Goal: Information Seeking & Learning: Learn about a topic

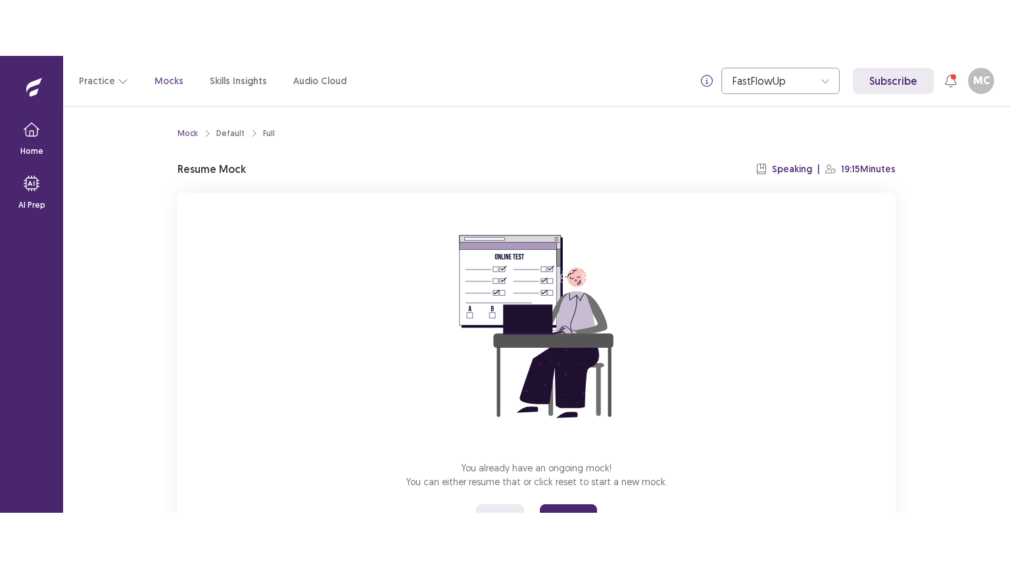
scroll to position [62, 0]
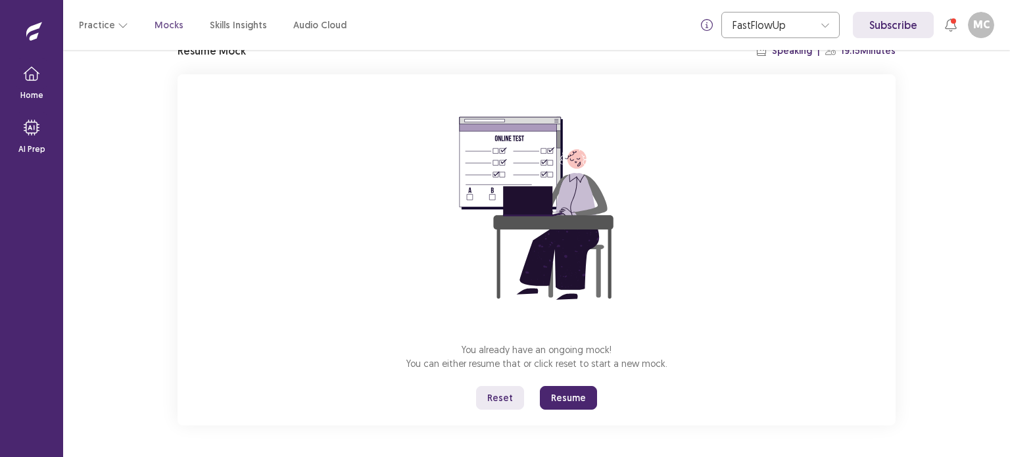
click at [502, 395] on button "Reset" at bounding box center [500, 398] width 48 height 24
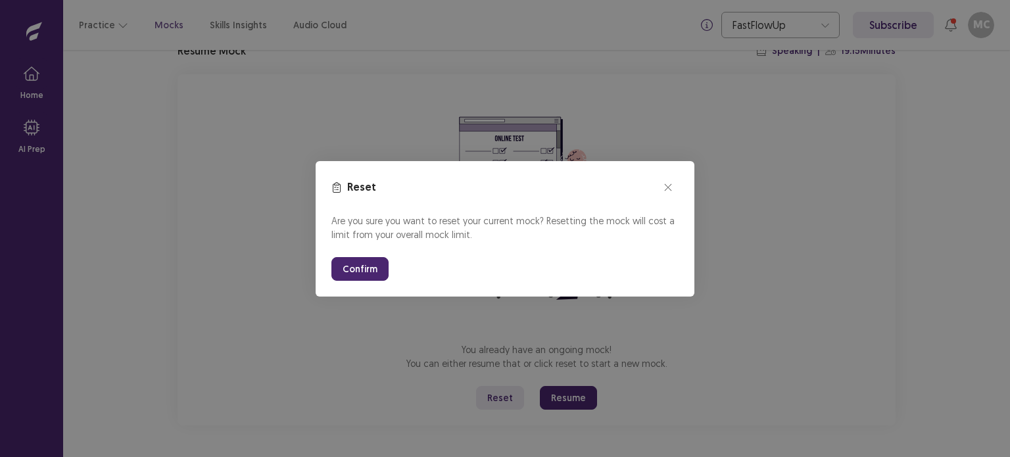
click at [371, 262] on button "Confirm" at bounding box center [359, 269] width 57 height 24
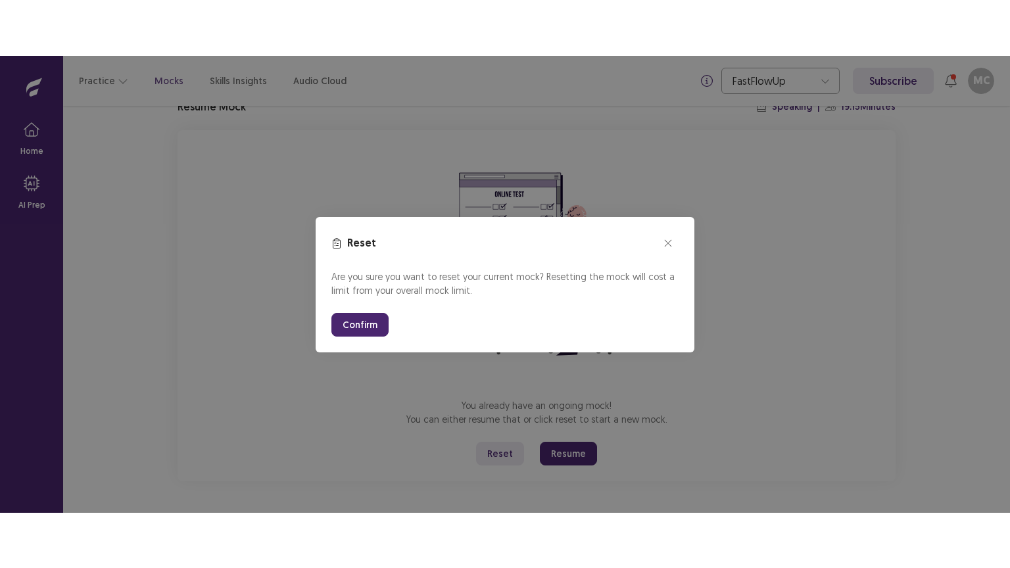
scroll to position [0, 0]
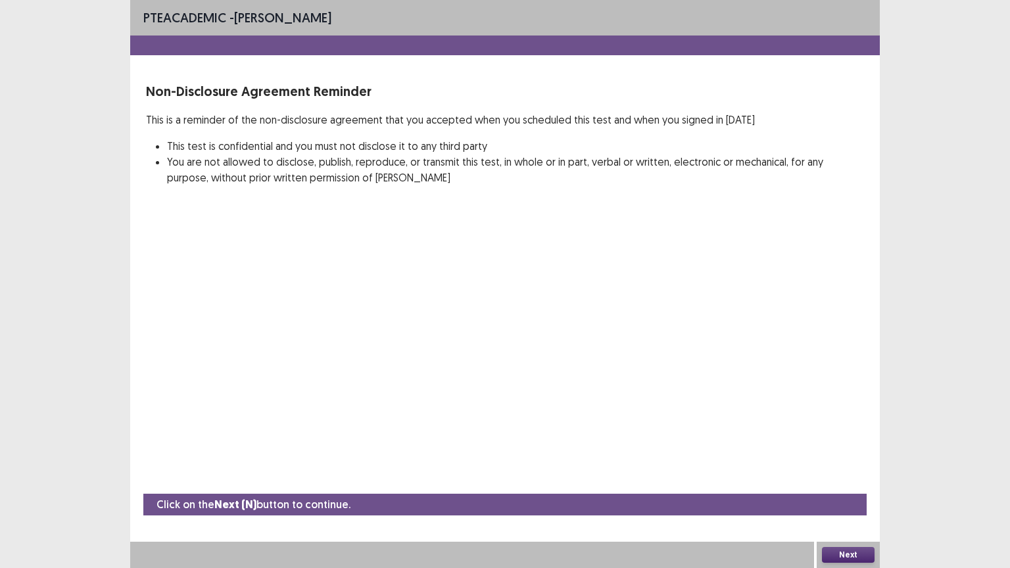
click at [837, 456] on button "Next" at bounding box center [848, 555] width 53 height 16
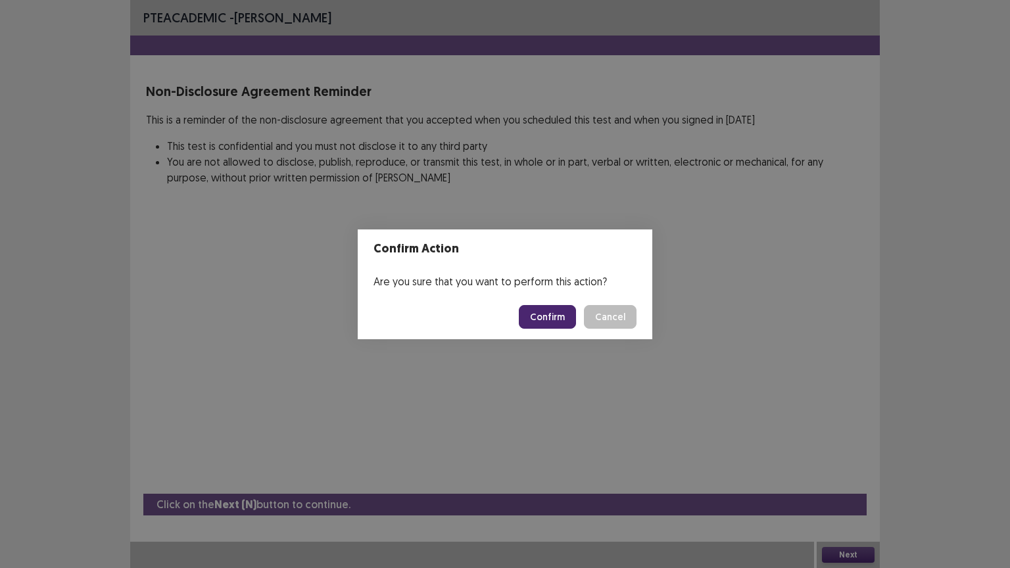
click at [545, 316] on button "Confirm" at bounding box center [547, 317] width 57 height 24
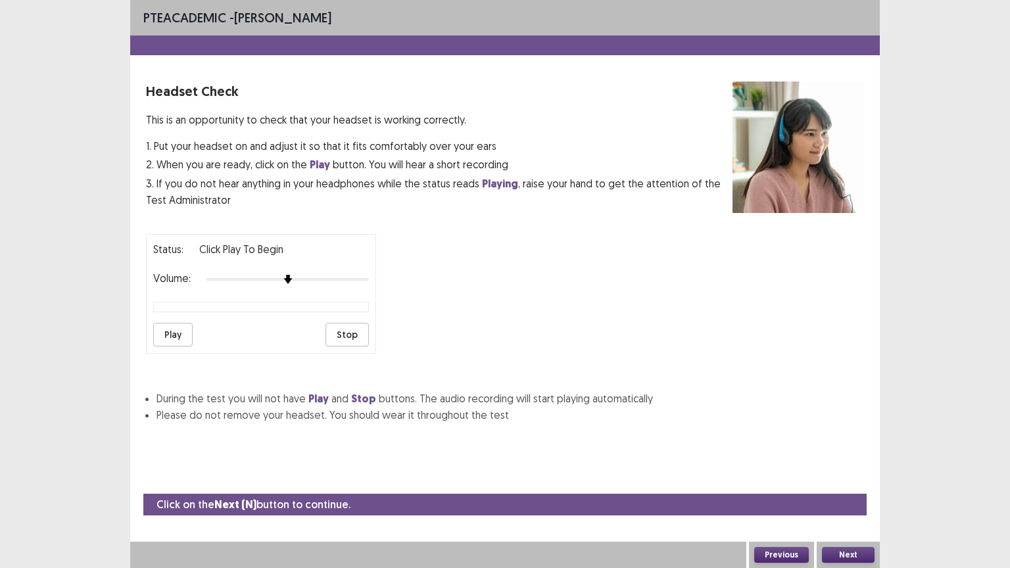
click at [174, 324] on button "Play" at bounding box center [172, 335] width 39 height 24
click at [835, 456] on button "Next" at bounding box center [848, 555] width 53 height 16
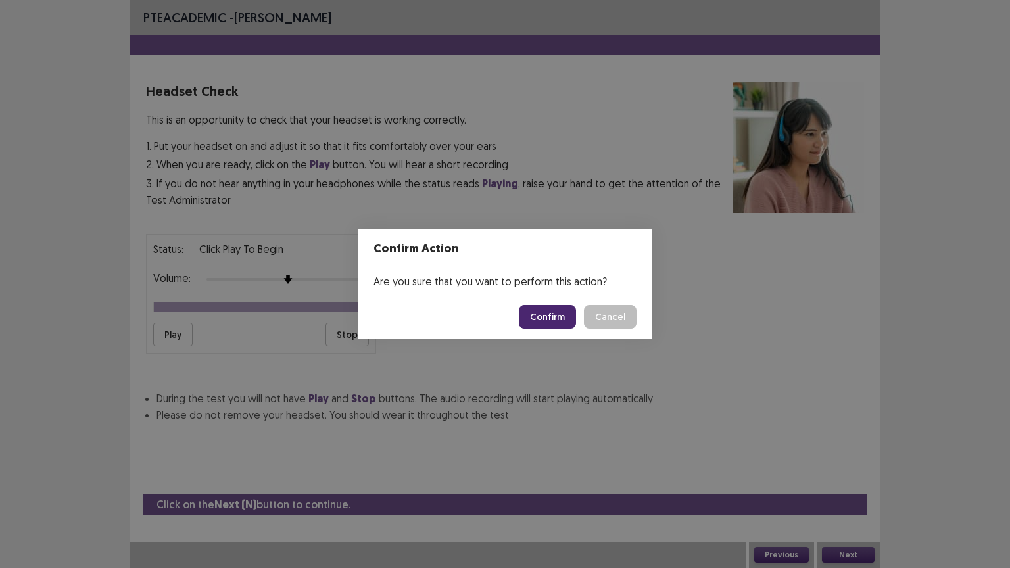
click at [555, 326] on button "Confirm" at bounding box center [547, 317] width 57 height 24
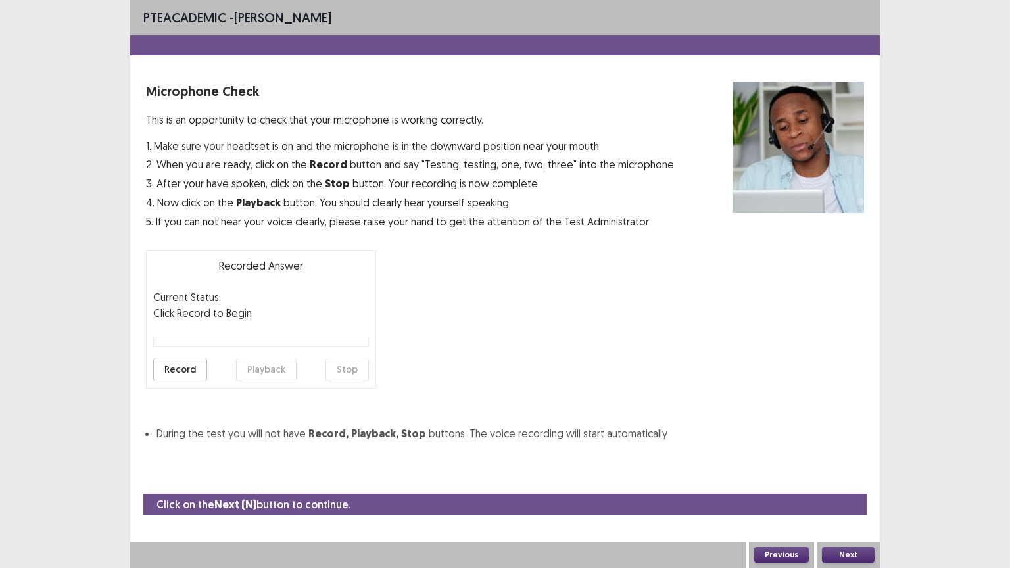
click at [182, 364] on button "Record" at bounding box center [180, 370] width 54 height 24
click at [358, 363] on button "Stop" at bounding box center [347, 370] width 43 height 24
click at [257, 363] on button "Playback" at bounding box center [266, 370] width 61 height 24
click at [841, 456] on button "Next" at bounding box center [848, 555] width 53 height 16
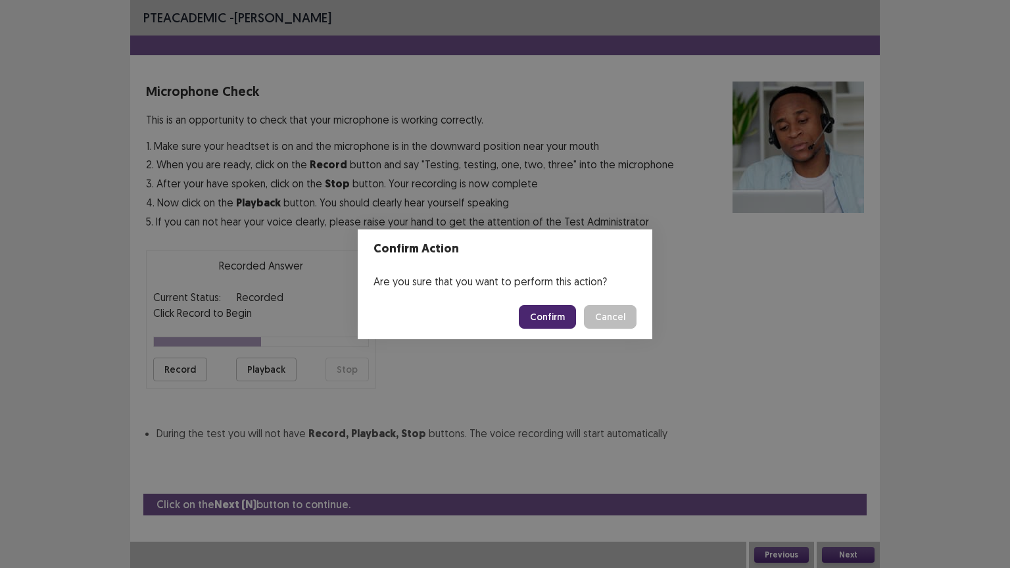
click at [558, 321] on button "Confirm" at bounding box center [547, 317] width 57 height 24
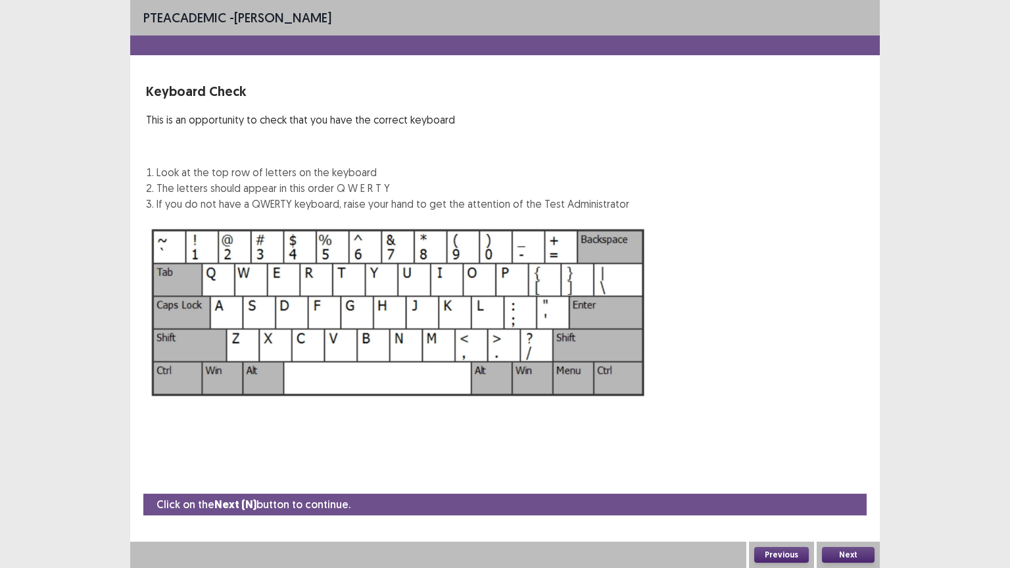
click at [835, 456] on button "Next" at bounding box center [848, 555] width 53 height 16
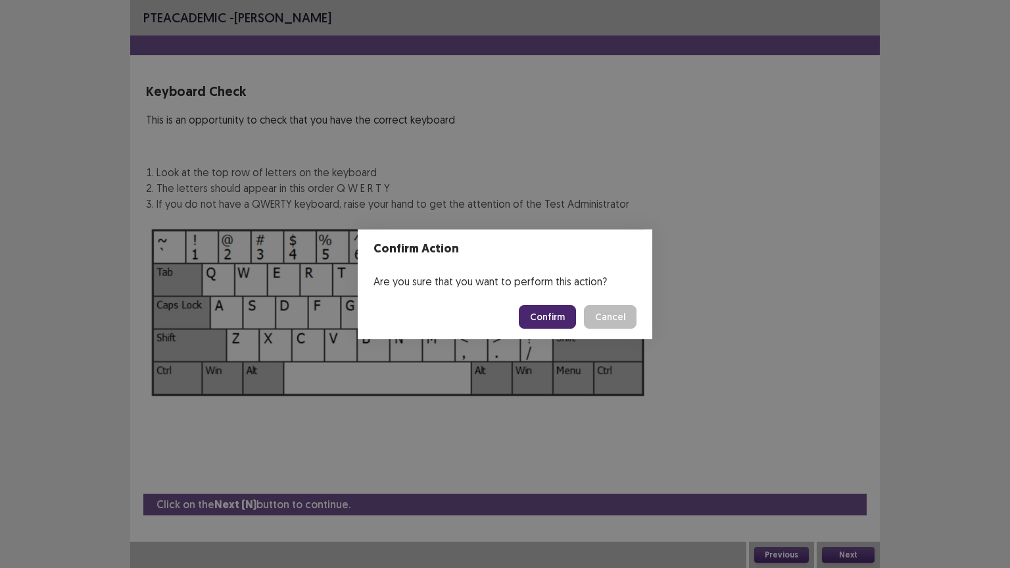
click at [540, 320] on button "Confirm" at bounding box center [547, 317] width 57 height 24
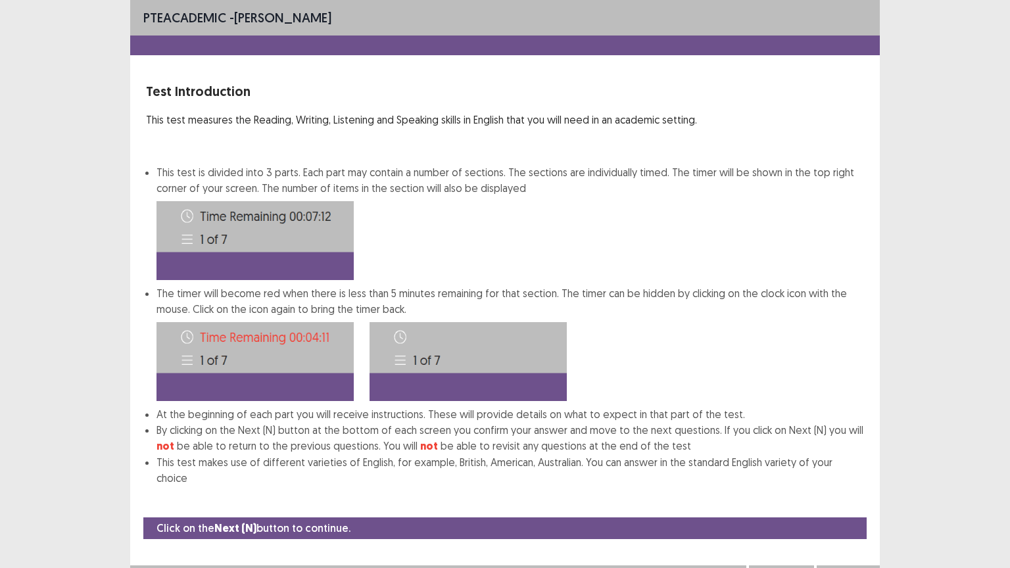
scroll to position [1, 0]
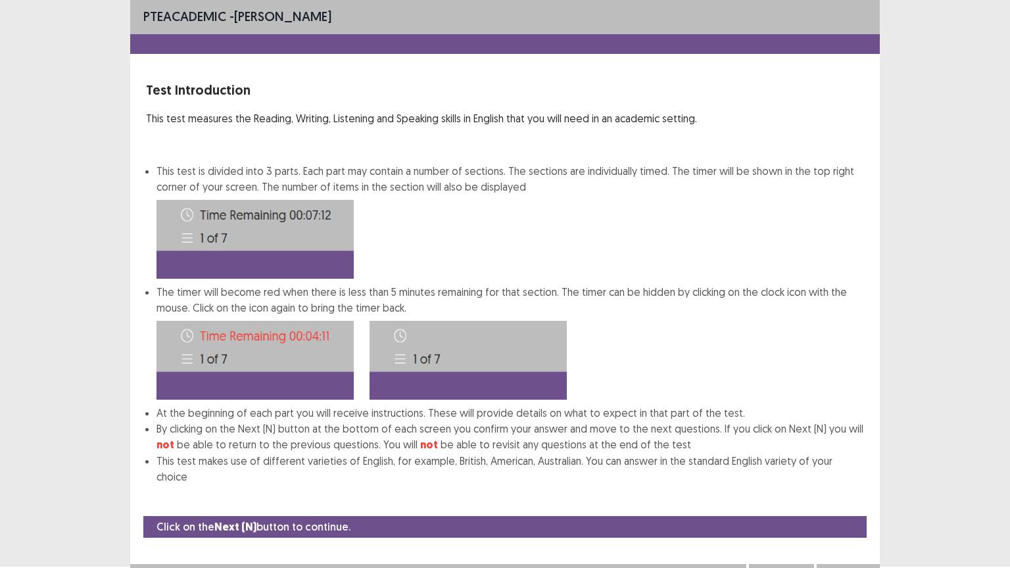
click at [838, 456] on button "Next" at bounding box center [848, 578] width 53 height 16
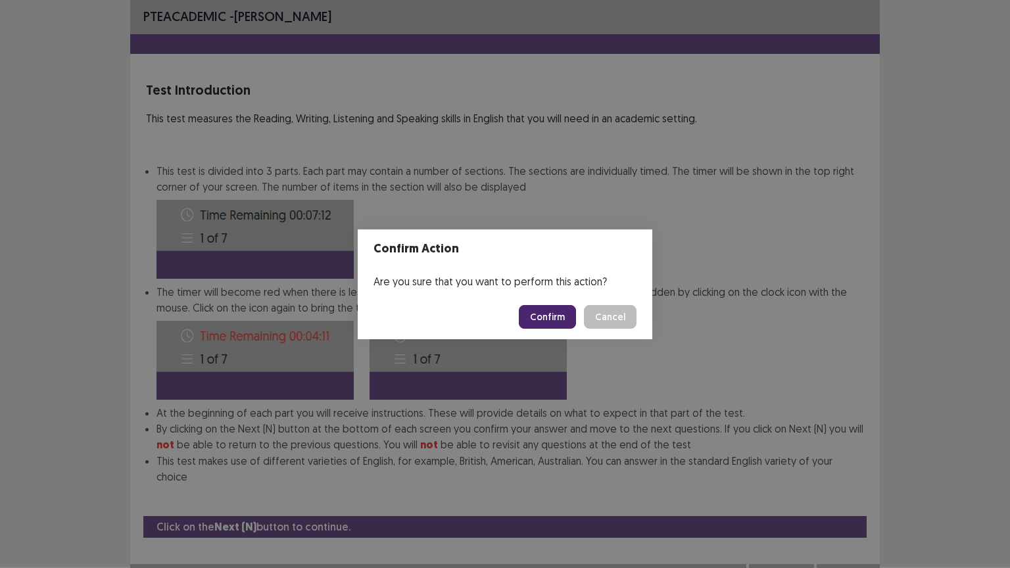
click at [568, 316] on button "Confirm" at bounding box center [547, 317] width 57 height 24
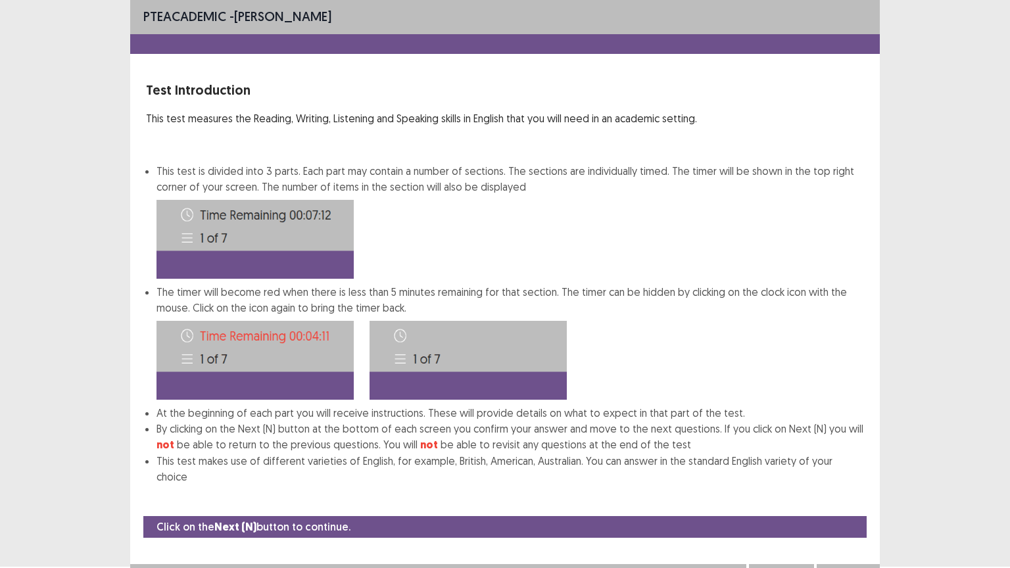
scroll to position [0, 0]
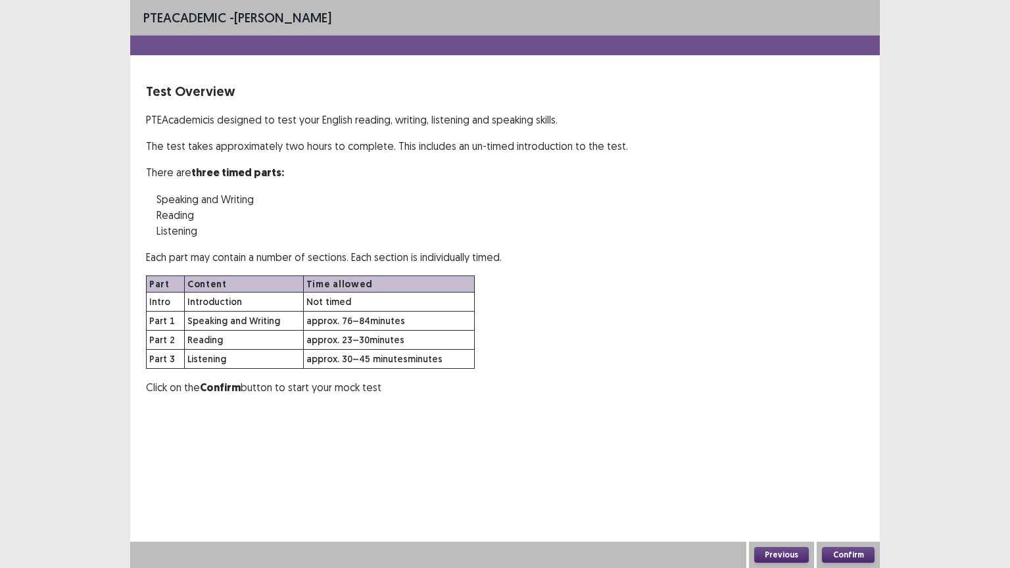
click at [839, 456] on button "Confirm" at bounding box center [848, 555] width 53 height 16
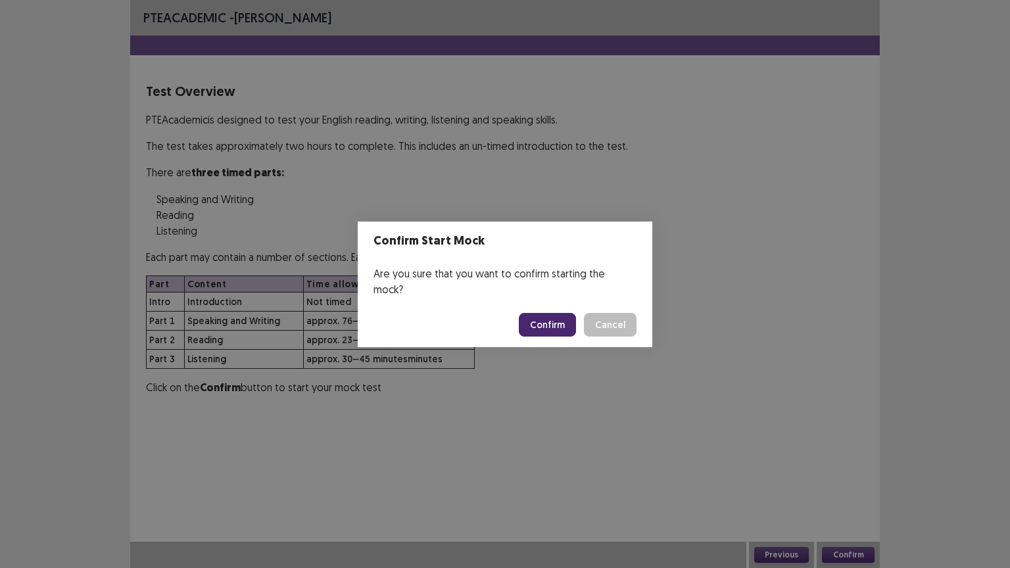
click at [540, 313] on button "Confirm" at bounding box center [547, 325] width 57 height 24
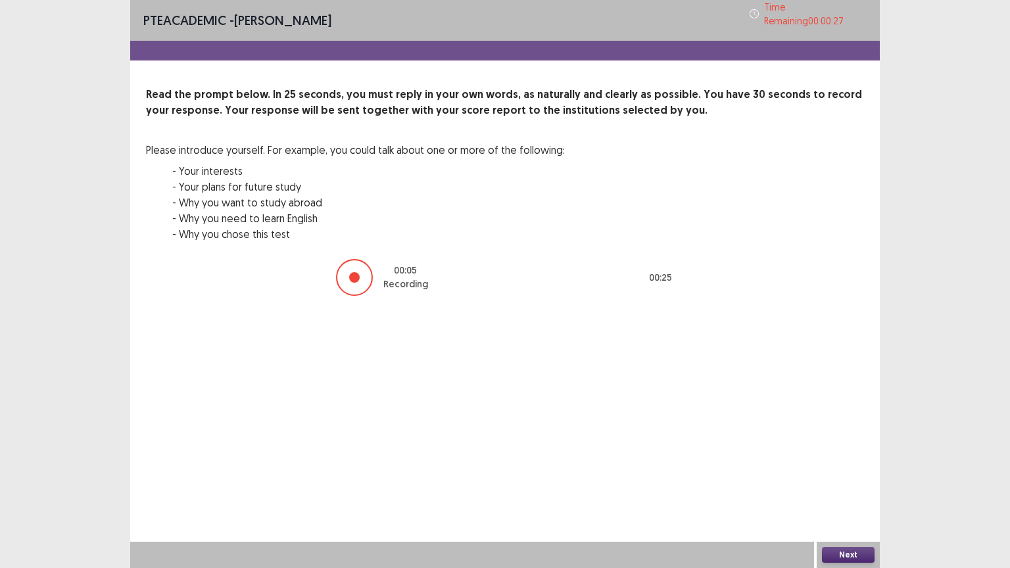
click at [864, 456] on button "Next" at bounding box center [848, 555] width 53 height 16
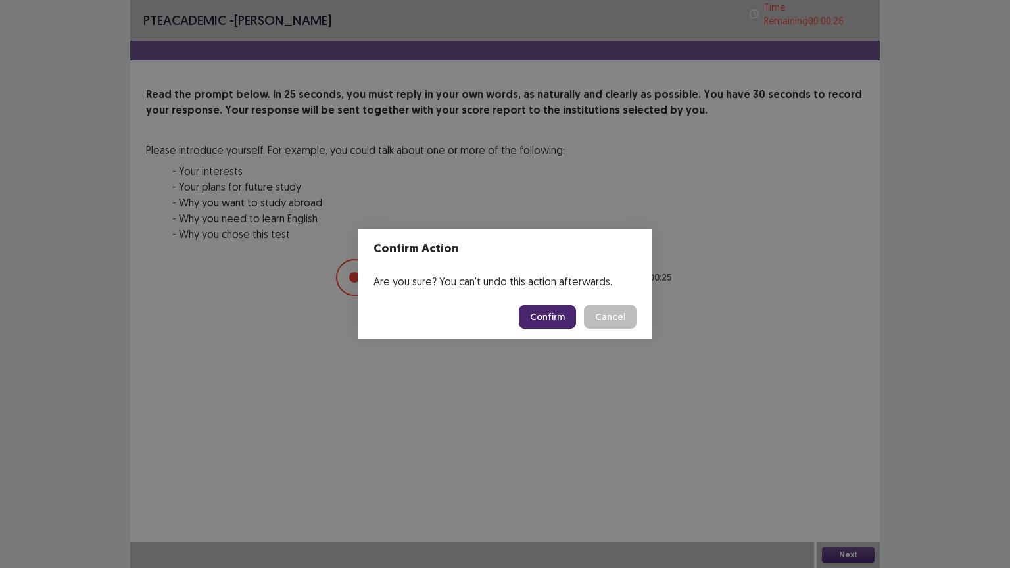
click at [563, 314] on button "Confirm" at bounding box center [547, 317] width 57 height 24
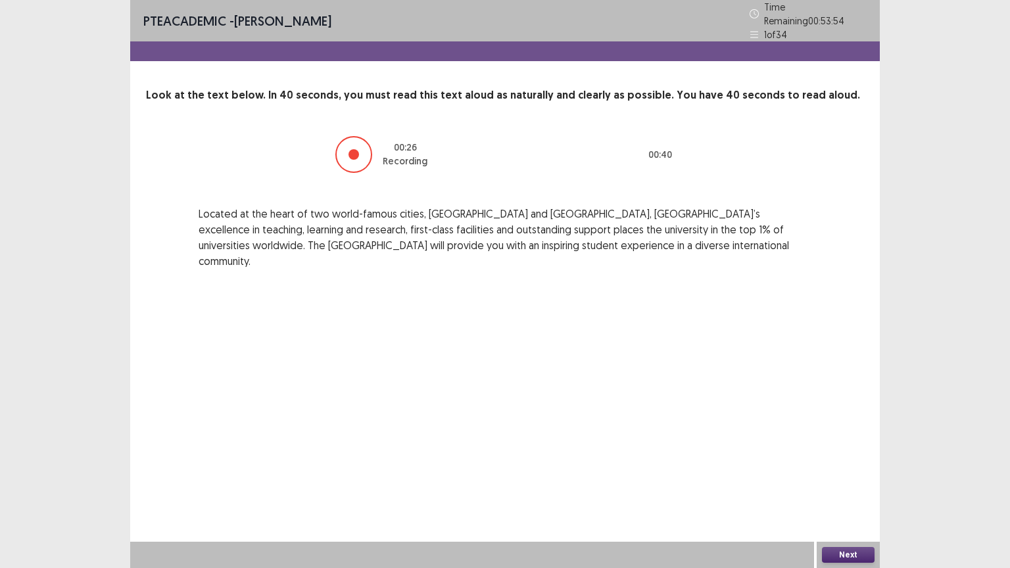
click at [839, 456] on button "Next" at bounding box center [848, 555] width 53 height 16
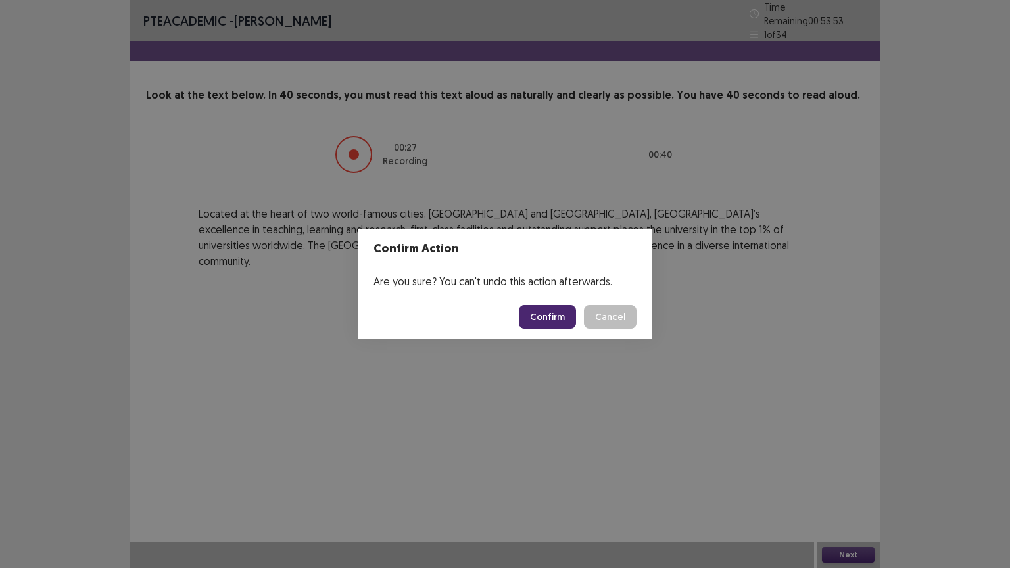
click at [563, 317] on button "Confirm" at bounding box center [547, 317] width 57 height 24
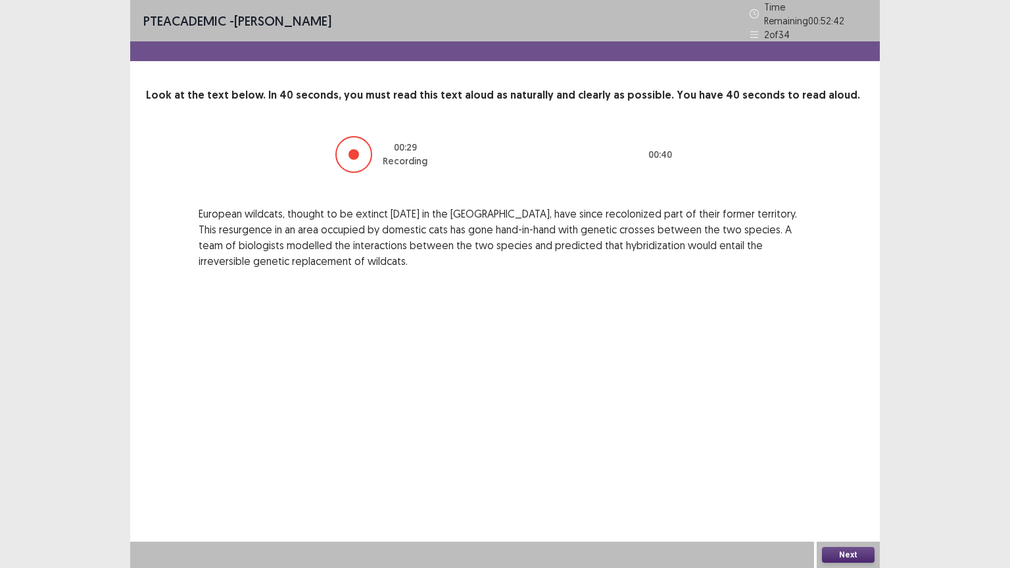
click at [844, 456] on button "Next" at bounding box center [848, 555] width 53 height 16
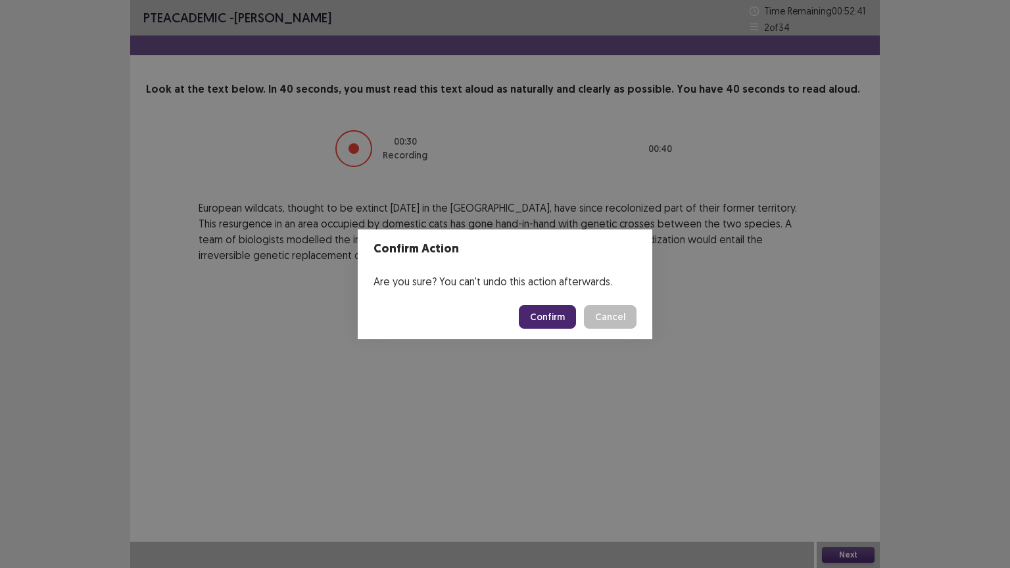
click at [562, 314] on button "Confirm" at bounding box center [547, 317] width 57 height 24
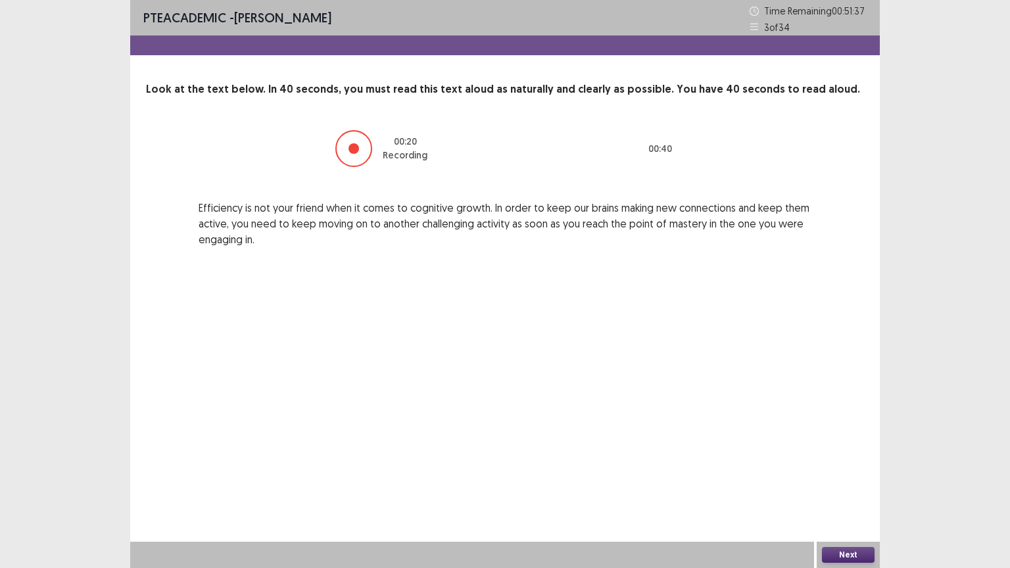
click at [852, 456] on button "Next" at bounding box center [848, 555] width 53 height 16
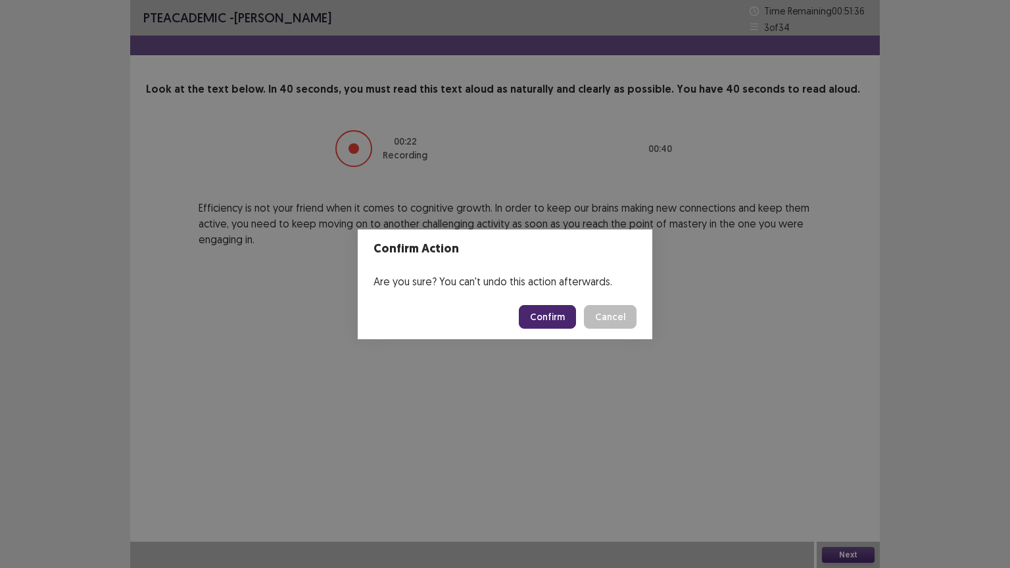
click at [563, 310] on button "Confirm" at bounding box center [547, 317] width 57 height 24
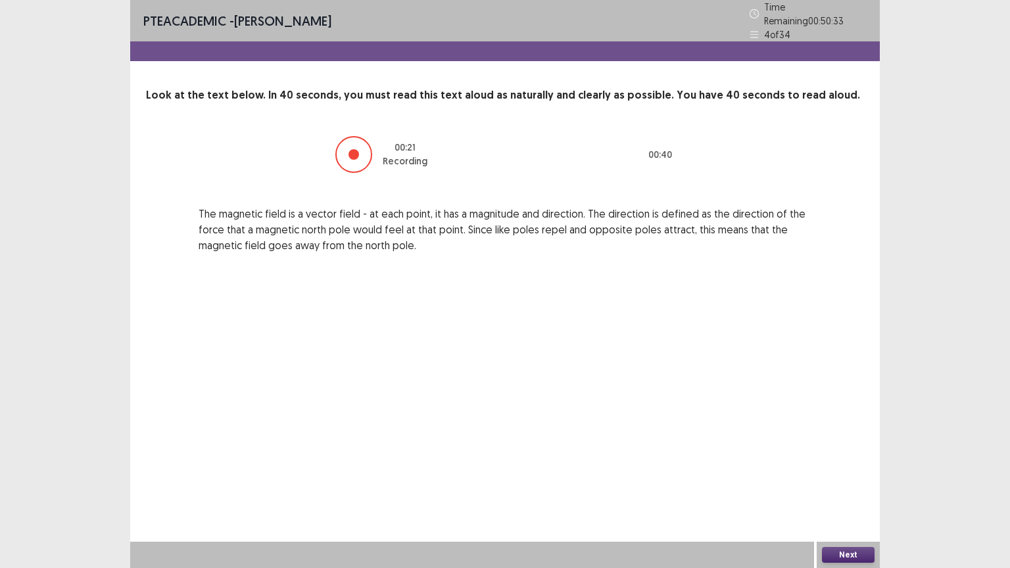
click at [853, 456] on button "Next" at bounding box center [848, 555] width 53 height 16
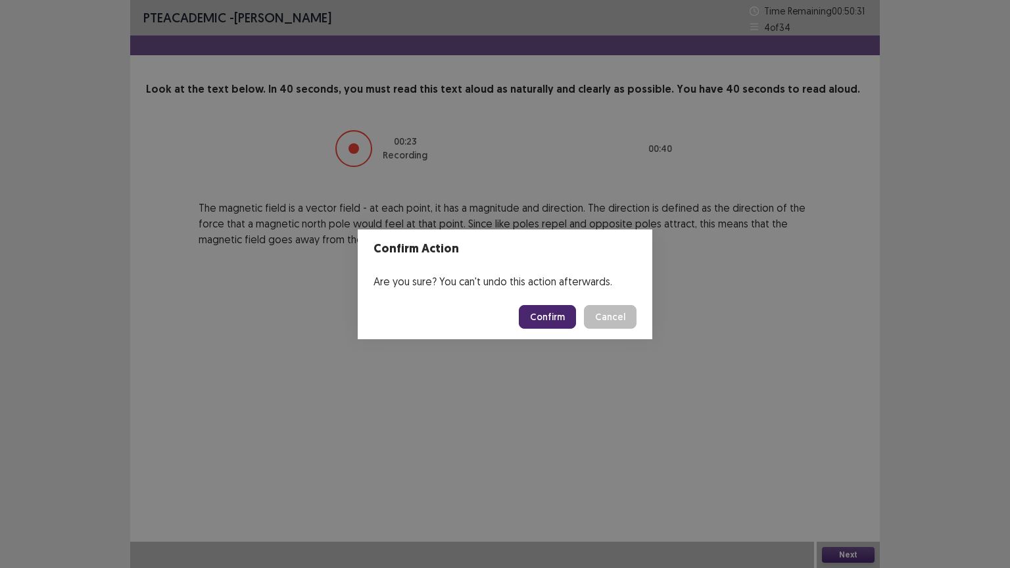
click at [552, 307] on button "Confirm" at bounding box center [547, 317] width 57 height 24
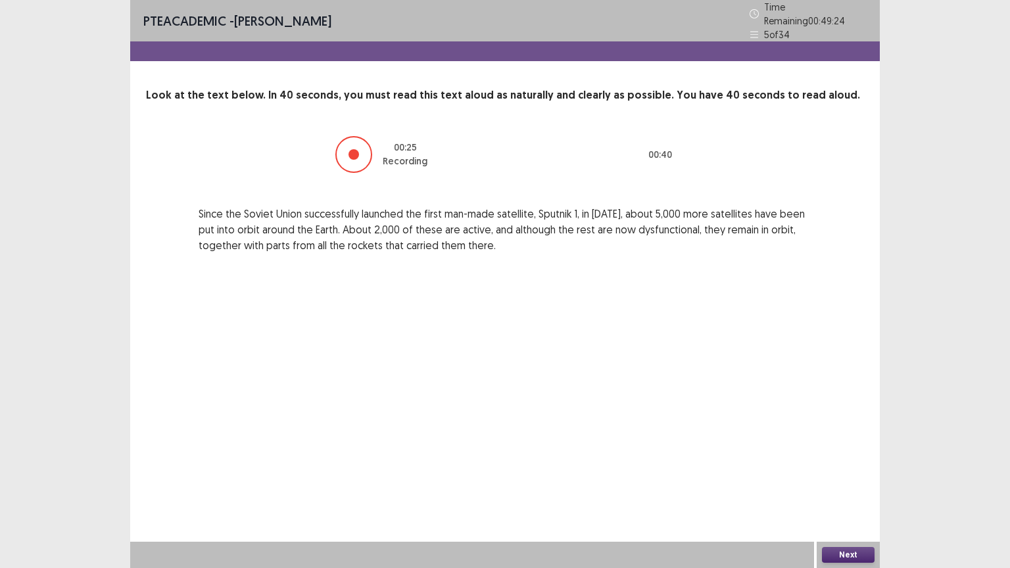
click at [831, 456] on button "Next" at bounding box center [848, 555] width 53 height 16
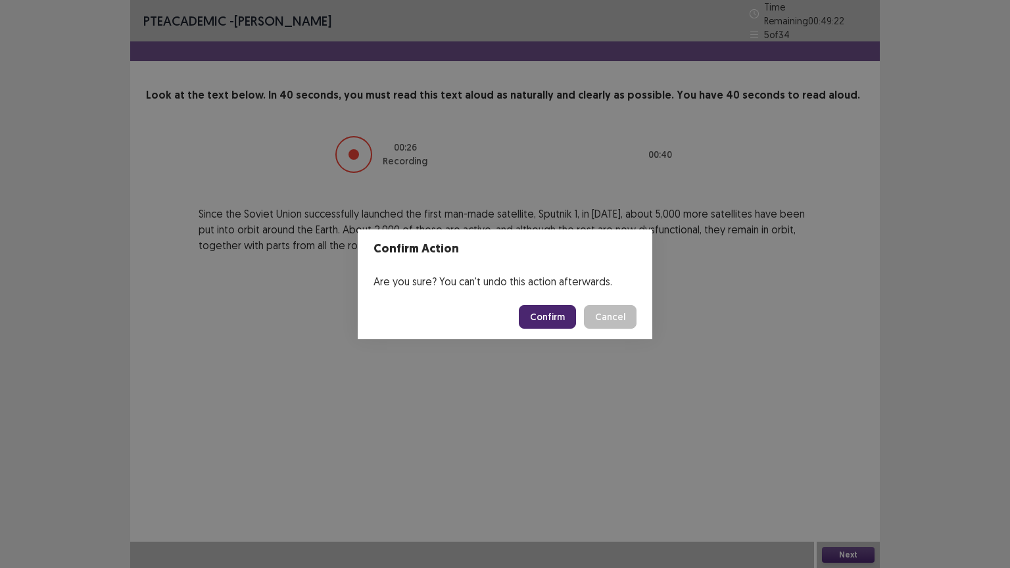
click at [555, 314] on button "Confirm" at bounding box center [547, 317] width 57 height 24
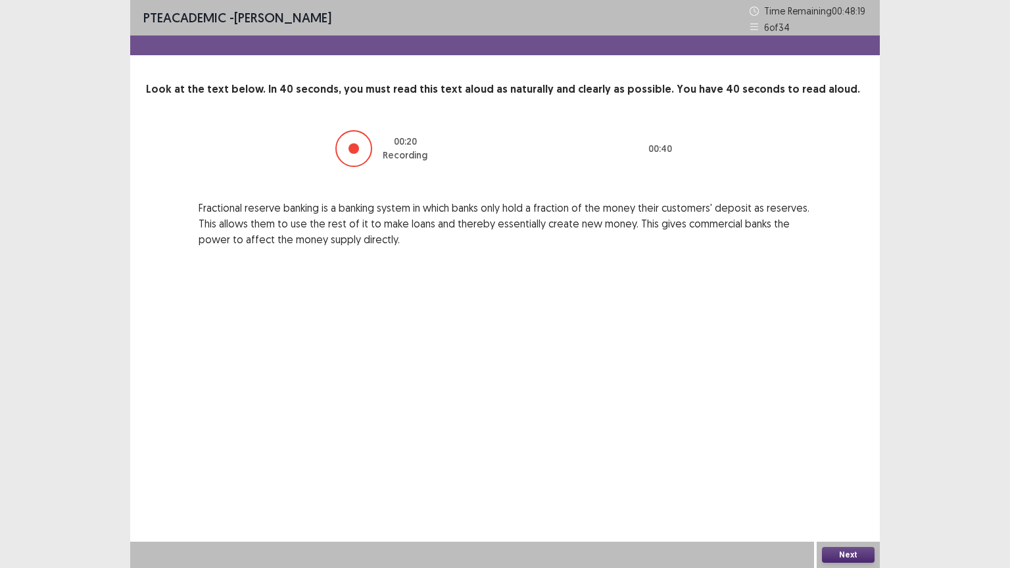
click at [846, 456] on button "Next" at bounding box center [848, 555] width 53 height 16
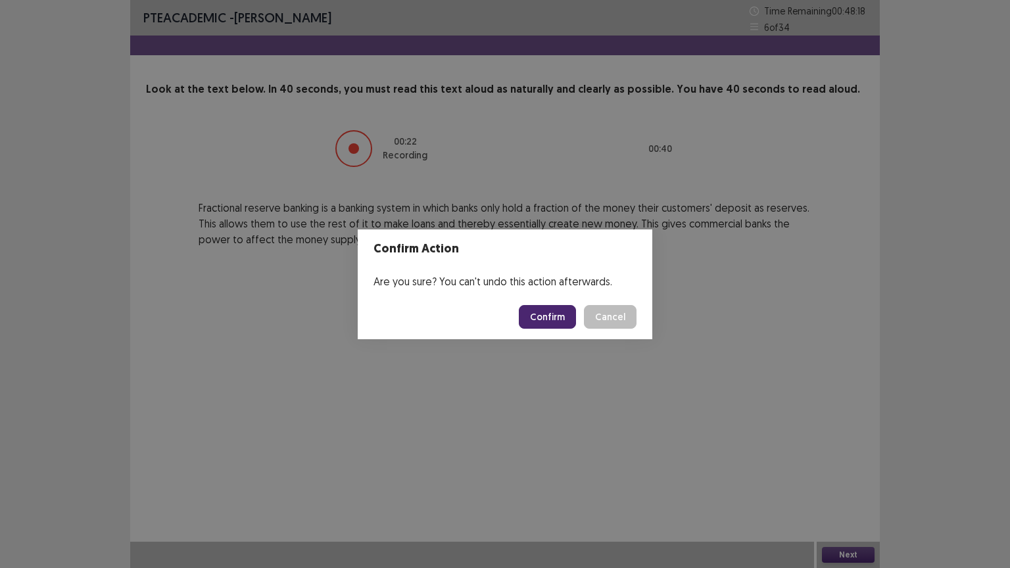
click at [557, 308] on button "Confirm" at bounding box center [547, 317] width 57 height 24
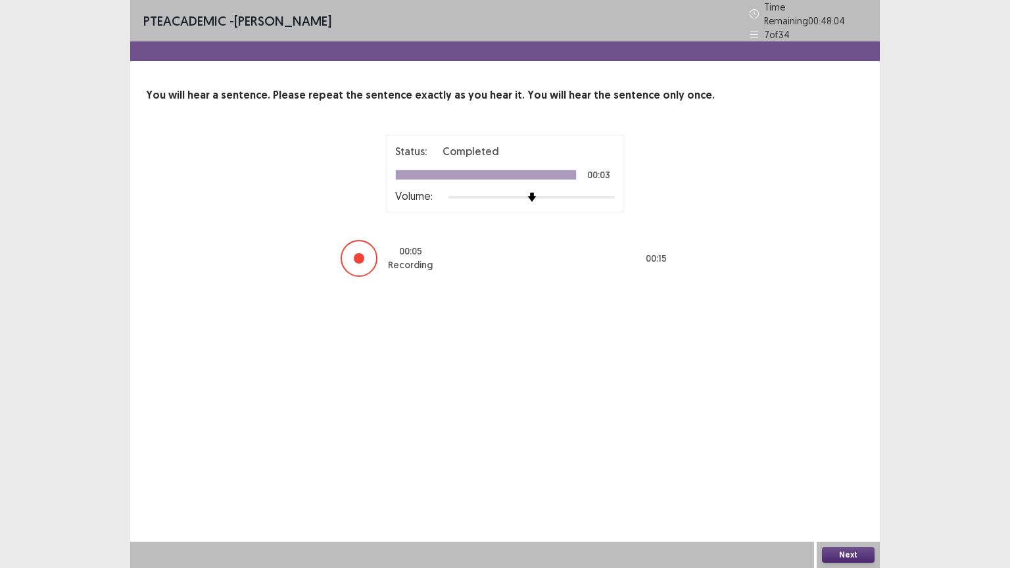
click at [839, 456] on button "Next" at bounding box center [848, 555] width 53 height 16
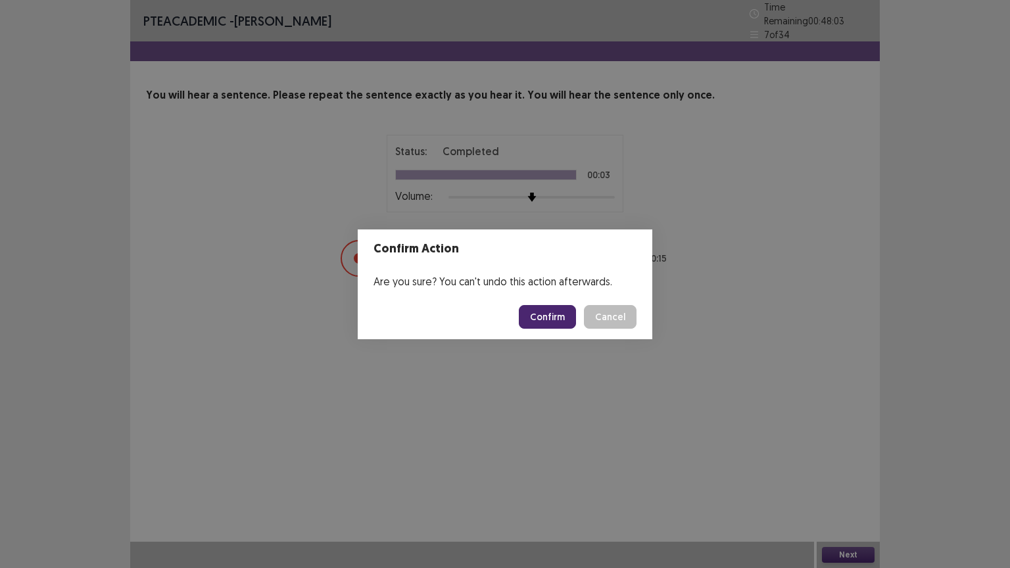
click at [558, 310] on button "Confirm" at bounding box center [547, 317] width 57 height 24
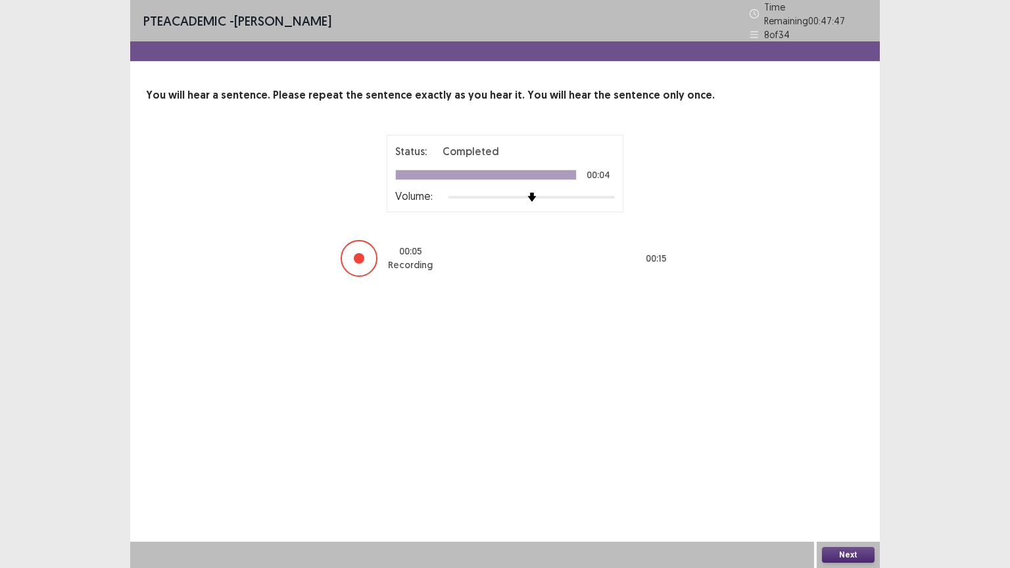
click at [854, 456] on button "Next" at bounding box center [848, 555] width 53 height 16
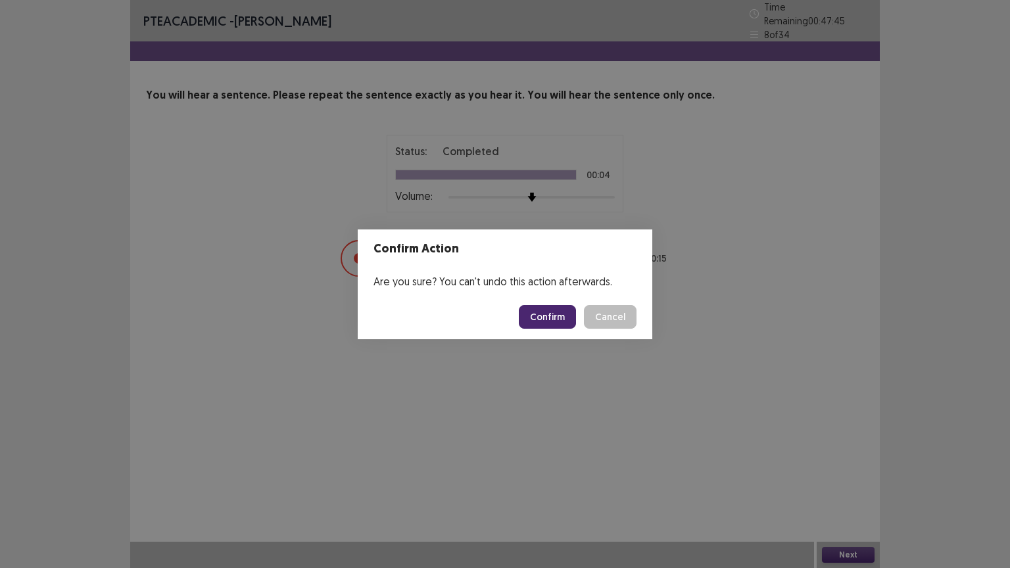
click at [555, 310] on button "Confirm" at bounding box center [547, 317] width 57 height 24
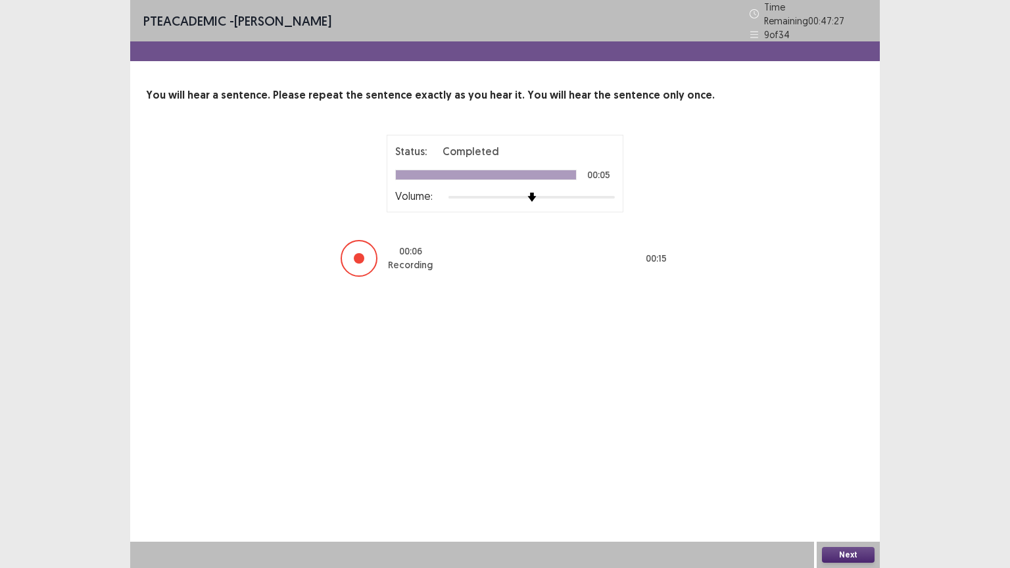
click at [848, 456] on button "Next" at bounding box center [848, 555] width 53 height 16
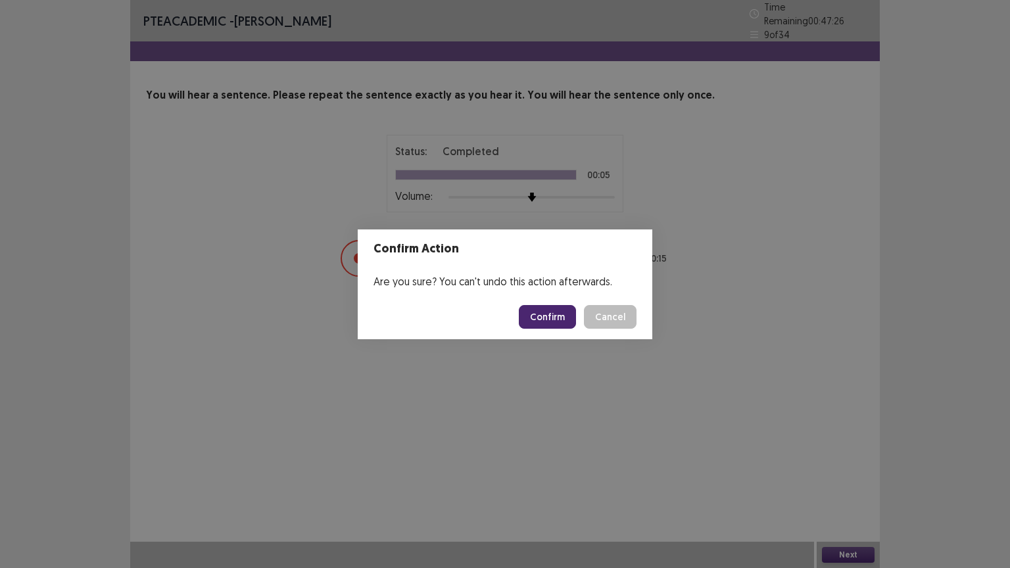
click at [543, 310] on button "Confirm" at bounding box center [547, 317] width 57 height 24
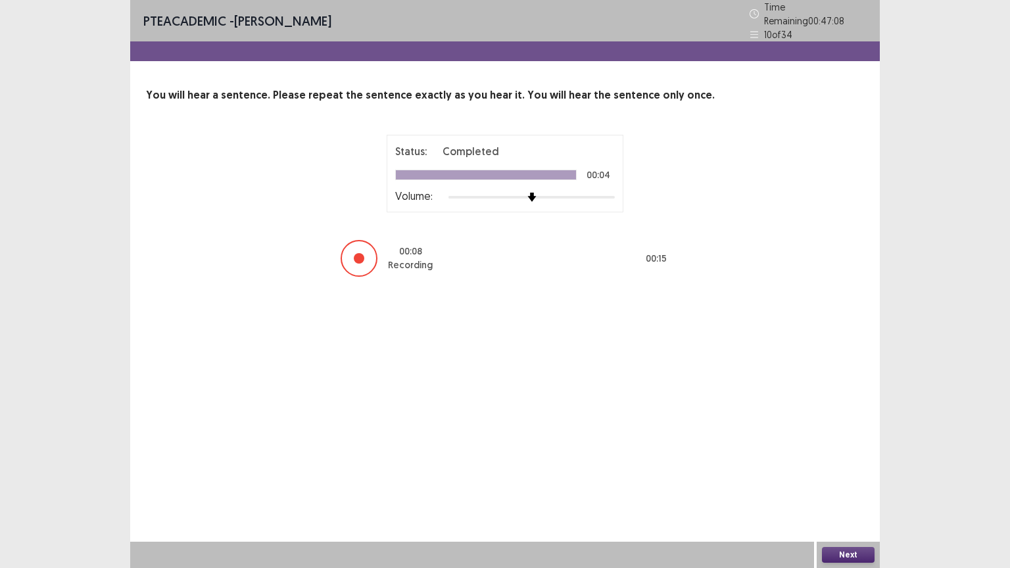
click at [834, 456] on button "Next" at bounding box center [848, 555] width 53 height 16
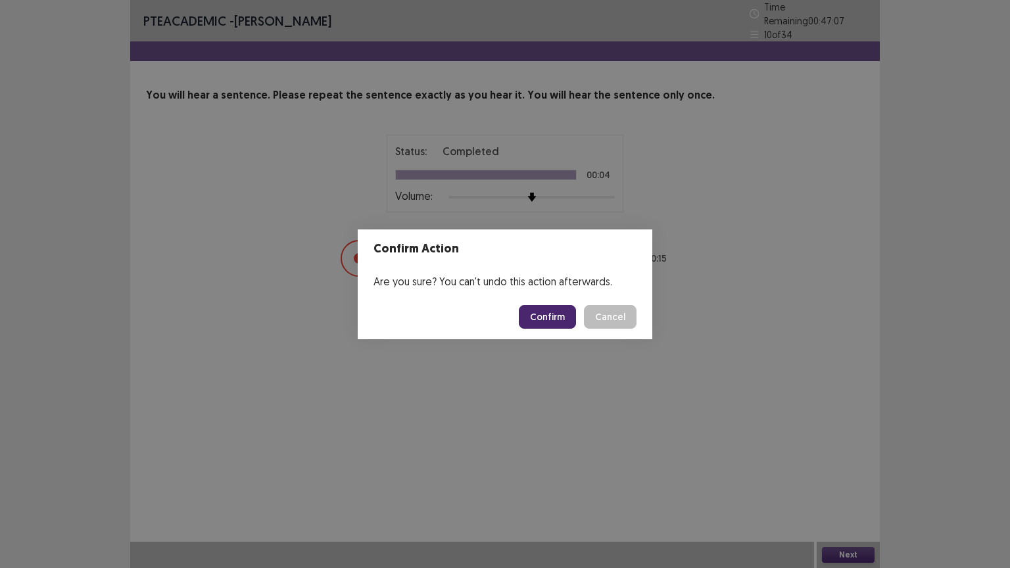
click at [555, 316] on button "Confirm" at bounding box center [547, 317] width 57 height 24
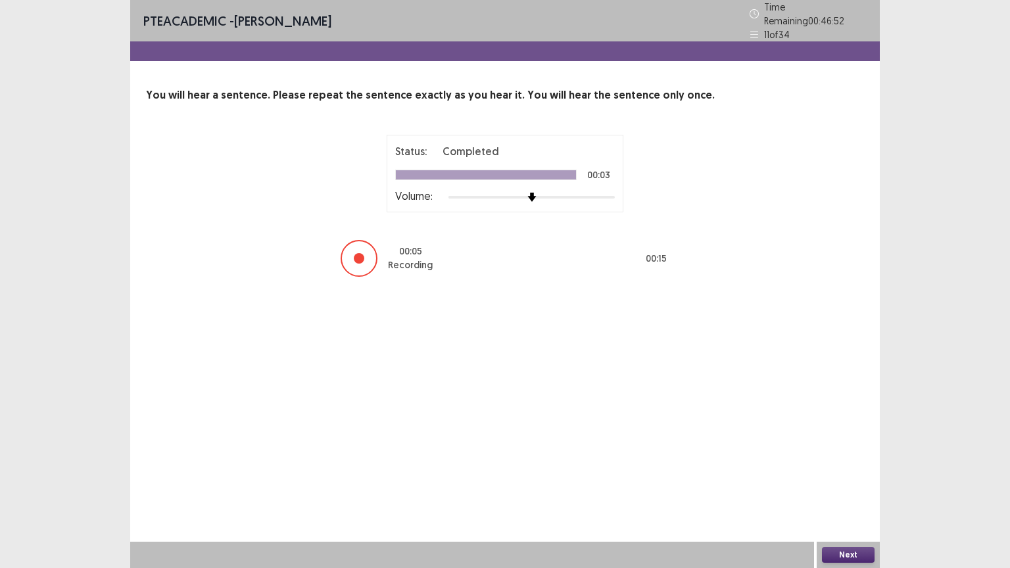
click at [836, 456] on button "Next" at bounding box center [848, 555] width 53 height 16
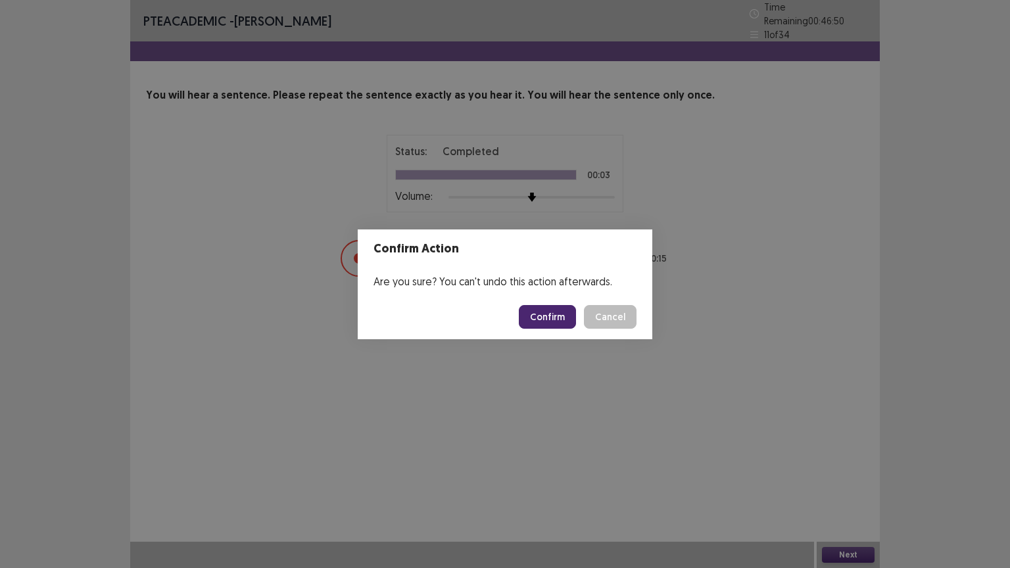
click at [560, 315] on button "Confirm" at bounding box center [547, 317] width 57 height 24
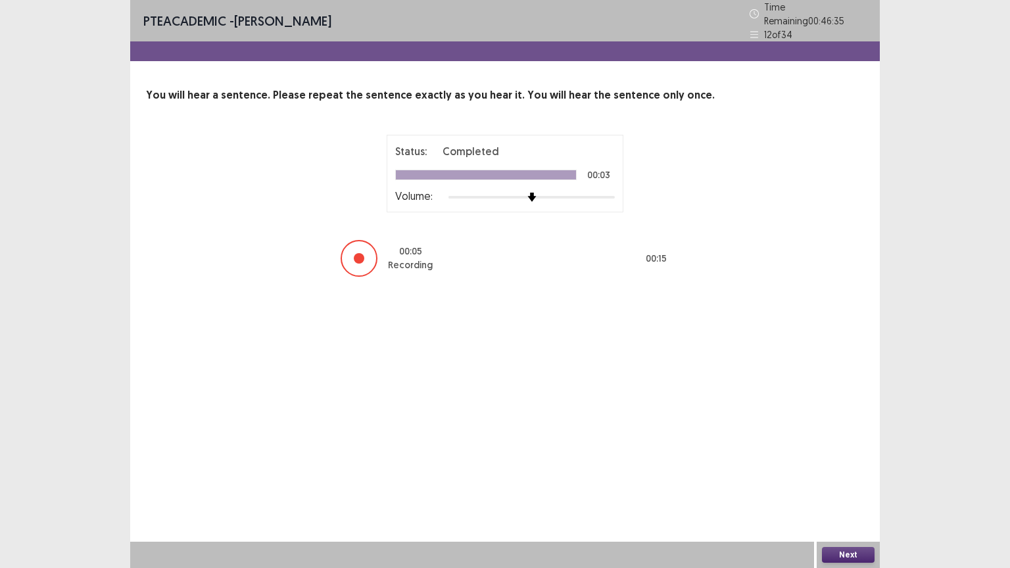
click at [856, 456] on button "Next" at bounding box center [848, 555] width 53 height 16
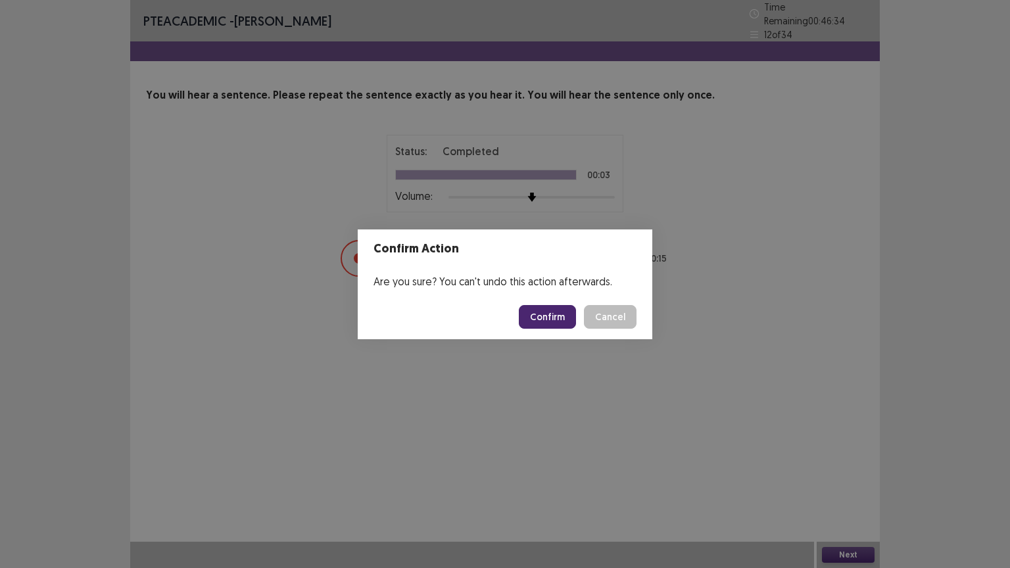
click at [564, 321] on button "Confirm" at bounding box center [547, 317] width 57 height 24
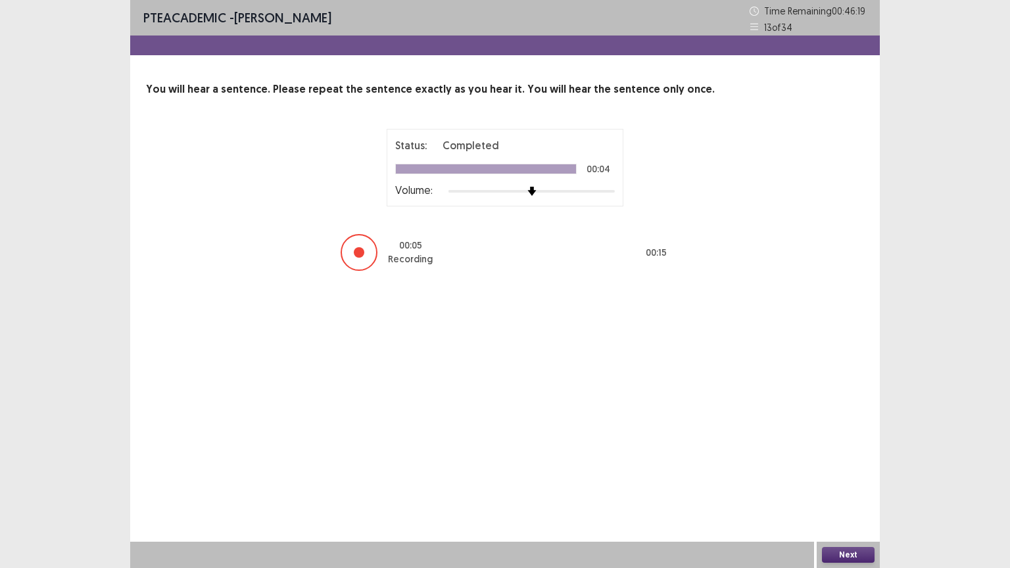
click at [850, 456] on button "Next" at bounding box center [848, 555] width 53 height 16
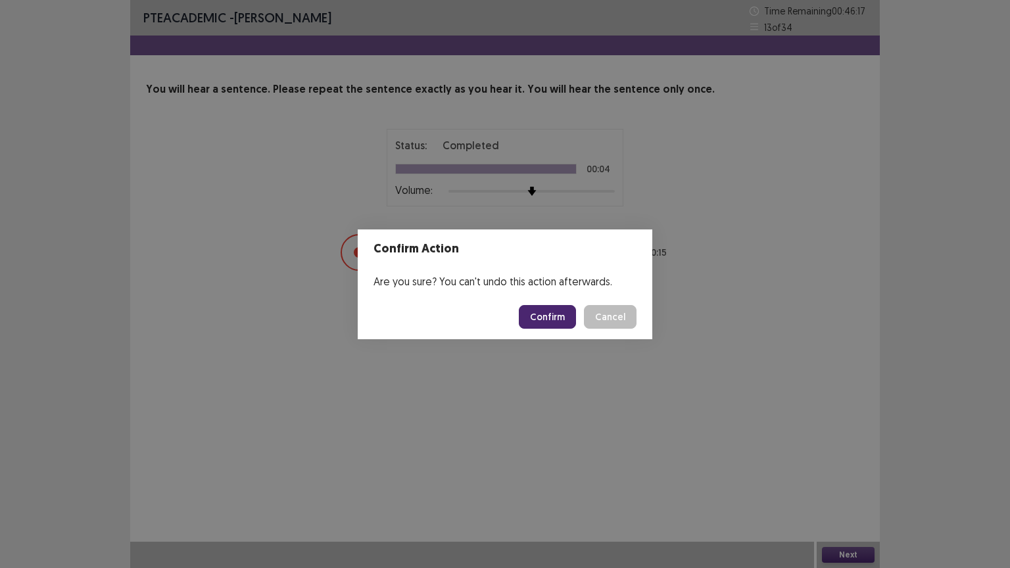
click at [558, 313] on button "Confirm" at bounding box center [547, 317] width 57 height 24
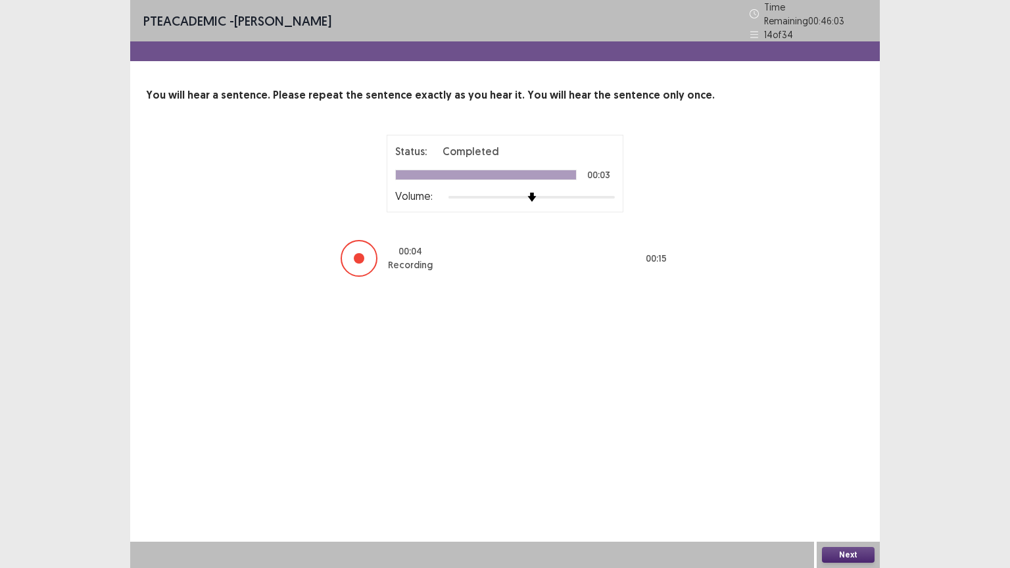
click at [844, 456] on button "Next" at bounding box center [848, 555] width 53 height 16
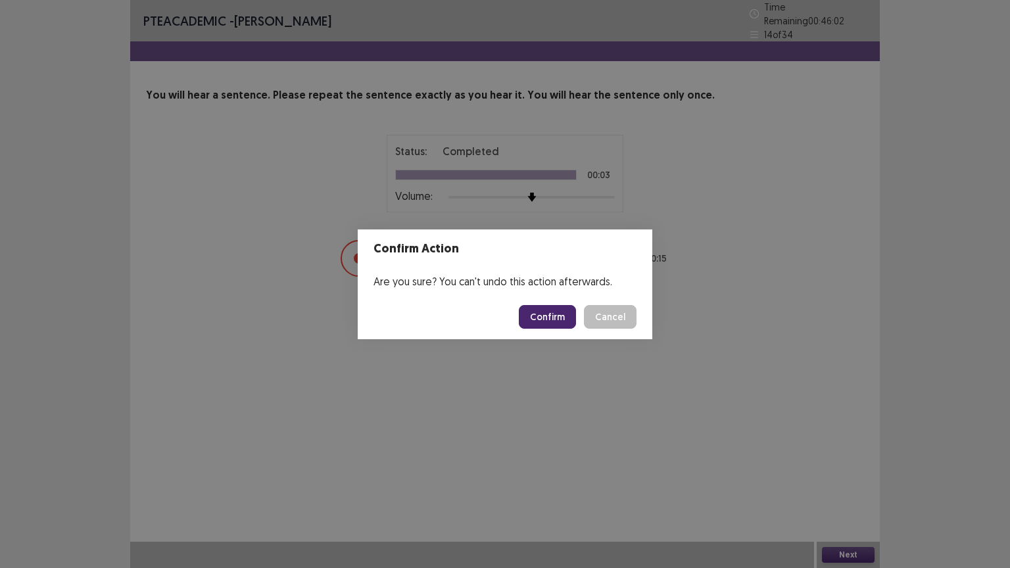
click at [554, 324] on button "Confirm" at bounding box center [547, 317] width 57 height 24
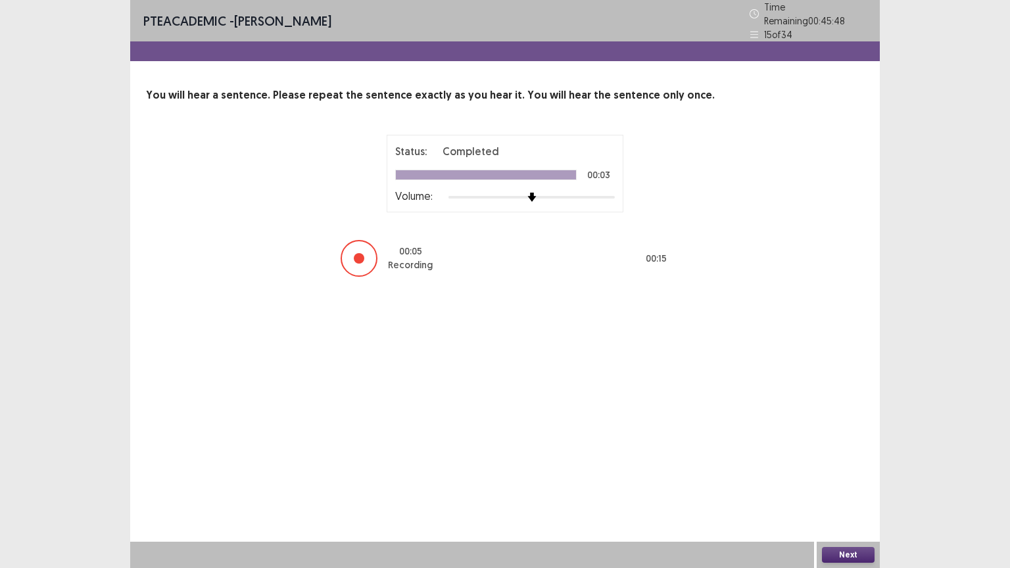
click at [847, 456] on button "Next" at bounding box center [848, 555] width 53 height 16
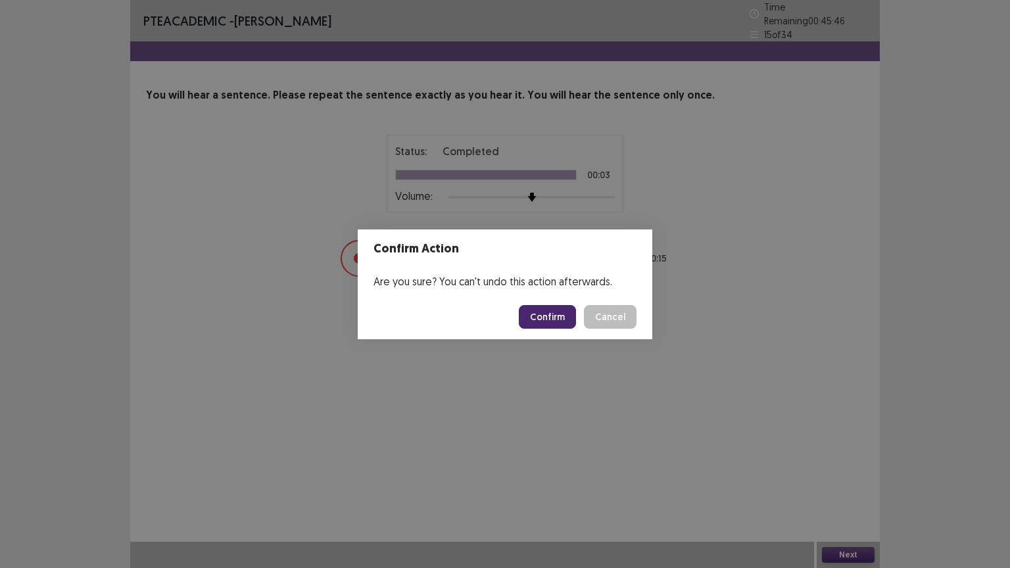
click at [552, 303] on footer "Confirm Cancel" at bounding box center [505, 317] width 295 height 45
click at [550, 313] on button "Confirm" at bounding box center [547, 317] width 57 height 24
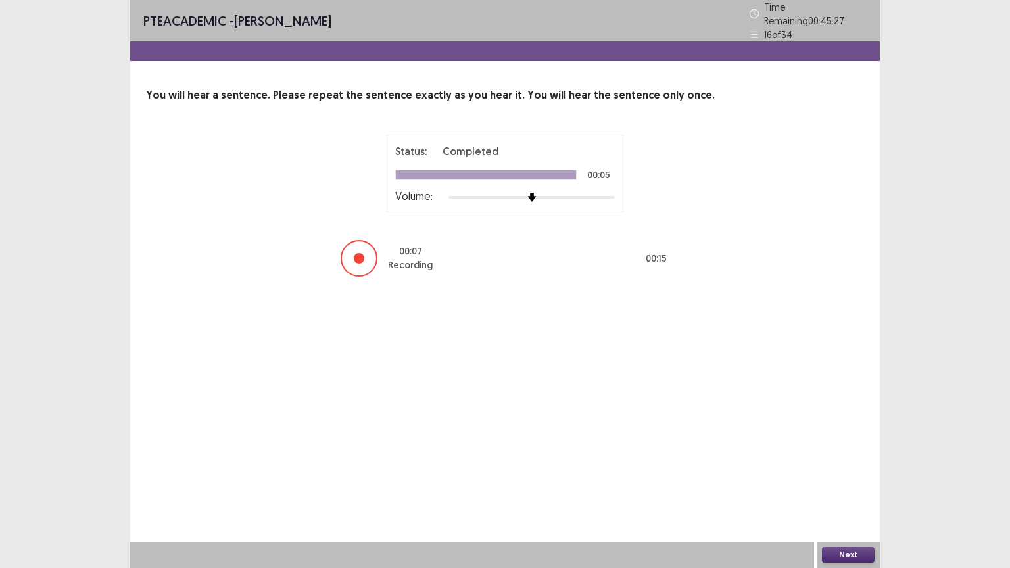
click at [839, 456] on button "Next" at bounding box center [848, 555] width 53 height 16
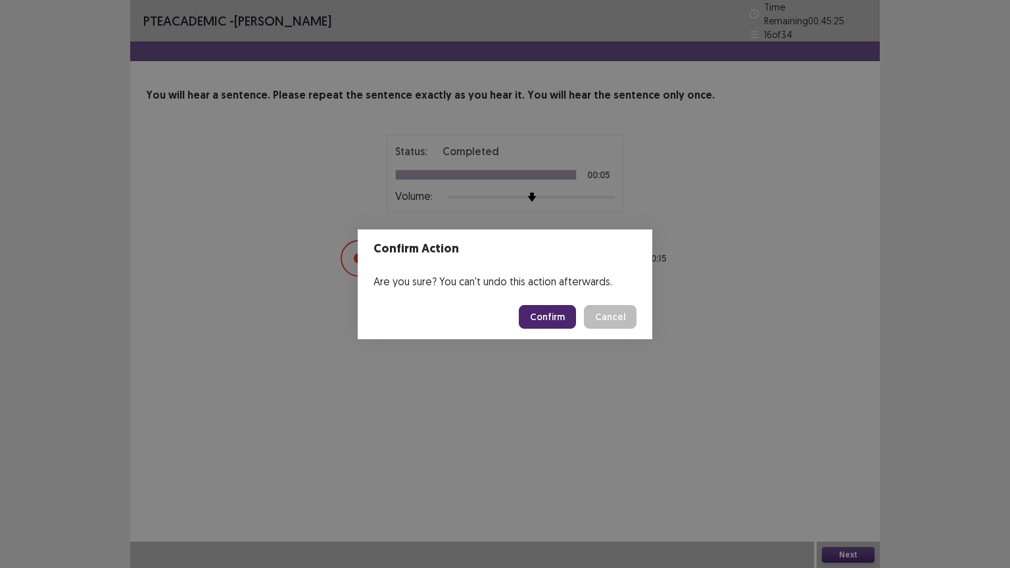
click at [552, 322] on button "Confirm" at bounding box center [547, 317] width 57 height 24
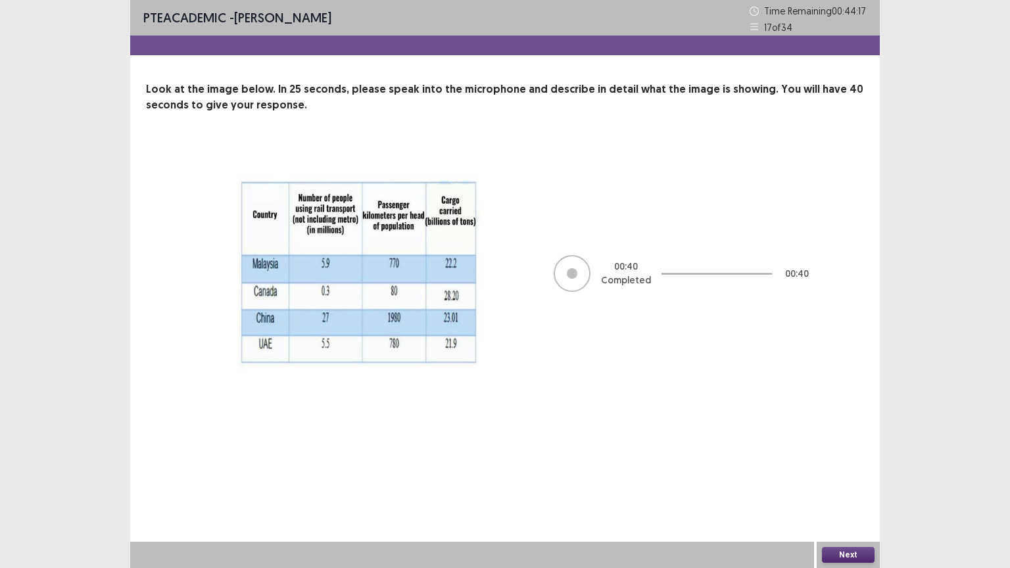
click at [864, 456] on button "Next" at bounding box center [848, 555] width 53 height 16
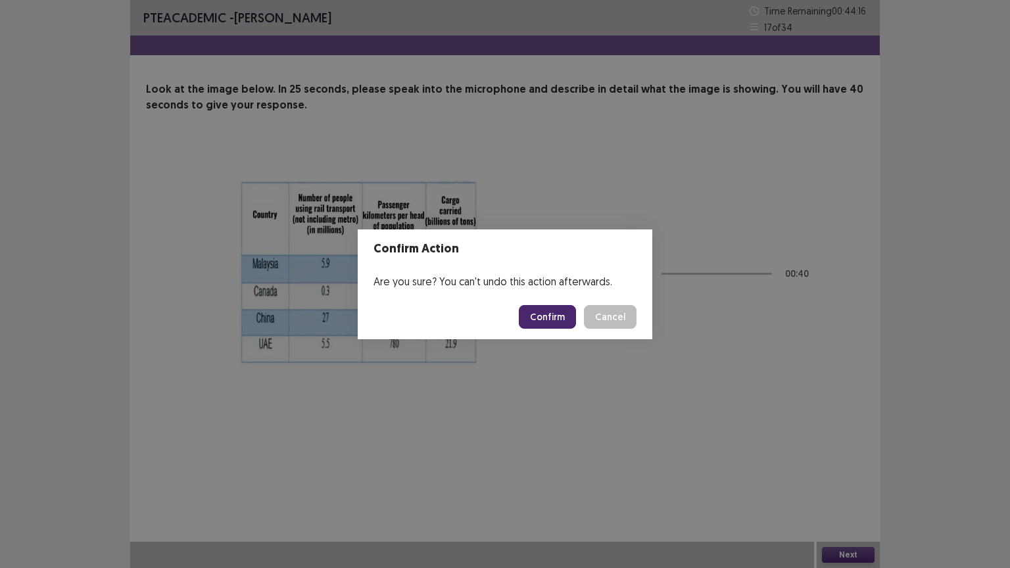
click at [562, 313] on button "Confirm" at bounding box center [547, 317] width 57 height 24
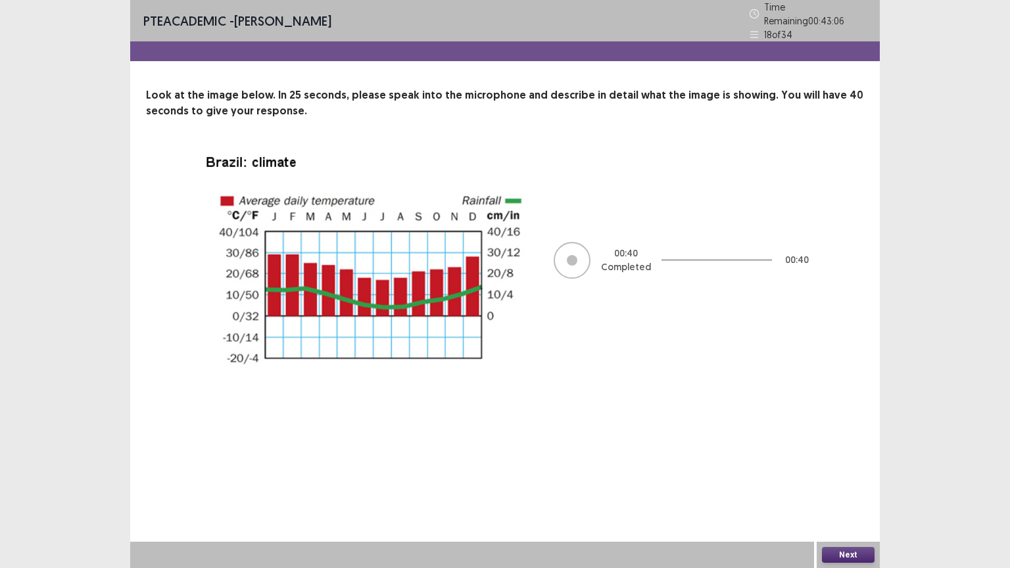
click at [850, 456] on button "Next" at bounding box center [848, 555] width 53 height 16
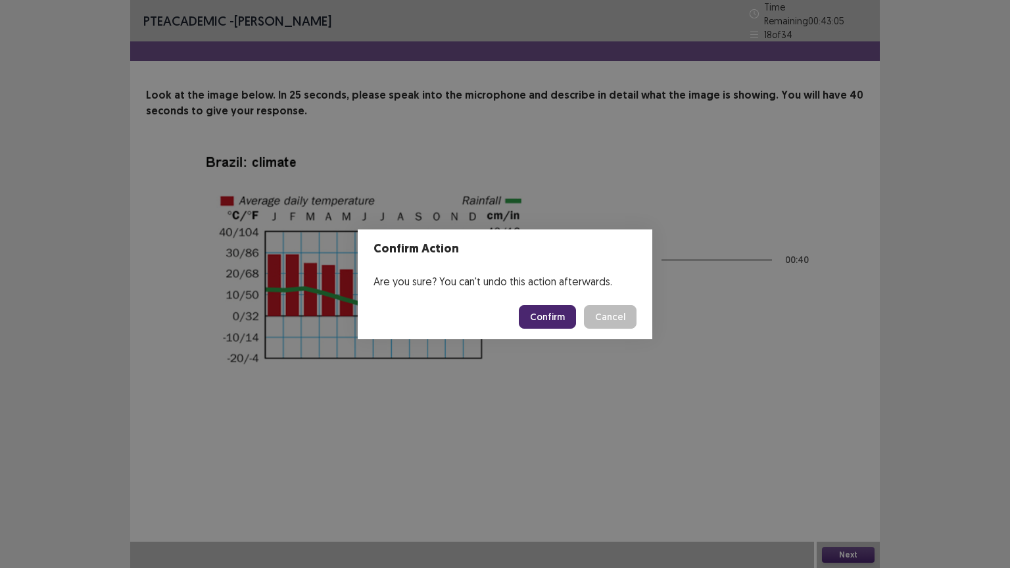
click at [560, 312] on button "Confirm" at bounding box center [547, 317] width 57 height 24
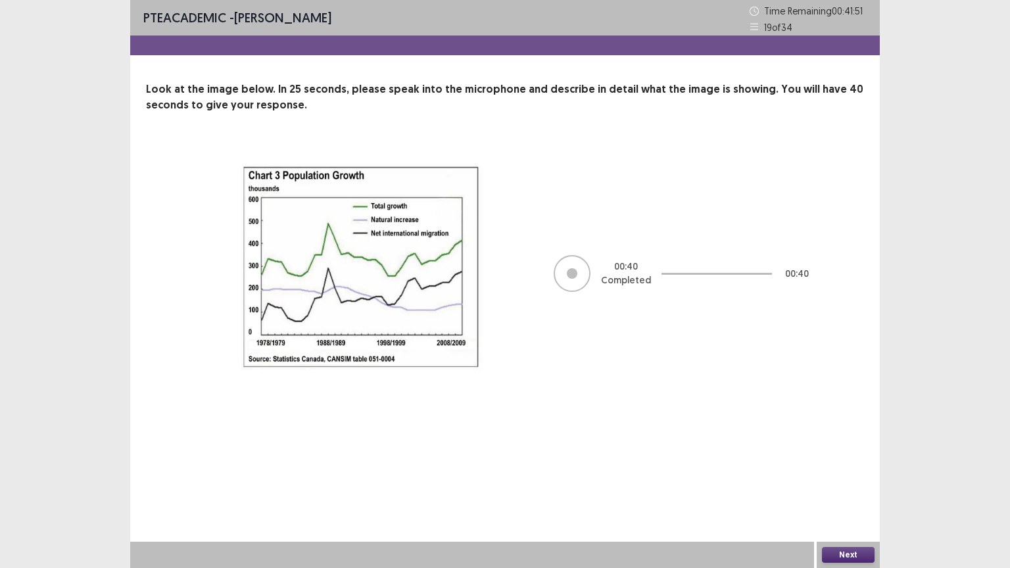
click at [846, 456] on button "Next" at bounding box center [848, 555] width 53 height 16
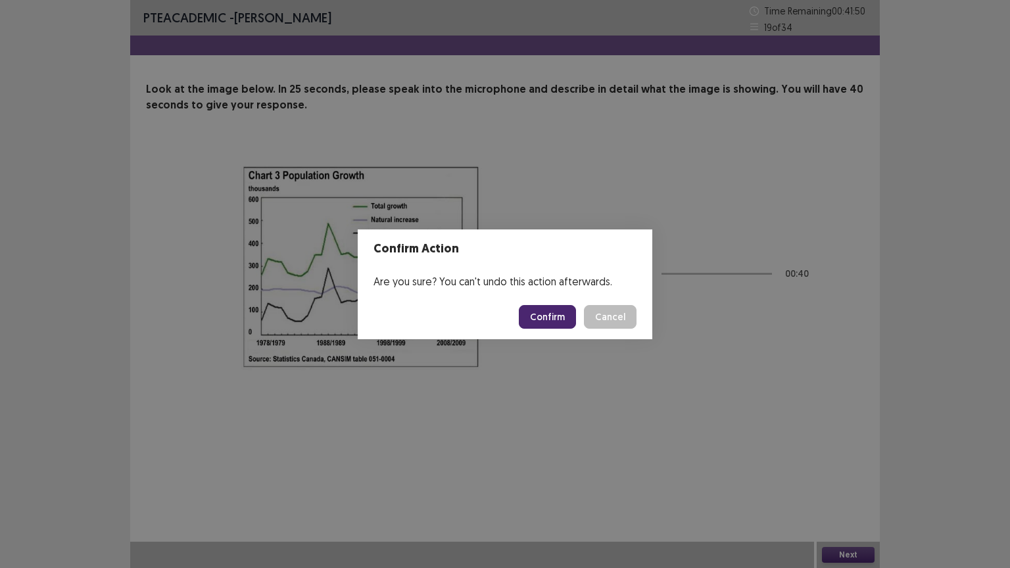
click at [547, 317] on button "Confirm" at bounding box center [547, 317] width 57 height 24
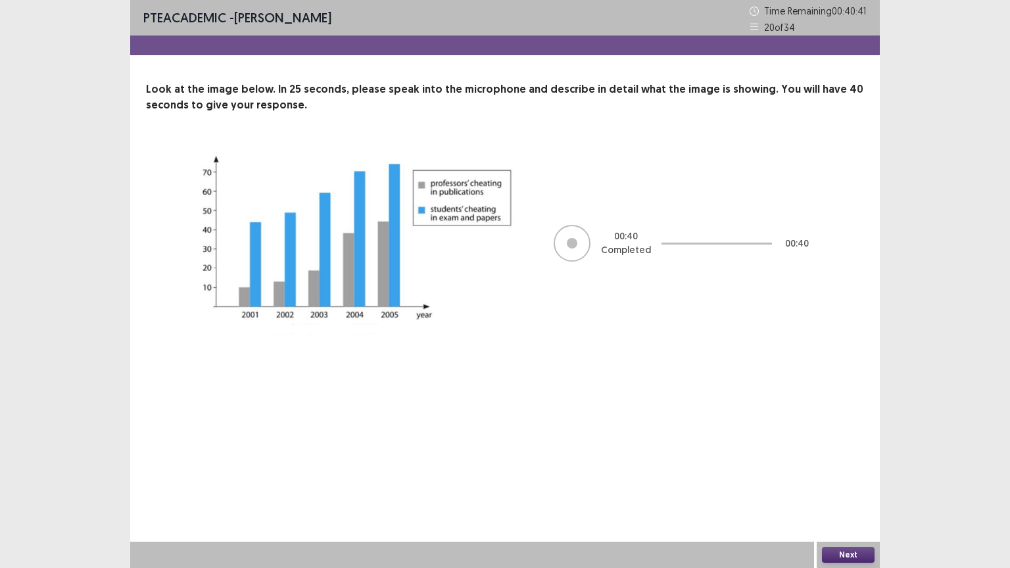
click at [847, 456] on button "Next" at bounding box center [848, 555] width 53 height 16
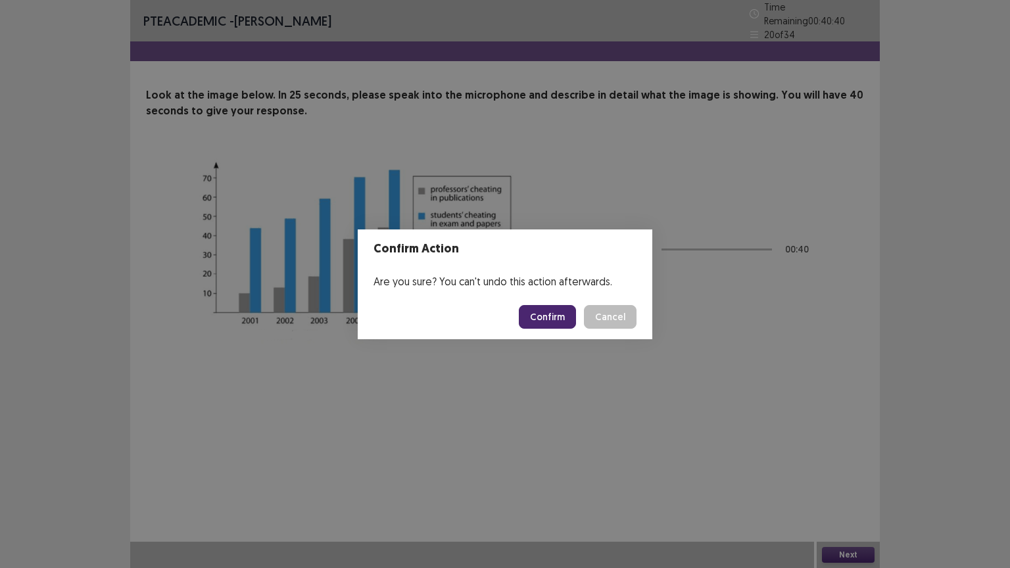
click at [567, 318] on button "Confirm" at bounding box center [547, 317] width 57 height 24
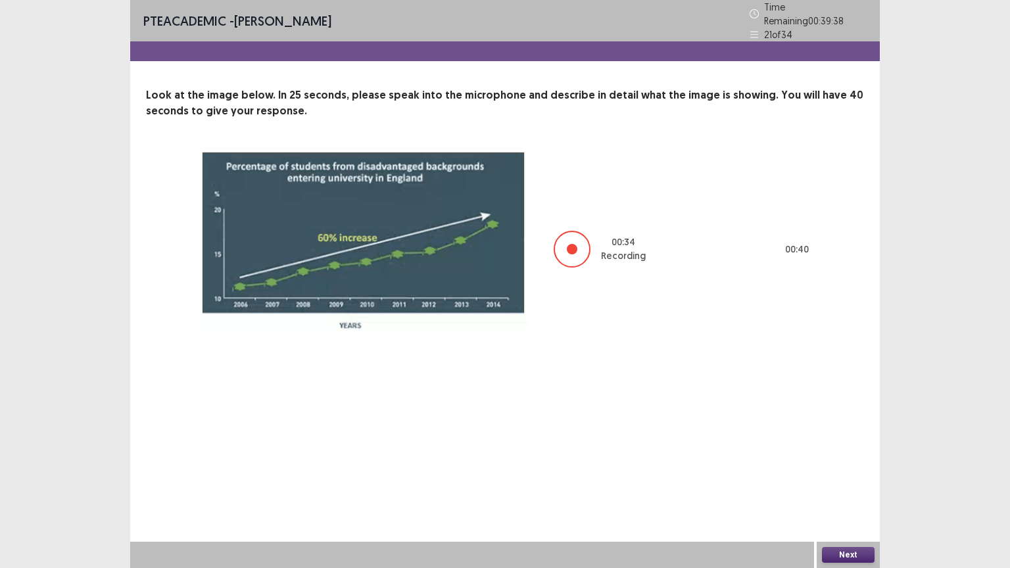
click at [852, 456] on button "Next" at bounding box center [848, 555] width 53 height 16
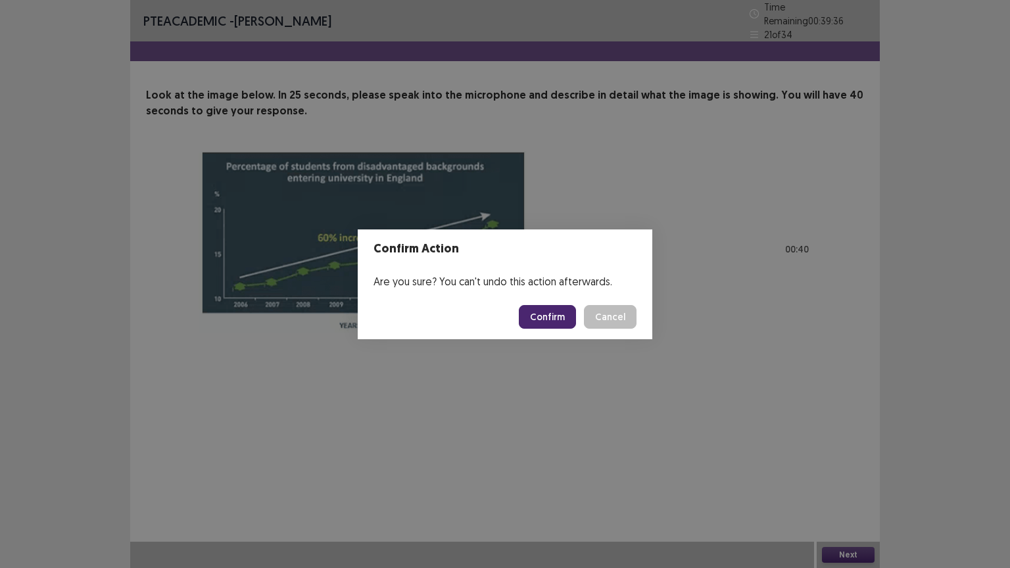
click at [554, 324] on button "Confirm" at bounding box center [547, 317] width 57 height 24
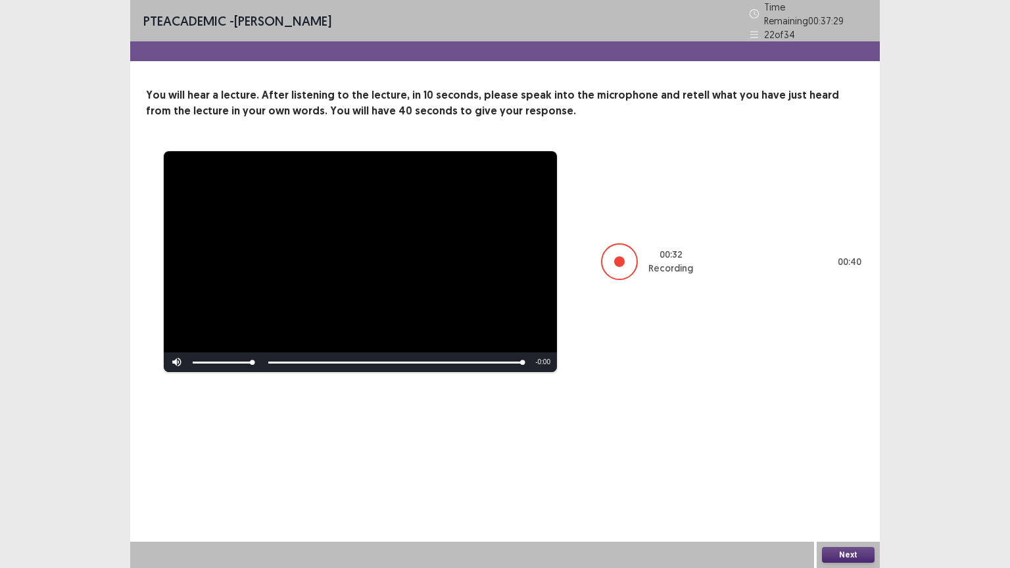
click at [840, 456] on button "Next" at bounding box center [848, 555] width 53 height 16
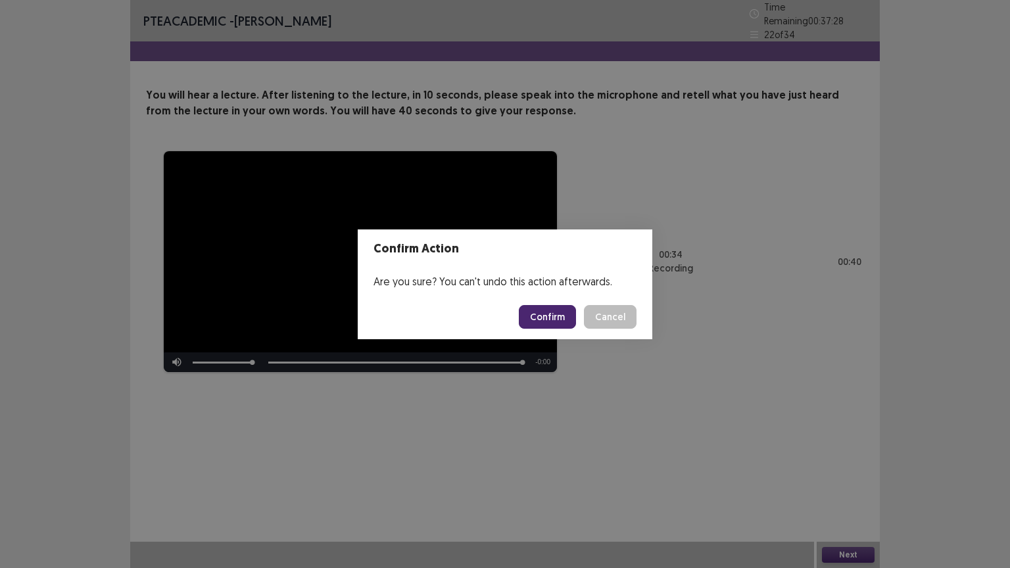
click at [550, 322] on button "Confirm" at bounding box center [547, 317] width 57 height 24
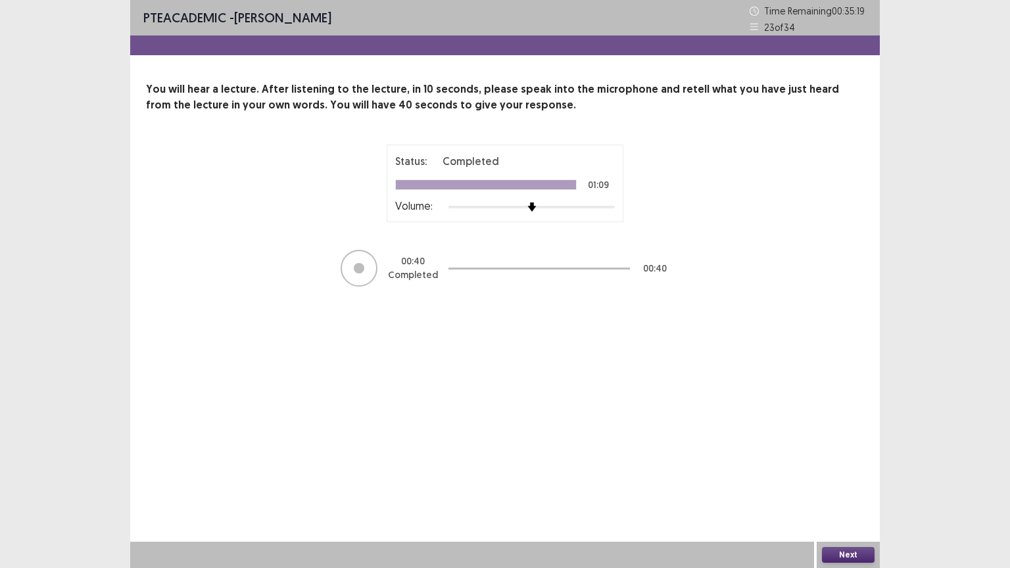
click at [838, 456] on button "Next" at bounding box center [848, 555] width 53 height 16
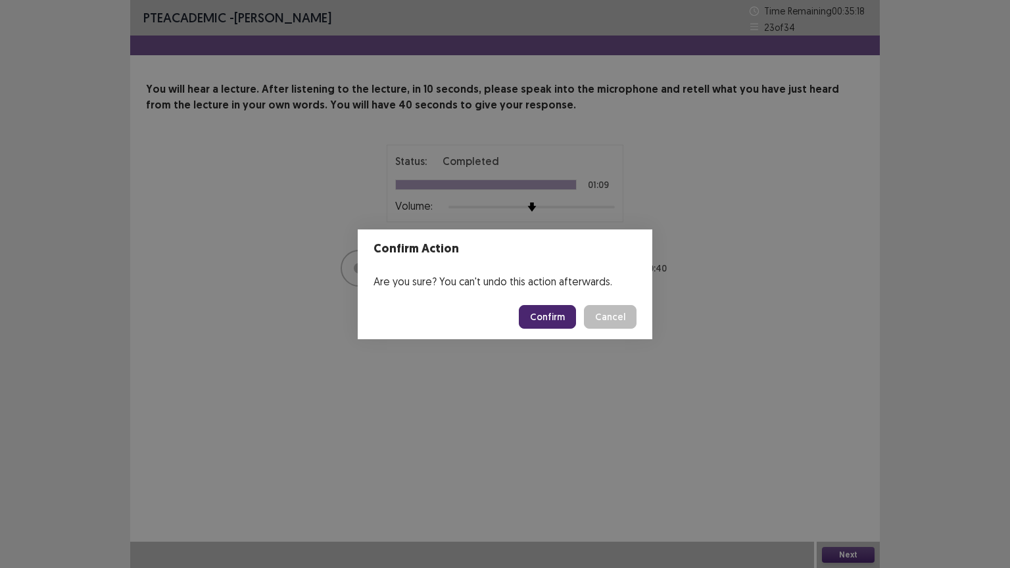
click at [560, 313] on button "Confirm" at bounding box center [547, 317] width 57 height 24
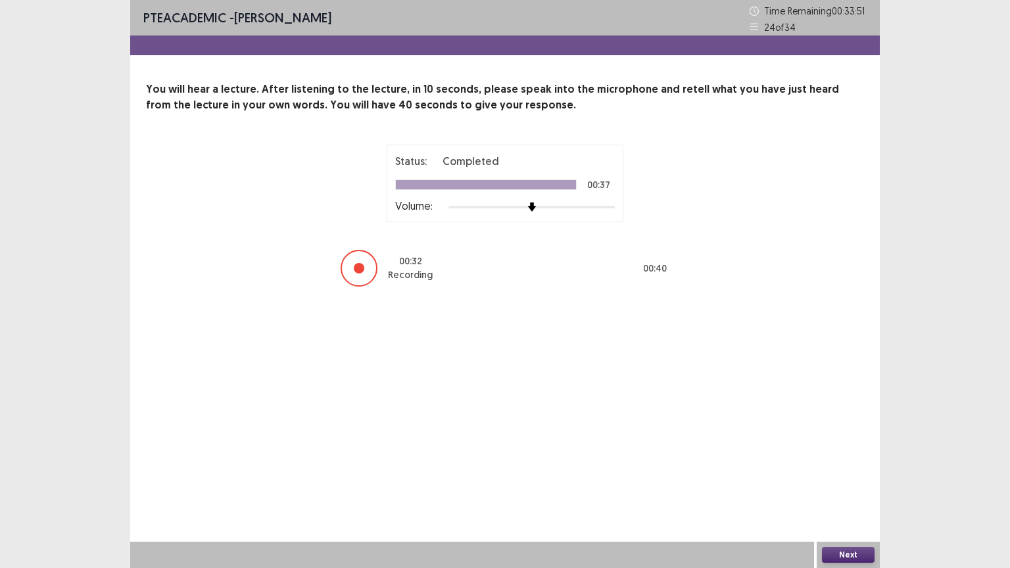
click at [852, 456] on button "Next" at bounding box center [848, 555] width 53 height 16
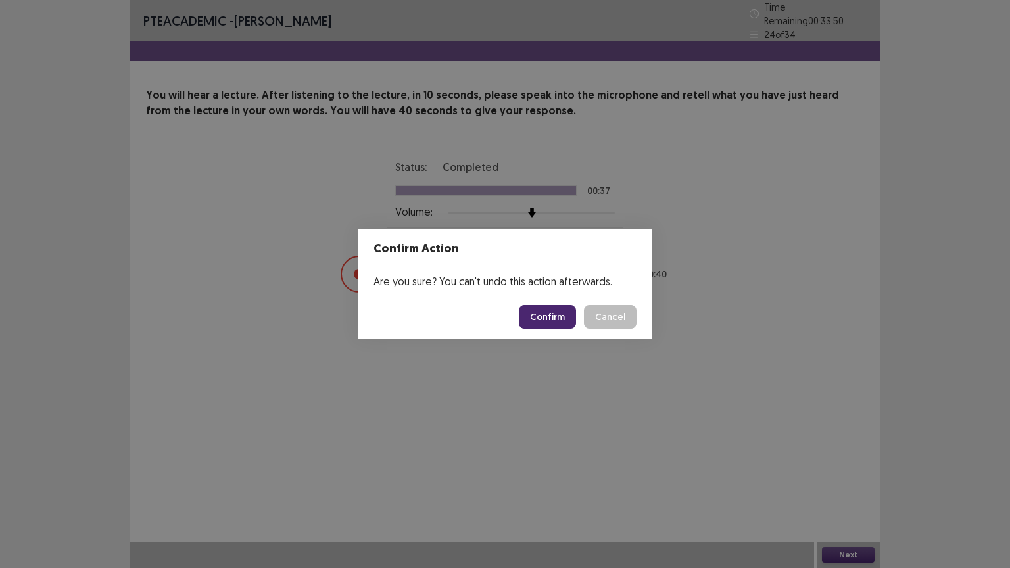
click at [543, 317] on button "Confirm" at bounding box center [547, 317] width 57 height 24
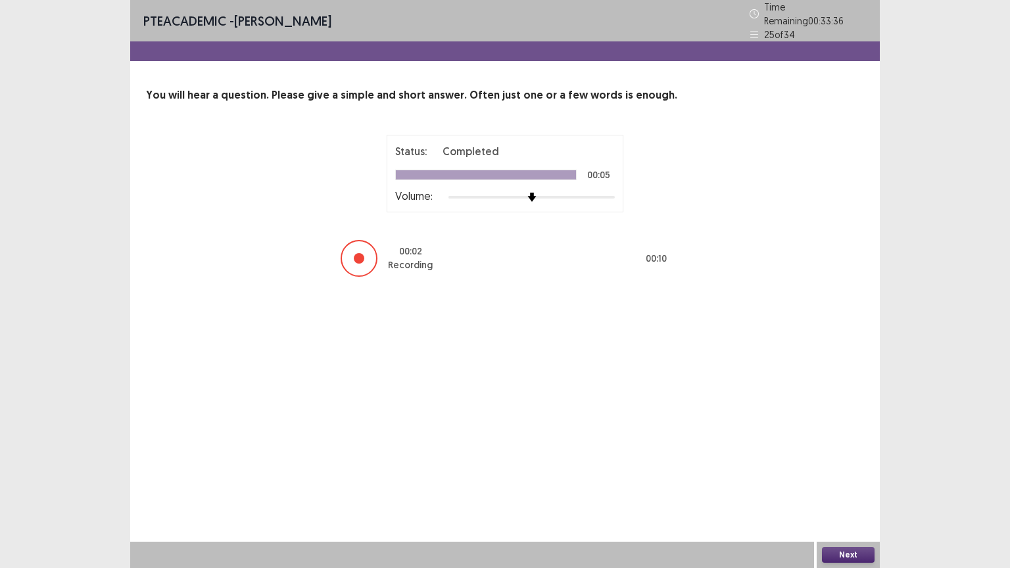
click at [839, 456] on button "Next" at bounding box center [848, 555] width 53 height 16
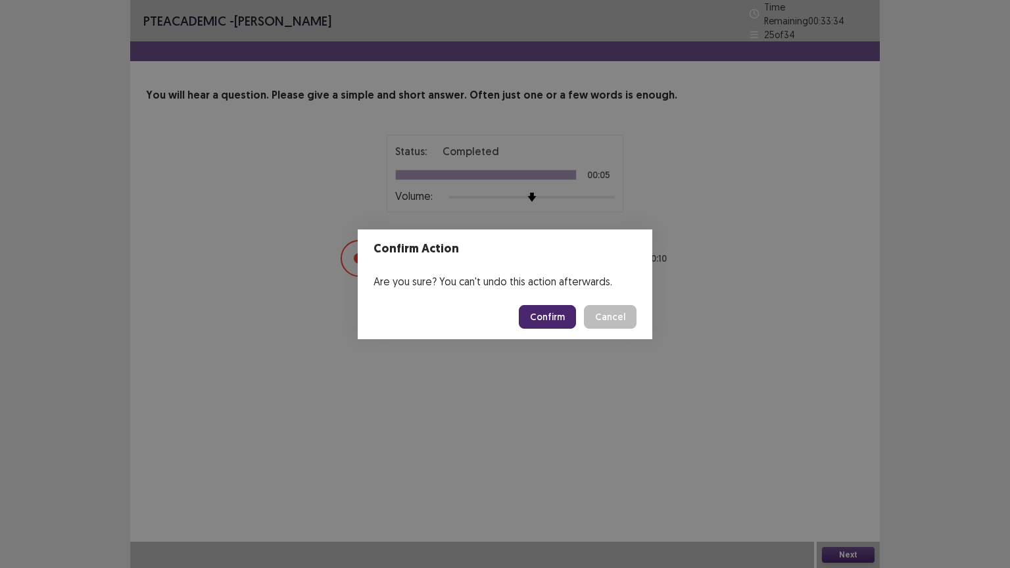
click at [562, 314] on button "Confirm" at bounding box center [547, 317] width 57 height 24
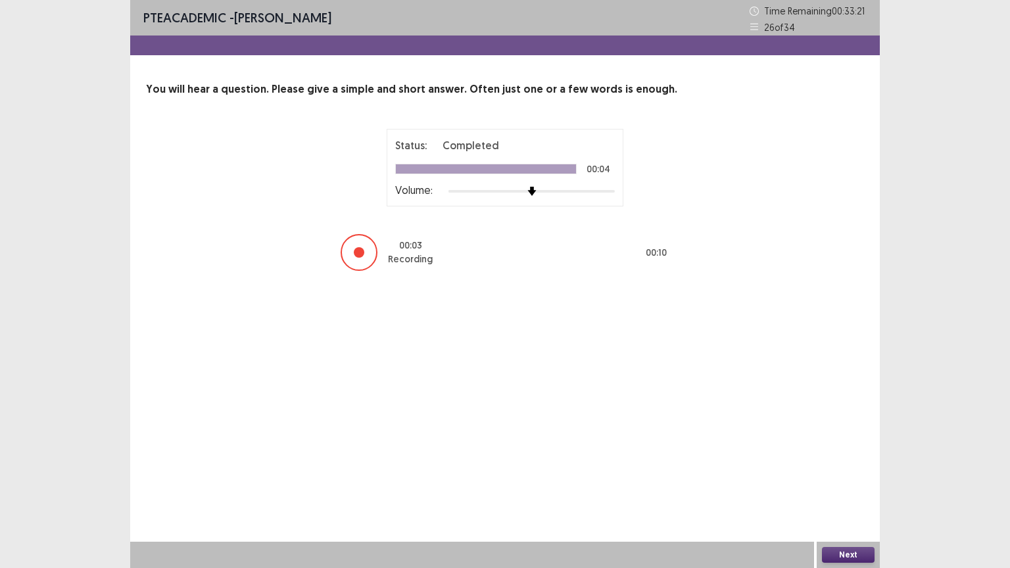
click at [835, 456] on button "Next" at bounding box center [848, 555] width 53 height 16
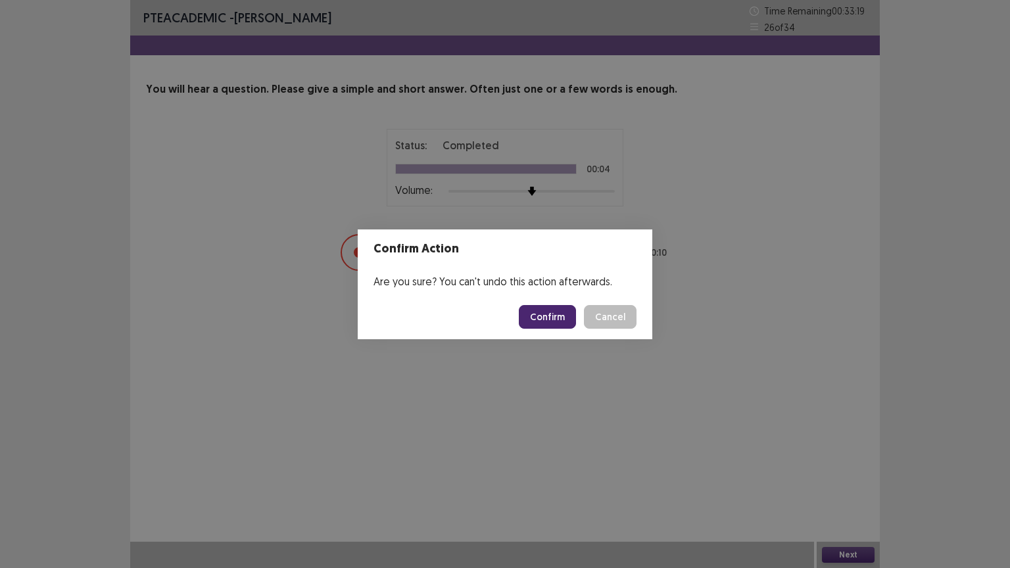
click at [558, 315] on button "Confirm" at bounding box center [547, 317] width 57 height 24
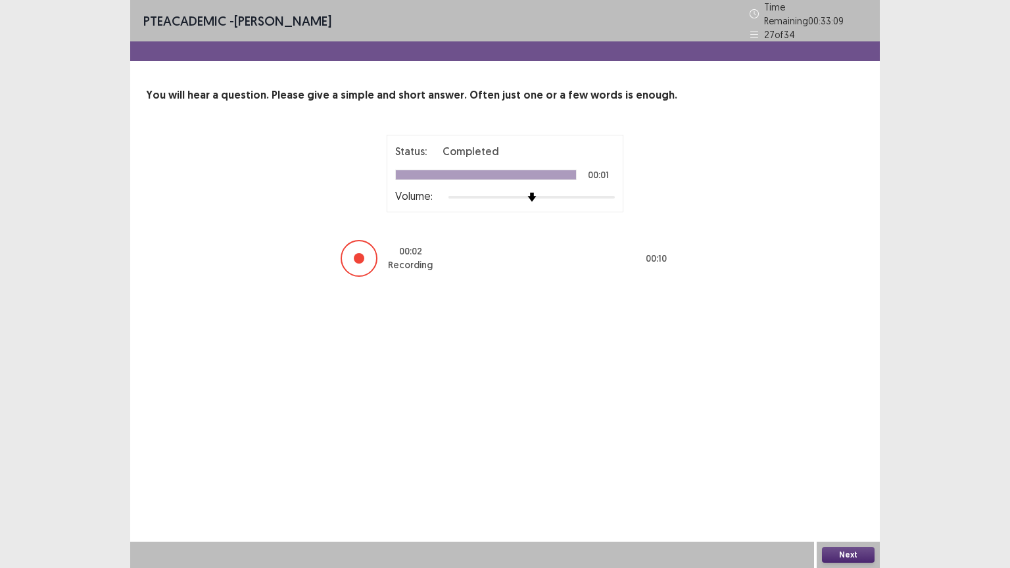
click at [837, 456] on button "Next" at bounding box center [848, 555] width 53 height 16
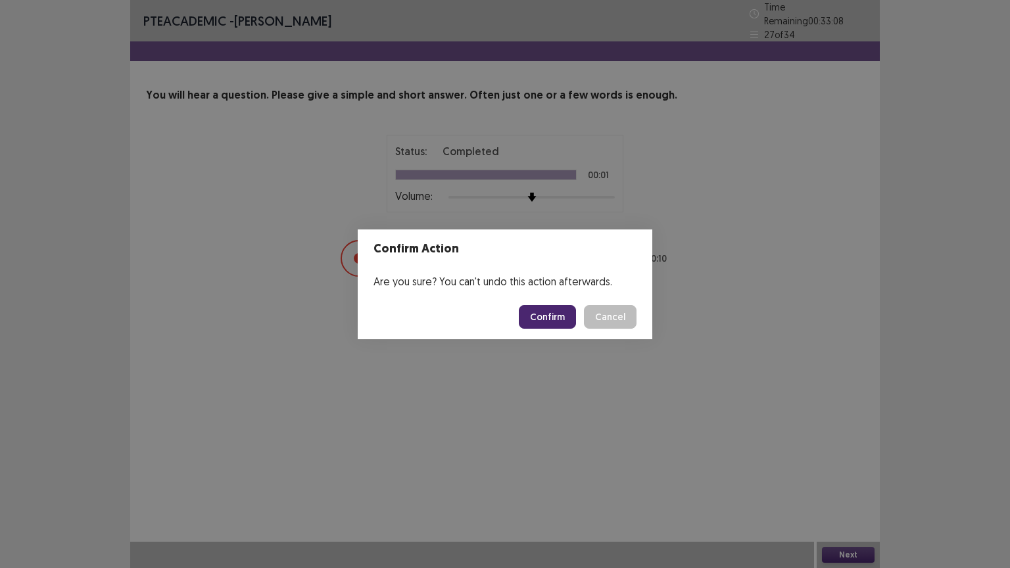
click at [562, 320] on button "Confirm" at bounding box center [547, 317] width 57 height 24
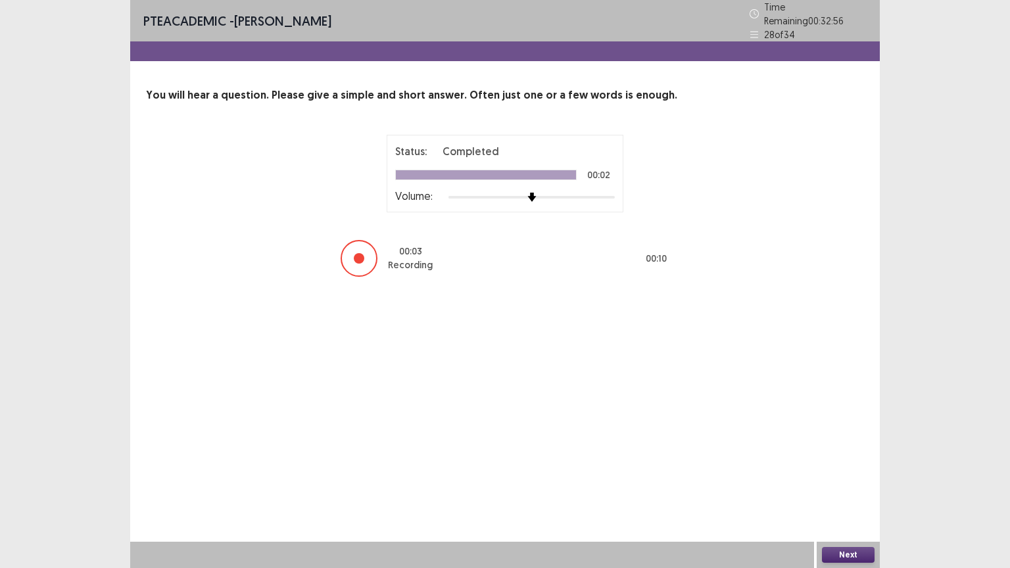
click at [850, 456] on button "Next" at bounding box center [848, 555] width 53 height 16
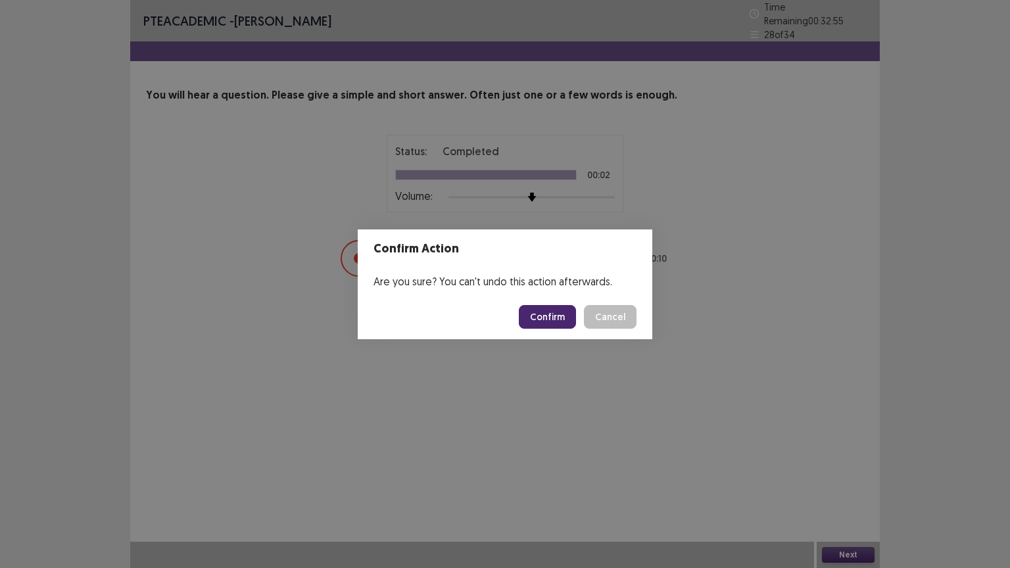
click at [567, 321] on button "Confirm" at bounding box center [547, 317] width 57 height 24
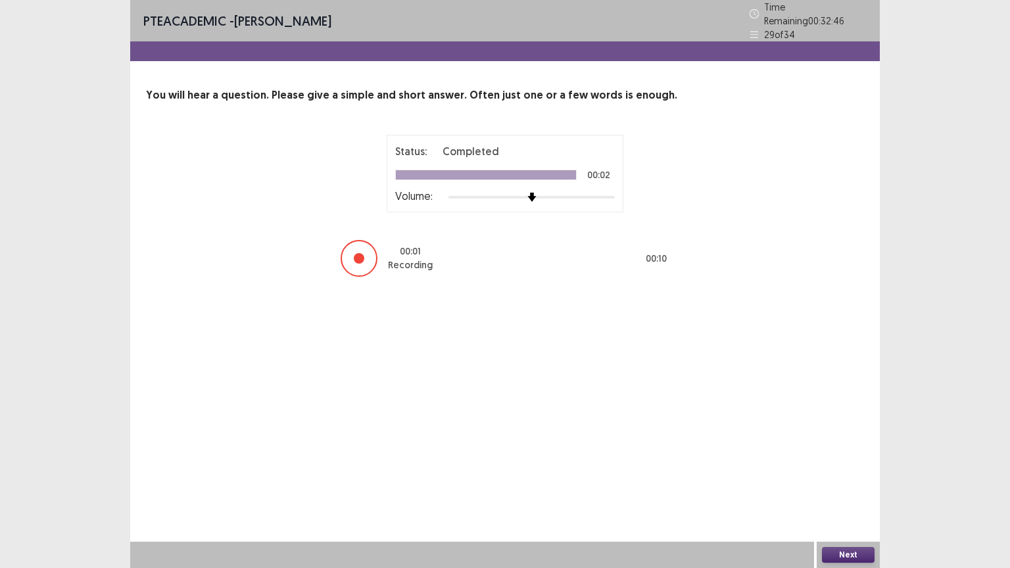
click at [846, 456] on button "Next" at bounding box center [848, 555] width 53 height 16
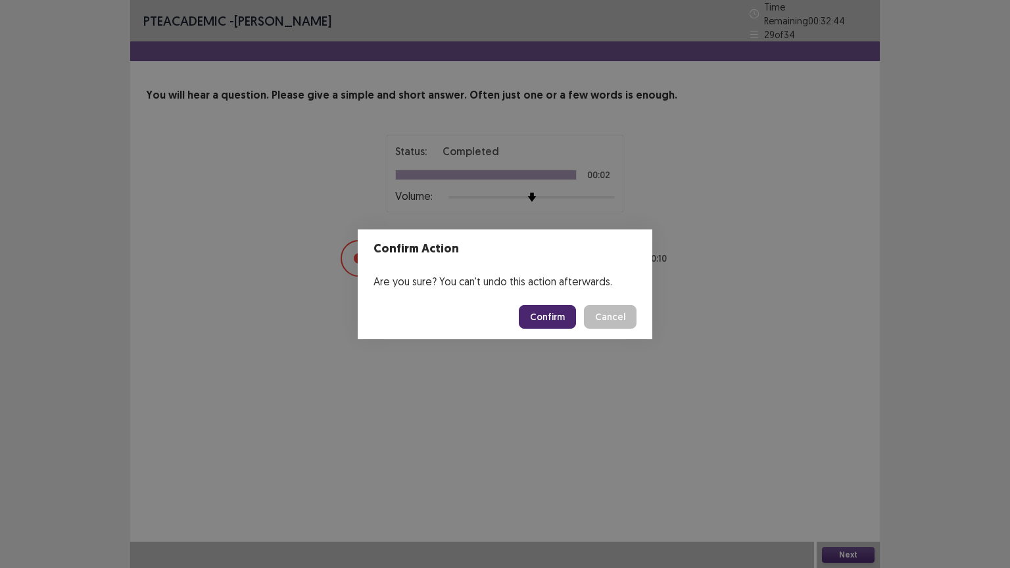
click at [535, 305] on button "Confirm" at bounding box center [547, 317] width 57 height 24
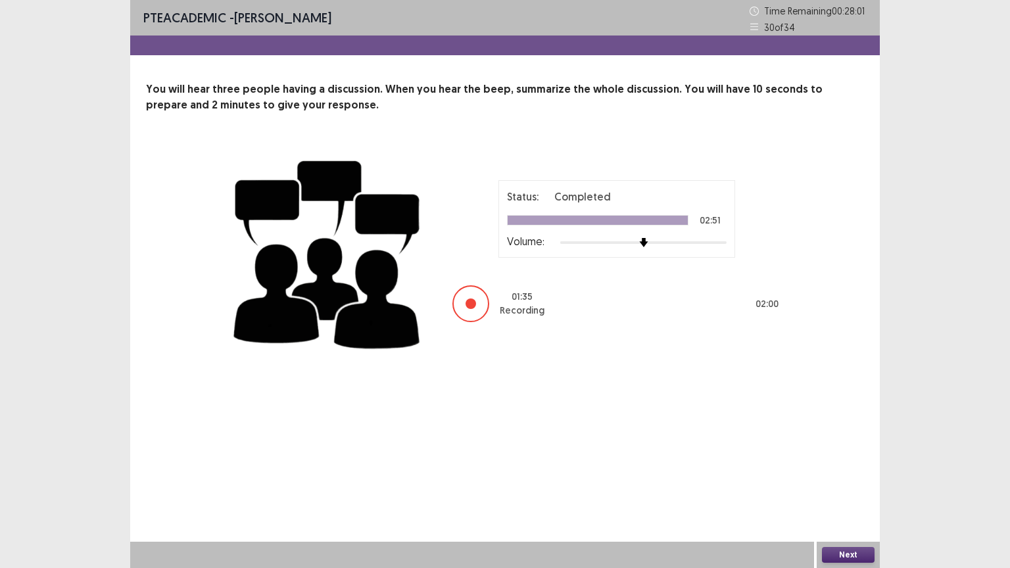
click at [850, 456] on button "Next" at bounding box center [848, 555] width 53 height 16
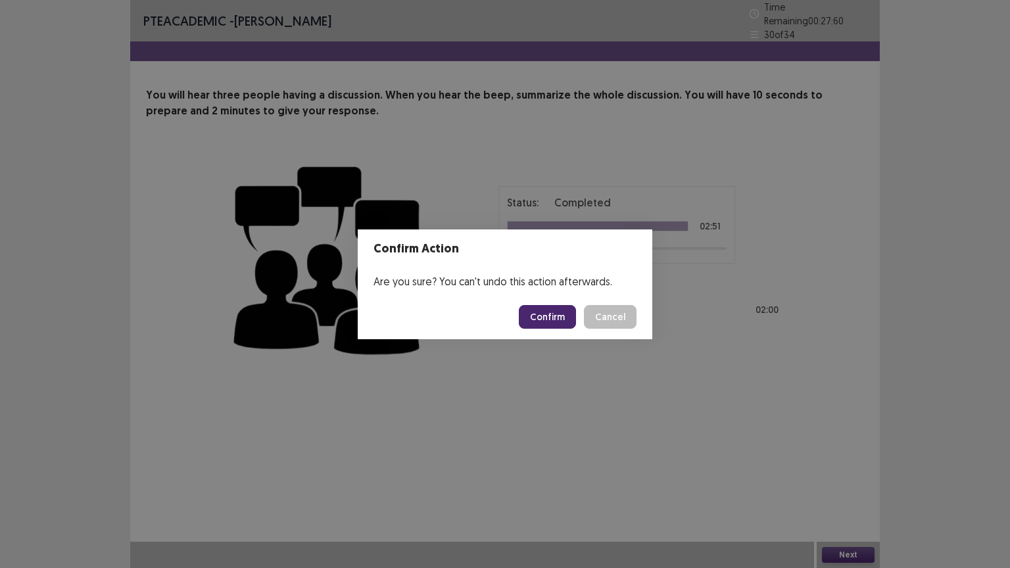
click at [546, 312] on button "Confirm" at bounding box center [547, 317] width 57 height 24
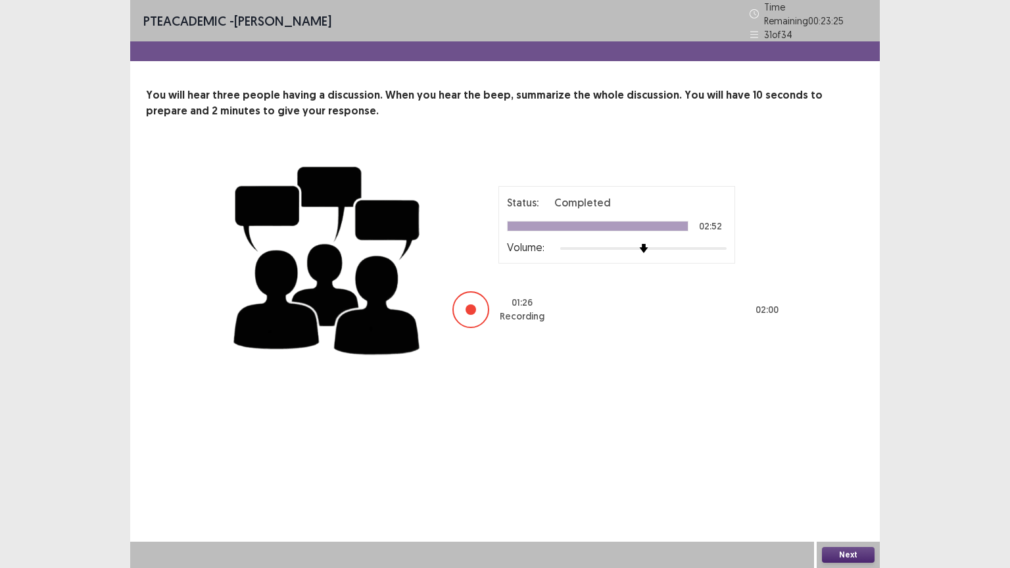
click at [858, 456] on button "Next" at bounding box center [848, 555] width 53 height 16
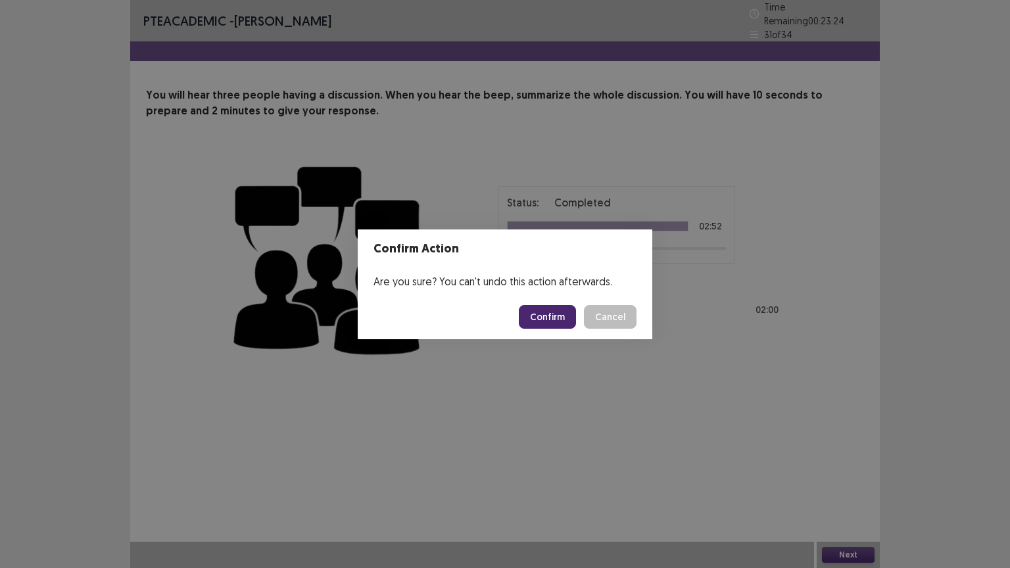
click at [554, 313] on button "Confirm" at bounding box center [547, 317] width 57 height 24
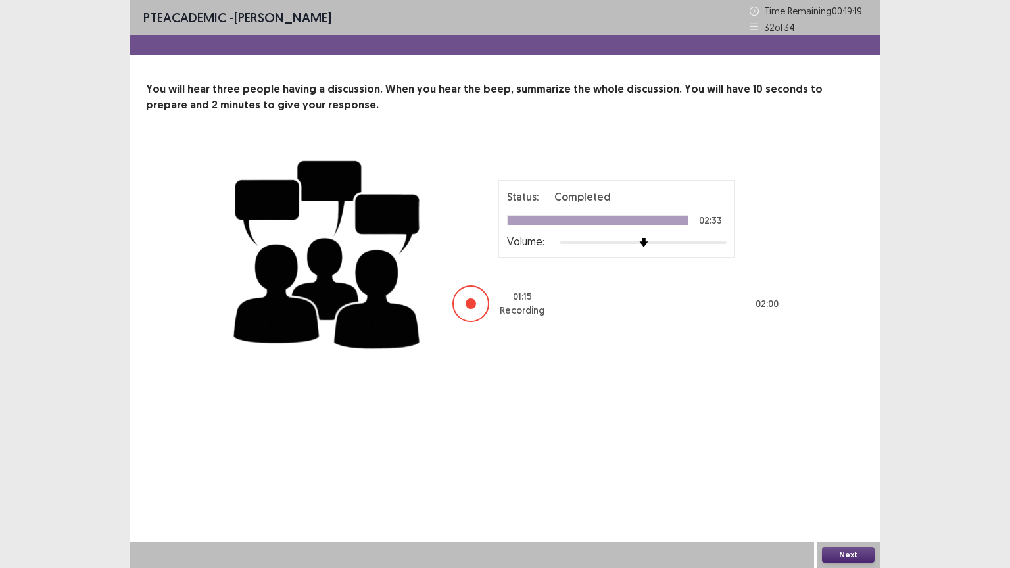
click at [835, 456] on button "Next" at bounding box center [848, 555] width 53 height 16
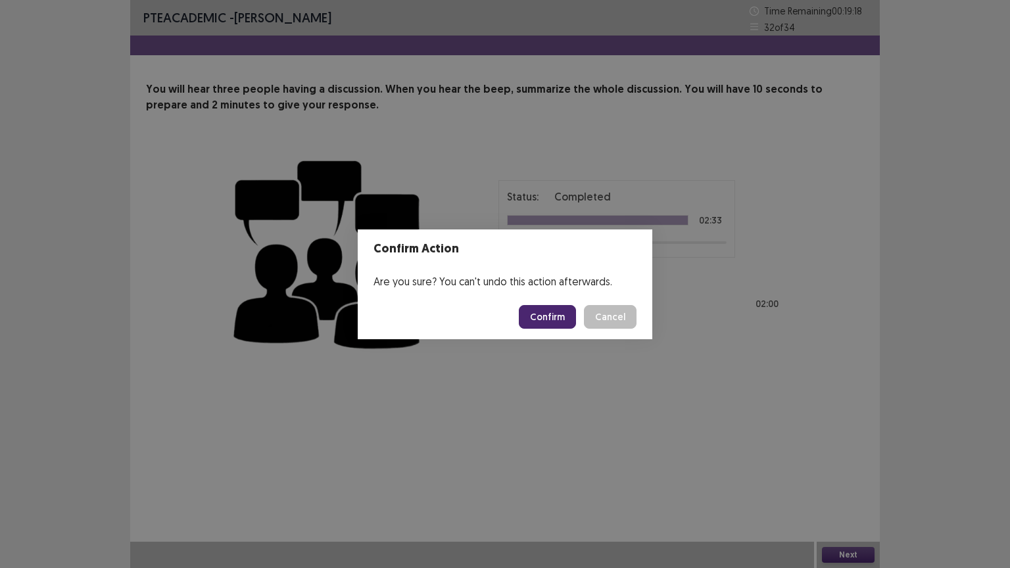
click at [554, 308] on button "Confirm" at bounding box center [547, 317] width 57 height 24
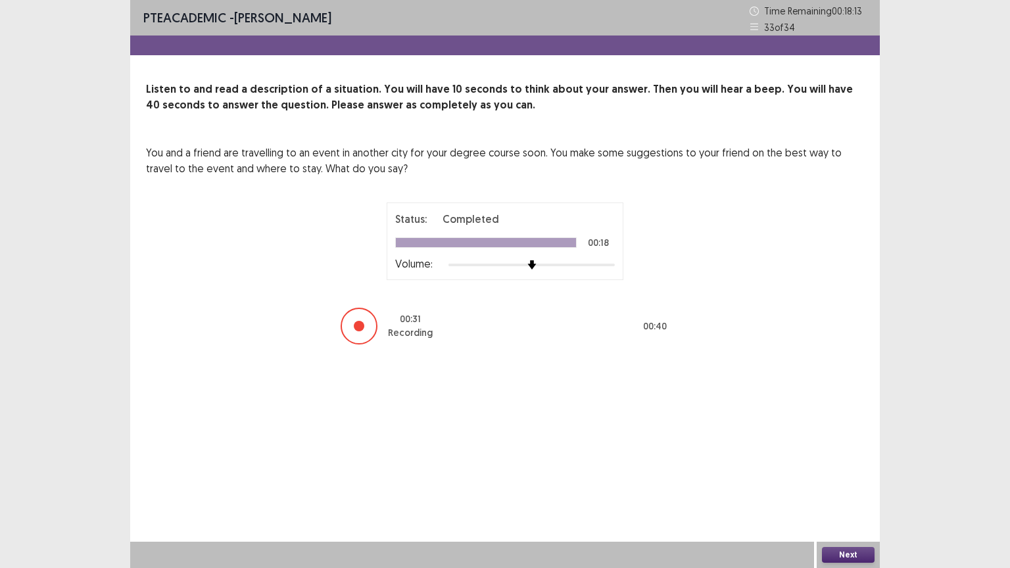
click at [827, 456] on button "Next" at bounding box center [848, 555] width 53 height 16
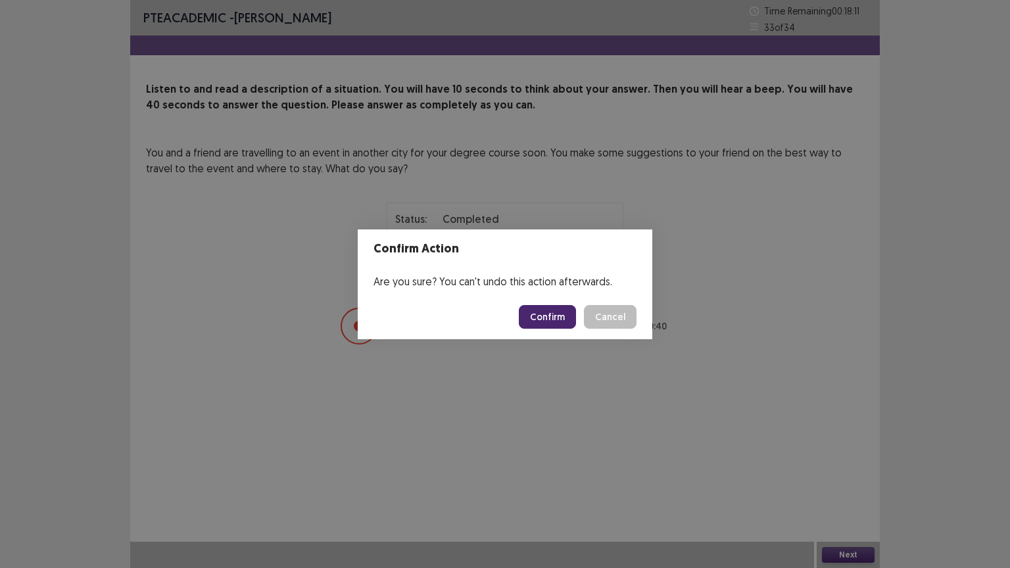
click at [552, 318] on button "Confirm" at bounding box center [547, 317] width 57 height 24
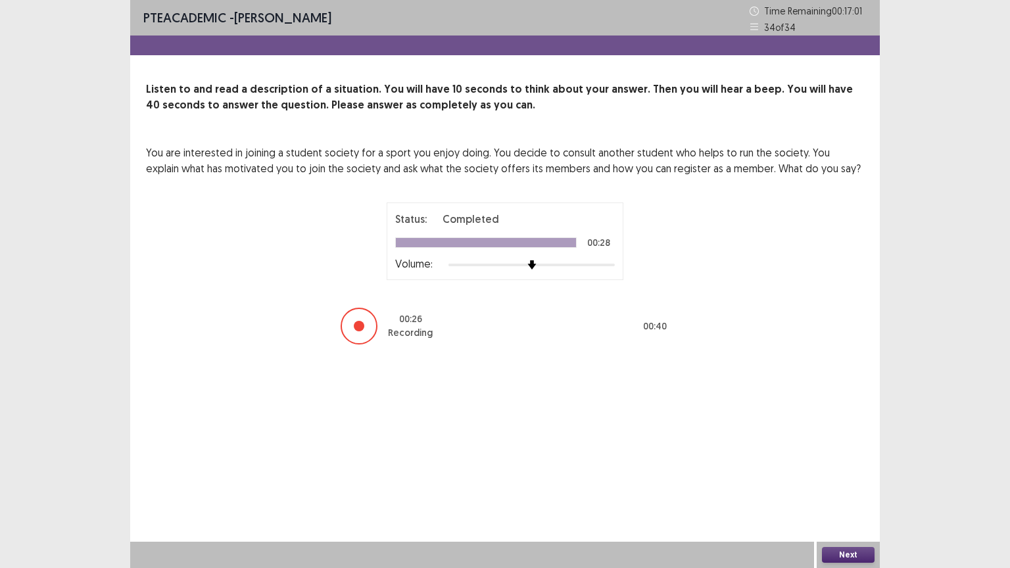
click at [853, 456] on button "Next" at bounding box center [848, 555] width 53 height 16
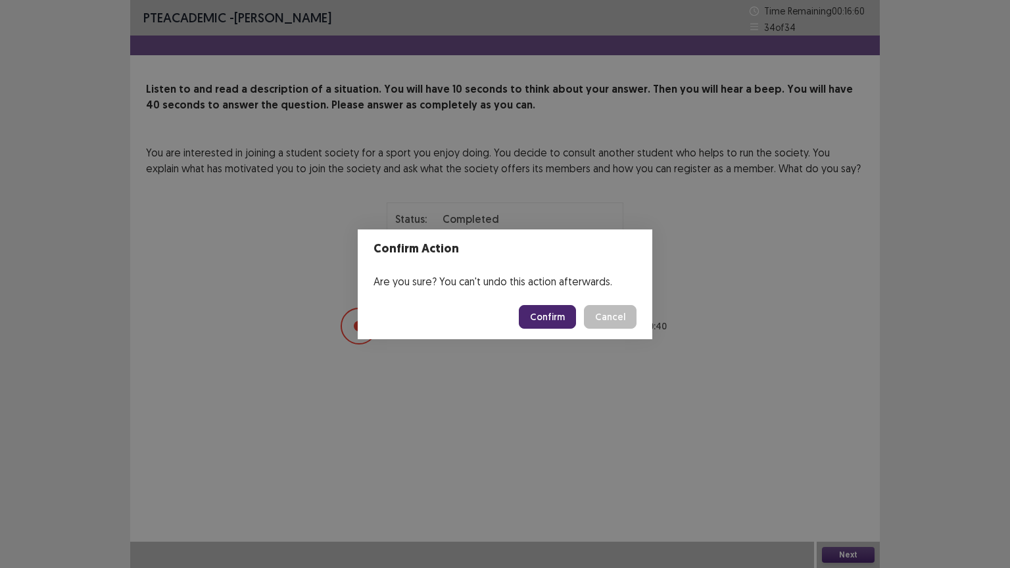
click at [557, 310] on button "Confirm" at bounding box center [547, 317] width 57 height 24
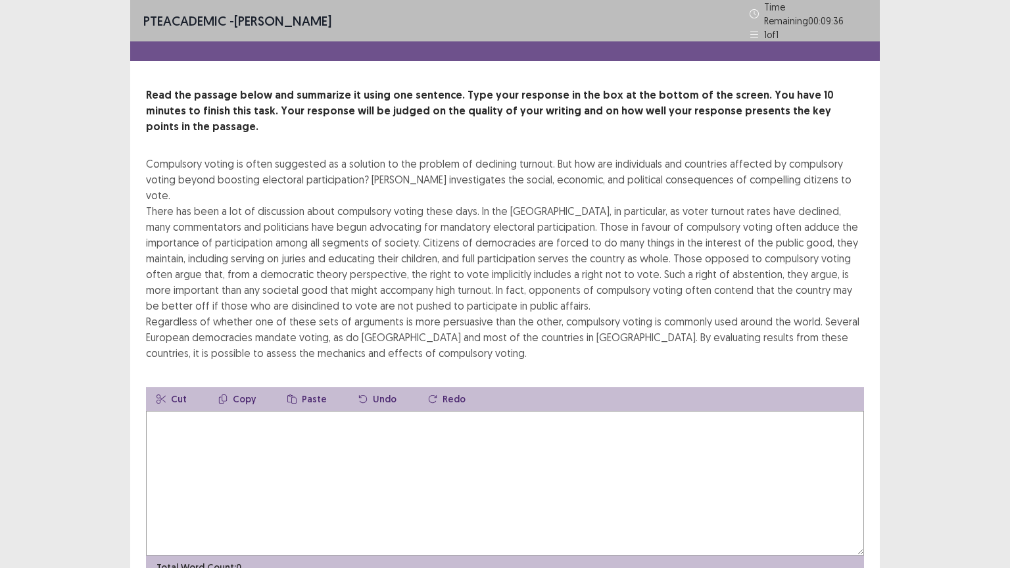
click at [198, 439] on textarea at bounding box center [505, 483] width 718 height 145
type textarea "*"
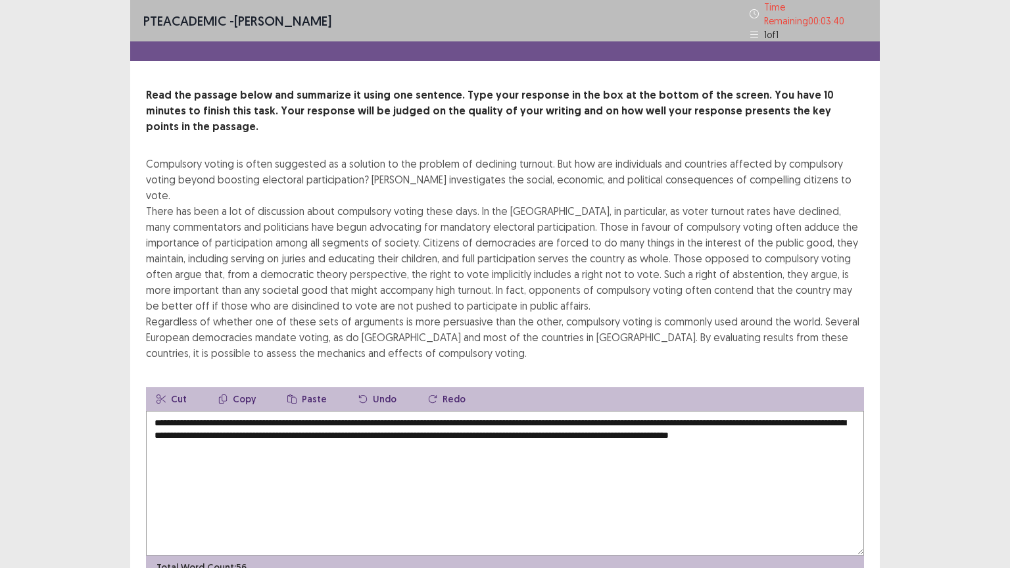
scroll to position [32, 0]
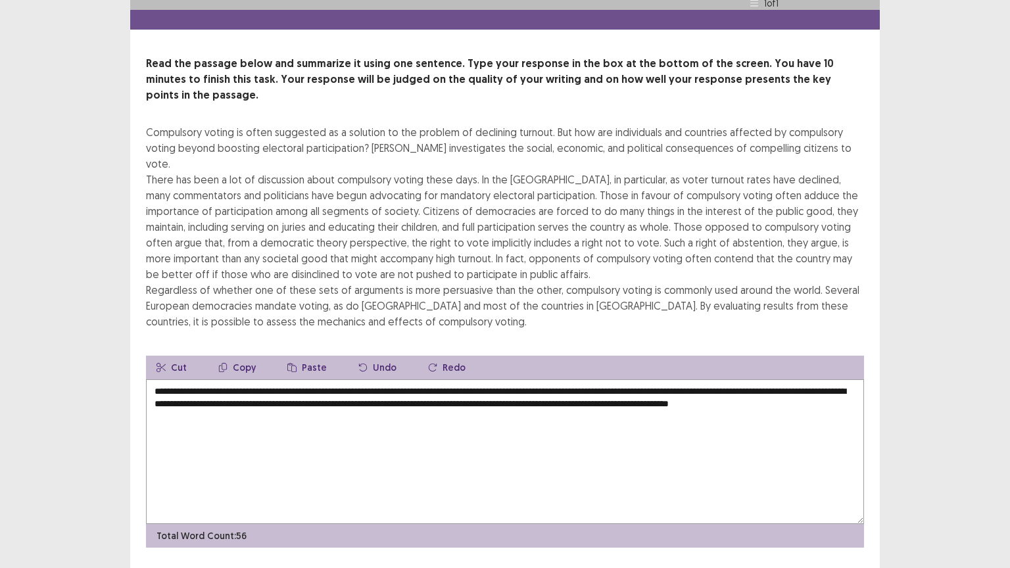
type textarea "**********"
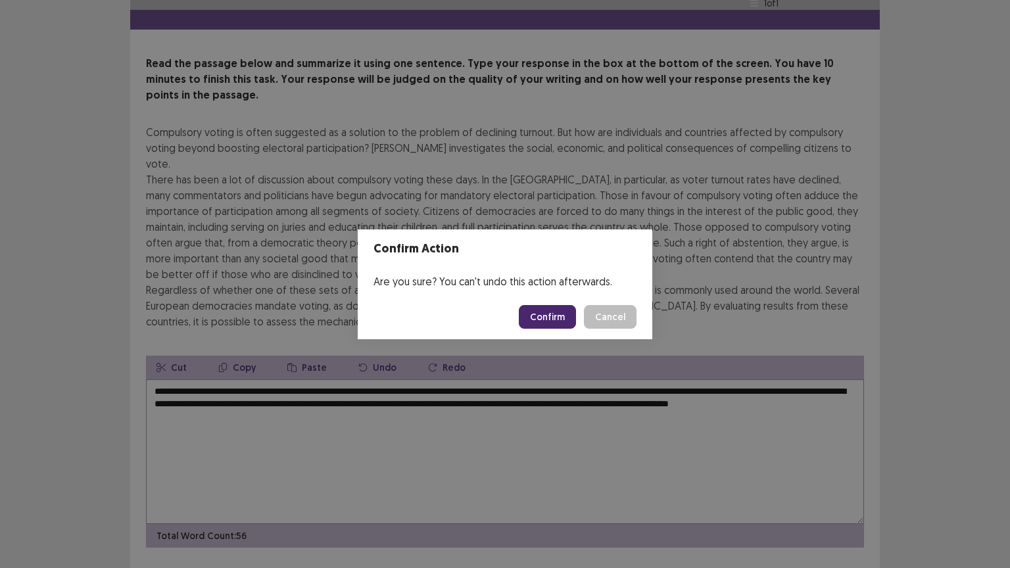
click at [544, 307] on button "Confirm" at bounding box center [547, 317] width 57 height 24
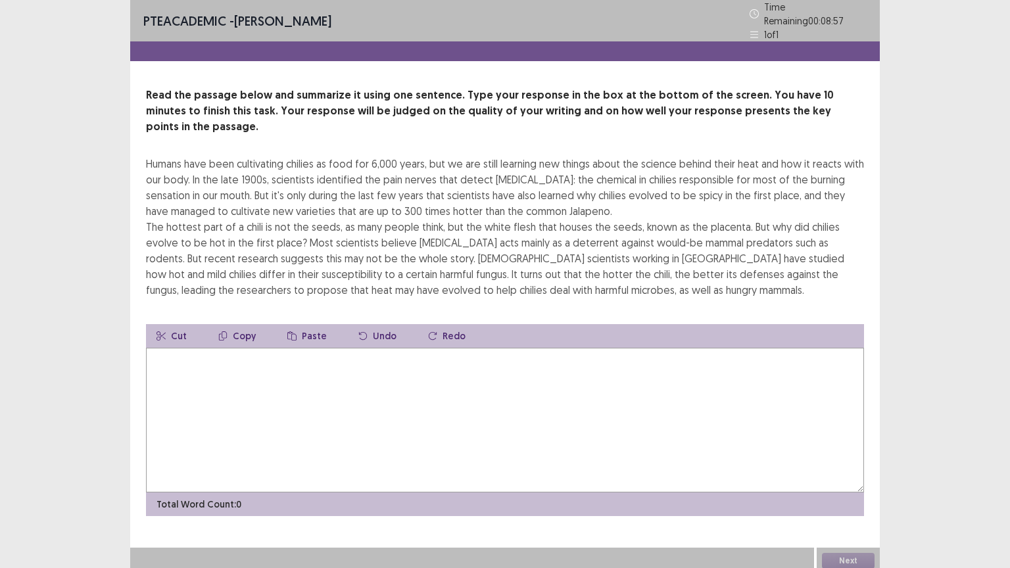
click at [222, 348] on textarea at bounding box center [505, 420] width 718 height 145
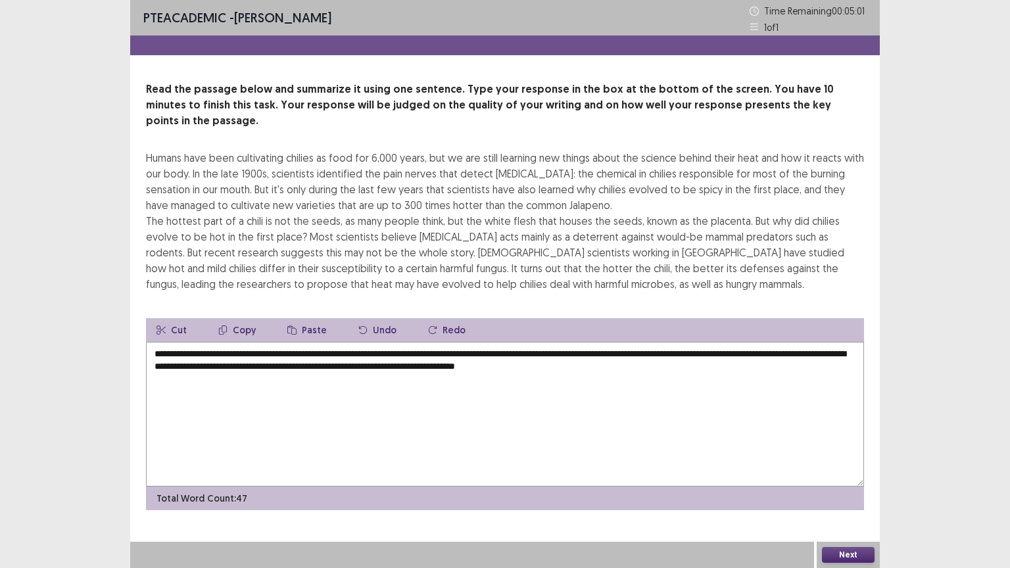
click at [710, 342] on textarea "**********" at bounding box center [505, 414] width 718 height 145
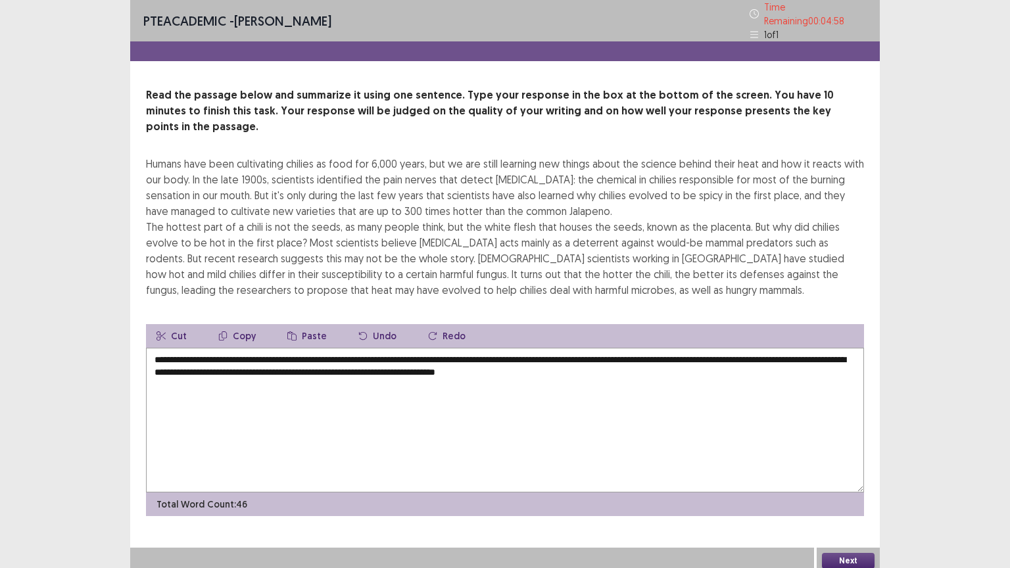
click at [633, 355] on textarea "**********" at bounding box center [505, 420] width 718 height 145
type textarea "**********"
click at [844, 456] on button "Next" at bounding box center [848, 561] width 53 height 16
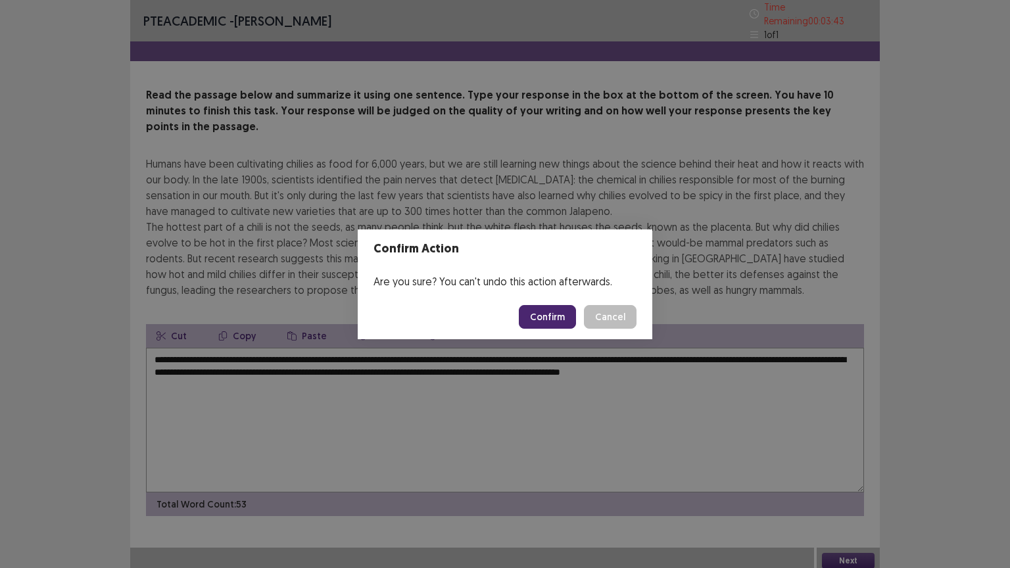
click at [558, 306] on button "Confirm" at bounding box center [547, 317] width 57 height 24
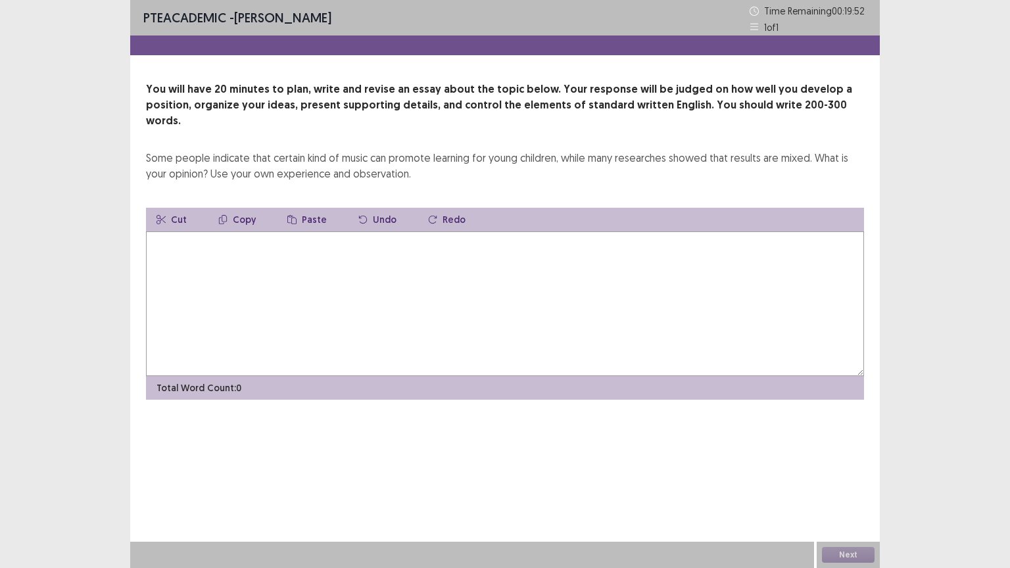
click at [192, 252] on textarea at bounding box center [505, 304] width 718 height 145
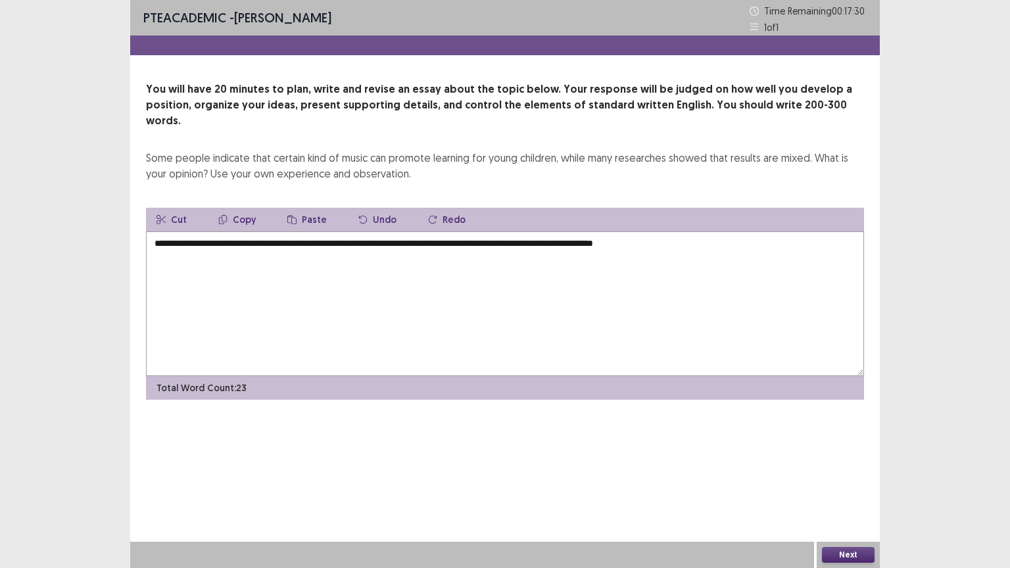
click at [206, 232] on textarea "**********" at bounding box center [505, 304] width 718 height 145
click at [372, 232] on textarea "**********" at bounding box center [505, 304] width 718 height 145
click at [468, 232] on textarea "**********" at bounding box center [505, 304] width 718 height 145
click at [764, 232] on textarea "**********" at bounding box center [505, 304] width 718 height 145
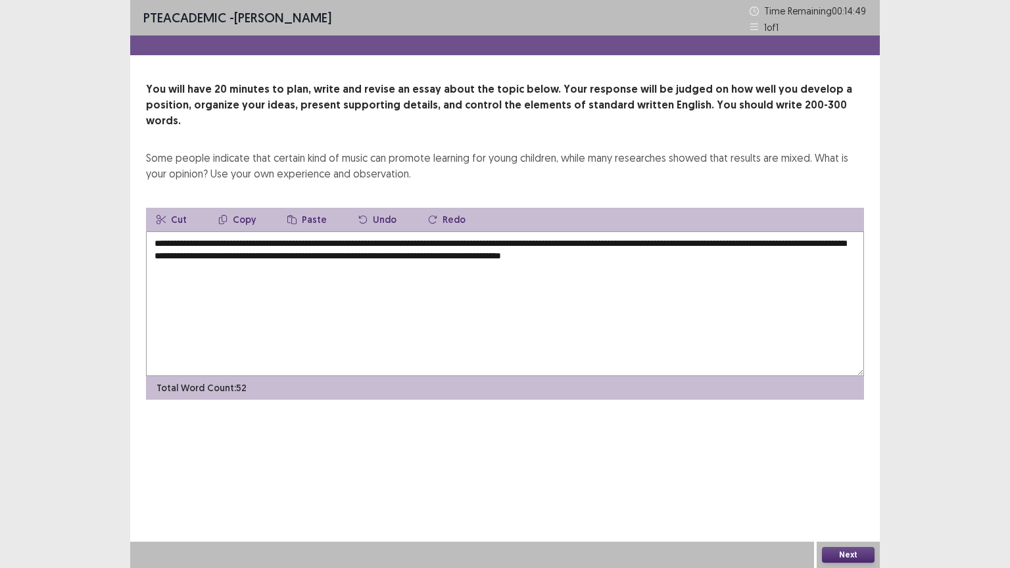
click at [510, 239] on textarea "**********" at bounding box center [505, 304] width 718 height 145
click at [753, 235] on textarea "**********" at bounding box center [505, 304] width 718 height 145
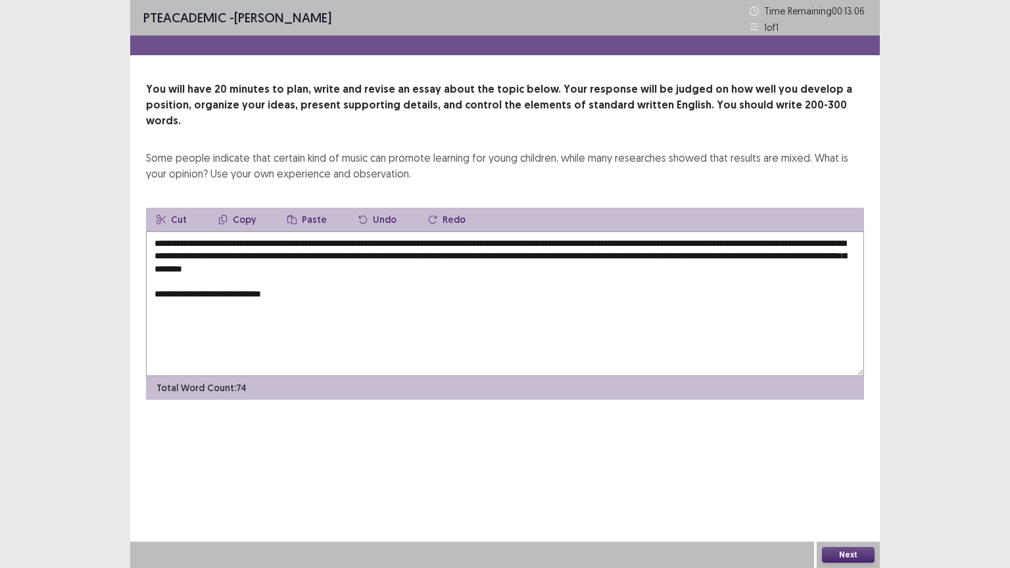
click at [197, 281] on textarea "**********" at bounding box center [505, 304] width 718 height 145
click at [304, 281] on textarea "**********" at bounding box center [505, 304] width 718 height 145
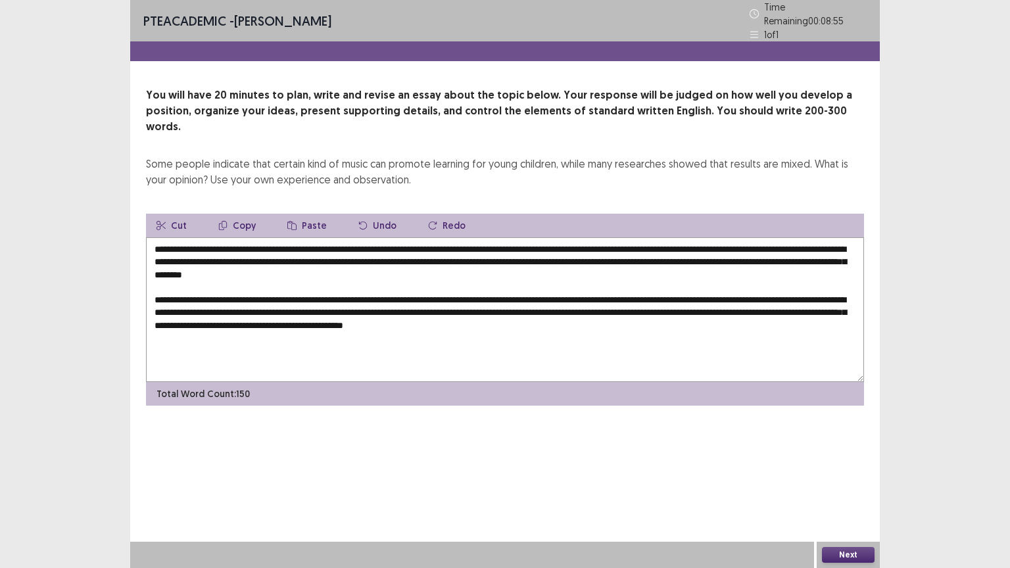
click at [579, 303] on textarea "**********" at bounding box center [505, 309] width 718 height 145
click at [174, 320] on textarea "**********" at bounding box center [505, 309] width 718 height 145
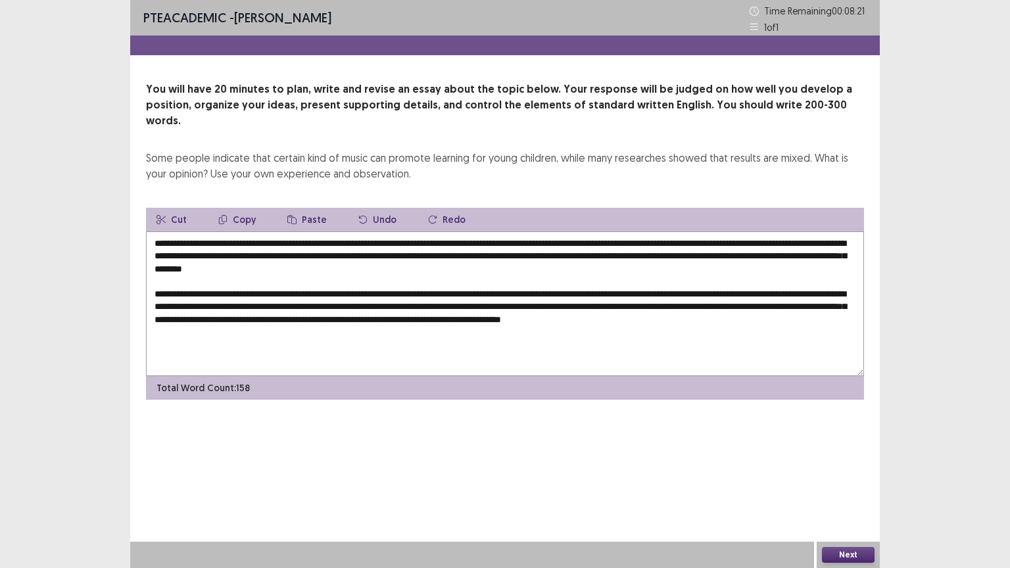
click at [178, 316] on textarea "**********" at bounding box center [505, 304] width 718 height 145
click at [334, 283] on textarea "**********" at bounding box center [505, 304] width 718 height 145
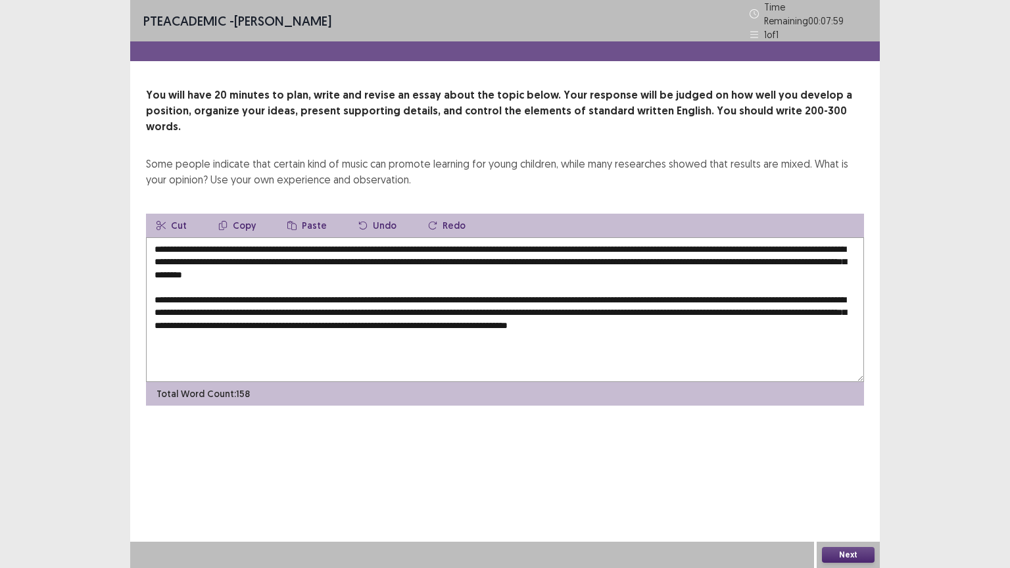
click at [574, 281] on textarea "**********" at bounding box center [505, 309] width 718 height 145
click at [610, 295] on textarea "**********" at bounding box center [505, 309] width 718 height 145
click at [235, 318] on textarea "**********" at bounding box center [505, 309] width 718 height 145
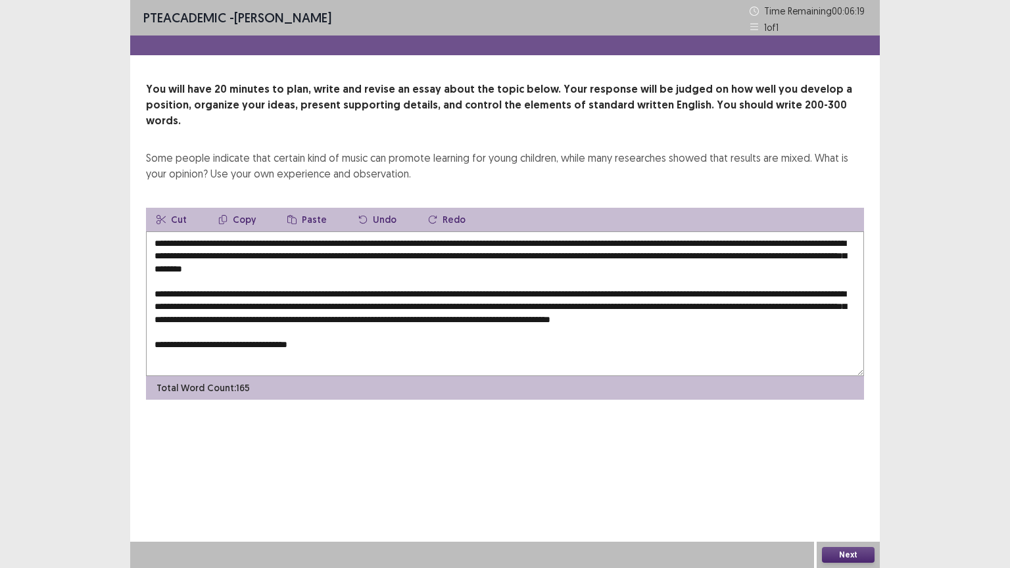
click at [226, 295] on textarea "**********" at bounding box center [505, 304] width 718 height 145
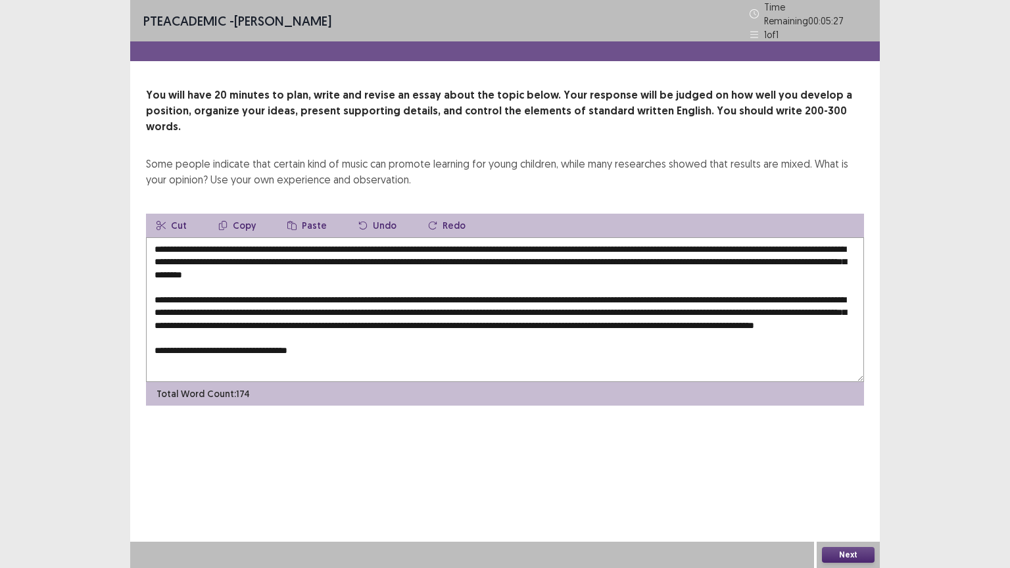
click at [315, 304] on textarea at bounding box center [505, 309] width 718 height 145
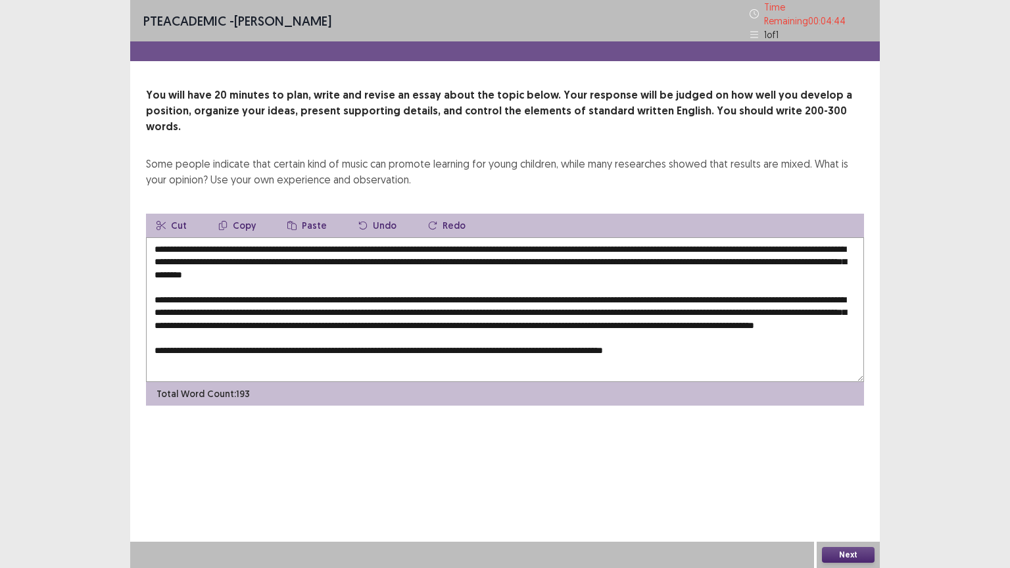
scroll to position [37, 0]
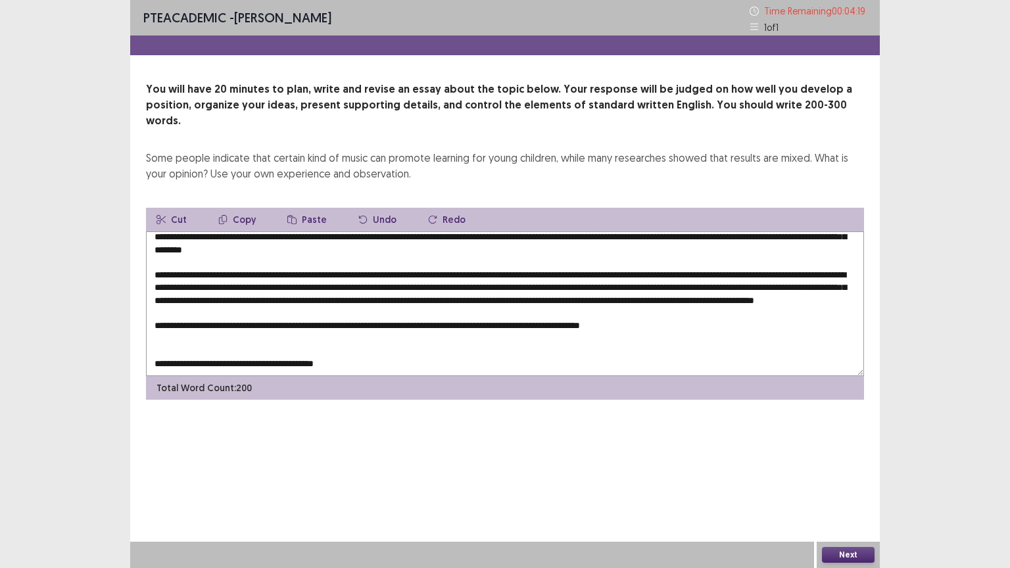
click at [227, 208] on button "Copy" at bounding box center [237, 220] width 59 height 24
click at [234, 208] on button "Copy" at bounding box center [237, 220] width 59 height 24
drag, startPoint x: 146, startPoint y: 139, endPoint x: 185, endPoint y: 151, distance: 40.8
click at [185, 151] on div "Some people indicate that certain kind of music can promote learning for young …" at bounding box center [505, 166] width 718 height 32
click at [328, 343] on textarea at bounding box center [505, 304] width 718 height 145
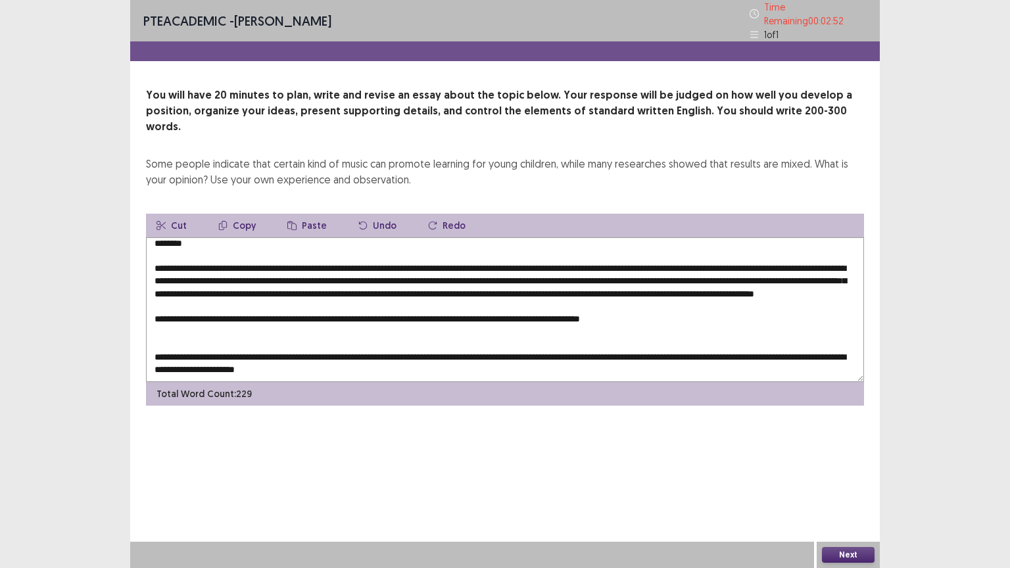
scroll to position [26, 0]
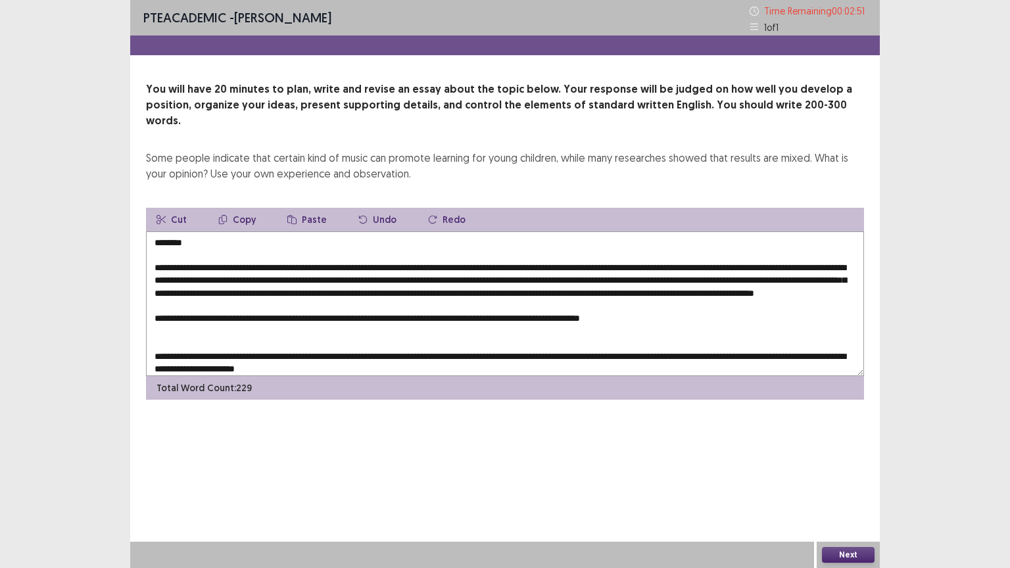
drag, startPoint x: 328, startPoint y: 343, endPoint x: 421, endPoint y: 331, distance: 93.5
click at [421, 331] on textarea at bounding box center [505, 304] width 718 height 145
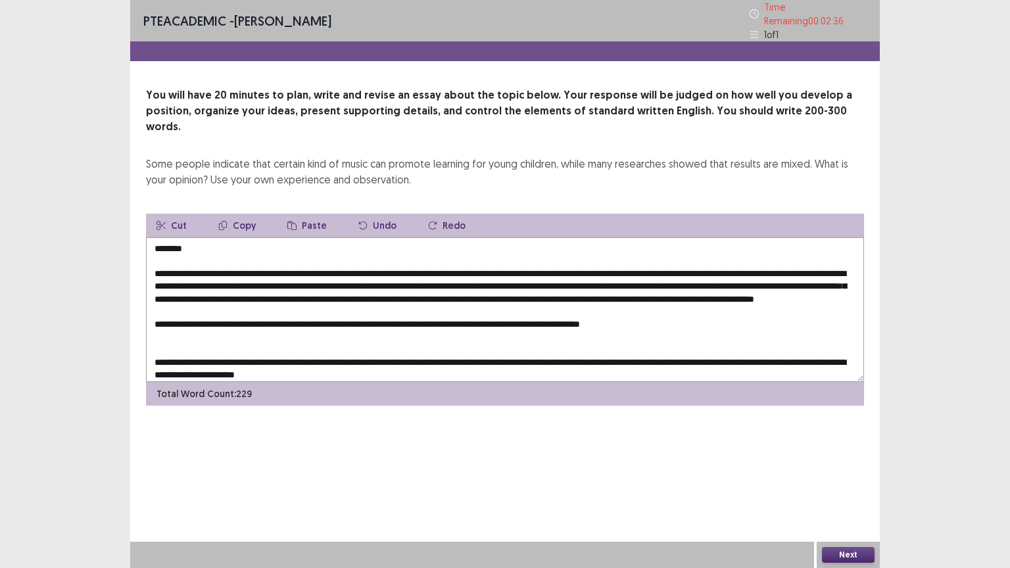
click at [312, 318] on textarea at bounding box center [505, 309] width 718 height 145
click at [517, 316] on textarea at bounding box center [505, 309] width 718 height 145
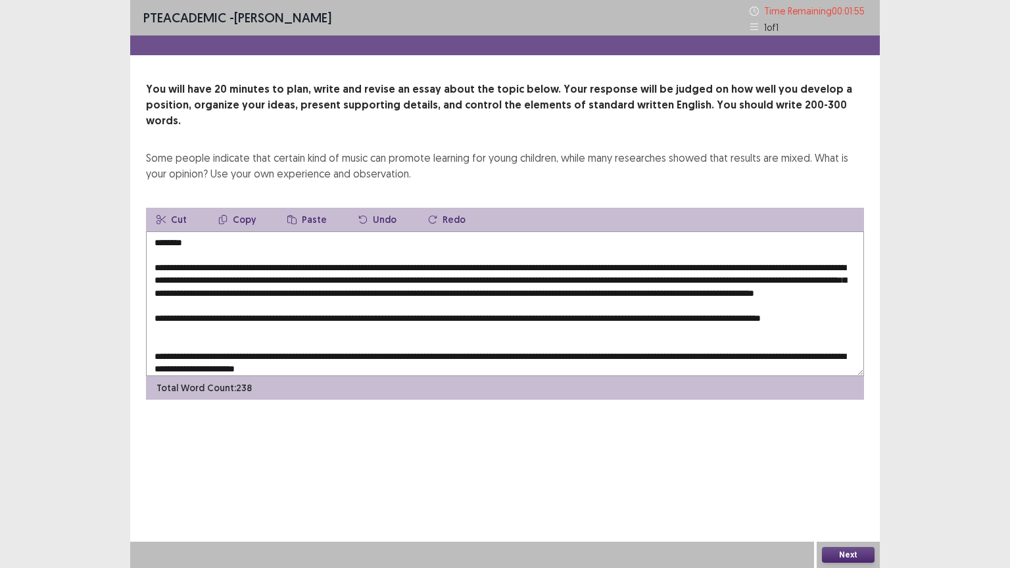
click at [700, 313] on textarea at bounding box center [505, 304] width 718 height 145
click at [720, 314] on textarea at bounding box center [505, 304] width 718 height 145
click at [738, 314] on textarea at bounding box center [505, 304] width 718 height 145
click at [272, 326] on textarea at bounding box center [505, 304] width 718 height 145
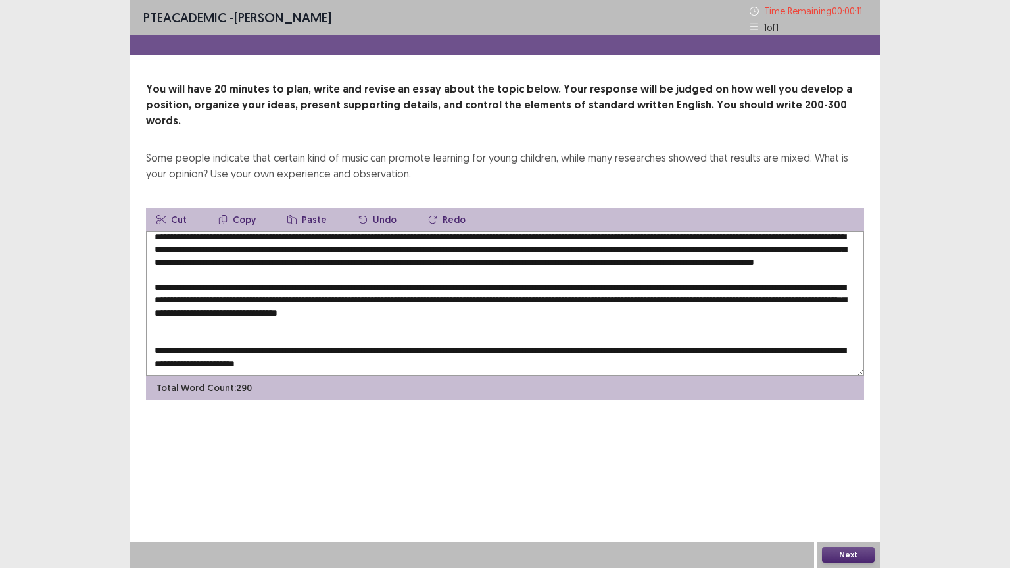
scroll to position [107, 0]
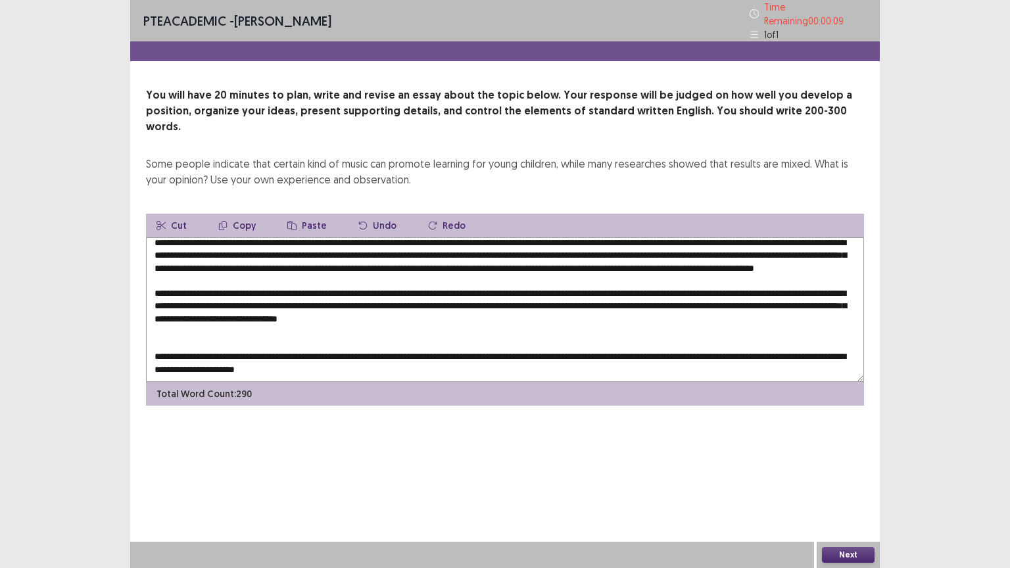
type textarea "**********"
click at [848, 456] on button "Next" at bounding box center [848, 555] width 53 height 16
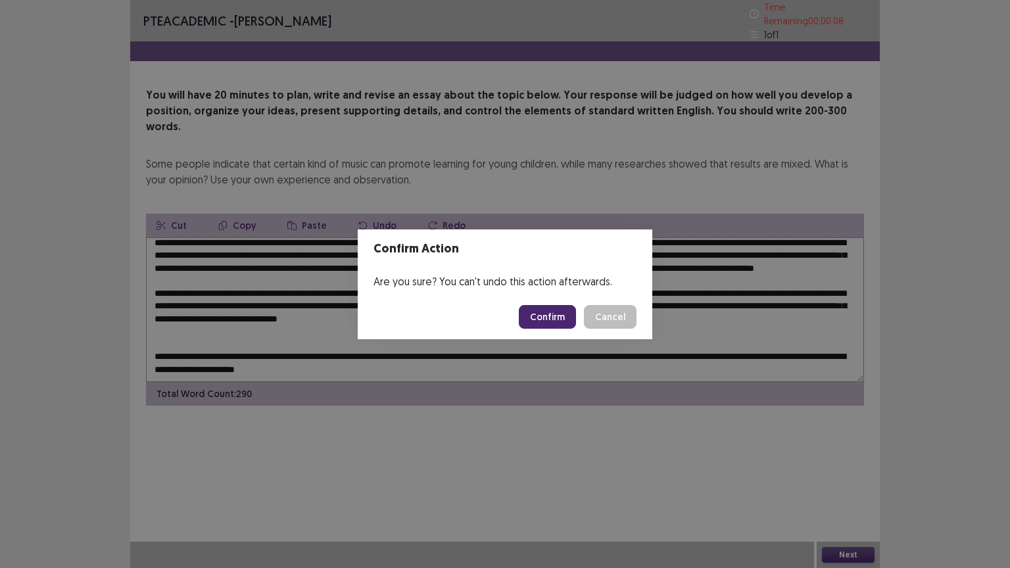
click at [534, 317] on button "Confirm" at bounding box center [547, 317] width 57 height 24
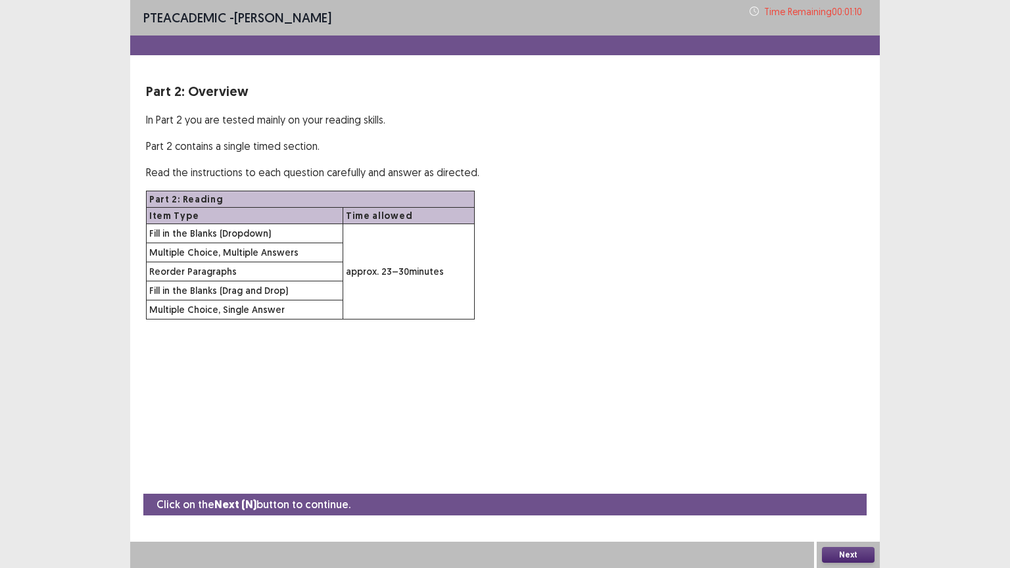
click at [842, 456] on button "Next" at bounding box center [848, 555] width 53 height 16
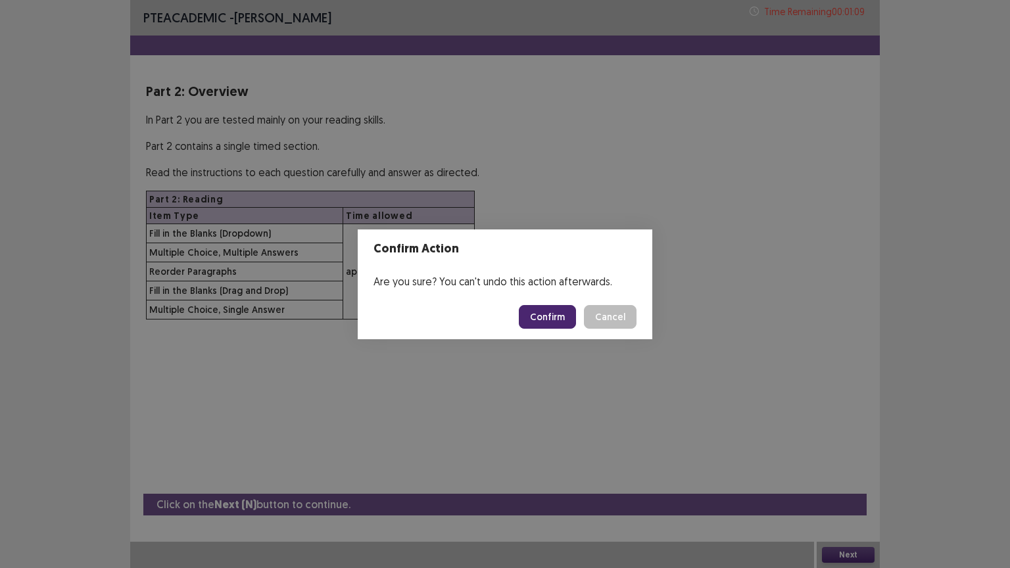
click at [556, 315] on button "Confirm" at bounding box center [547, 317] width 57 height 24
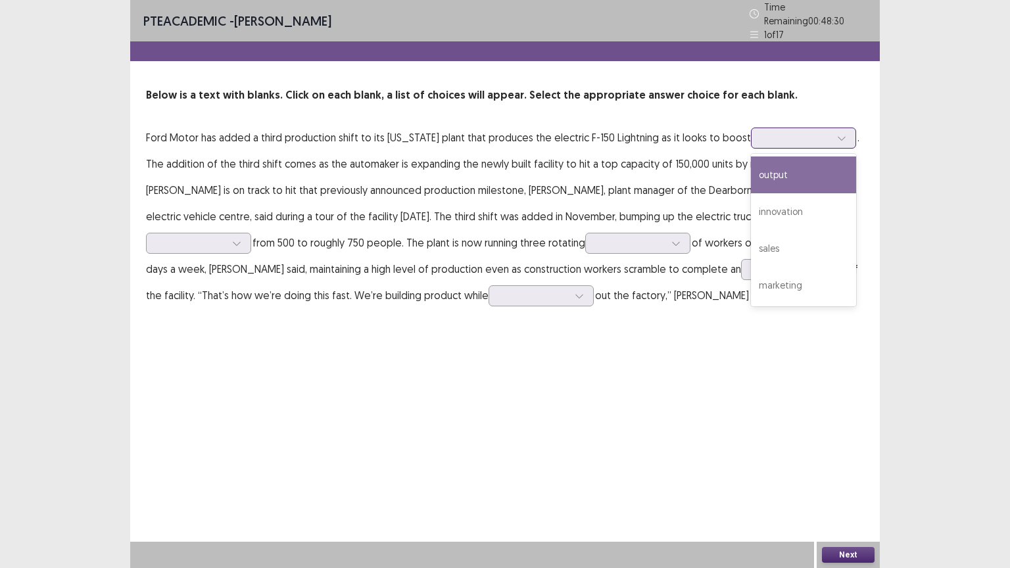
click at [838, 137] on icon at bounding box center [841, 139] width 7 height 4
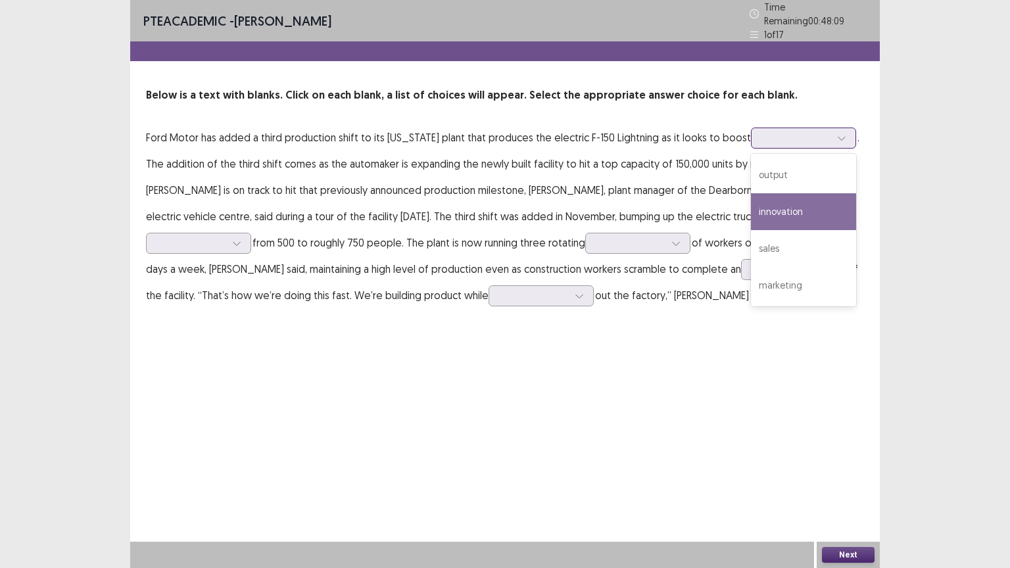
click at [752, 202] on div "innovation" at bounding box center [803, 211] width 105 height 37
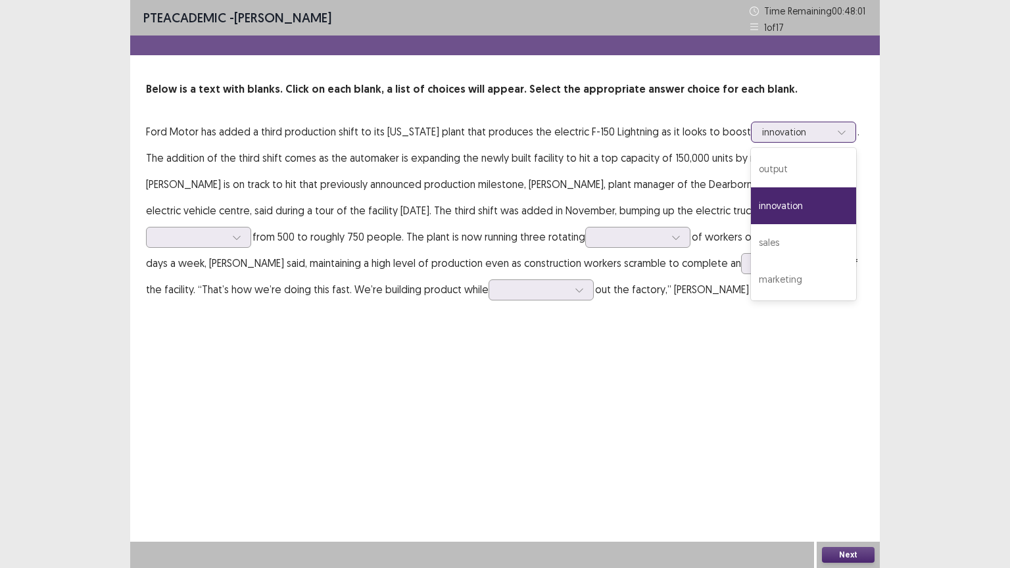
click at [837, 129] on icon at bounding box center [841, 132] width 9 height 9
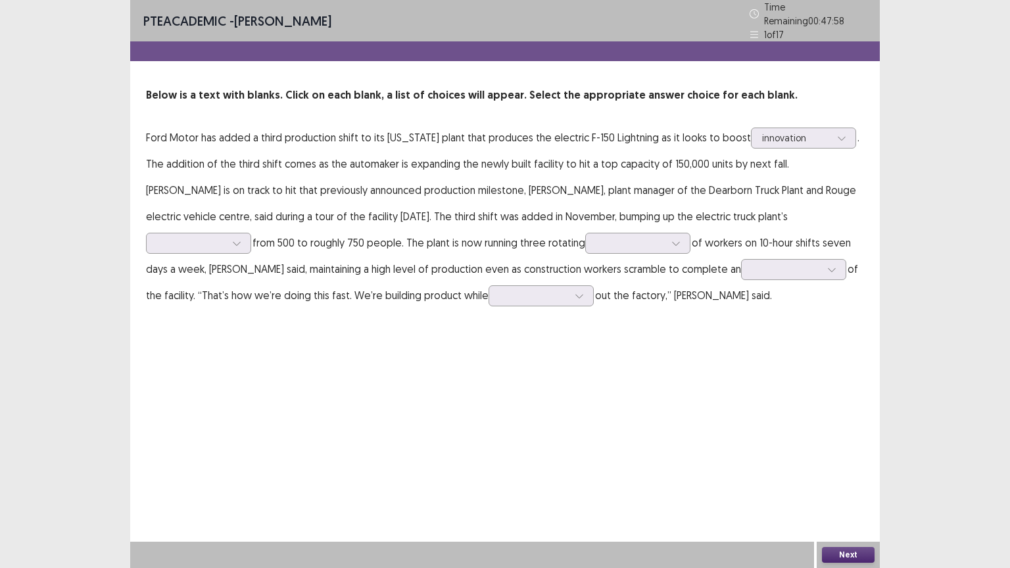
click at [681, 224] on p "Ford Motor has added a third production shift to its [US_STATE] plant that prod…" at bounding box center [505, 216] width 718 height 184
click at [240, 242] on icon at bounding box center [236, 244] width 7 height 4
click at [251, 262] on div "managers" at bounding box center [198, 280] width 105 height 37
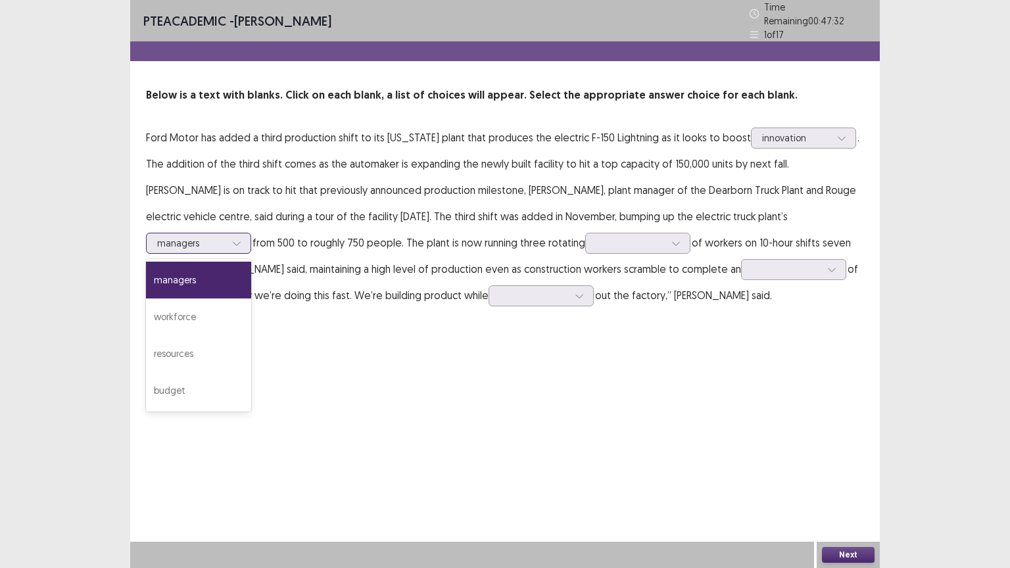
click at [247, 233] on div at bounding box center [237, 243] width 20 height 20
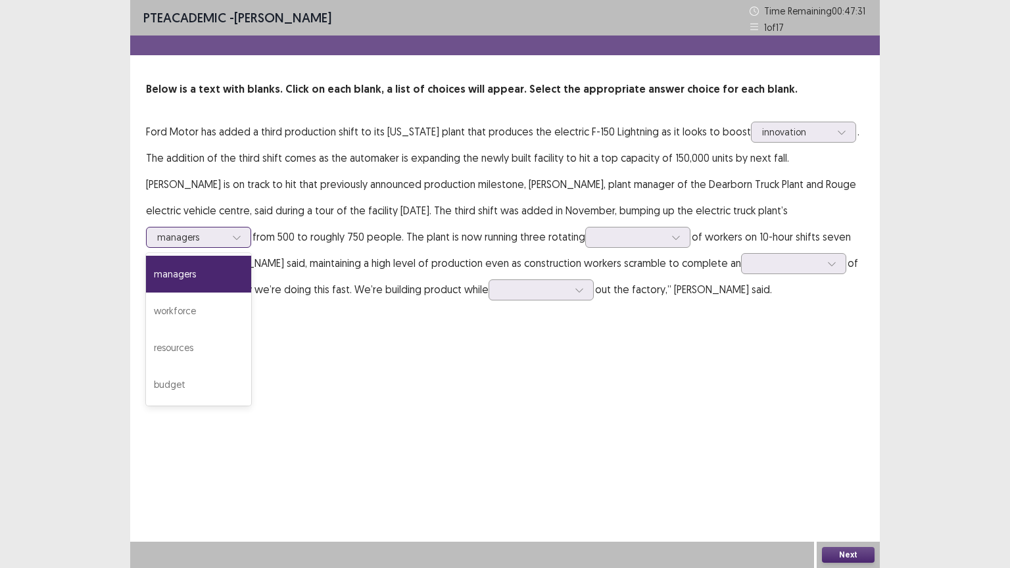
click at [247, 228] on div at bounding box center [237, 238] width 20 height 20
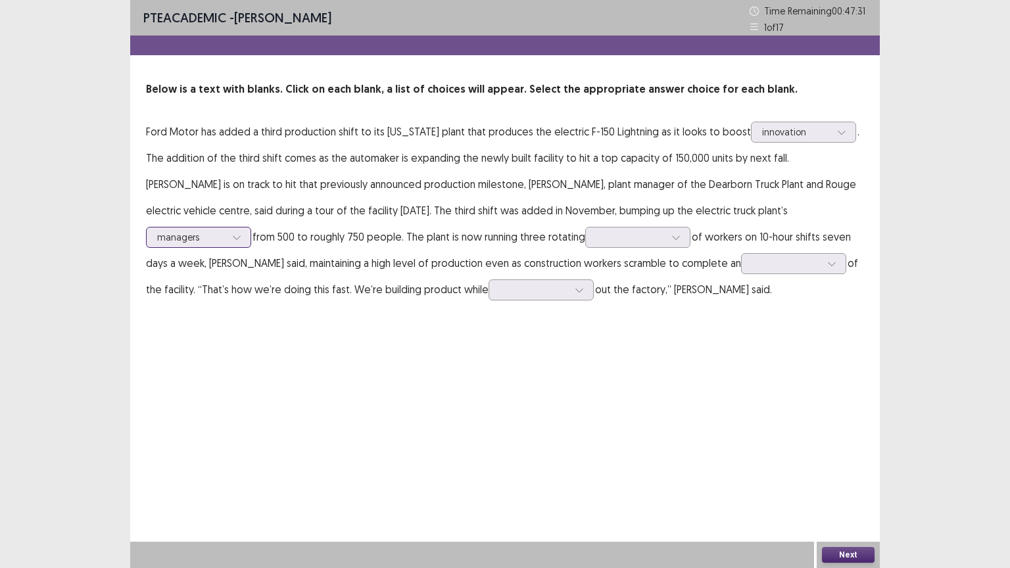
click at [247, 228] on div at bounding box center [237, 238] width 20 height 20
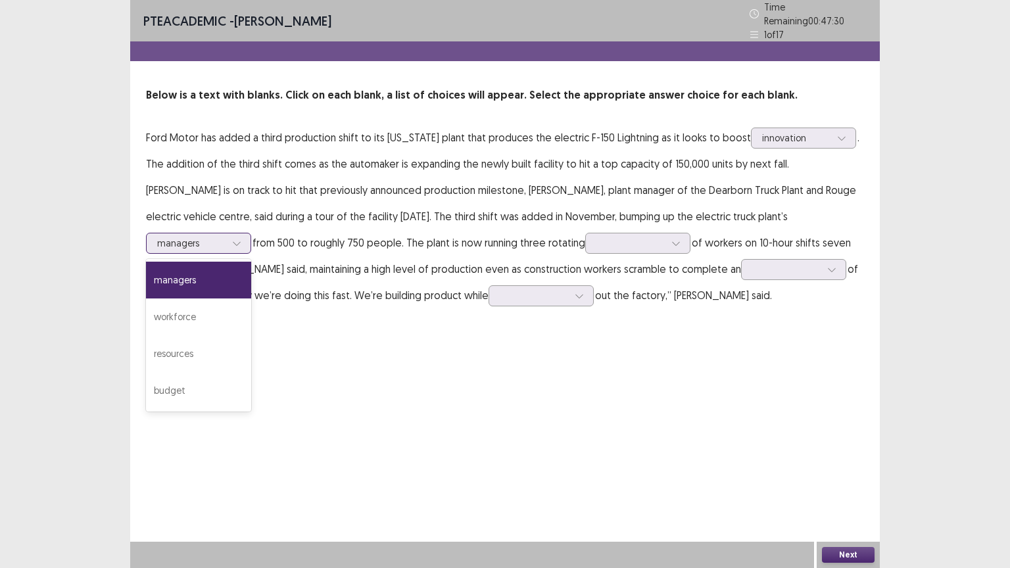
click at [247, 233] on div at bounding box center [237, 243] width 20 height 20
click at [251, 372] on div "budget" at bounding box center [198, 390] width 105 height 37
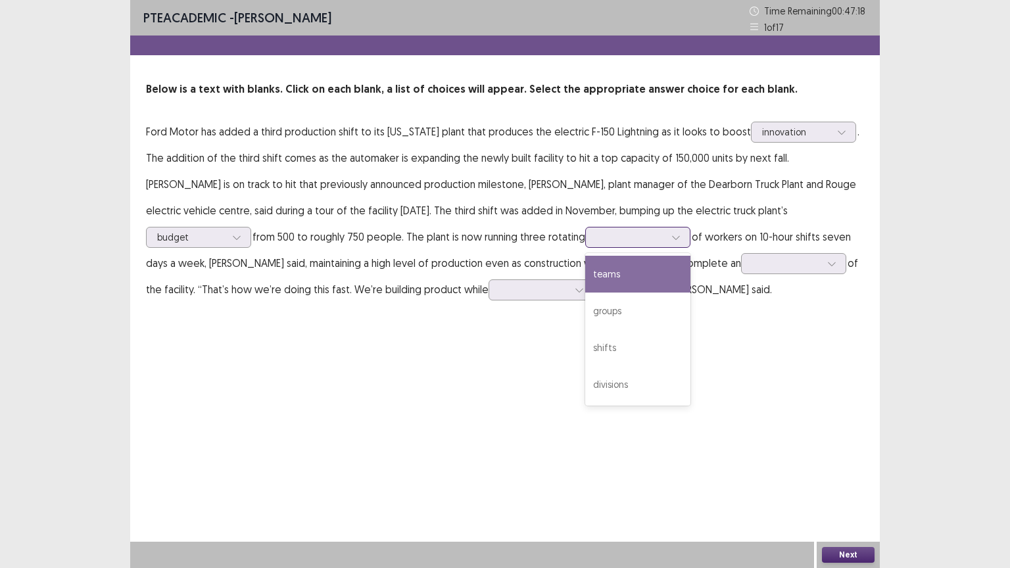
click at [666, 232] on div at bounding box center [676, 238] width 20 height 20
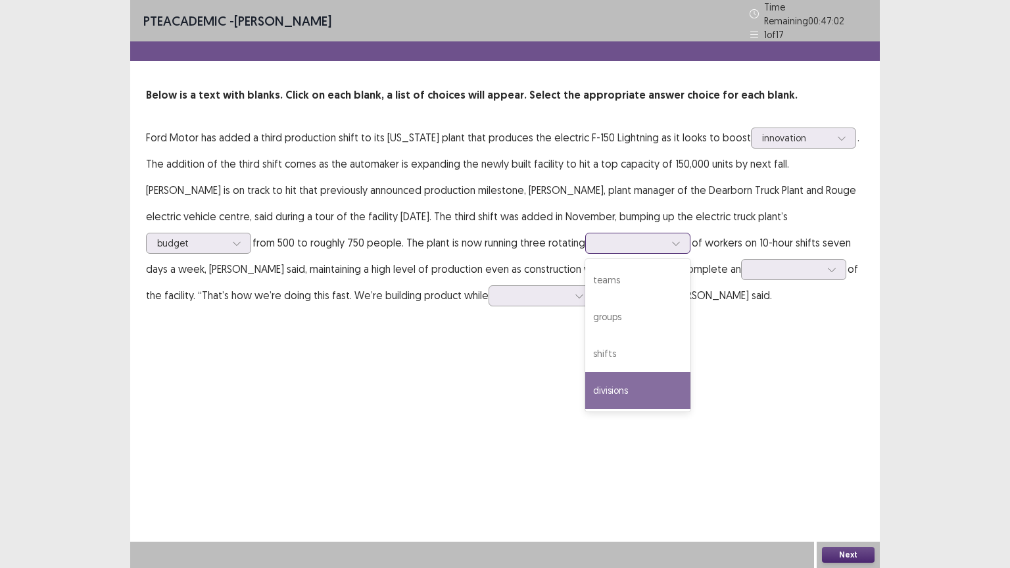
click at [585, 391] on div "divisions" at bounding box center [637, 390] width 105 height 37
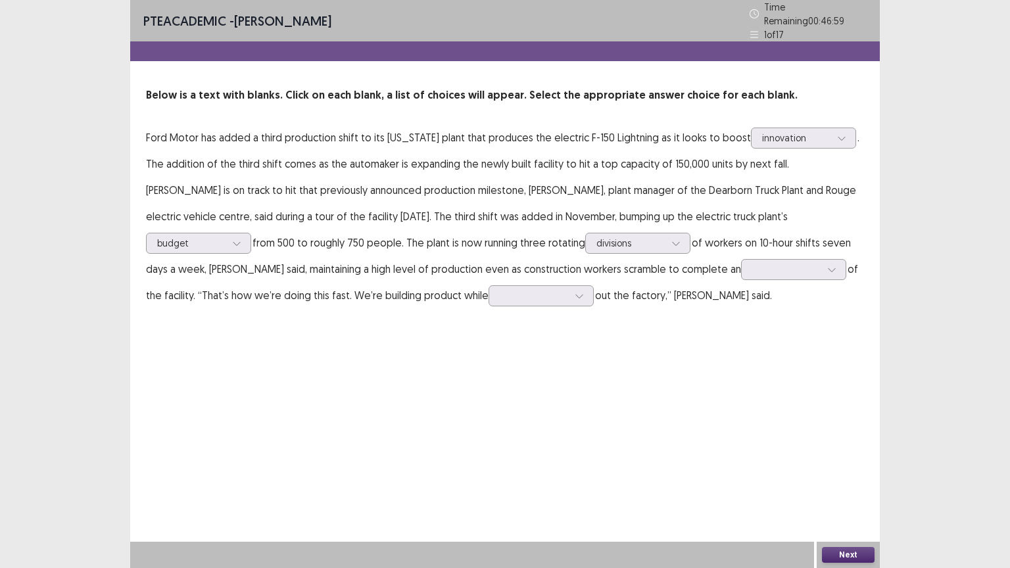
click at [581, 276] on p "Ford Motor has added a third production shift to its [US_STATE] plant that prod…" at bounding box center [505, 216] width 718 height 184
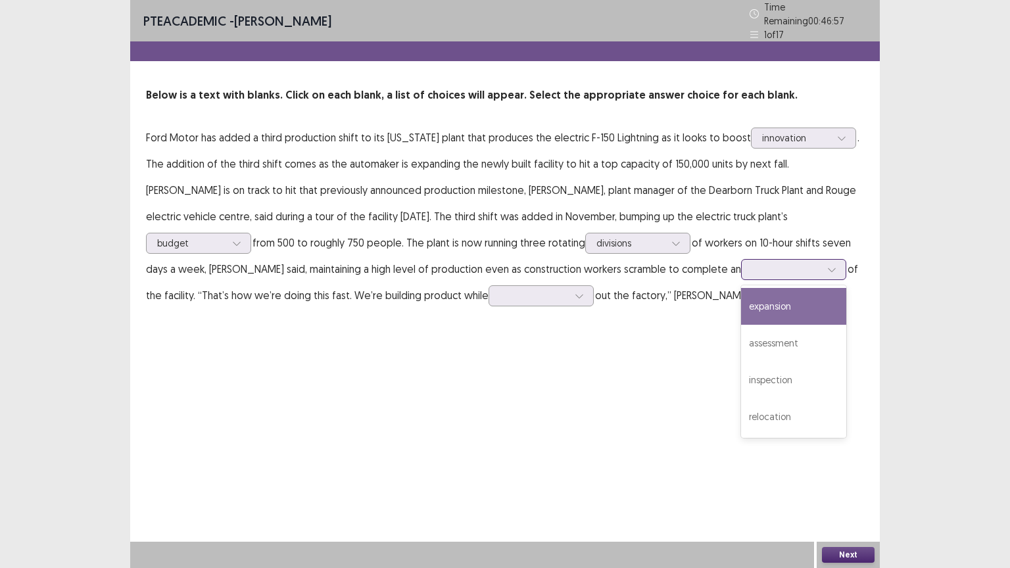
click at [827, 267] on icon at bounding box center [831, 269] width 9 height 9
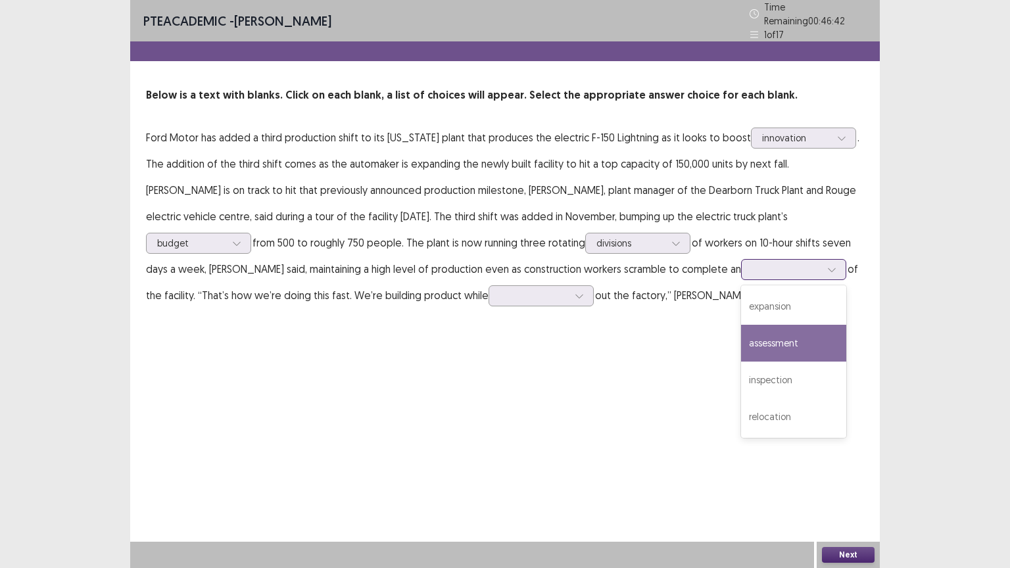
click at [741, 325] on div "assessment" at bounding box center [793, 343] width 105 height 37
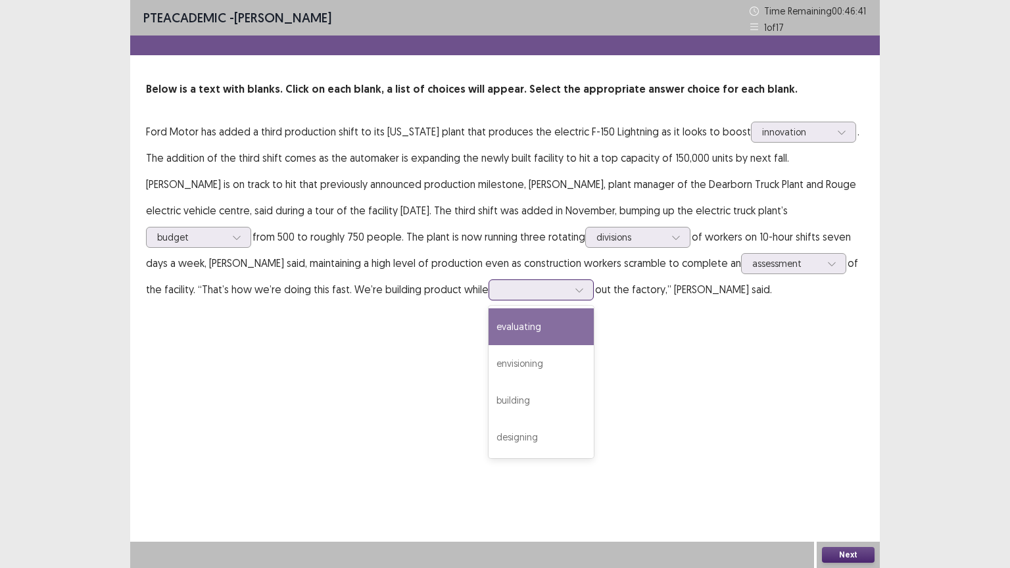
click at [575, 285] on icon at bounding box center [579, 289] width 9 height 9
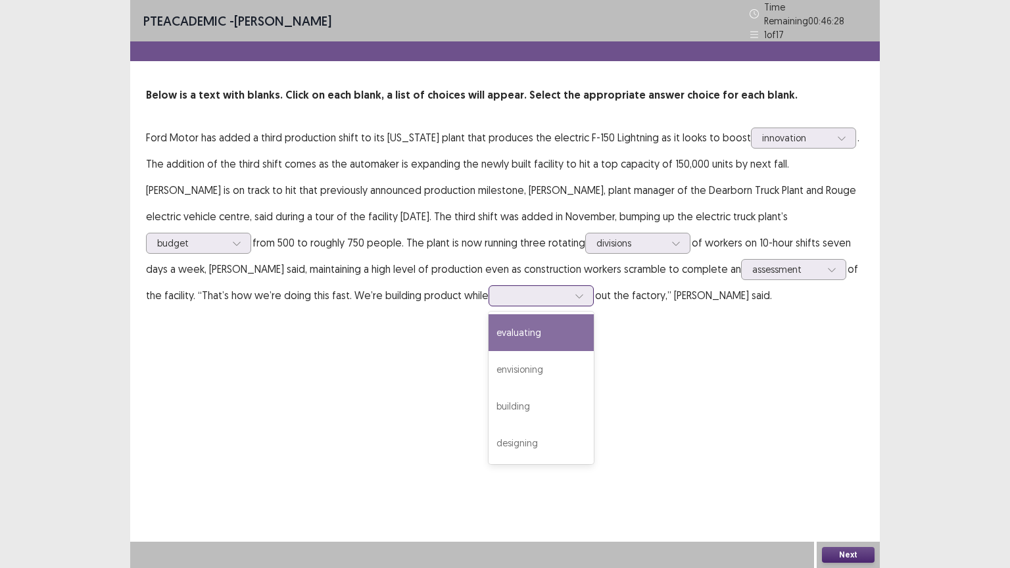
click at [489, 323] on div "evaluating" at bounding box center [541, 332] width 105 height 37
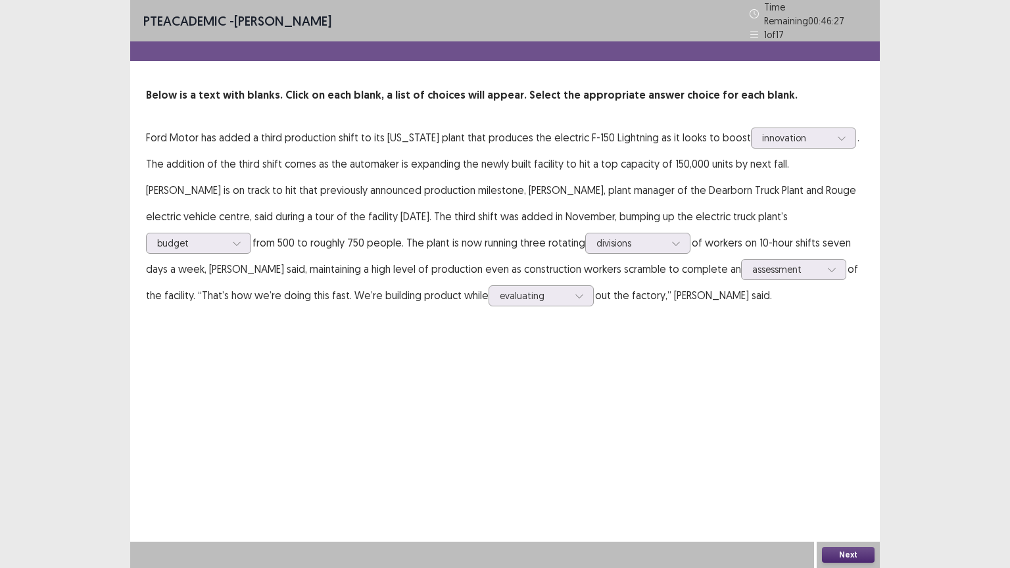
click at [848, 456] on button "Next" at bounding box center [848, 555] width 53 height 16
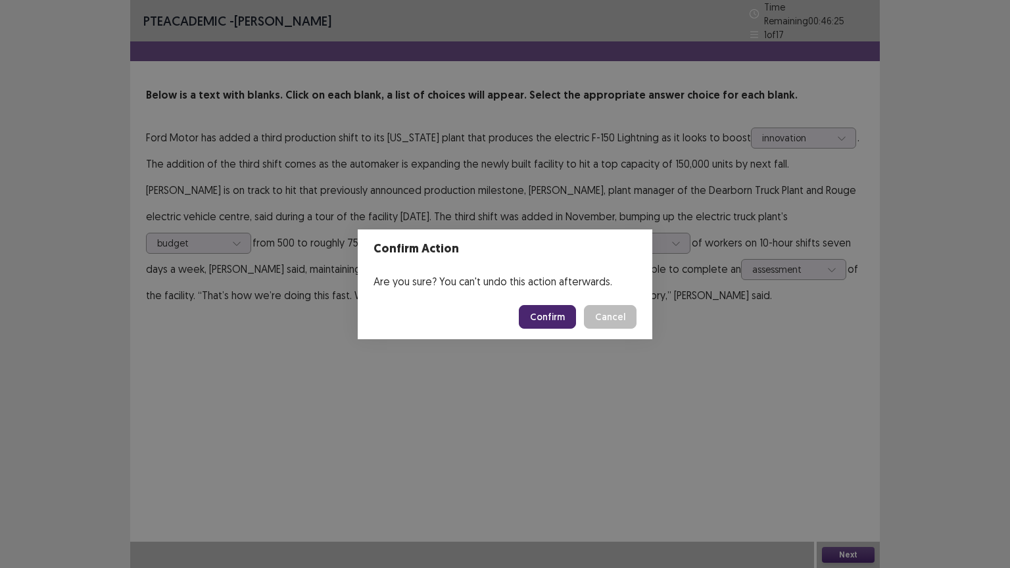
click at [558, 318] on button "Confirm" at bounding box center [547, 317] width 57 height 24
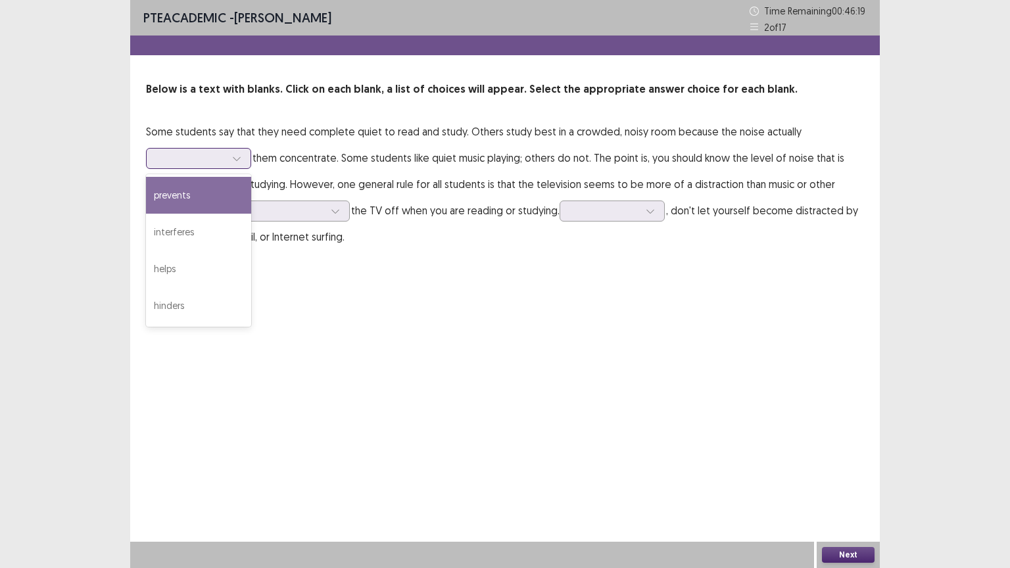
click at [237, 158] on icon at bounding box center [236, 158] width 9 height 9
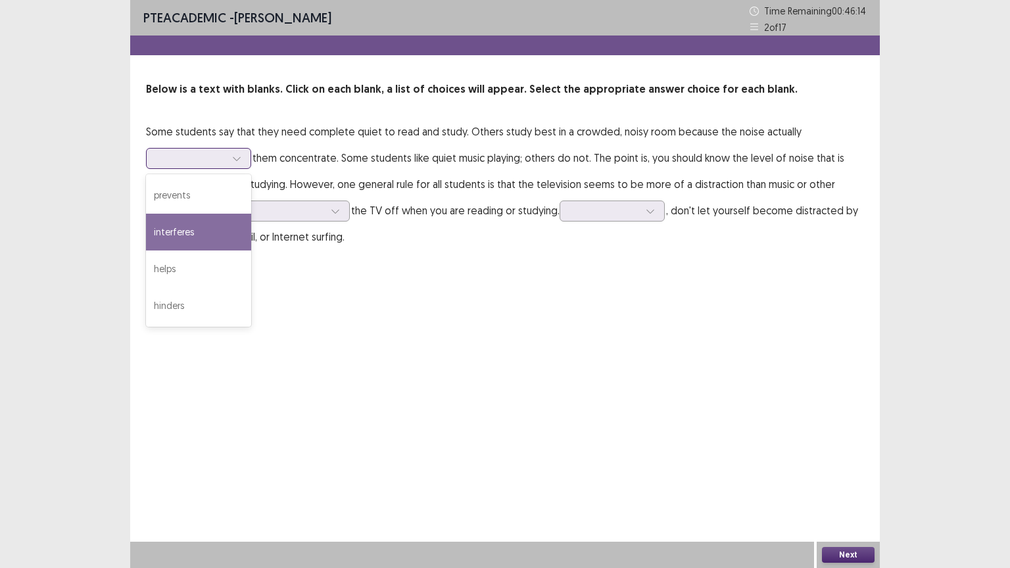
click at [193, 239] on div "interferes" at bounding box center [198, 232] width 105 height 37
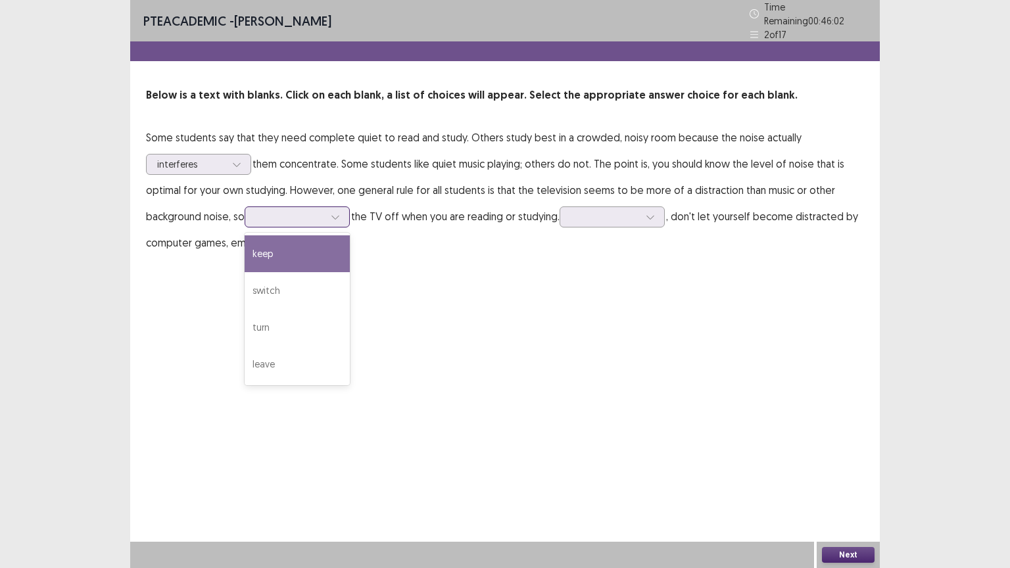
click at [340, 212] on icon at bounding box center [335, 216] width 9 height 9
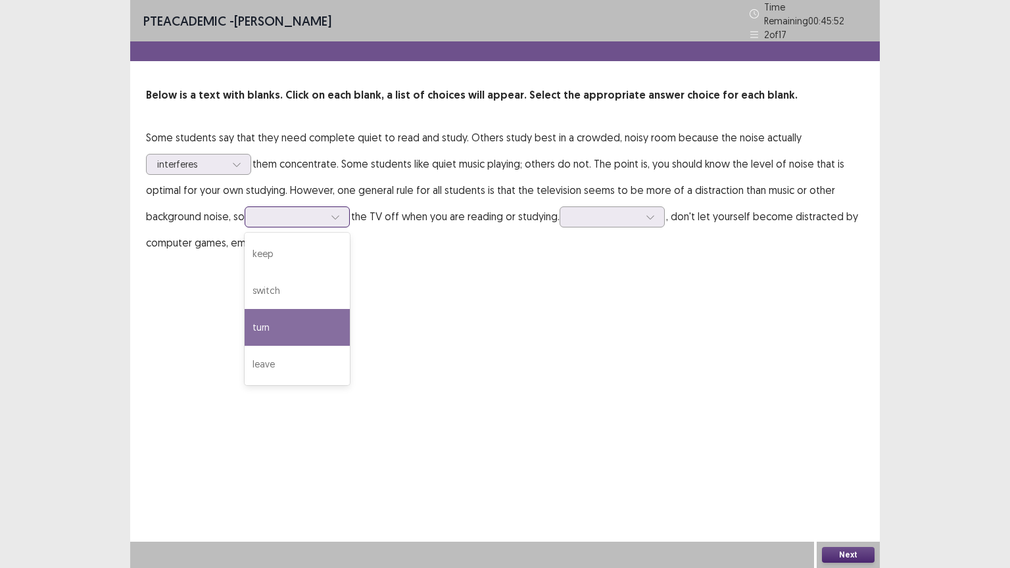
click at [268, 326] on div "turn" at bounding box center [297, 327] width 105 height 37
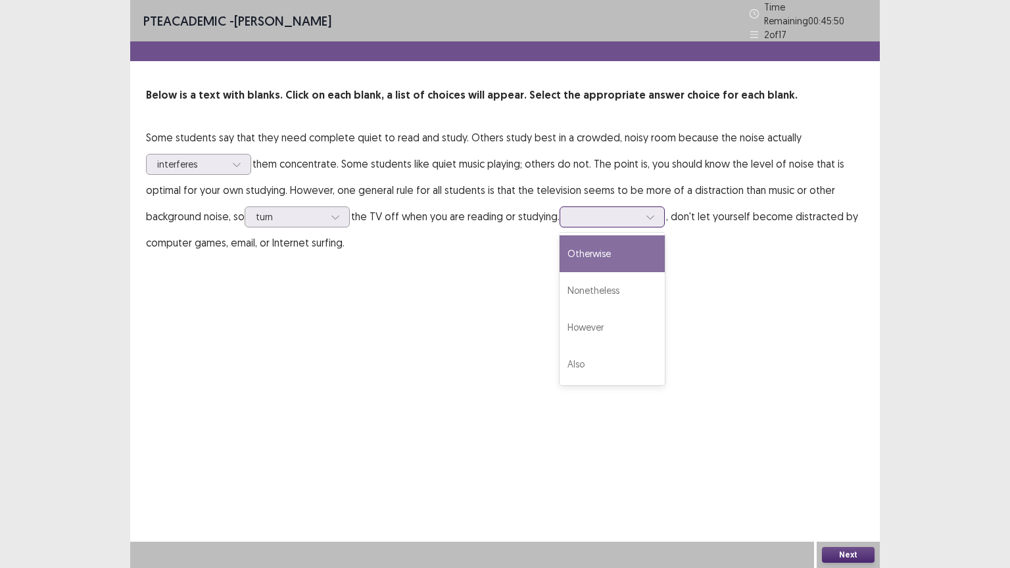
click at [655, 212] on icon at bounding box center [650, 216] width 9 height 9
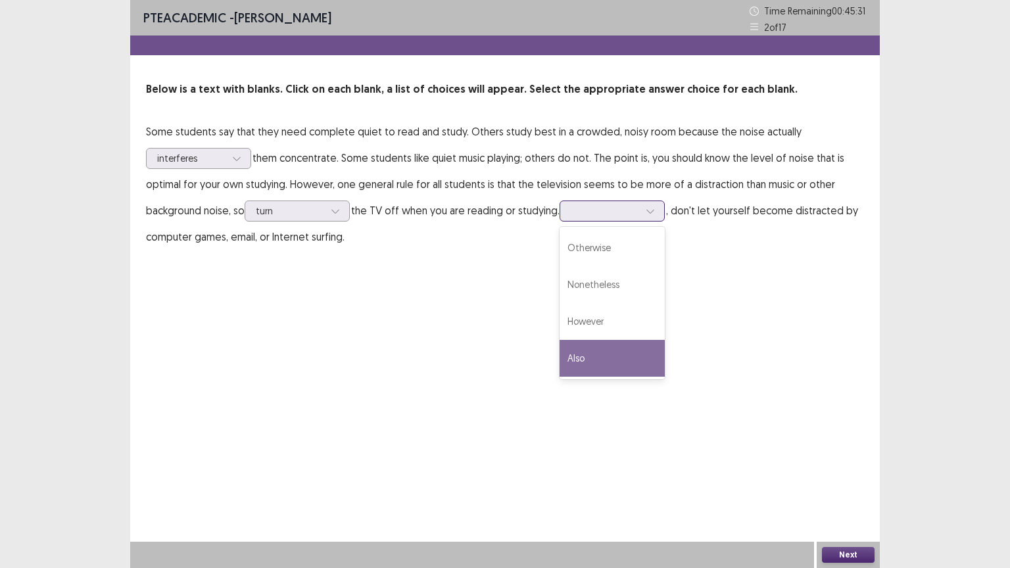
click at [610, 345] on div "Also" at bounding box center [612, 358] width 105 height 37
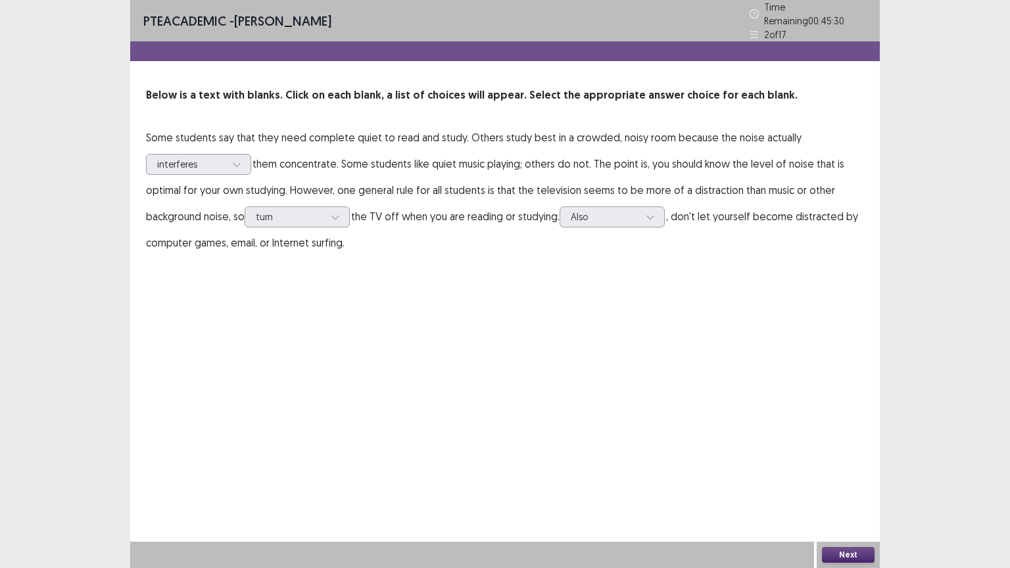
click at [837, 456] on button "Next" at bounding box center [848, 555] width 53 height 16
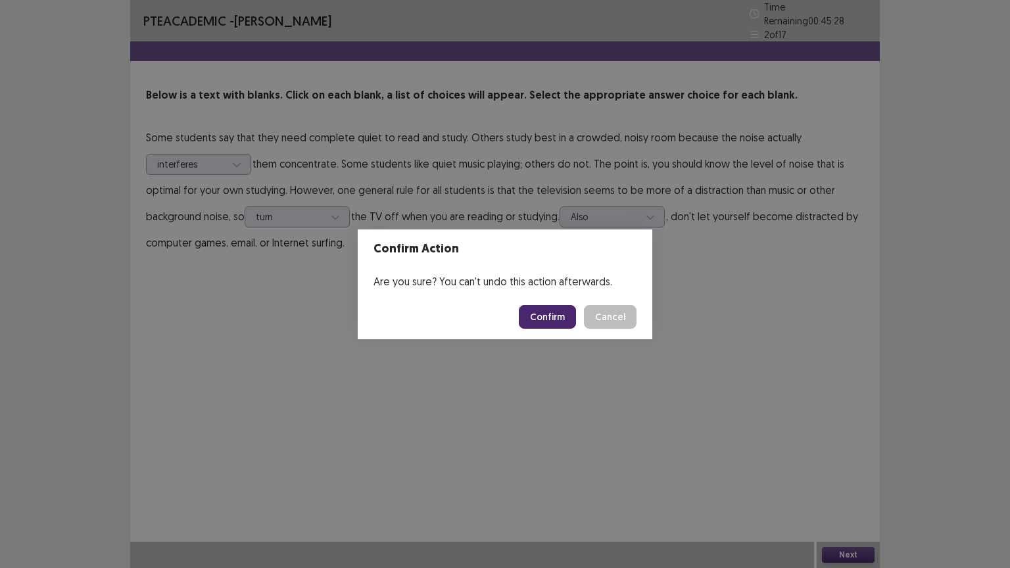
click at [534, 310] on button "Confirm" at bounding box center [547, 317] width 57 height 24
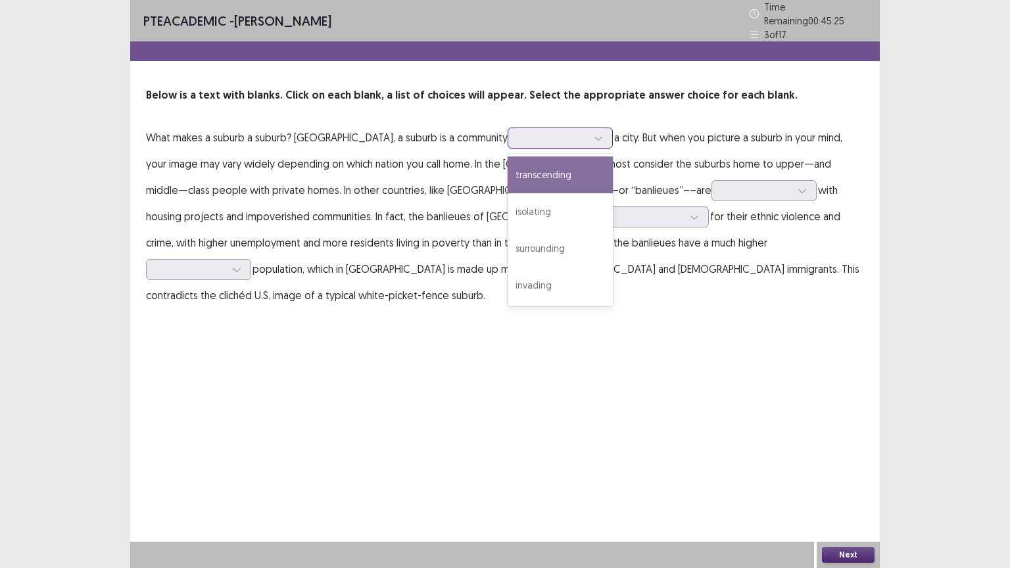
click at [594, 135] on icon at bounding box center [598, 138] width 9 height 9
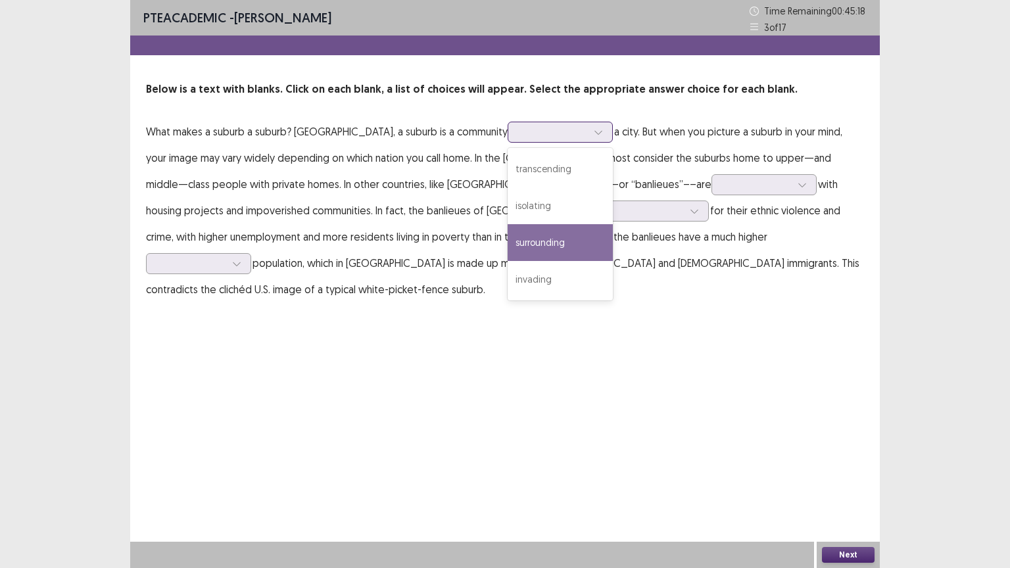
click at [508, 245] on div "surrounding" at bounding box center [560, 242] width 105 height 37
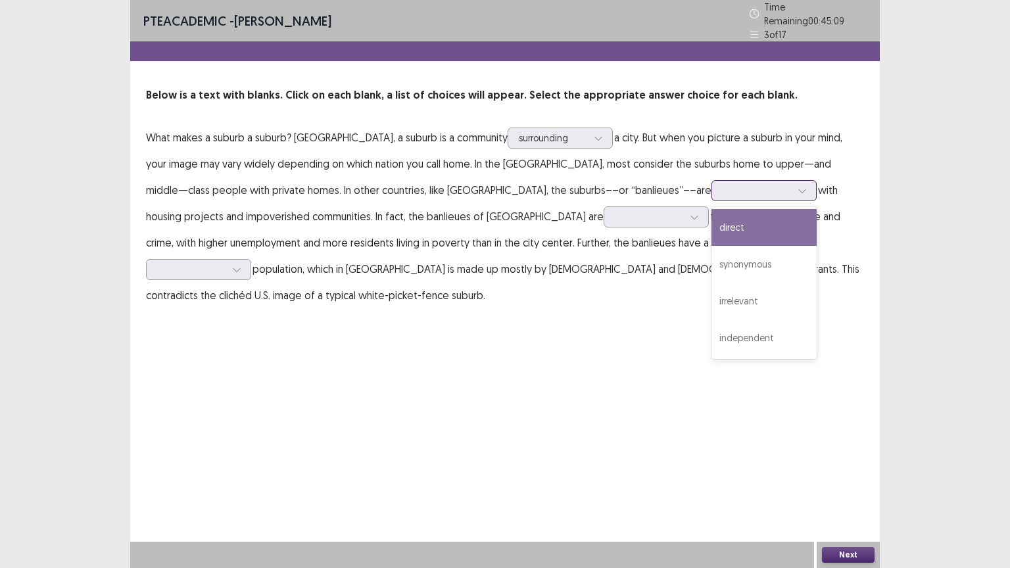
click at [798, 187] on icon at bounding box center [802, 190] width 9 height 9
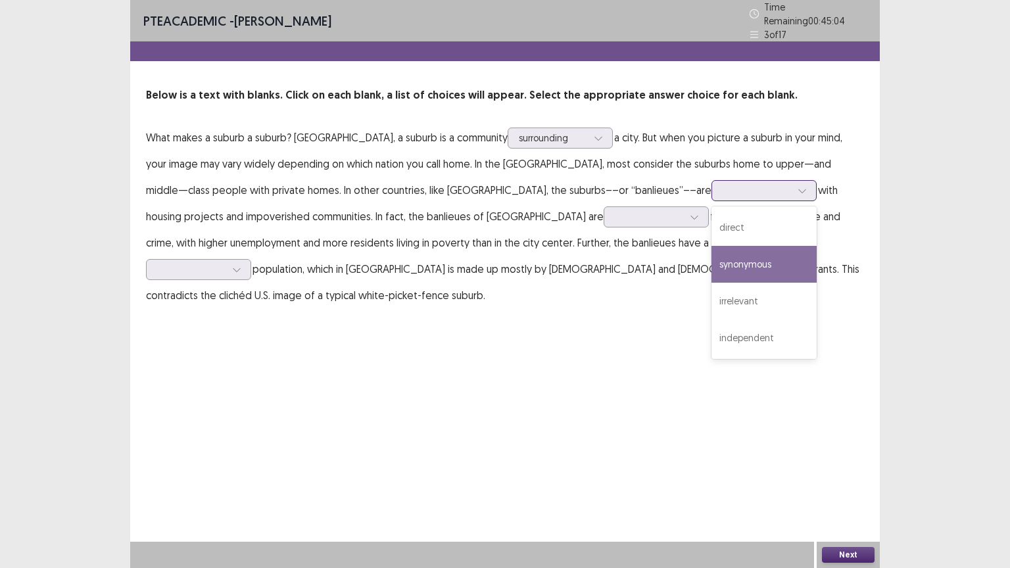
click at [712, 253] on div "synonymous" at bounding box center [764, 264] width 105 height 37
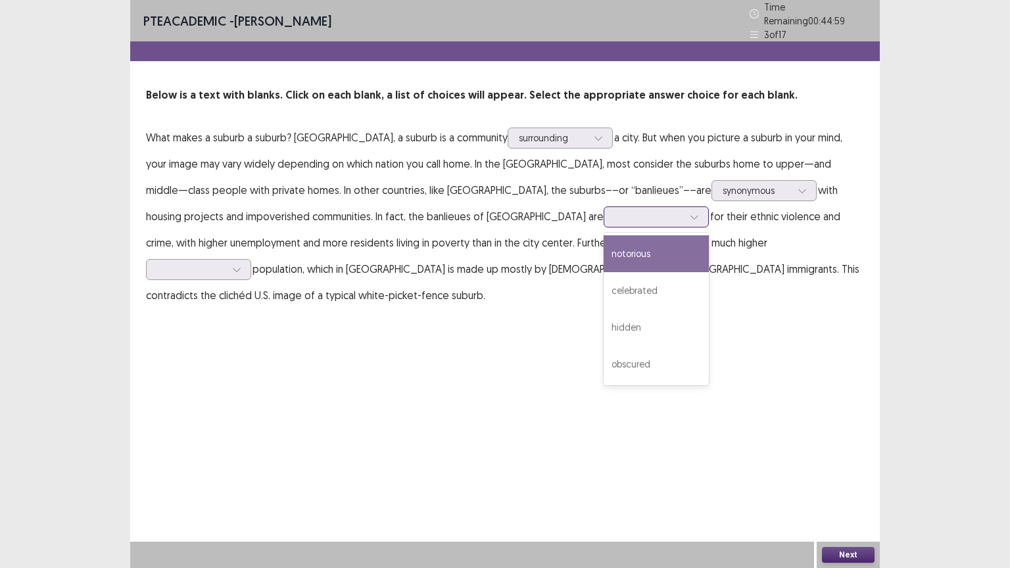
click at [690, 212] on icon at bounding box center [694, 216] width 9 height 9
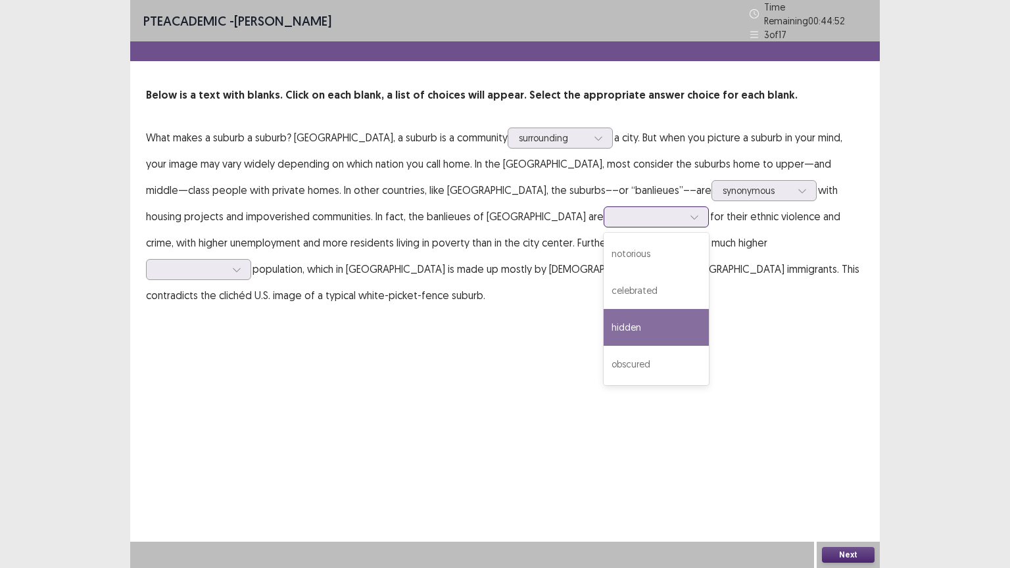
click at [604, 316] on div "hidden" at bounding box center [656, 327] width 105 height 37
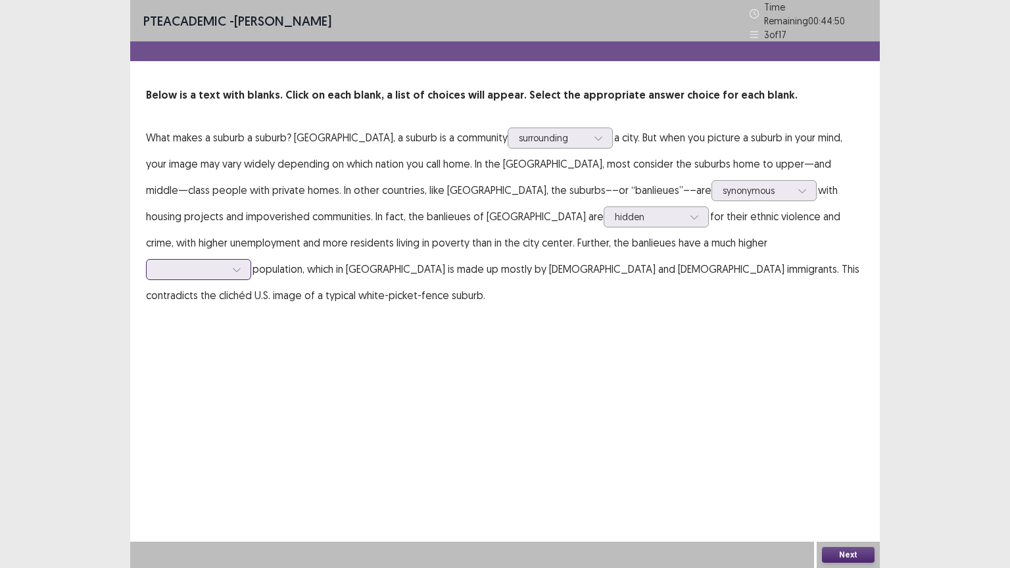
click at [241, 265] on icon at bounding box center [236, 269] width 9 height 9
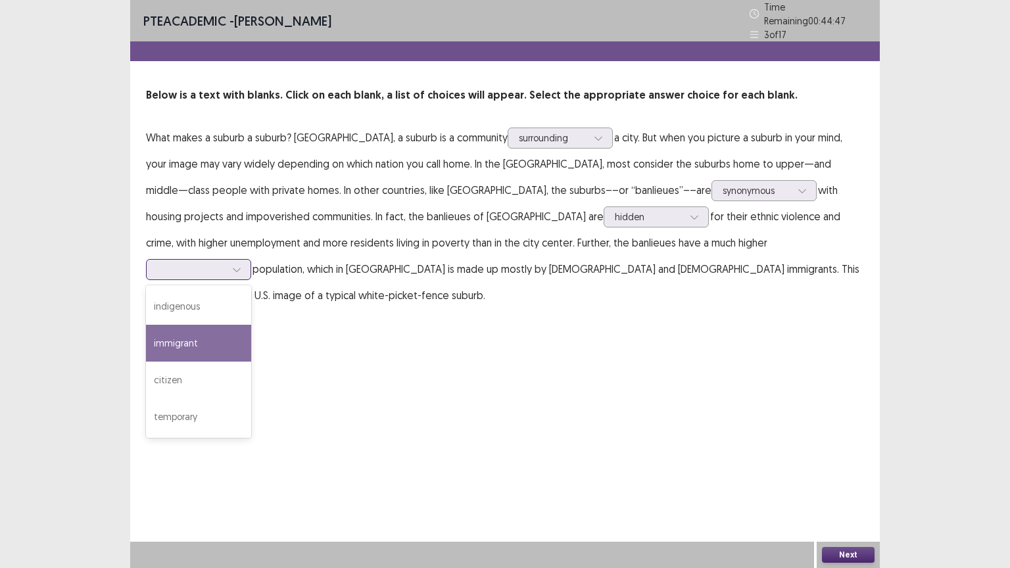
click at [251, 325] on div "immigrant" at bounding box center [198, 343] width 105 height 37
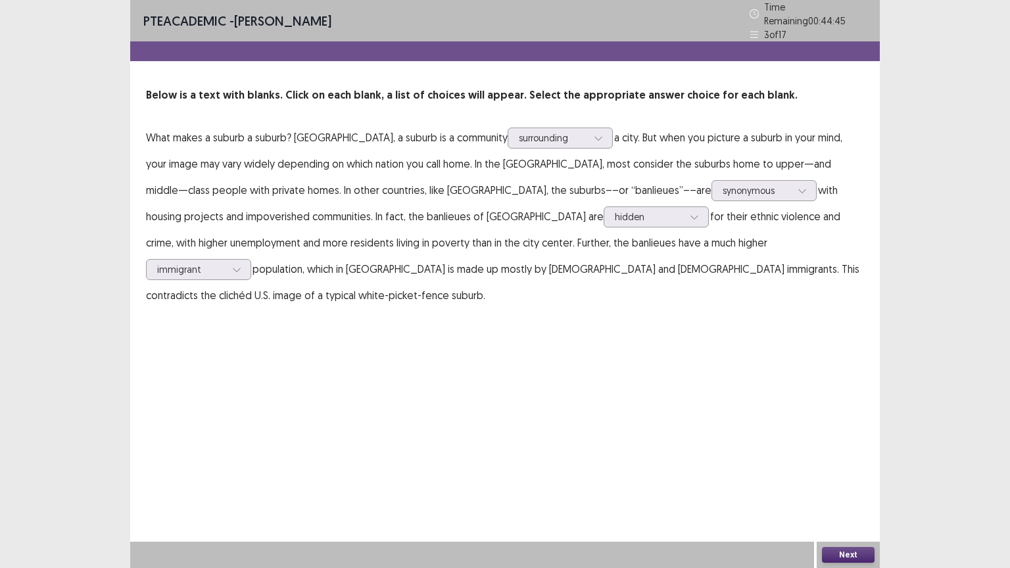
click at [834, 456] on button "Next" at bounding box center [848, 555] width 53 height 16
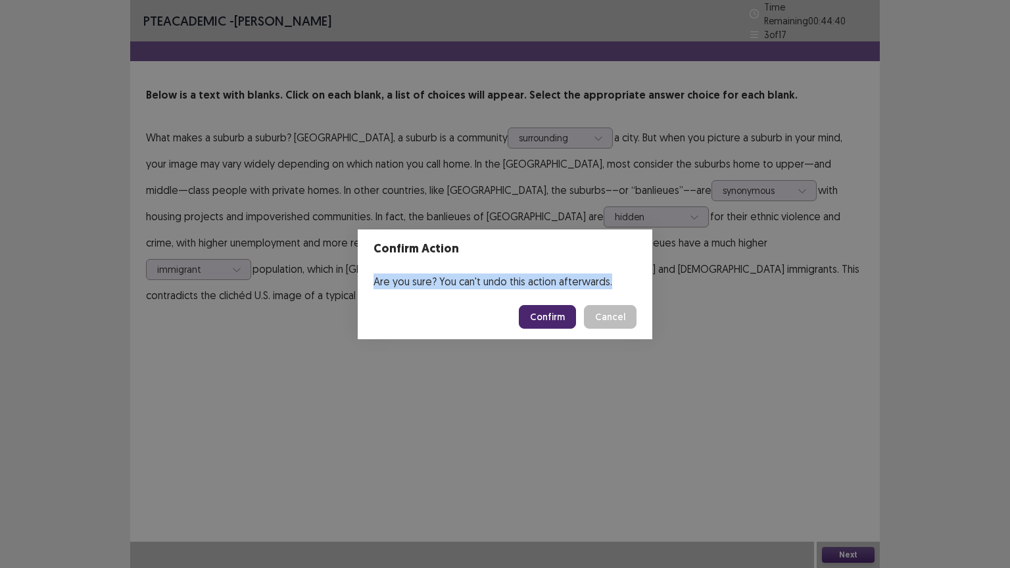
drag, startPoint x: 633, startPoint y: 178, endPoint x: 610, endPoint y: 306, distance: 129.5
click at [610, 306] on div "Confirm Action Are you sure? You can't undo this action afterwards. Confirm Can…" at bounding box center [505, 284] width 1010 height 568
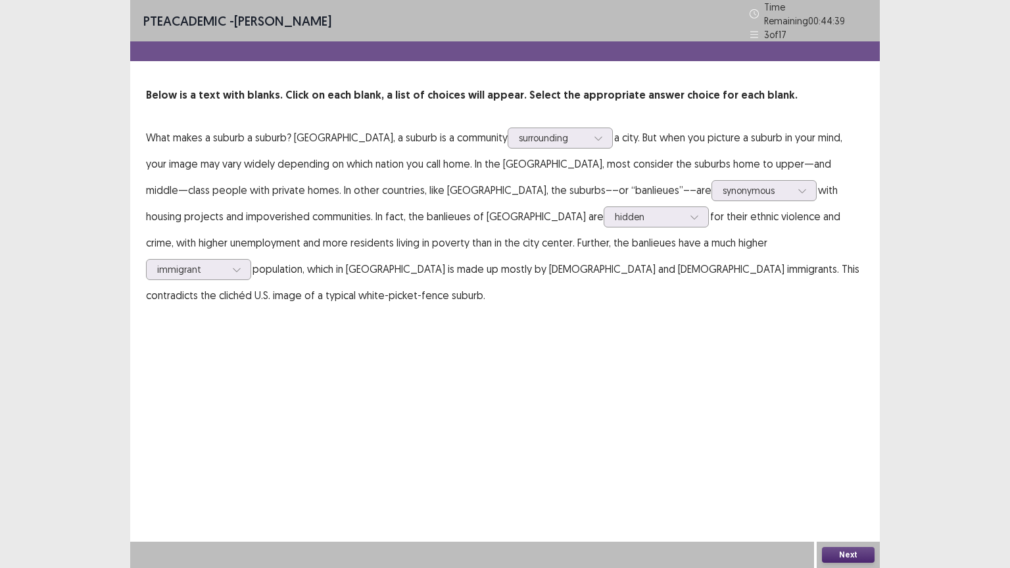
click at [610, 306] on div "PTE academic - [PERSON_NAME] Time Remaining 00 : 44 : 39 3 of 17 Below is a tex…" at bounding box center [505, 284] width 750 height 568
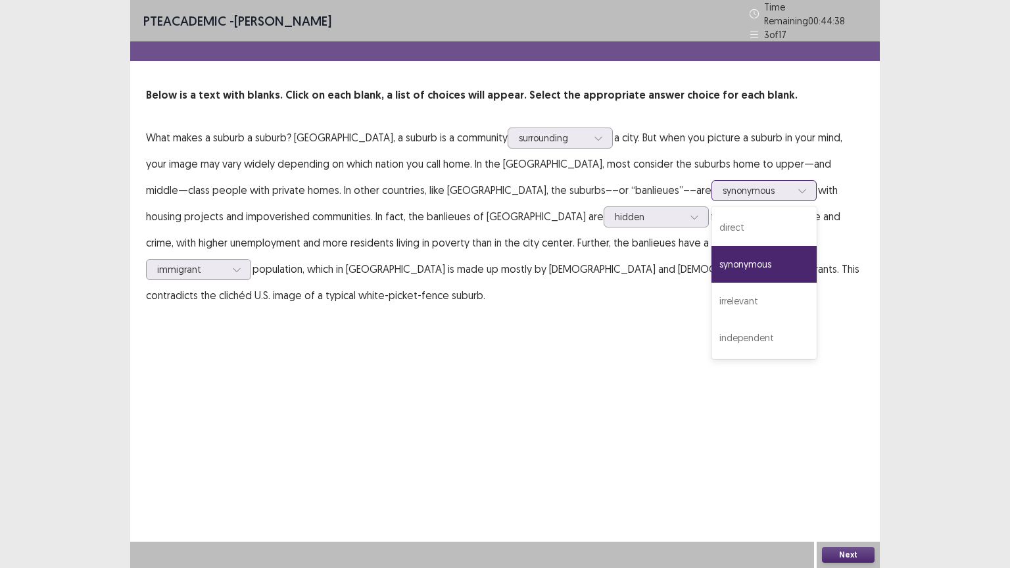
click at [793, 181] on div at bounding box center [803, 191] width 20 height 20
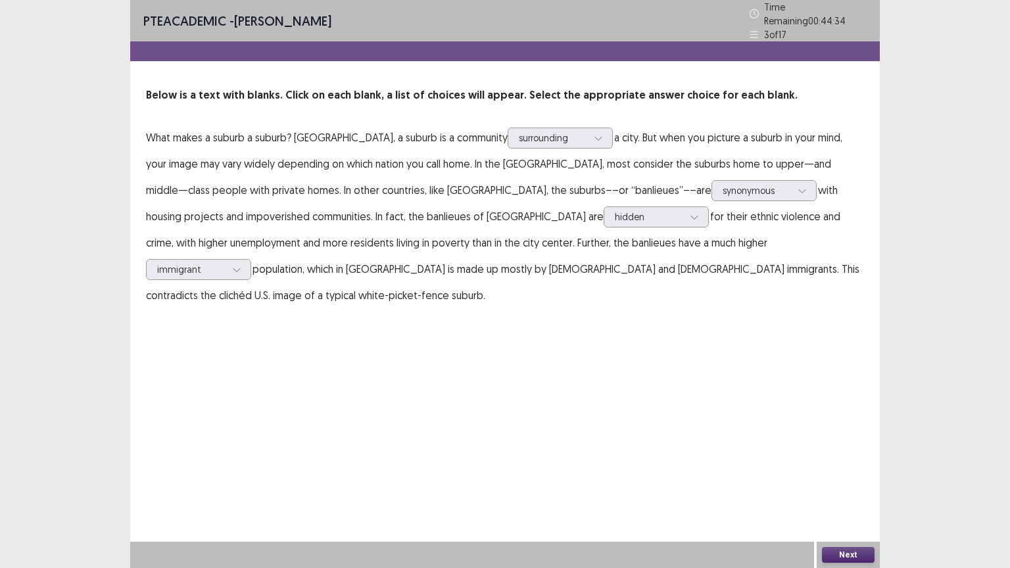
click at [839, 456] on button "Next" at bounding box center [848, 555] width 53 height 16
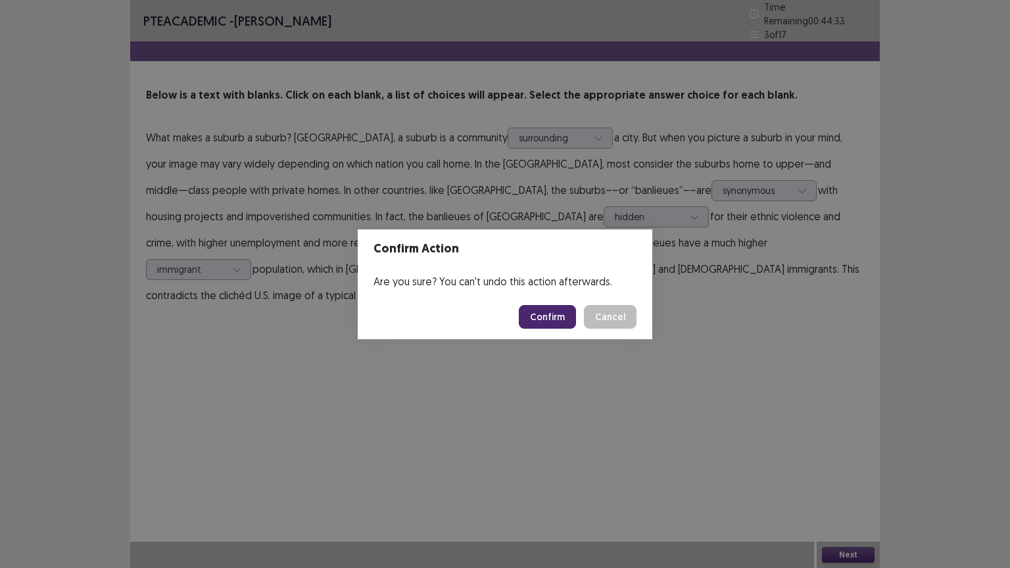
click at [560, 310] on button "Confirm" at bounding box center [547, 317] width 57 height 24
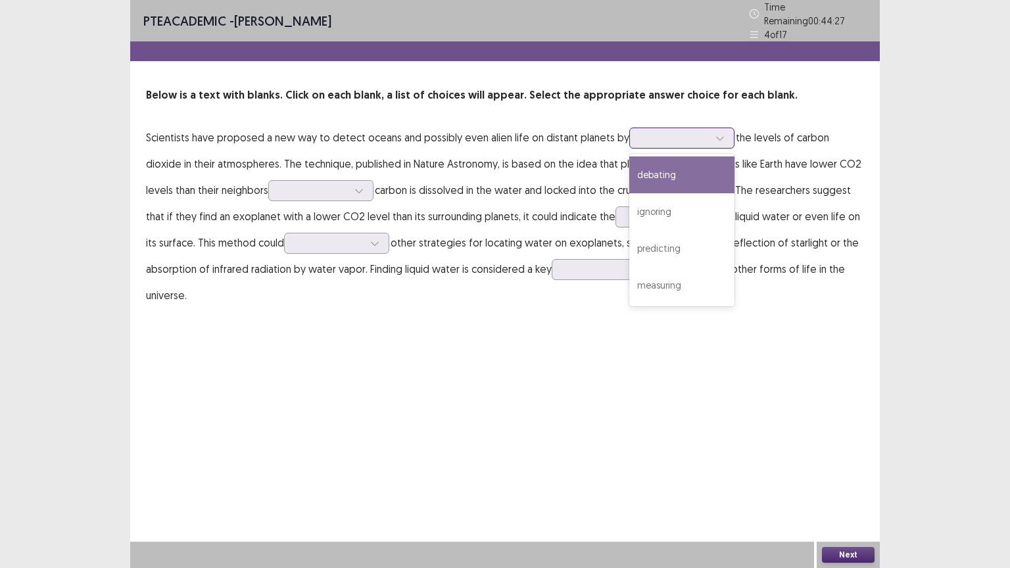
click at [716, 134] on icon at bounding box center [720, 138] width 9 height 9
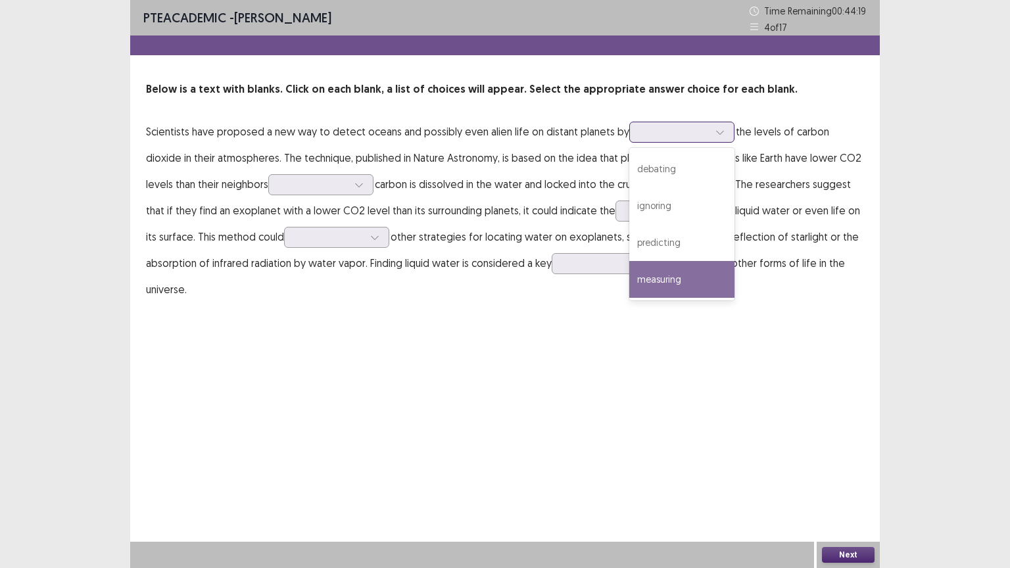
click at [643, 293] on div "measuring" at bounding box center [681, 279] width 105 height 37
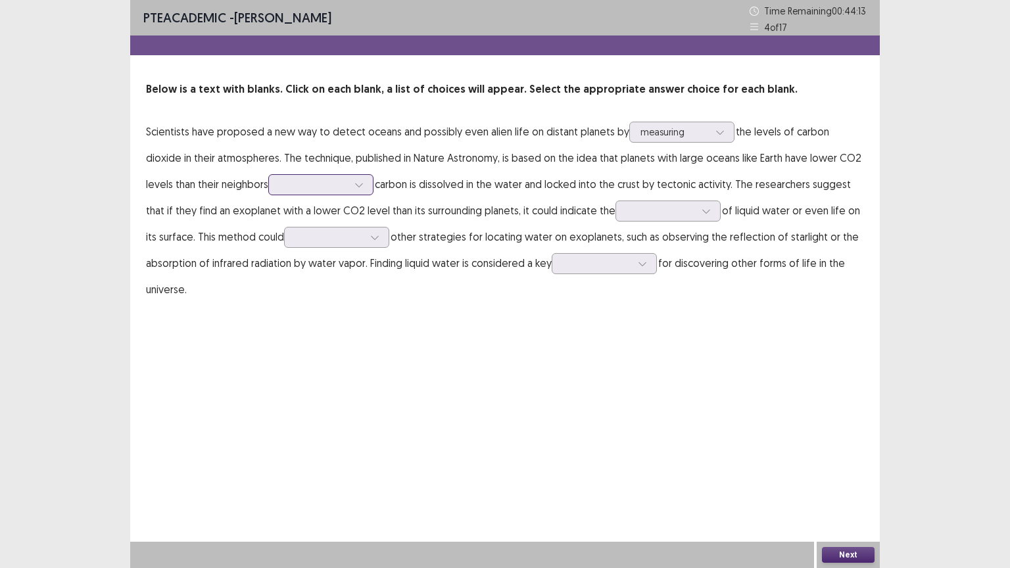
click at [349, 184] on div at bounding box center [359, 185] width 20 height 20
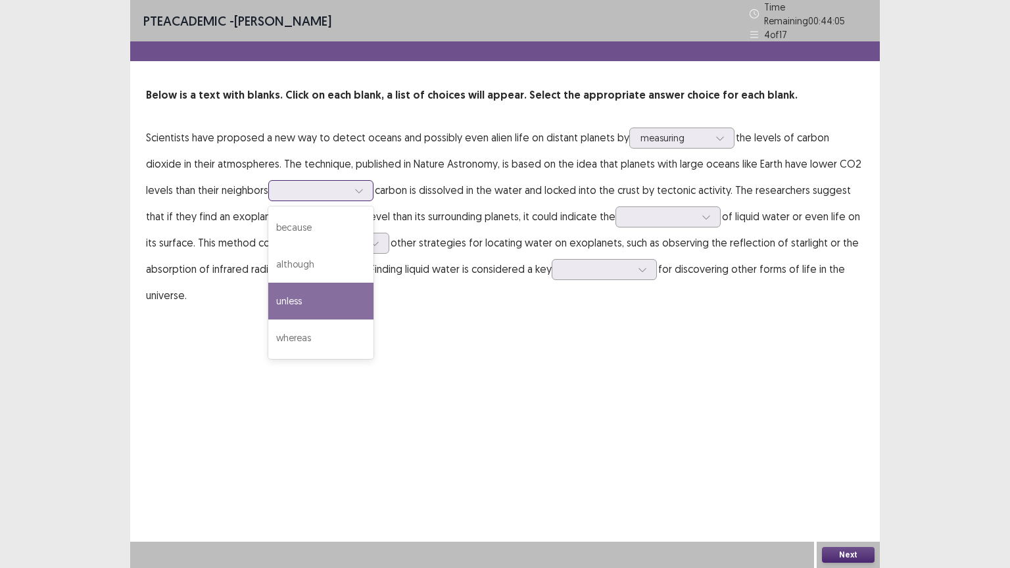
click at [278, 289] on div "unless" at bounding box center [320, 301] width 105 height 37
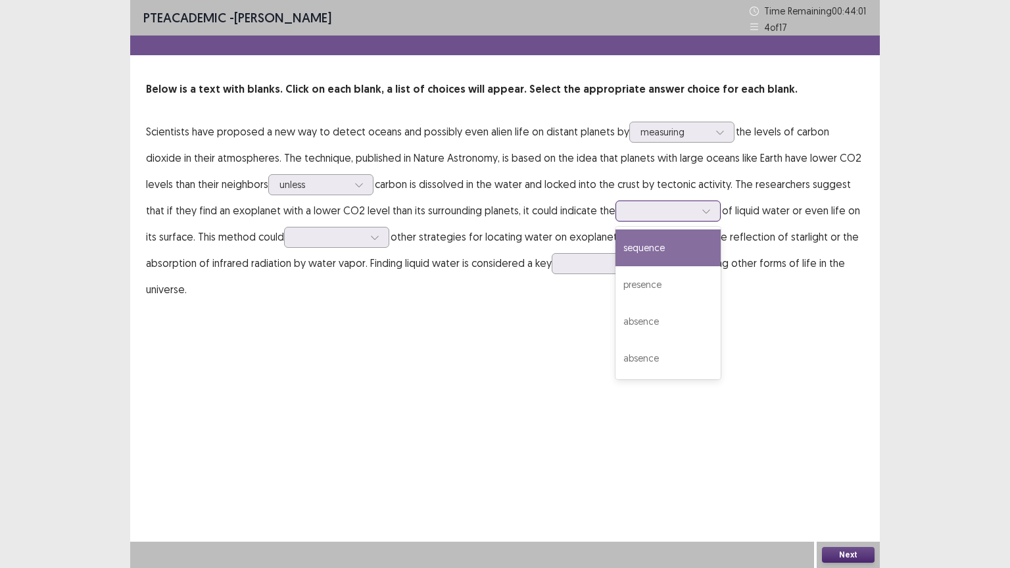
click at [697, 210] on div at bounding box center [707, 211] width 20 height 20
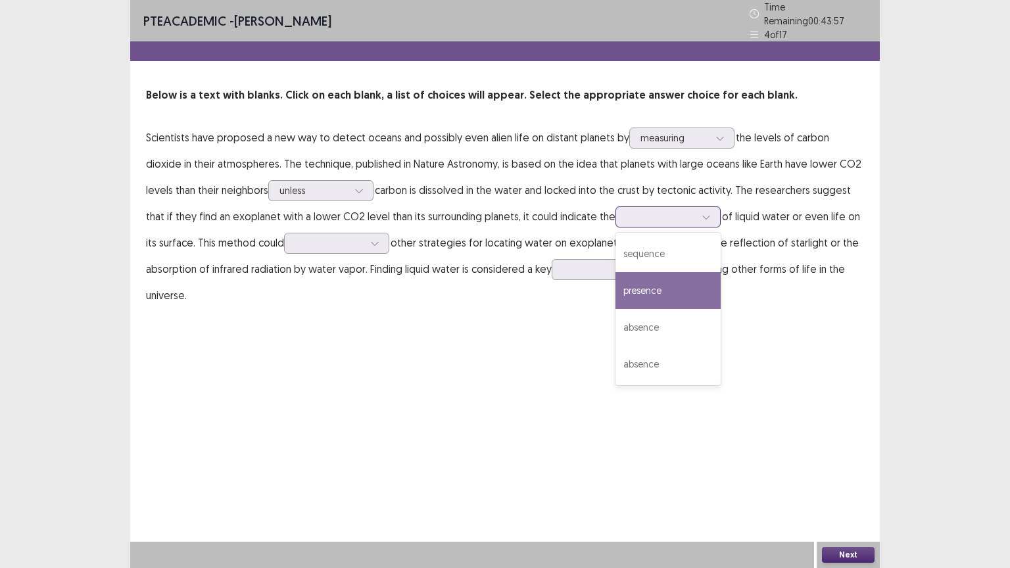
click at [644, 279] on div "presence" at bounding box center [668, 290] width 105 height 37
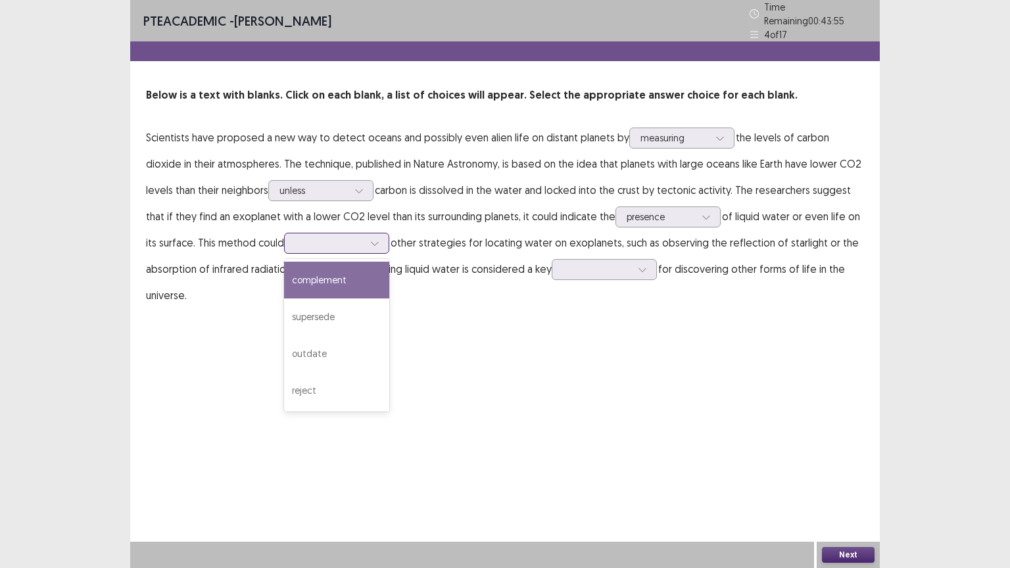
click at [371, 242] on icon at bounding box center [374, 244] width 7 height 4
click at [350, 274] on div "complement" at bounding box center [336, 280] width 105 height 37
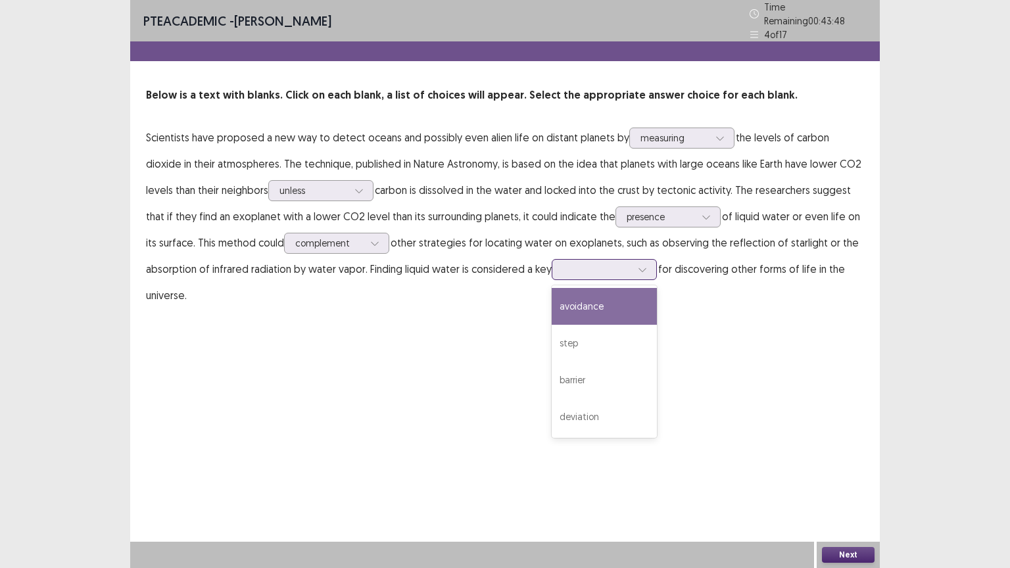
click at [641, 265] on icon at bounding box center [642, 269] width 9 height 9
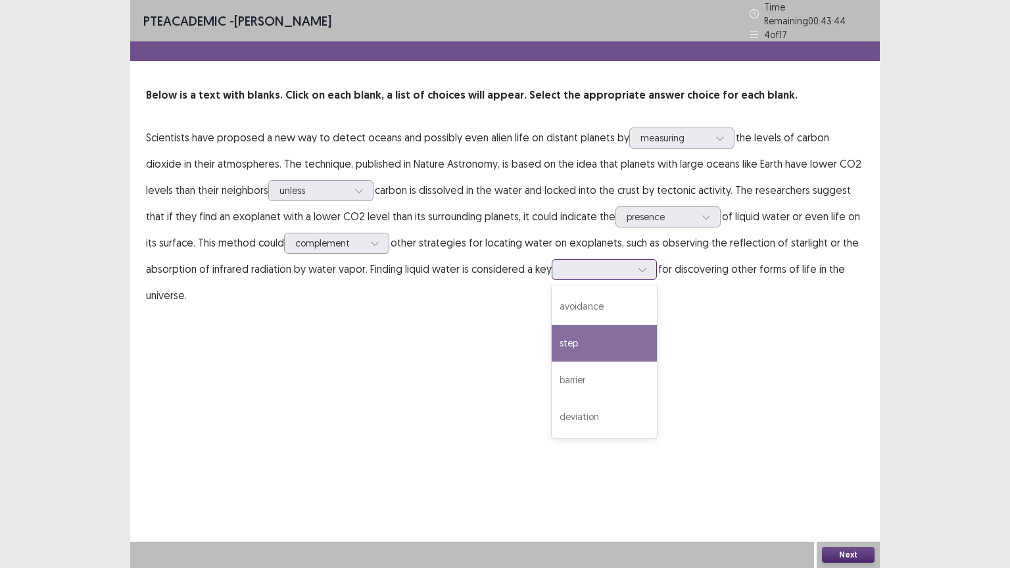
click at [576, 346] on div "step" at bounding box center [604, 343] width 105 height 37
click at [837, 456] on button "Next" at bounding box center [848, 555] width 53 height 16
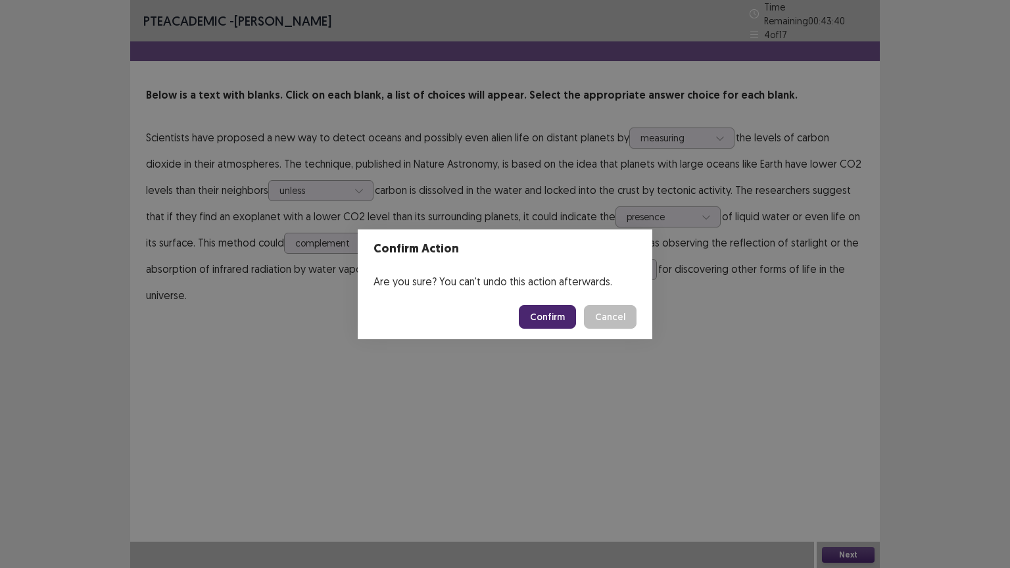
click at [534, 318] on button "Confirm" at bounding box center [547, 317] width 57 height 24
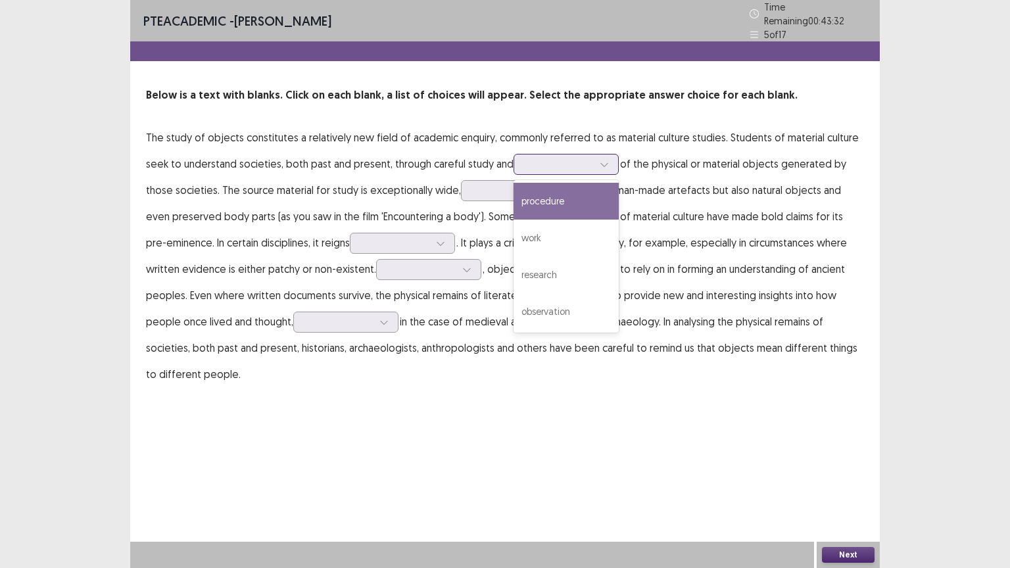
click at [604, 157] on div at bounding box center [605, 165] width 20 height 20
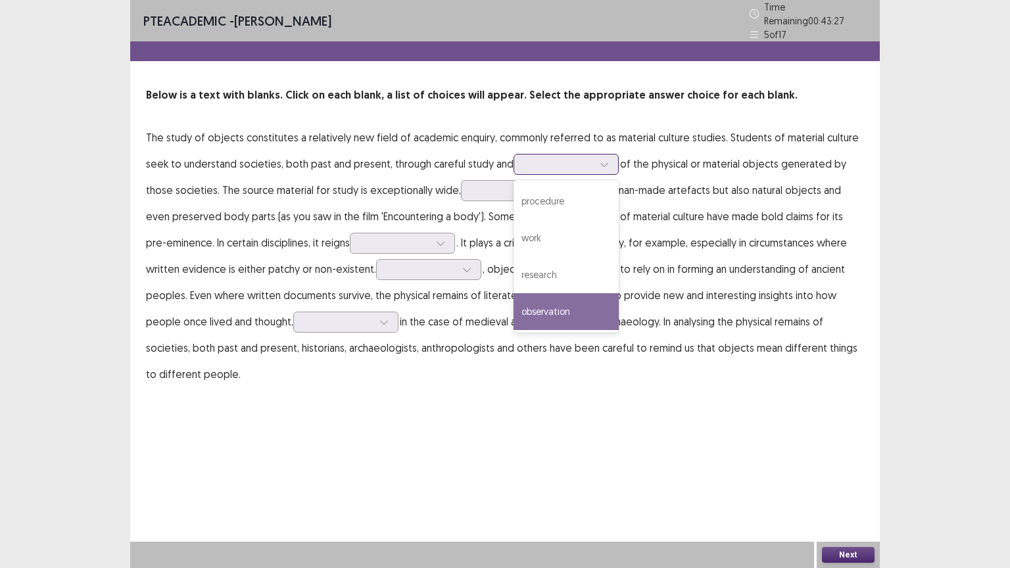
click at [551, 297] on div "observation" at bounding box center [566, 311] width 105 height 37
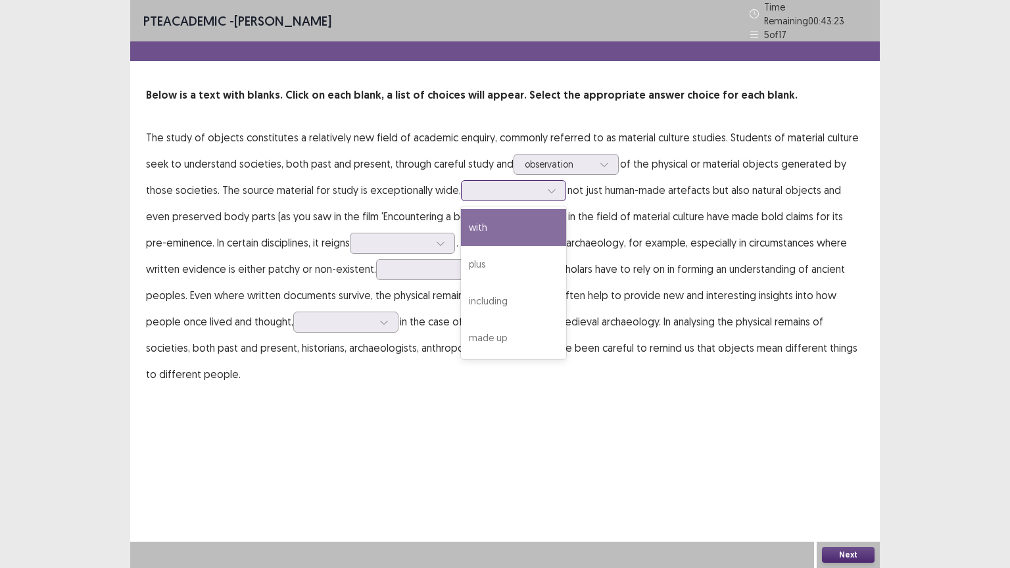
click at [549, 186] on icon at bounding box center [551, 190] width 9 height 9
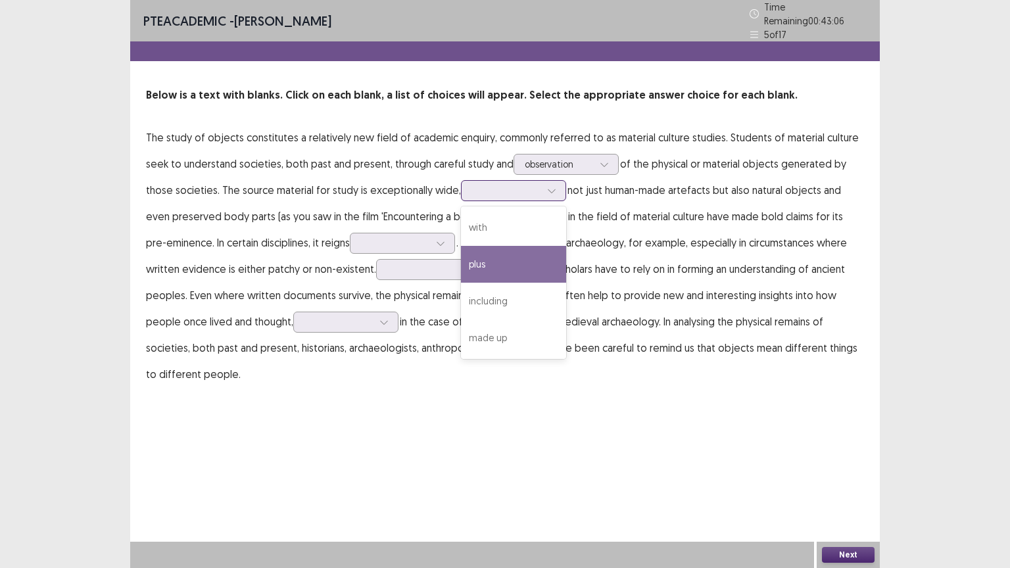
click at [492, 254] on div "plus" at bounding box center [513, 264] width 105 height 37
click at [548, 189] on icon at bounding box center [551, 191] width 7 height 4
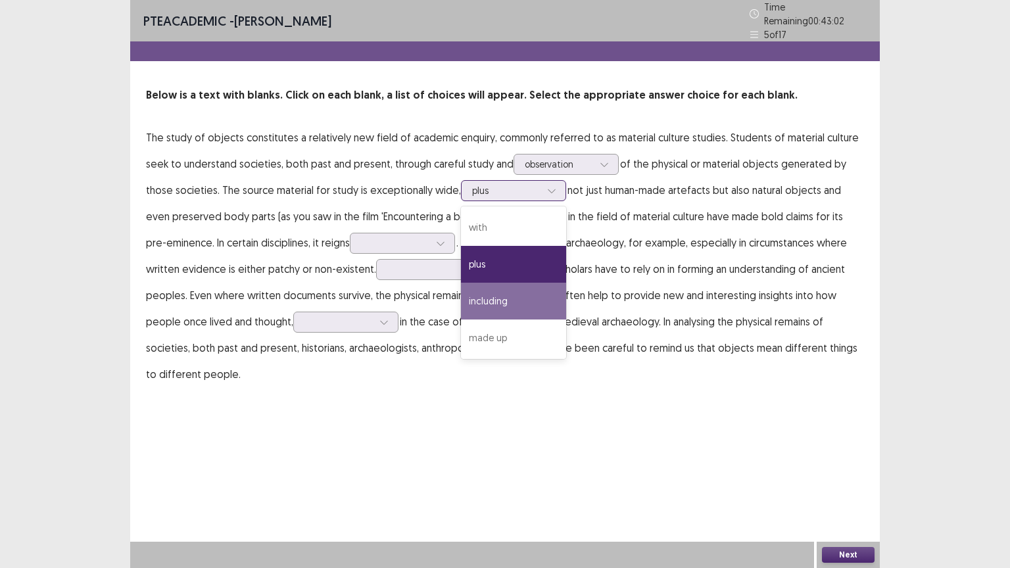
click at [480, 295] on div "including" at bounding box center [513, 301] width 105 height 37
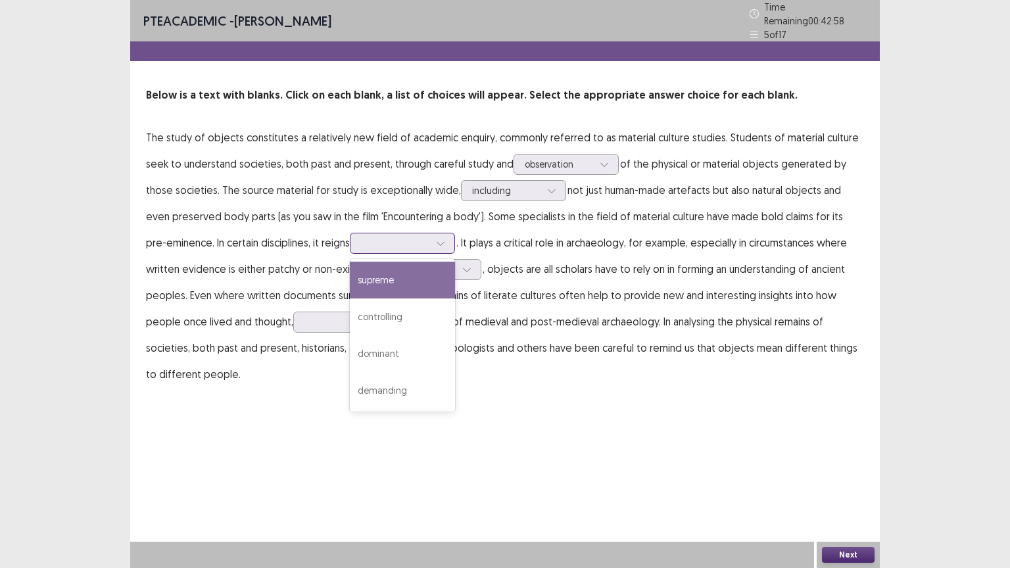
click at [431, 243] on div at bounding box center [441, 243] width 20 height 20
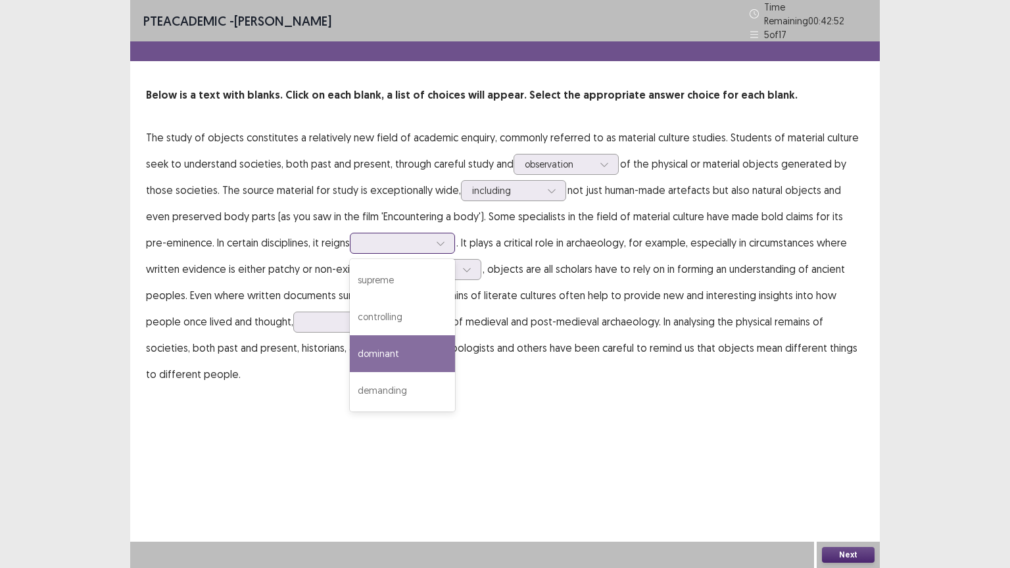
click at [367, 335] on div "dominant" at bounding box center [402, 353] width 105 height 37
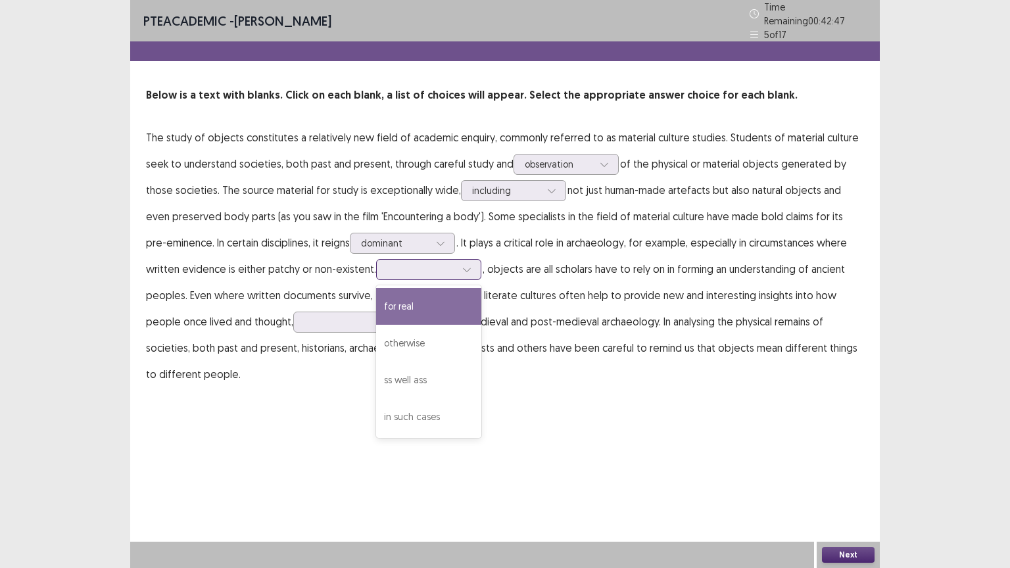
click at [466, 265] on icon at bounding box center [466, 269] width 9 height 9
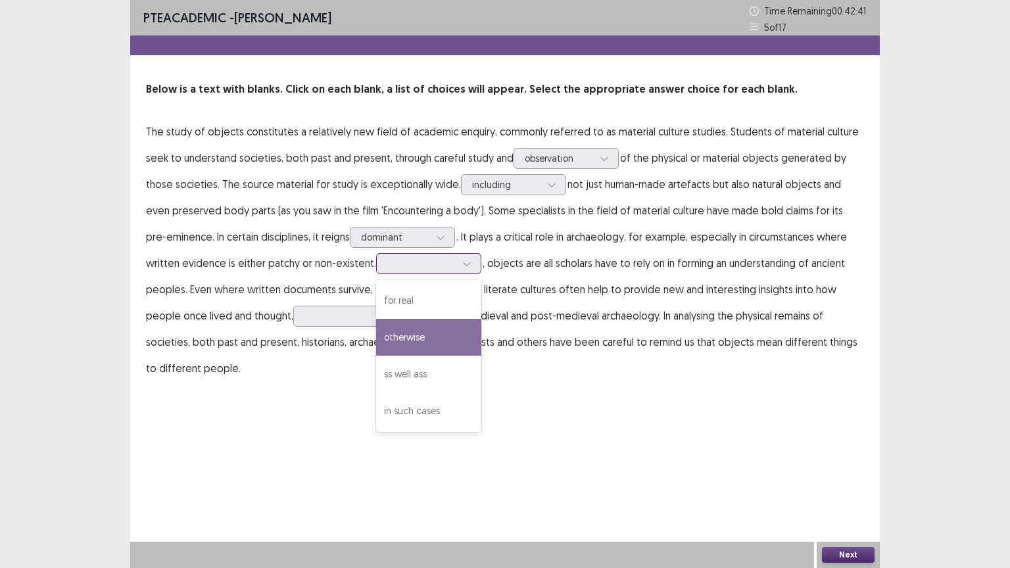
click at [408, 333] on div "otherwise" at bounding box center [428, 337] width 105 height 37
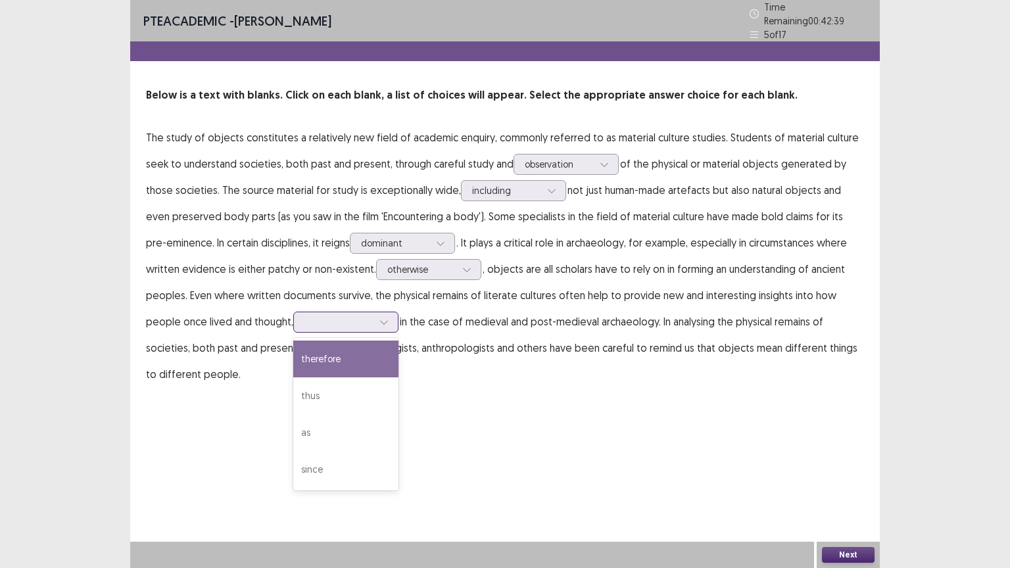
click at [374, 312] on div at bounding box center [384, 322] width 20 height 20
click at [299, 363] on div "therefore" at bounding box center [345, 359] width 105 height 37
click at [833, 456] on button "Next" at bounding box center [848, 555] width 53 height 16
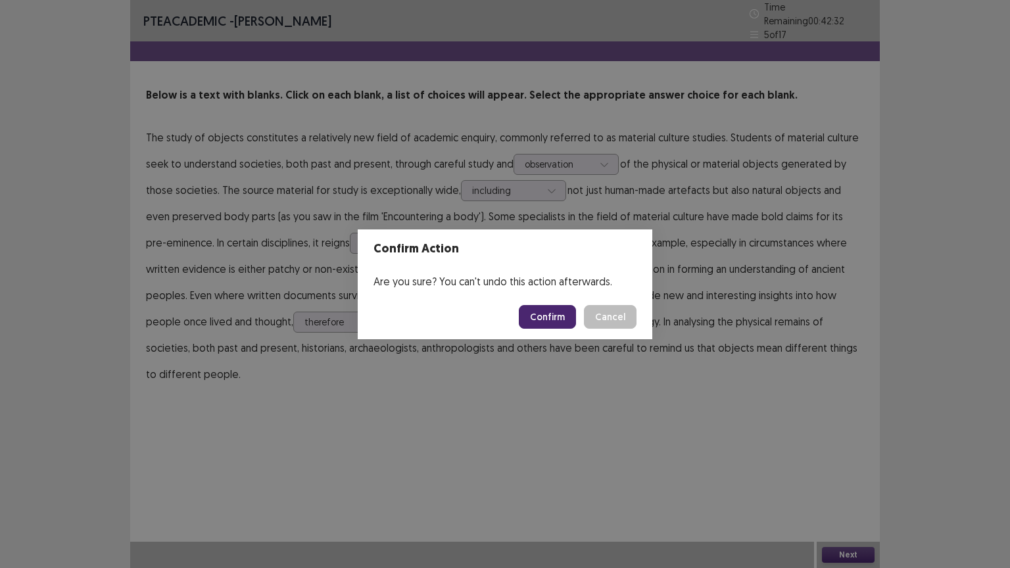
click at [572, 322] on button "Confirm" at bounding box center [547, 317] width 57 height 24
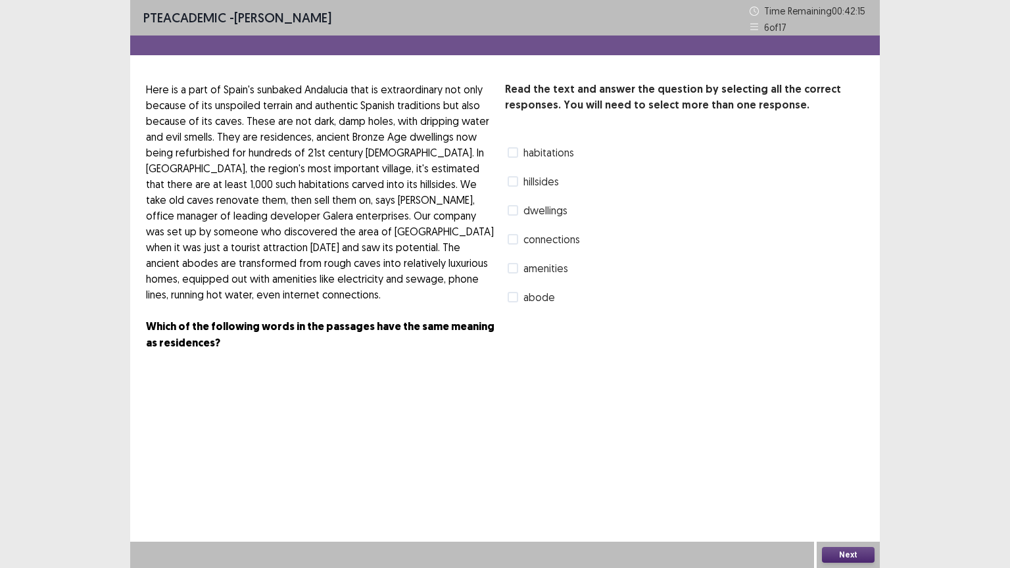
click at [512, 153] on span at bounding box center [513, 152] width 11 height 11
click at [839, 456] on button "Next" at bounding box center [848, 555] width 53 height 16
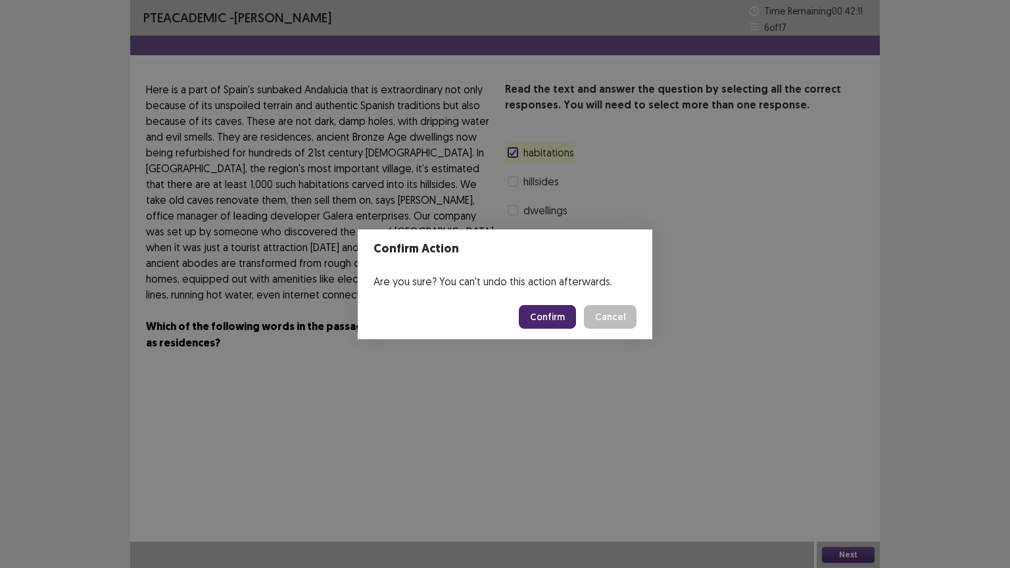
click at [555, 324] on button "Confirm" at bounding box center [547, 317] width 57 height 24
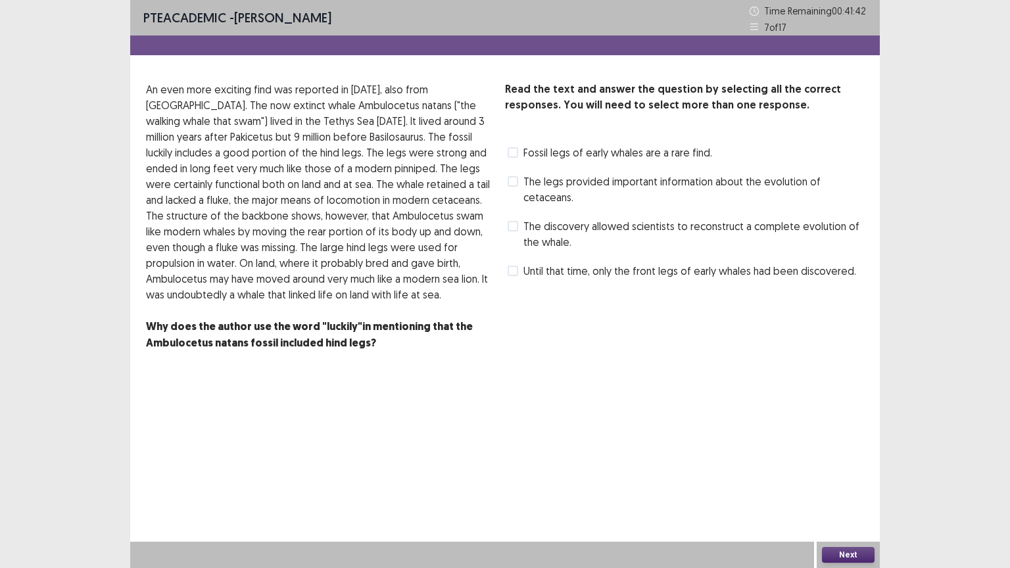
click at [525, 224] on span "The discovery allowed scientists to reconstruct a complete evolution of the wha…" at bounding box center [694, 234] width 341 height 32
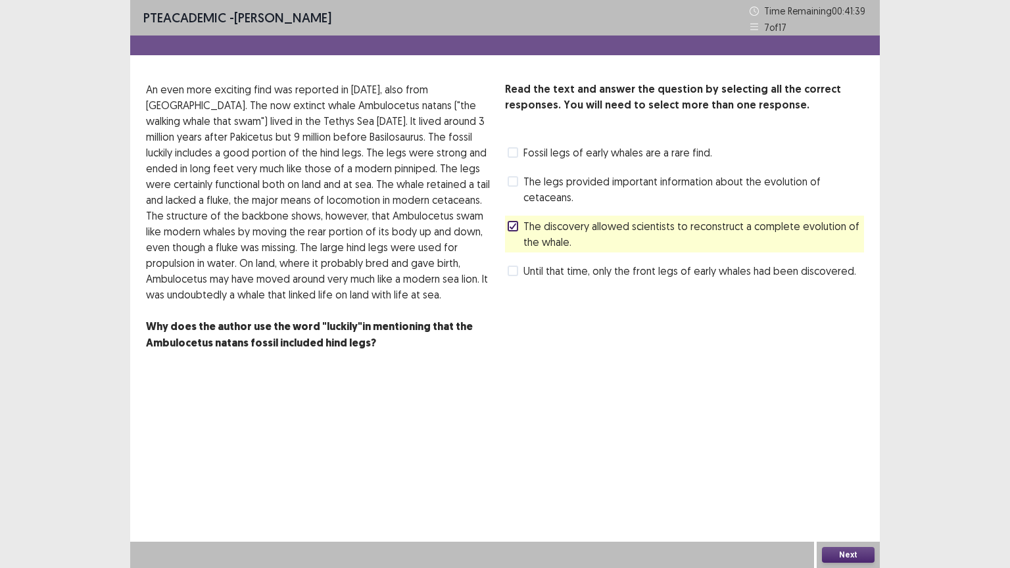
click at [844, 456] on button "Next" at bounding box center [848, 555] width 53 height 16
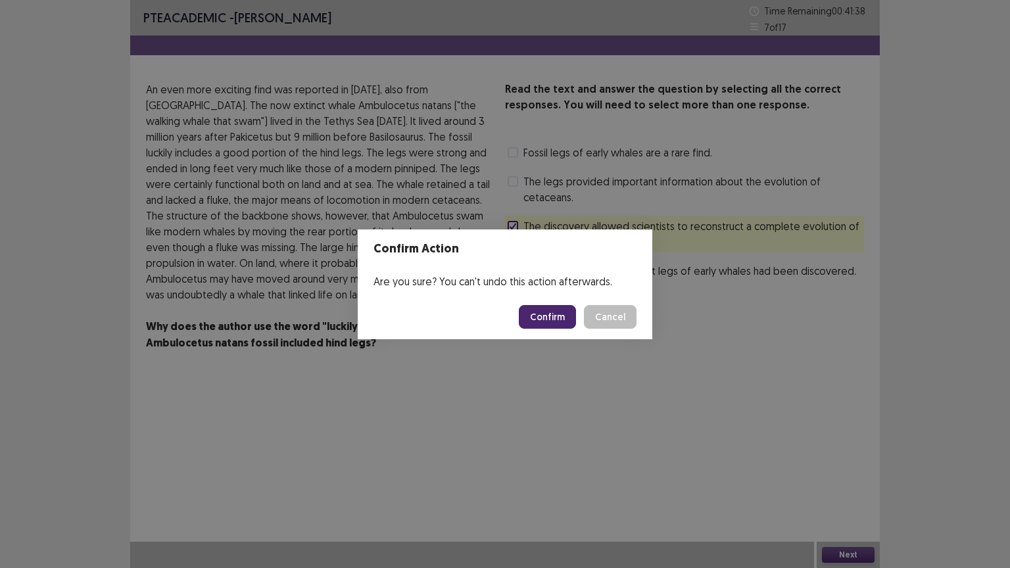
click at [553, 319] on button "Confirm" at bounding box center [547, 317] width 57 height 24
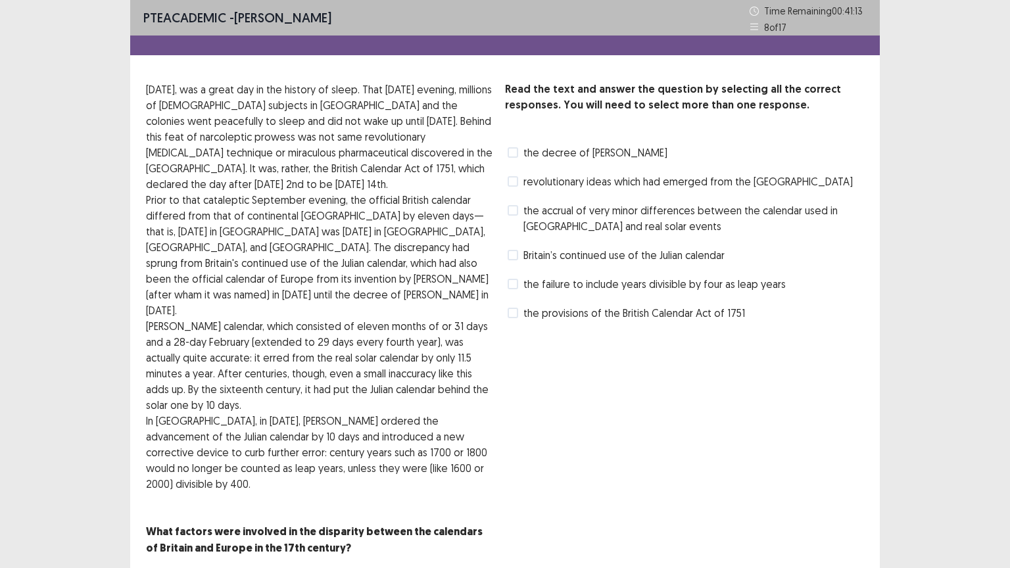
click at [522, 183] on label "revolutionary ideas which had emerged from the [GEOGRAPHIC_DATA]" at bounding box center [680, 182] width 345 height 16
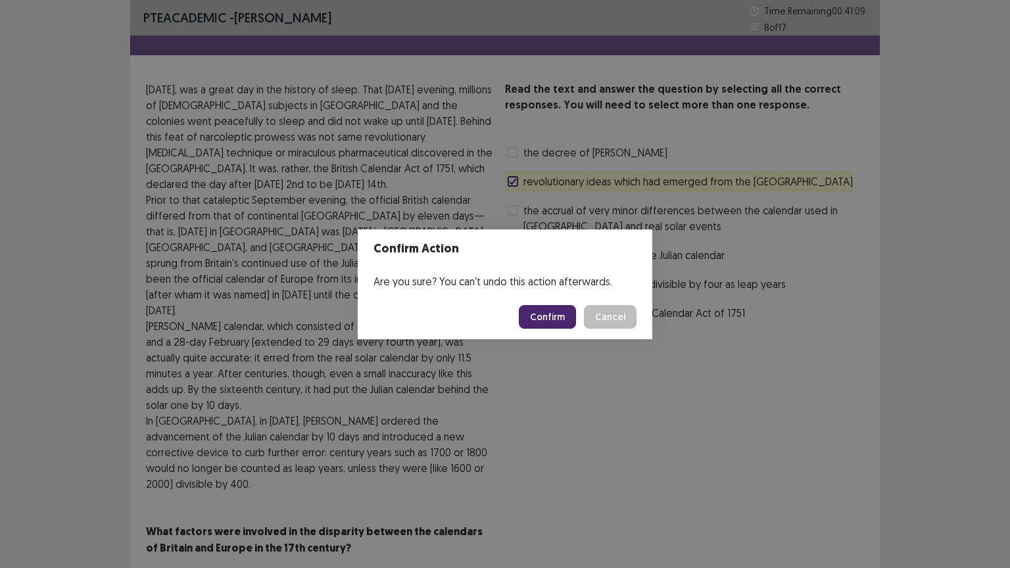
click at [563, 314] on button "Confirm" at bounding box center [547, 317] width 57 height 24
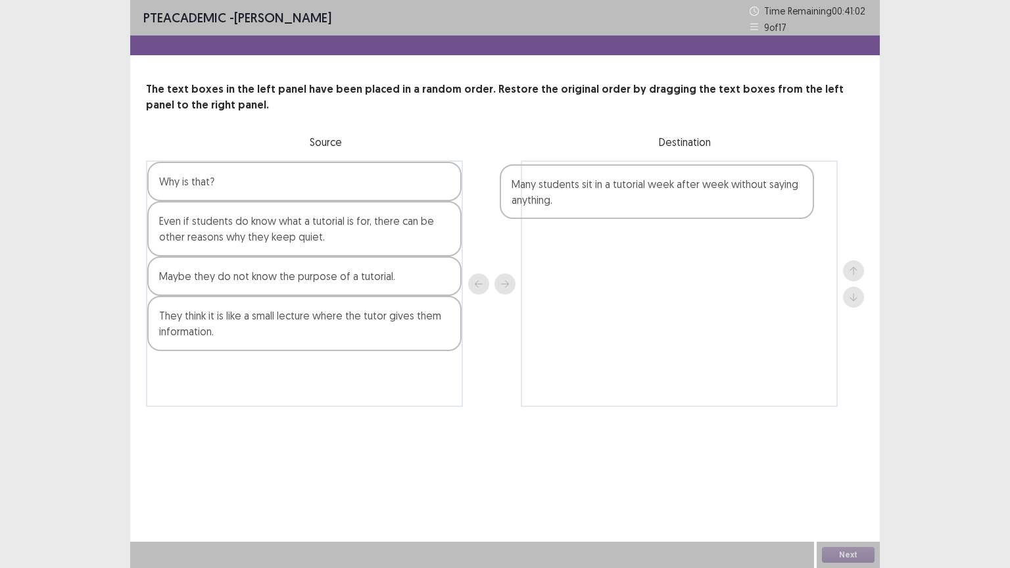
drag, startPoint x: 270, startPoint y: 287, endPoint x: 627, endPoint y: 195, distance: 368.0
click at [627, 195] on div "Why is that? Even if students do know what a tutorial is for, there can be othe…" at bounding box center [505, 283] width 718 height 247
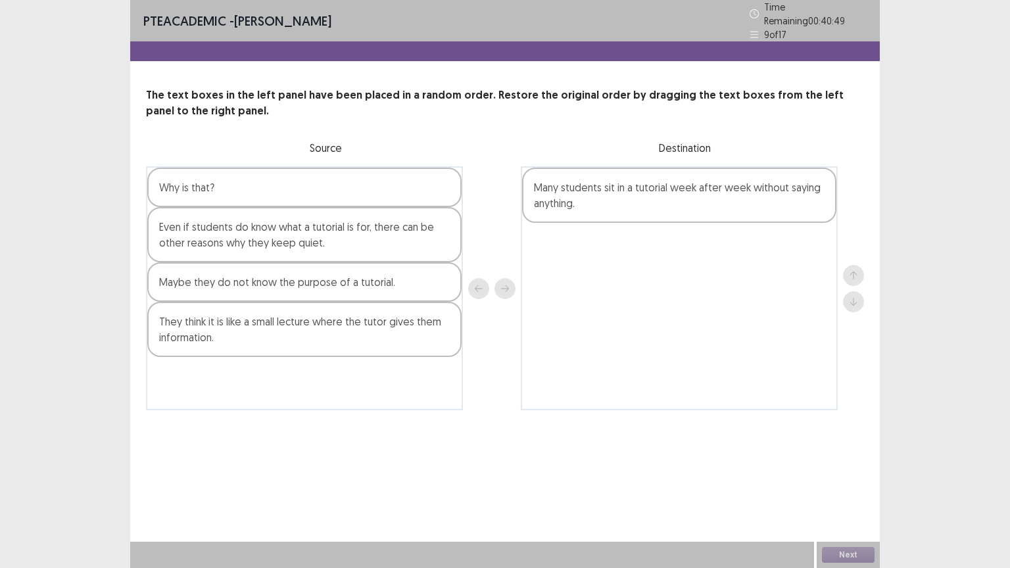
drag, startPoint x: 350, startPoint y: 326, endPoint x: 511, endPoint y: 306, distance: 162.3
drag, startPoint x: 511, startPoint y: 306, endPoint x: 375, endPoint y: 396, distance: 163.3
click at [375, 396] on div "Why is that? Even if students do know what a tutorial is for, there can be othe…" at bounding box center [304, 288] width 317 height 244
drag, startPoint x: 288, startPoint y: 319, endPoint x: 485, endPoint y: 273, distance: 202.6
drag, startPoint x: 485, startPoint y: 273, endPoint x: 404, endPoint y: 370, distance: 127.0
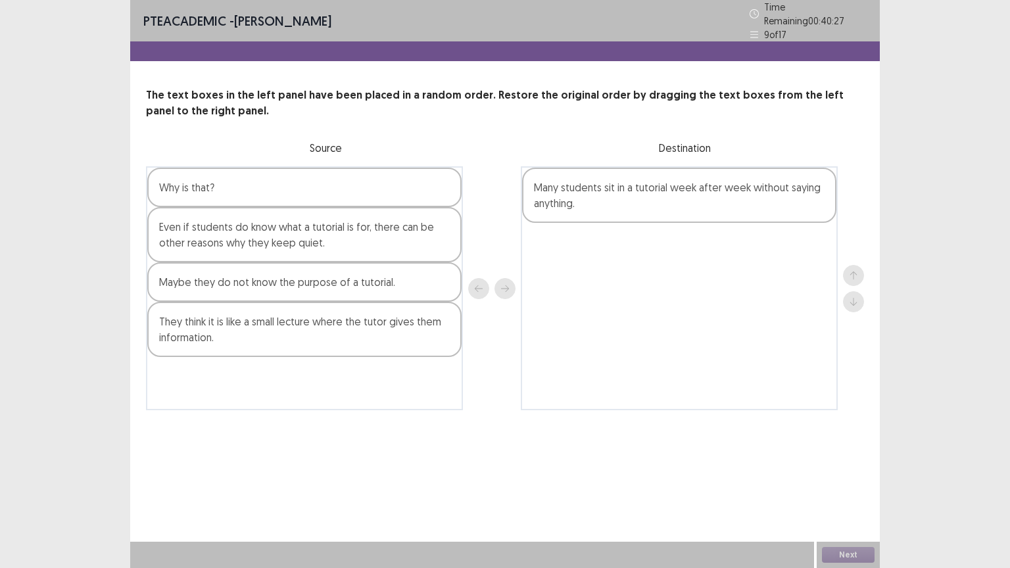
click at [404, 370] on div "Why is that? Even if students do know what a tutorial is for, there can be othe…" at bounding box center [304, 288] width 317 height 244
drag, startPoint x: 391, startPoint y: 329, endPoint x: 469, endPoint y: 342, distance: 79.4
drag, startPoint x: 469, startPoint y: 342, endPoint x: 401, endPoint y: 410, distance: 96.3
click at [401, 410] on div "PTE academic - [PERSON_NAME] Time Remaining 00 : 40 : 24 9 of 17 The text boxes…" at bounding box center [505, 218] width 750 height 437
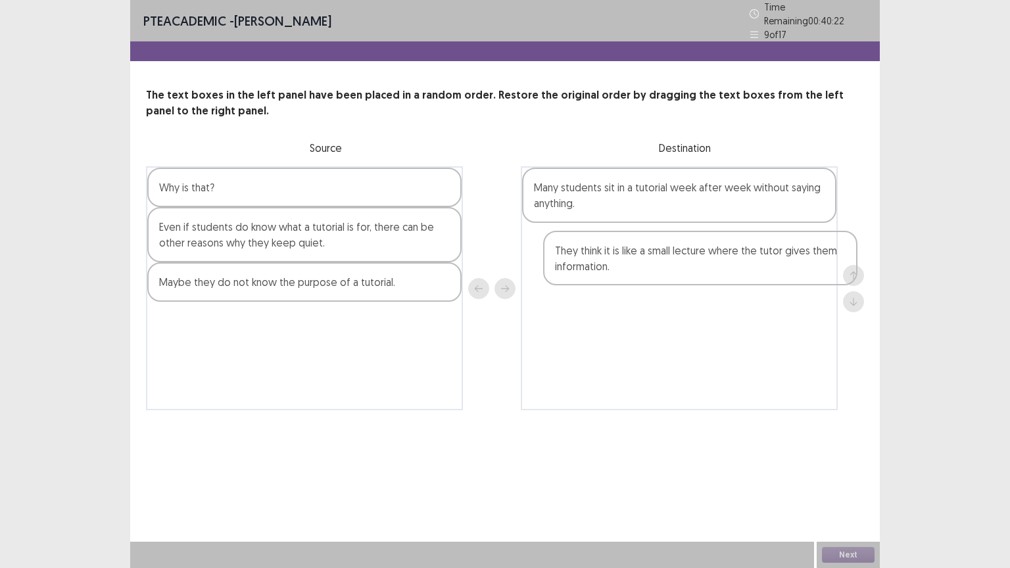
drag, startPoint x: 295, startPoint y: 332, endPoint x: 695, endPoint y: 272, distance: 404.4
click at [695, 272] on div "Why is that? Even if students do know what a tutorial is for, there can be othe…" at bounding box center [505, 288] width 718 height 244
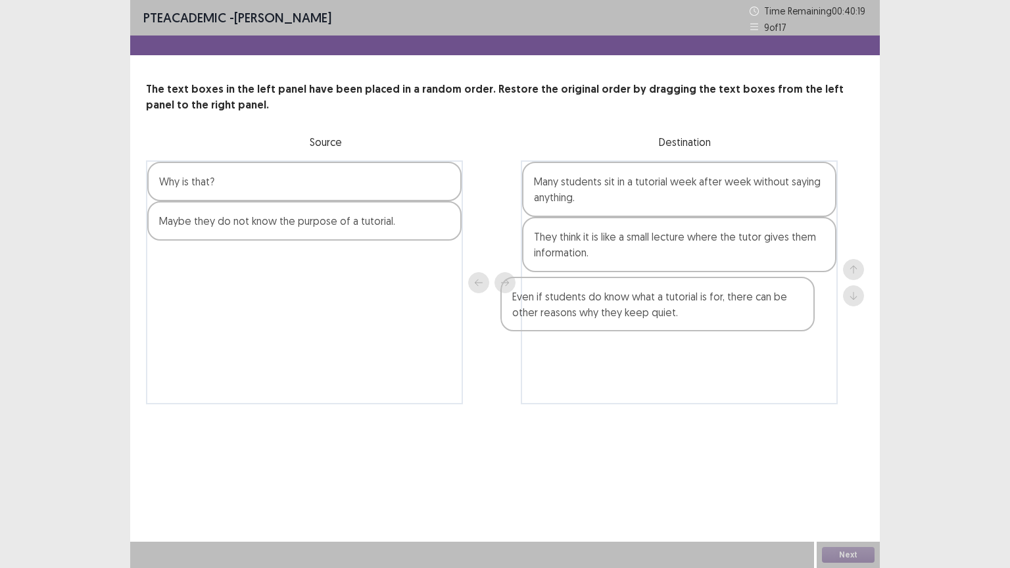
drag, startPoint x: 374, startPoint y: 225, endPoint x: 731, endPoint y: 304, distance: 365.7
click at [731, 304] on div "Why is that? Even if students do know what a tutorial is for, there can be othe…" at bounding box center [505, 282] width 718 height 244
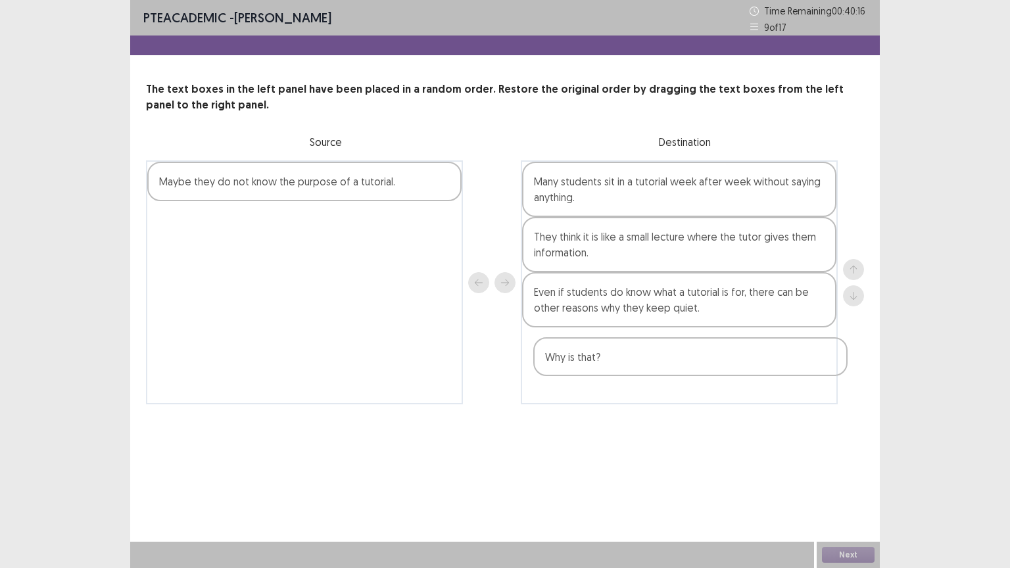
drag, startPoint x: 377, startPoint y: 180, endPoint x: 767, endPoint y: 359, distance: 429.4
click at [767, 359] on div "Why is that? Maybe they do not know the purpose of a tutorial. Many students si…" at bounding box center [505, 282] width 718 height 244
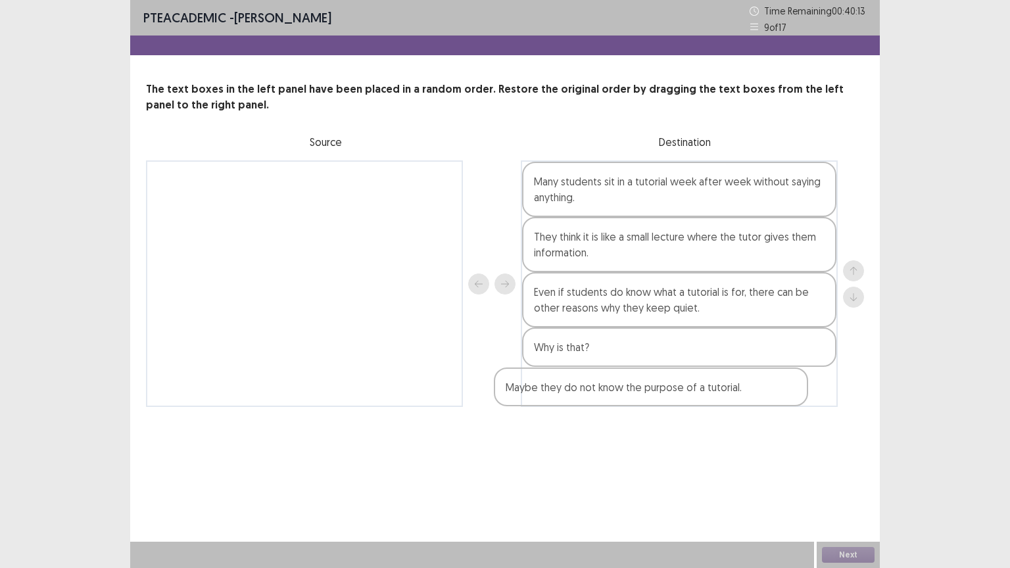
drag, startPoint x: 362, startPoint y: 181, endPoint x: 715, endPoint y: 388, distance: 408.9
click at [715, 388] on div "Maybe they do not know the purpose of a tutorial. Many students sit in a tutori…" at bounding box center [505, 283] width 718 height 247
click at [860, 456] on button "Next" at bounding box center [848, 555] width 53 height 16
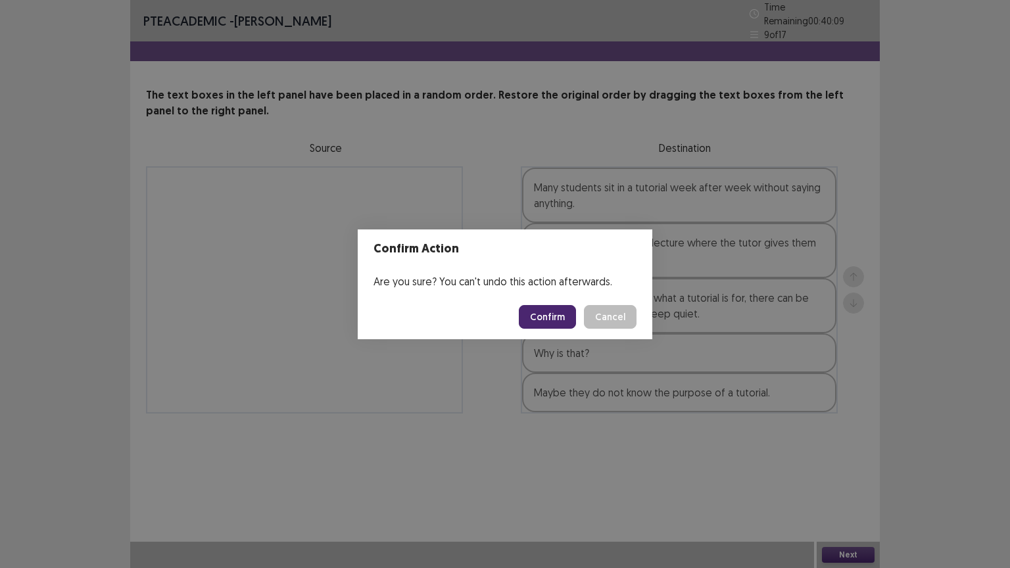
click at [552, 310] on button "Confirm" at bounding box center [547, 317] width 57 height 24
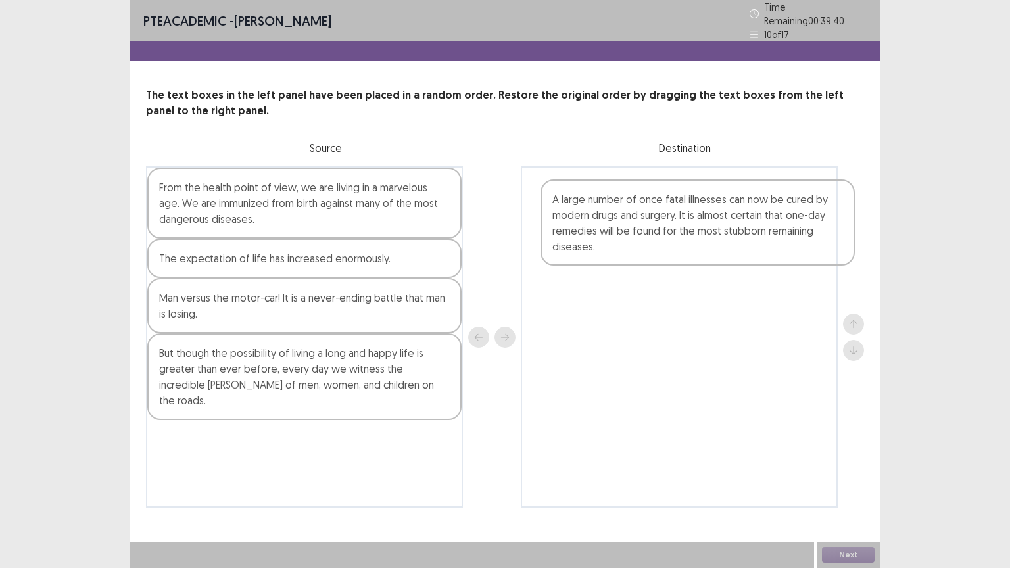
drag, startPoint x: 230, startPoint y: 303, endPoint x: 620, endPoint y: 253, distance: 392.6
click at [620, 253] on div "From the health point of view, we are living in a marvelous age. We are immuniz…" at bounding box center [505, 336] width 718 height 341
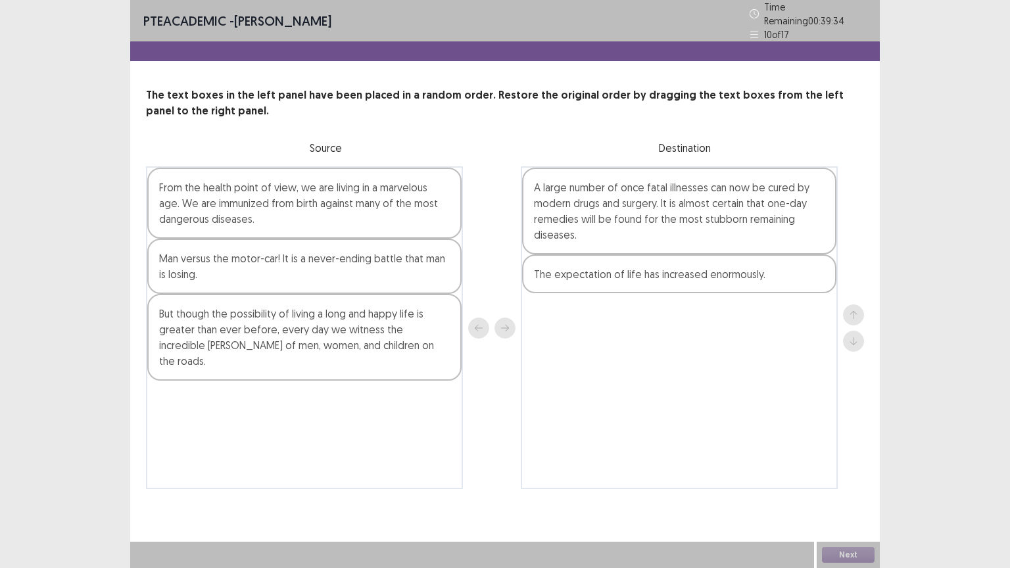
drag, startPoint x: 400, startPoint y: 255, endPoint x: 776, endPoint y: 278, distance: 376.9
click at [776, 278] on div "From the health point of view, we are living in a marvelous age. We are immuniz…" at bounding box center [505, 327] width 718 height 323
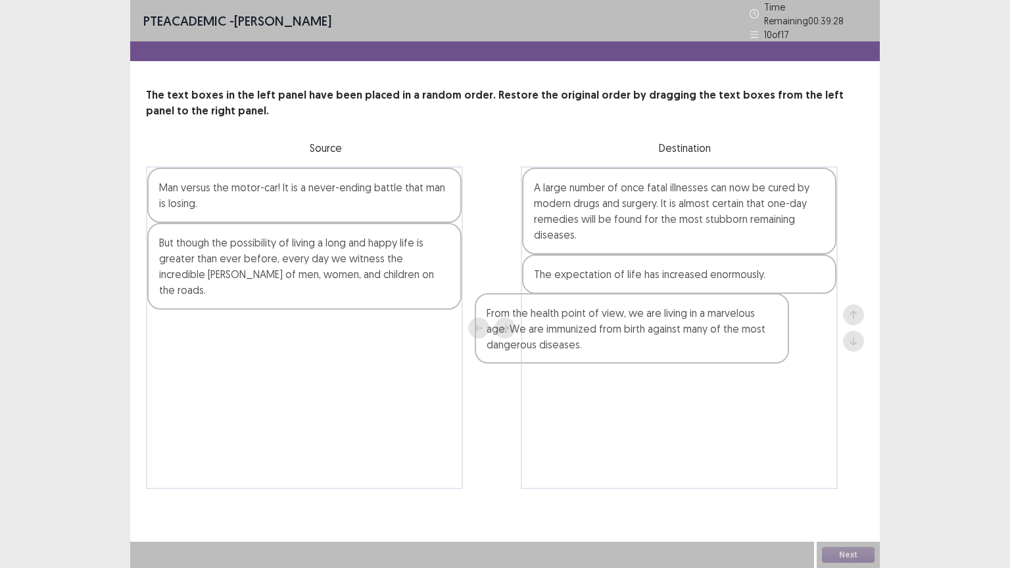
drag, startPoint x: 339, startPoint y: 212, endPoint x: 674, endPoint y: 349, distance: 361.4
click at [674, 349] on div "From the health point of view, we are living in a marvelous age. We are immuniz…" at bounding box center [505, 327] width 718 height 323
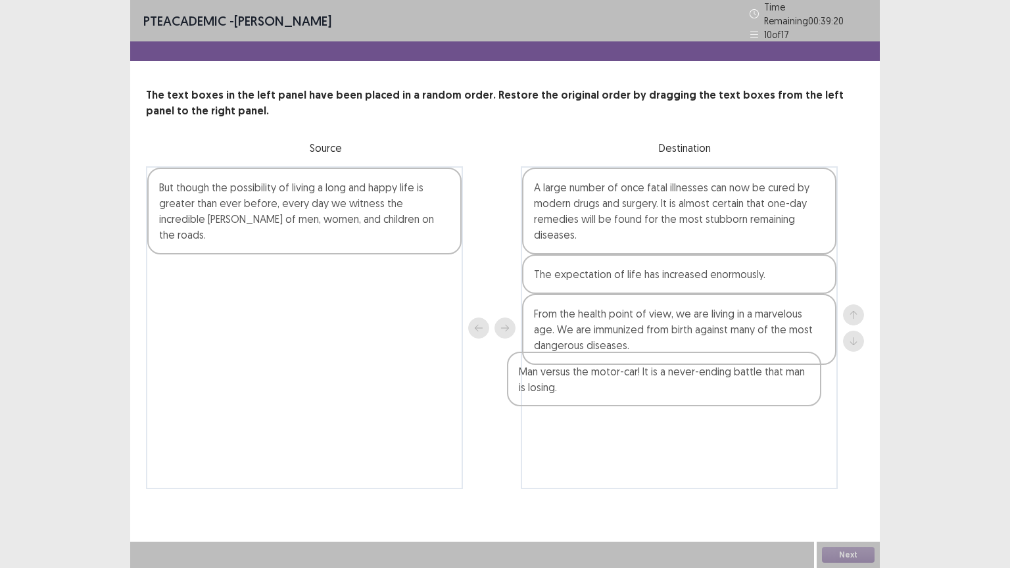
drag, startPoint x: 420, startPoint y: 199, endPoint x: 784, endPoint y: 388, distance: 410.1
click at [784, 388] on div "Man versus the motor-car! It is a never-ending battle that man is losing. But t…" at bounding box center [505, 327] width 718 height 323
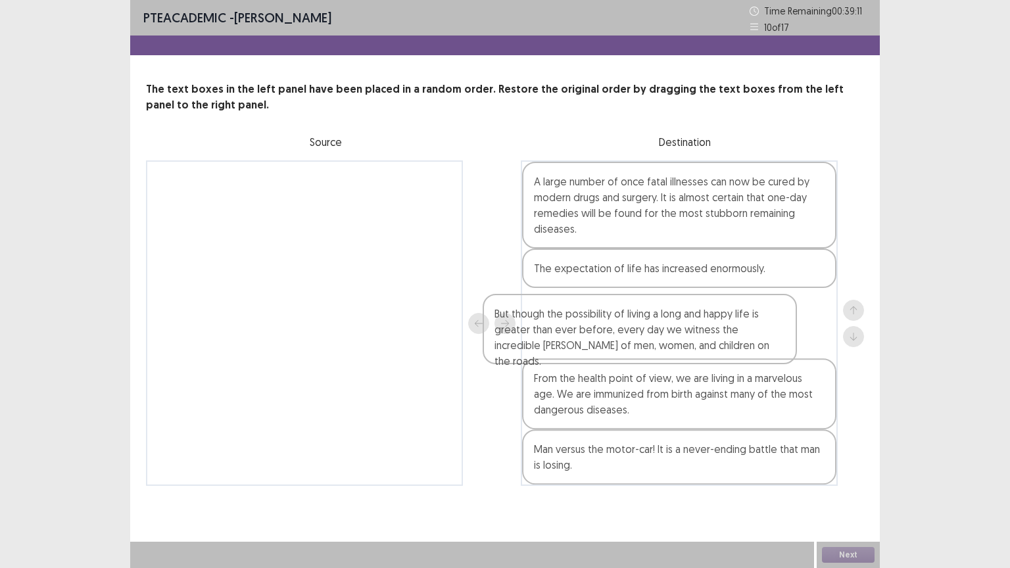
drag, startPoint x: 364, startPoint y: 184, endPoint x: 704, endPoint y: 319, distance: 365.8
click at [704, 319] on div "But though the possibility of living a long and happy life is greater than ever…" at bounding box center [505, 323] width 718 height 326
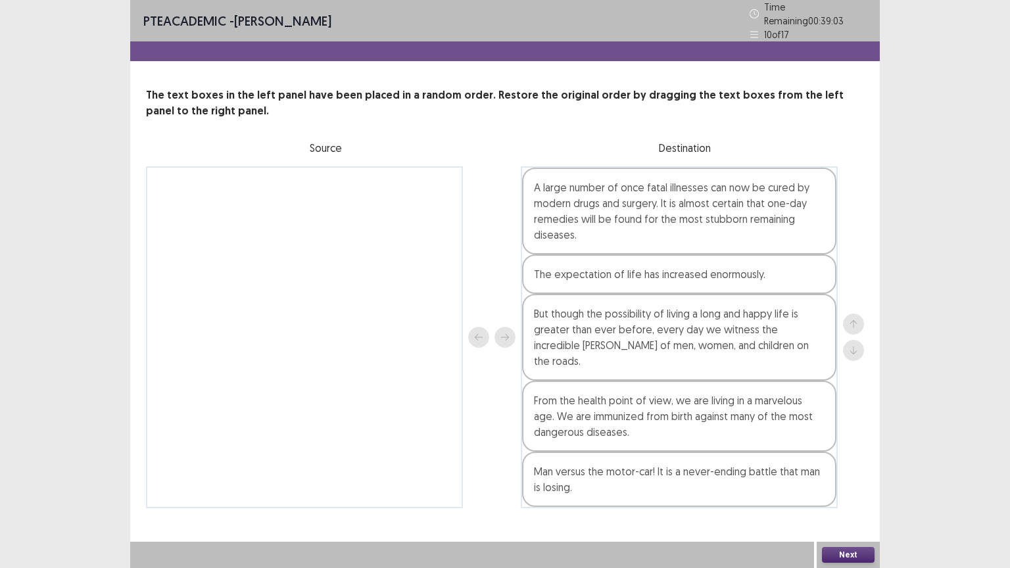
drag, startPoint x: 668, startPoint y: 388, endPoint x: 677, endPoint y: 326, distance: 62.5
drag, startPoint x: 677, startPoint y: 326, endPoint x: 593, endPoint y: 387, distance: 104.6
click at [593, 387] on div "From the health point of view, we are living in a marvelous age. We are immuniz…" at bounding box center [679, 416] width 314 height 71
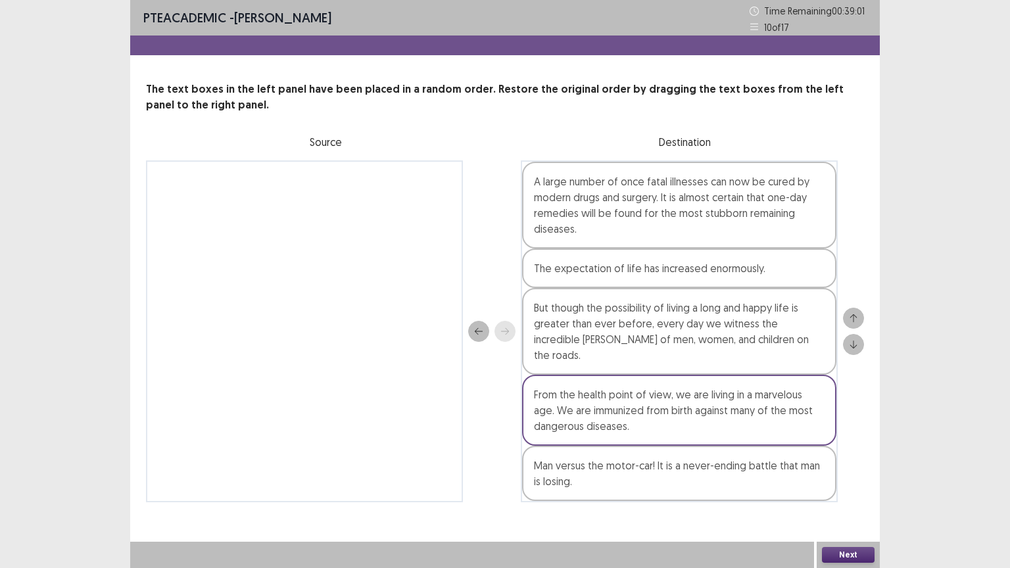
drag, startPoint x: 593, startPoint y: 387, endPoint x: 650, endPoint y: 355, distance: 66.0
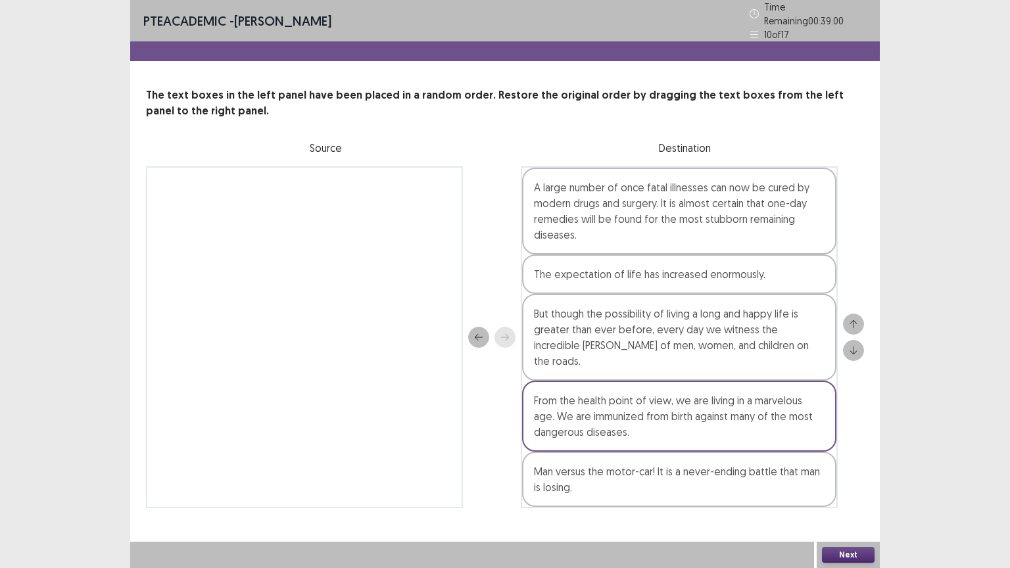
drag, startPoint x: 650, startPoint y: 355, endPoint x: 791, endPoint y: 403, distance: 149.5
click at [791, 403] on div "From the health point of view, we are living in a marvelous age. We are immuniz…" at bounding box center [679, 416] width 314 height 71
click at [852, 320] on icon "up" at bounding box center [853, 324] width 7 height 8
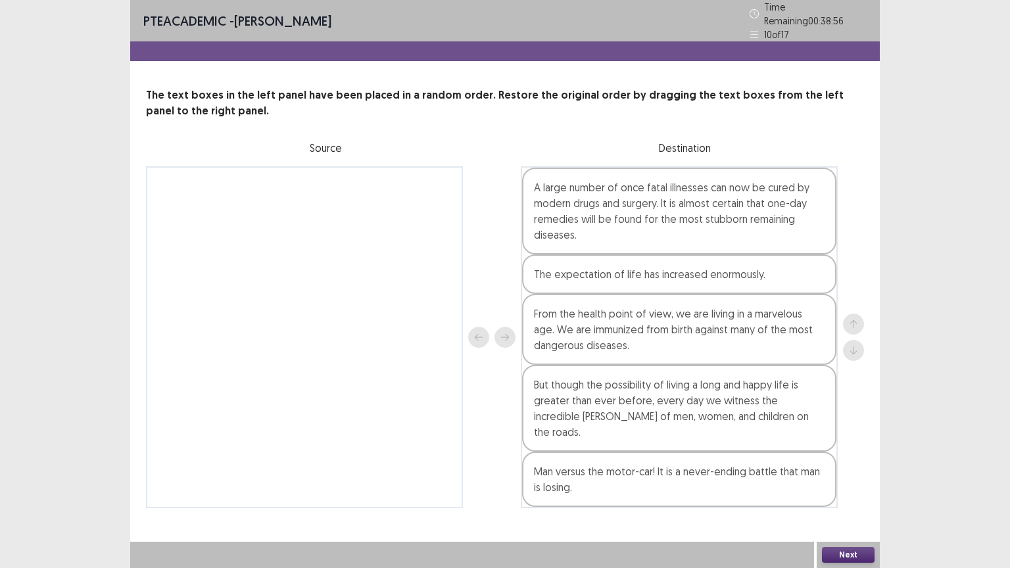
click at [818, 308] on div "From the health point of view, we are living in a marvelous age. We are immuniz…" at bounding box center [679, 329] width 314 height 71
click at [856, 314] on button "up" at bounding box center [853, 324] width 21 height 21
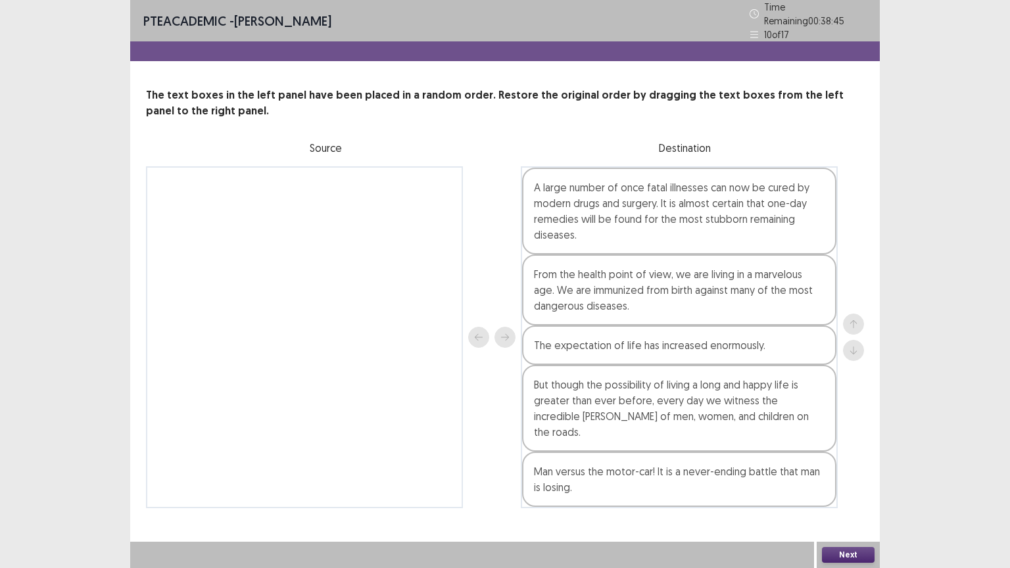
click at [818, 371] on div "But though the possibility of living a long and happy life is greater than ever…" at bounding box center [679, 408] width 314 height 87
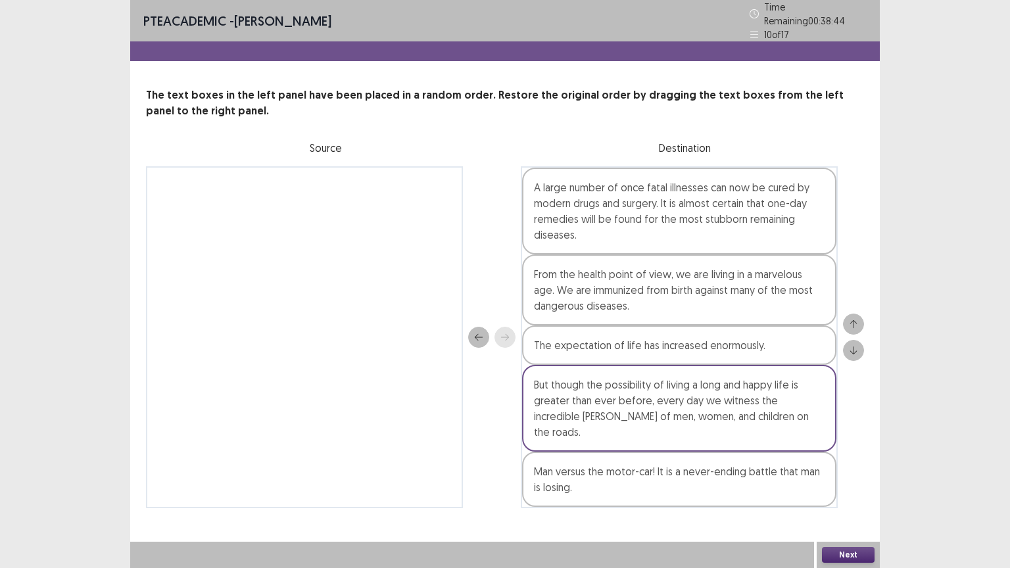
click at [852, 346] on icon "down" at bounding box center [853, 350] width 9 height 9
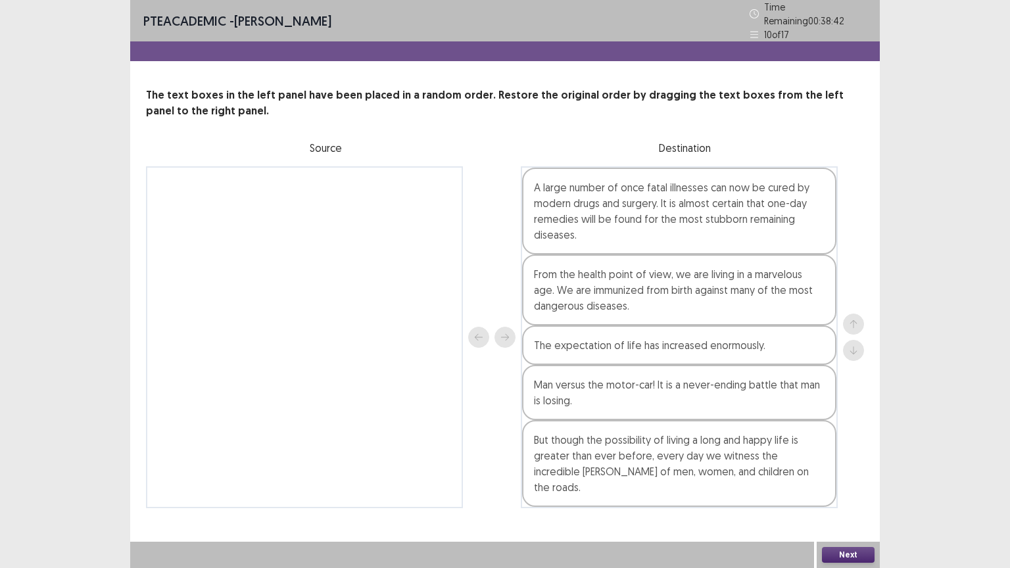
click at [837, 456] on button "Next" at bounding box center [848, 555] width 53 height 16
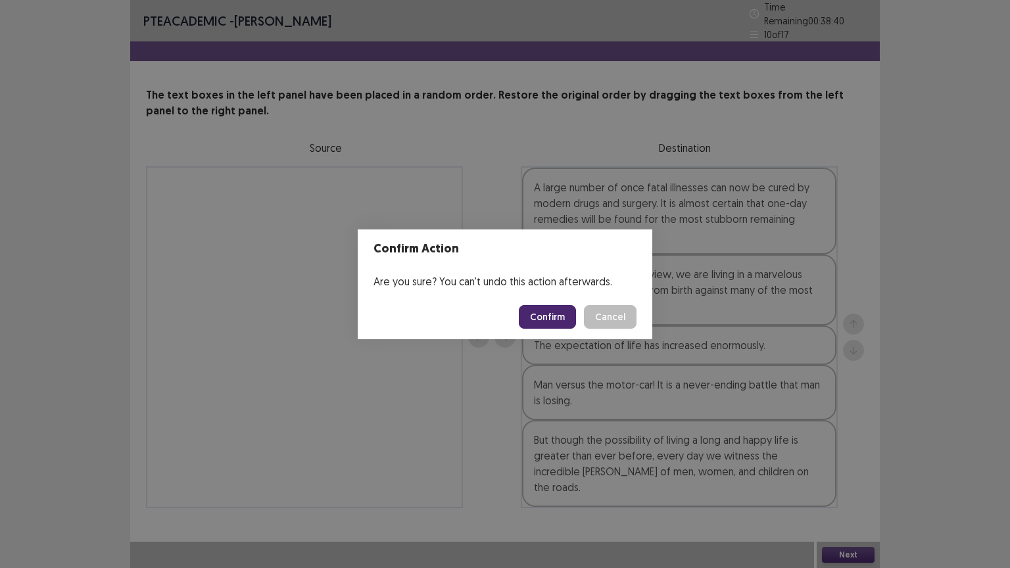
click at [567, 312] on button "Confirm" at bounding box center [547, 317] width 57 height 24
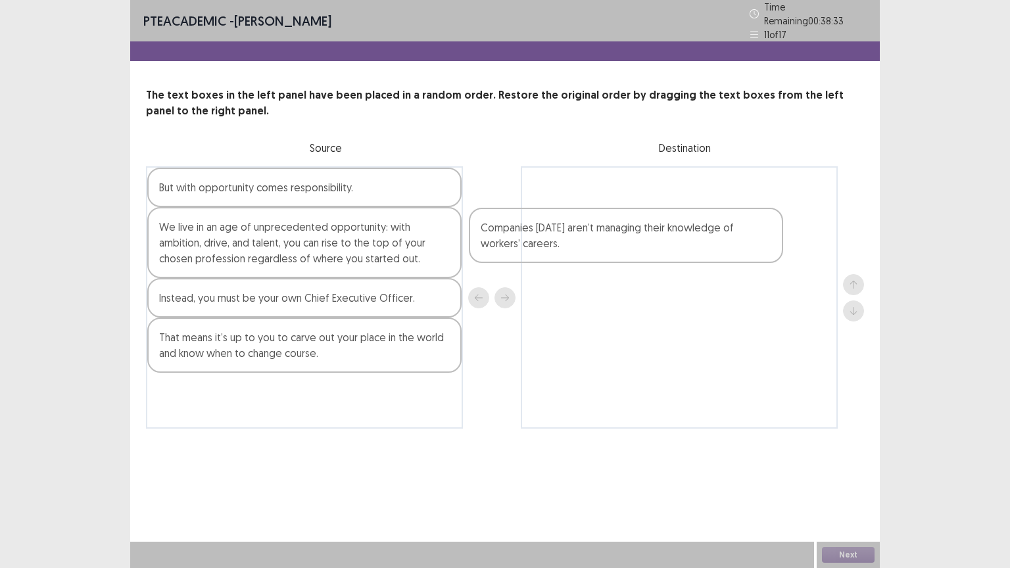
drag, startPoint x: 358, startPoint y: 389, endPoint x: 684, endPoint y: 231, distance: 362.7
click at [684, 231] on div "But with opportunity comes responsibility. We live in an age of unprecedented o…" at bounding box center [505, 297] width 718 height 262
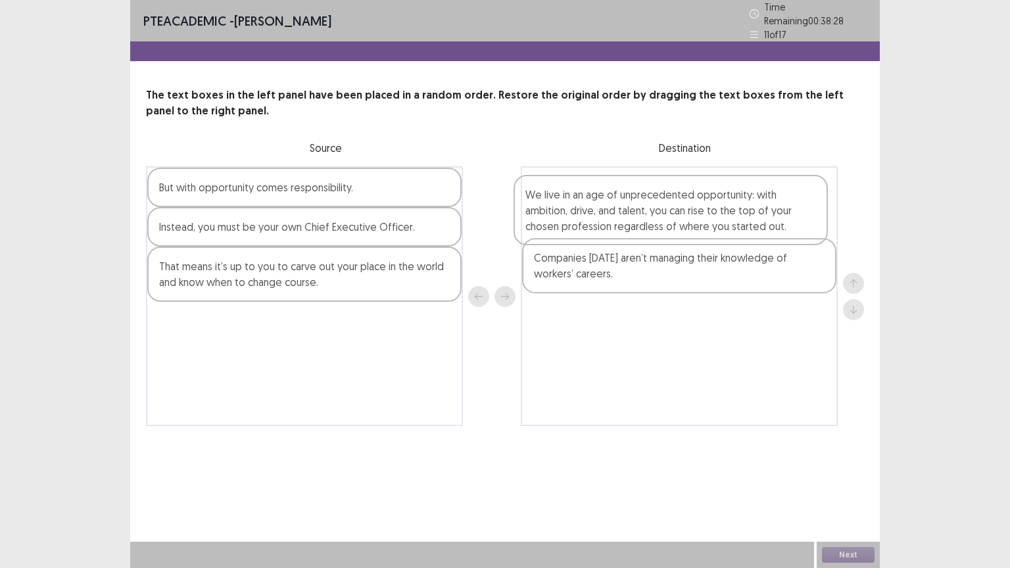
drag, startPoint x: 306, startPoint y: 218, endPoint x: 677, endPoint y: 191, distance: 371.3
click at [677, 191] on div "But with opportunity comes responsibility. We live in an age of unprecedented o…" at bounding box center [505, 296] width 718 height 260
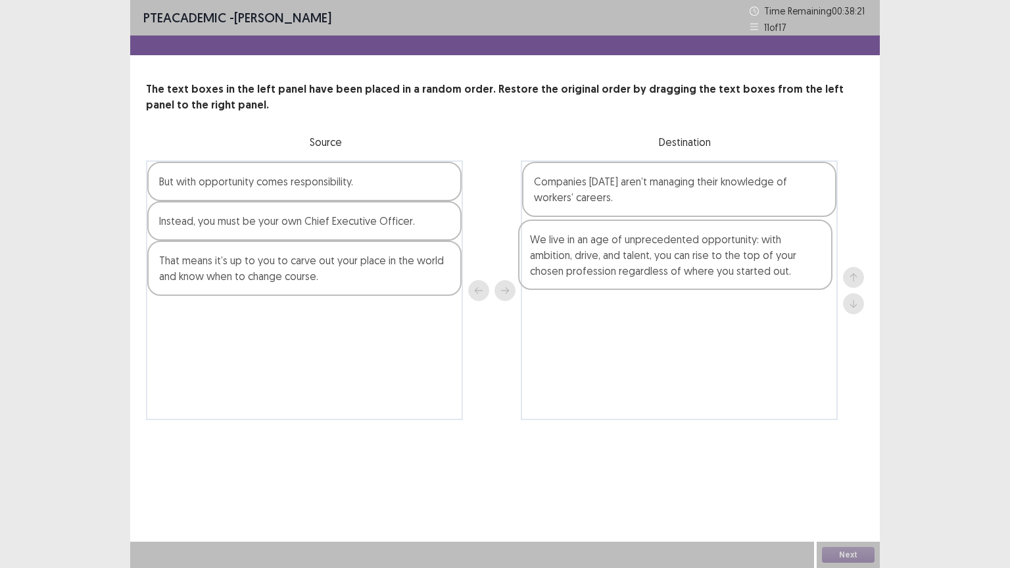
drag, startPoint x: 677, startPoint y: 193, endPoint x: 673, endPoint y: 255, distance: 62.6
click at [673, 255] on div "We live in an age of unprecedented opportunity: with ambition, drive, and talen…" at bounding box center [679, 290] width 317 height 260
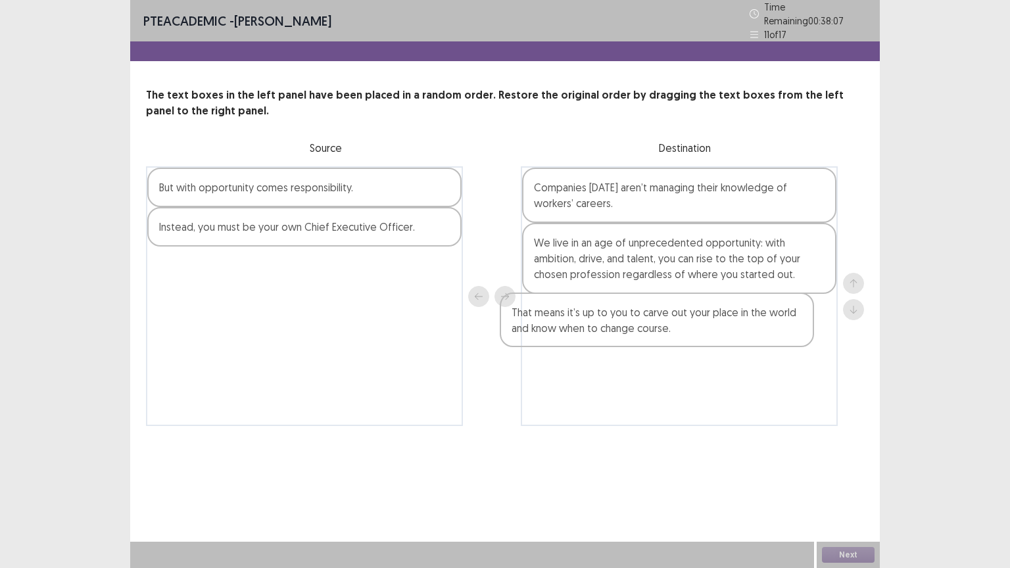
drag, startPoint x: 341, startPoint y: 270, endPoint x: 698, endPoint y: 321, distance: 361.4
click at [698, 321] on div "But with opportunity comes responsibility. Instead, you must be your own Chief …" at bounding box center [505, 296] width 718 height 260
click at [295, 189] on div "But with opportunity comes responsibility." at bounding box center [304, 187] width 314 height 39
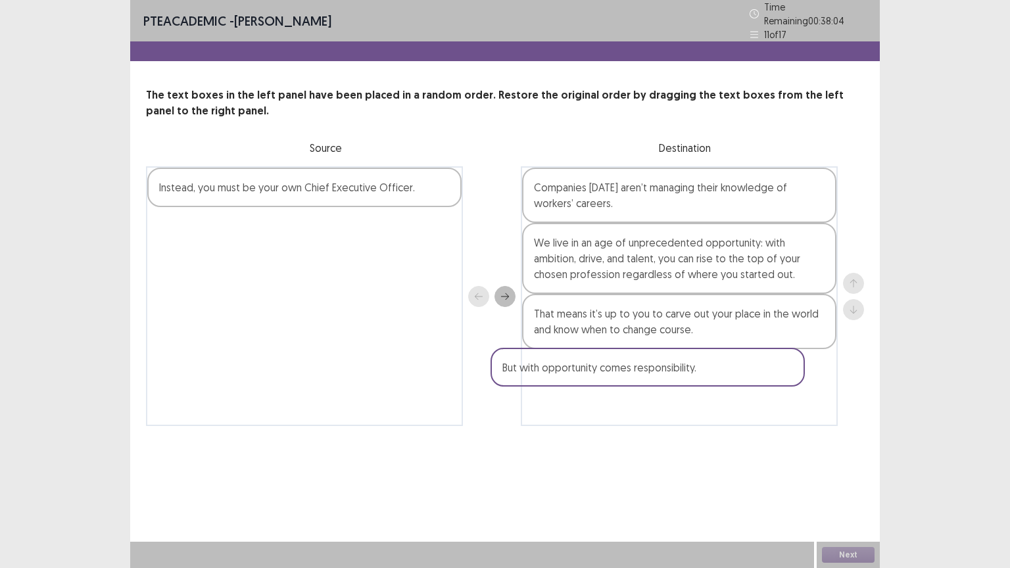
drag, startPoint x: 295, startPoint y: 189, endPoint x: 647, endPoint y: 381, distance: 401.4
click at [647, 381] on div "But with opportunity comes responsibility. Instead, you must be your own Chief …" at bounding box center [505, 296] width 718 height 260
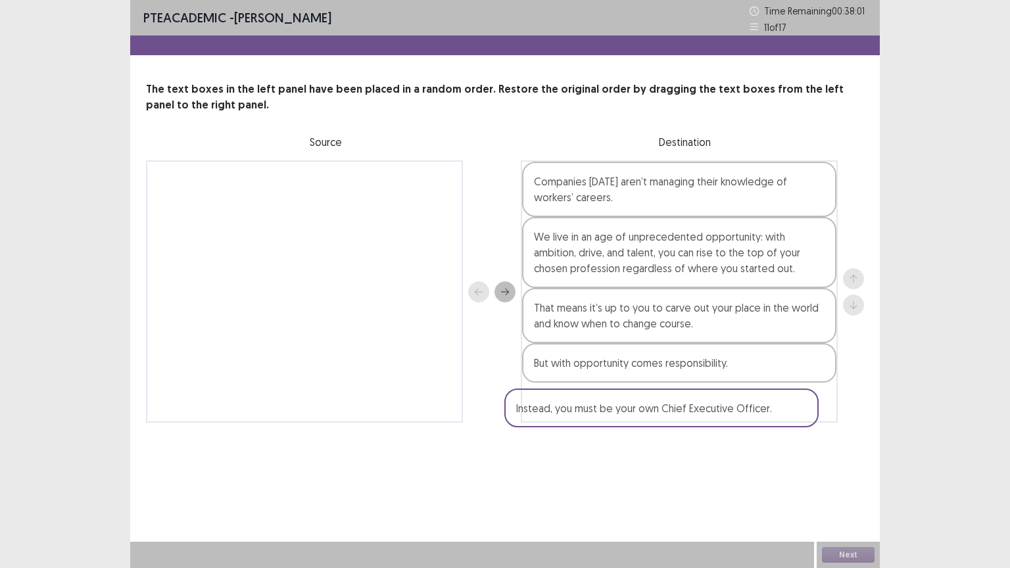
drag, startPoint x: 371, startPoint y: 178, endPoint x: 743, endPoint y: 398, distance: 432.0
click at [743, 398] on div "Instead, you must be your own Chief Executive Officer. Companies [DATE] aren’t …" at bounding box center [505, 291] width 718 height 262
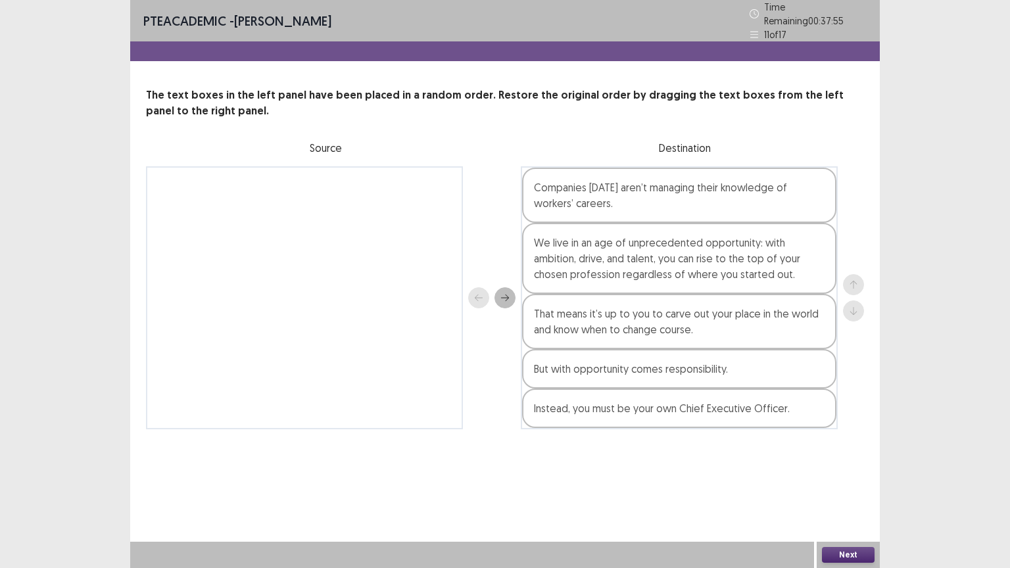
click at [634, 358] on div "But with opportunity comes responsibility." at bounding box center [679, 368] width 314 height 39
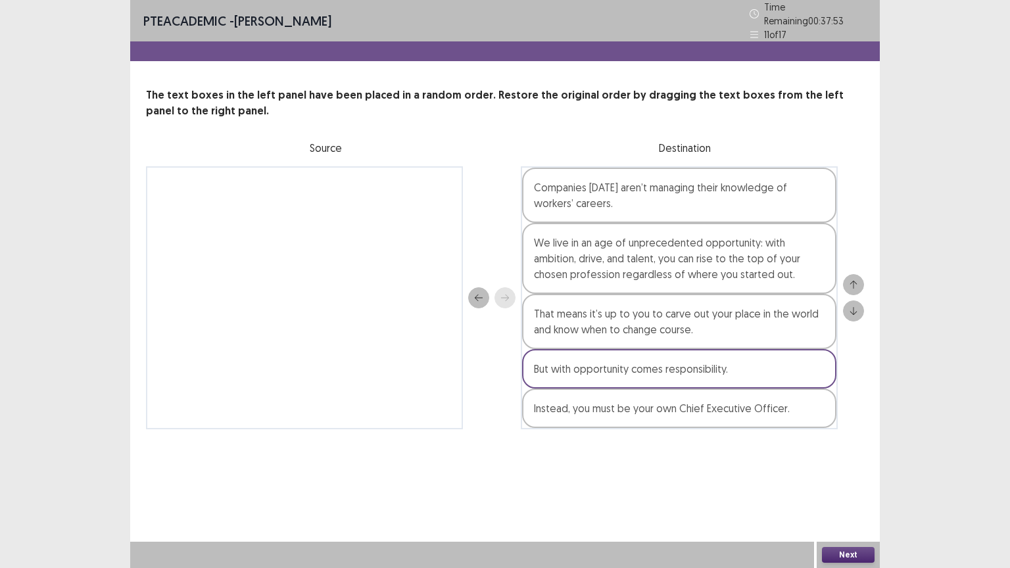
click at [854, 281] on icon "up" at bounding box center [853, 285] width 7 height 8
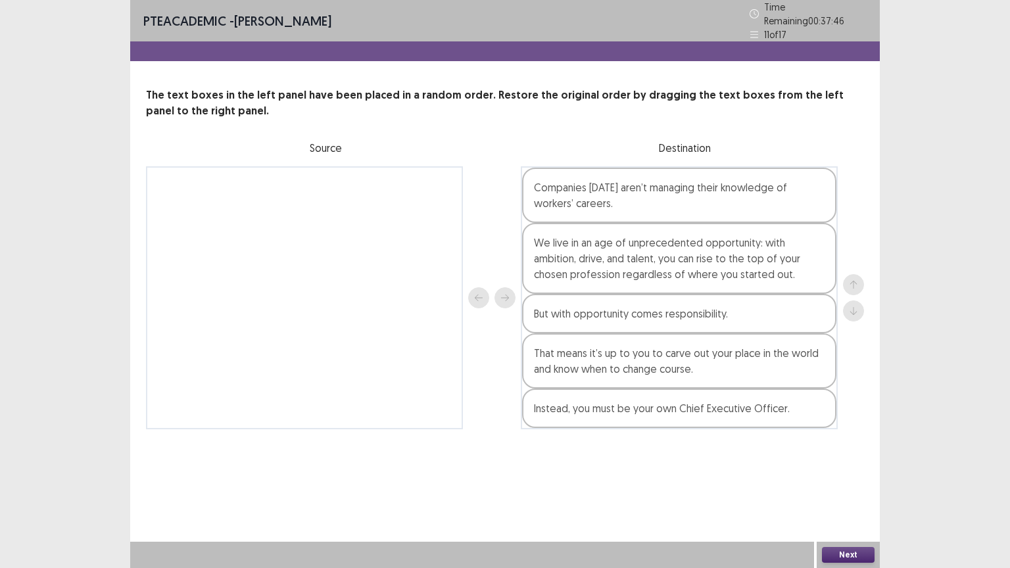
click at [844, 456] on button "Next" at bounding box center [848, 555] width 53 height 16
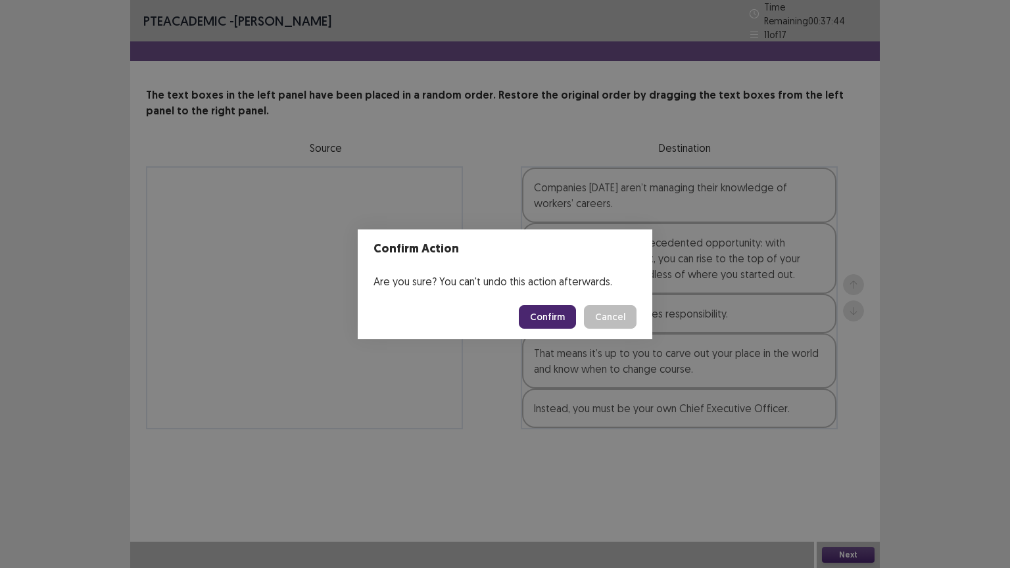
click at [542, 316] on button "Confirm" at bounding box center [547, 317] width 57 height 24
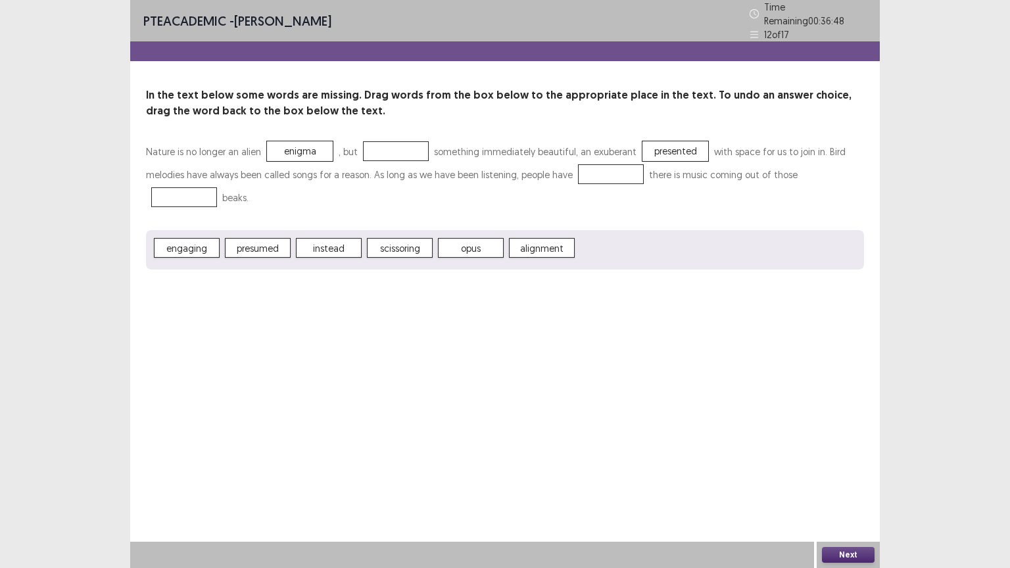
drag, startPoint x: 525, startPoint y: 237, endPoint x: 435, endPoint y: 188, distance: 102.7
drag, startPoint x: 435, startPoint y: 188, endPoint x: 365, endPoint y: 191, distance: 69.8
click at [365, 191] on p "Nature is no longer an alien enigma , but something immediately beautiful, an e…" at bounding box center [505, 174] width 718 height 69
click at [852, 456] on button "Next" at bounding box center [848, 555] width 53 height 16
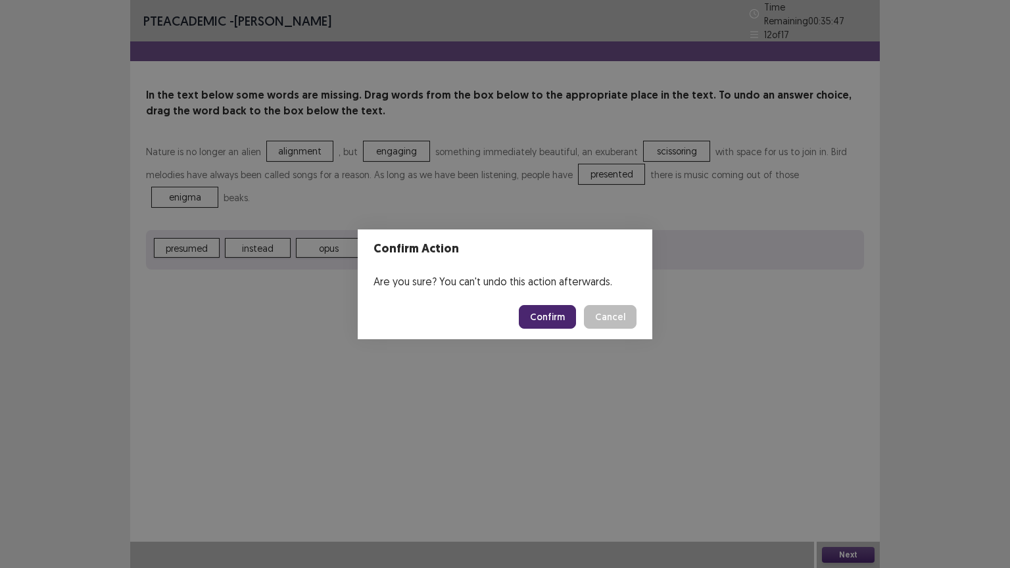
click at [565, 316] on button "Confirm" at bounding box center [547, 317] width 57 height 24
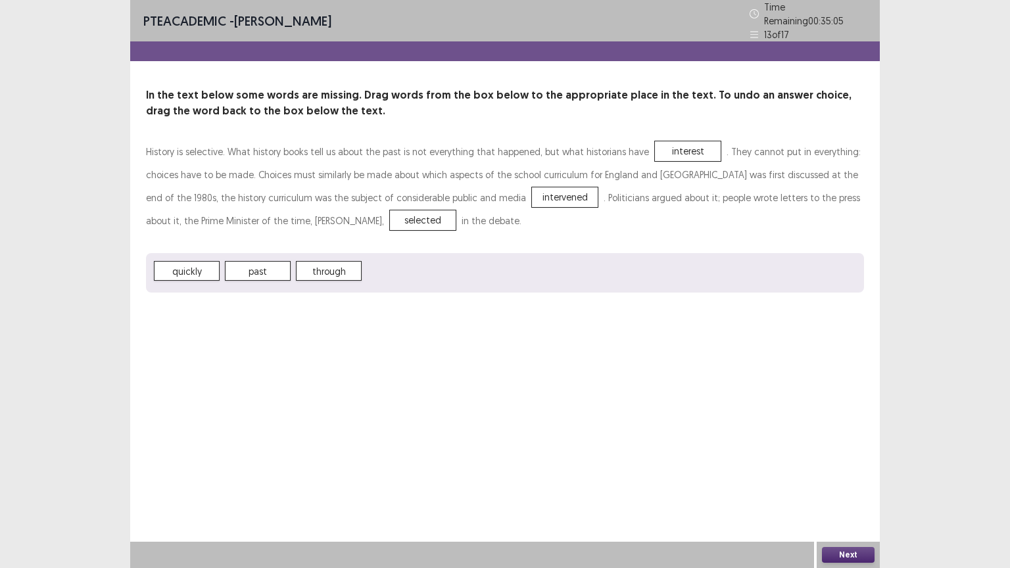
click at [849, 456] on button "Next" at bounding box center [848, 555] width 53 height 16
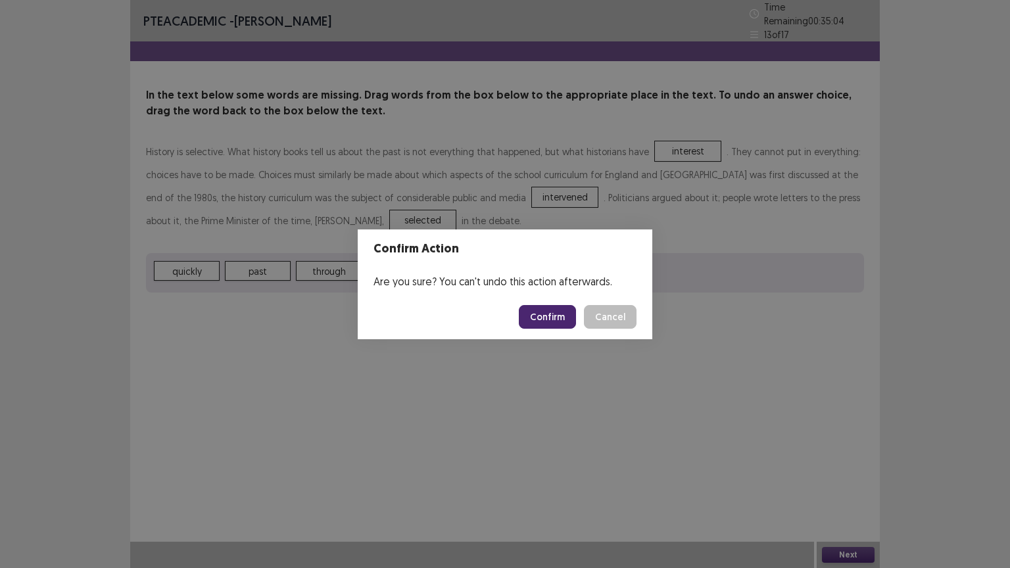
click at [556, 308] on button "Confirm" at bounding box center [547, 317] width 57 height 24
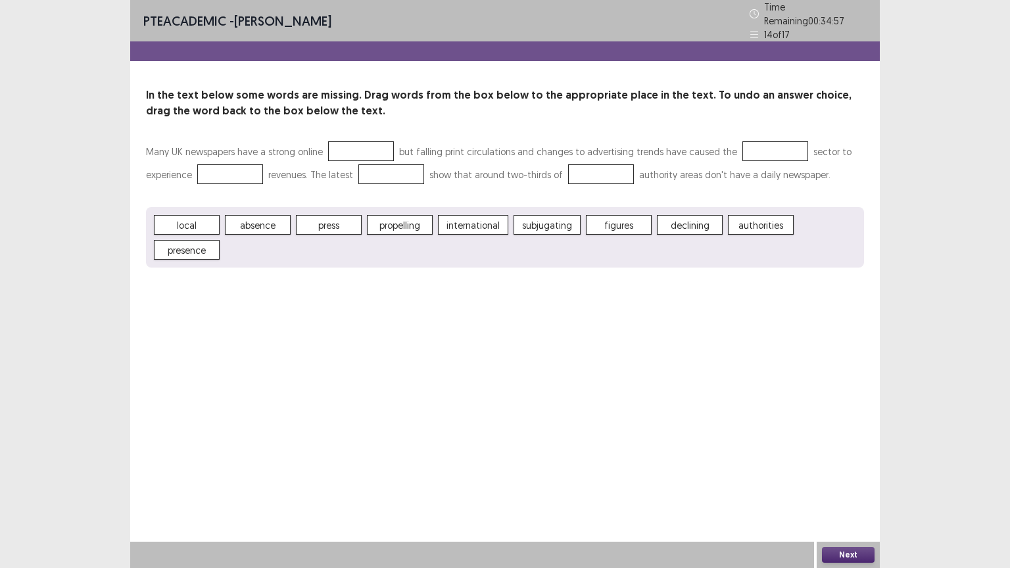
click at [556, 308] on div "PTE academic - [PERSON_NAME] Time Remaining 00 : 34 : 57 14 of 17 In the text b…" at bounding box center [505, 284] width 750 height 568
click at [530, 222] on span "authorities" at bounding box center [543, 225] width 66 height 20
drag, startPoint x: 461, startPoint y: 220, endPoint x: 246, endPoint y: 184, distance: 218.1
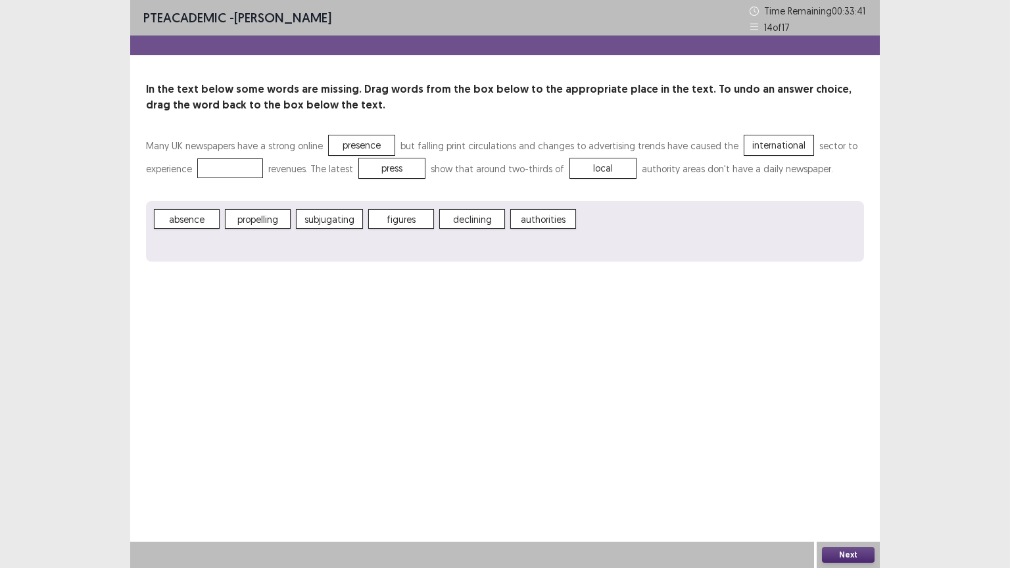
drag, startPoint x: 246, startPoint y: 184, endPoint x: 535, endPoint y: 309, distance: 315.2
click at [535, 309] on div "PTE academic - [PERSON_NAME] Time Remaining 00 : 33 : 41 14 of 17 In the text b…" at bounding box center [505, 284] width 750 height 568
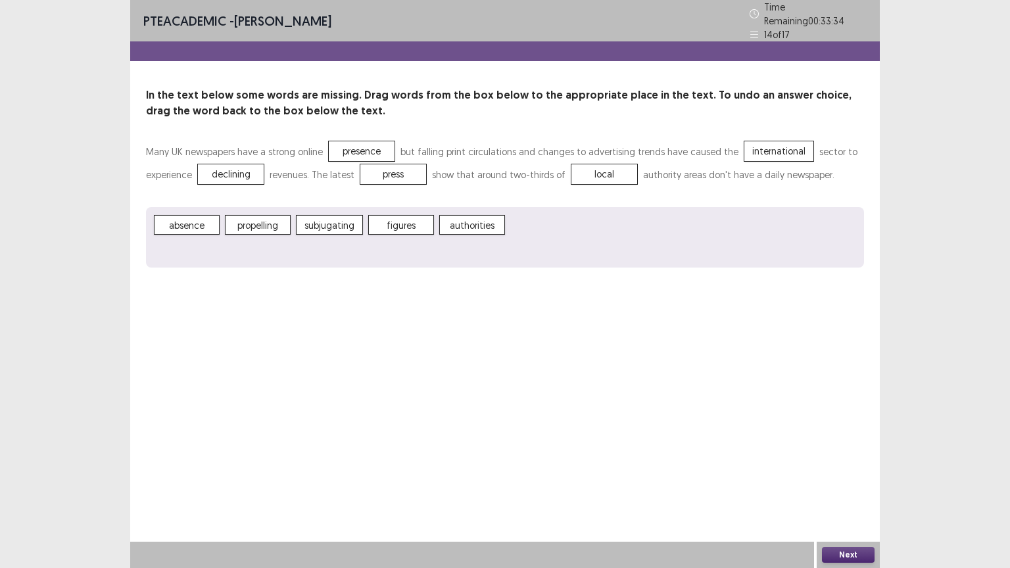
click at [856, 456] on div "Next" at bounding box center [848, 555] width 63 height 26
click at [840, 456] on button "Next" at bounding box center [848, 555] width 53 height 16
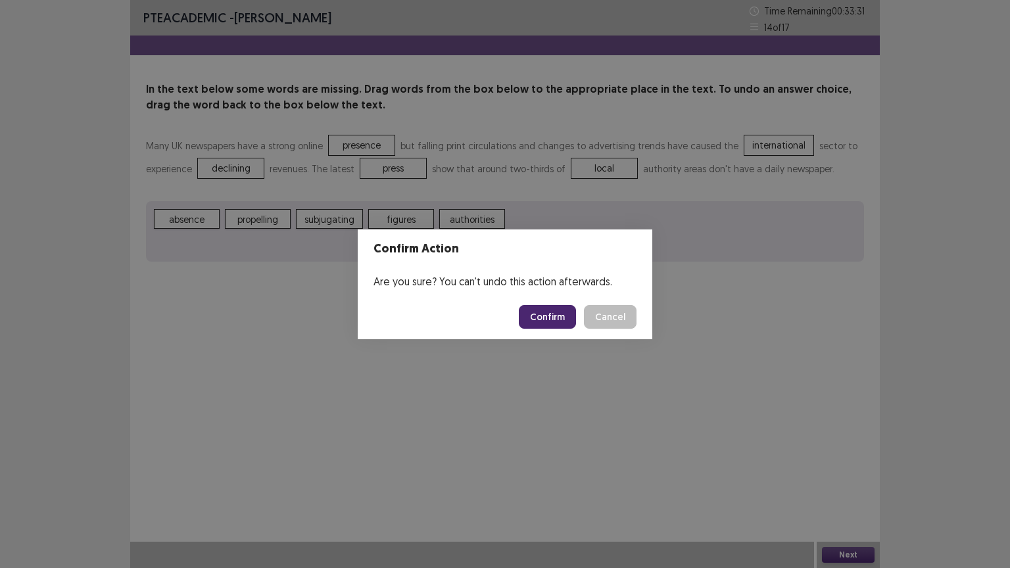
click at [548, 320] on button "Confirm" at bounding box center [547, 317] width 57 height 24
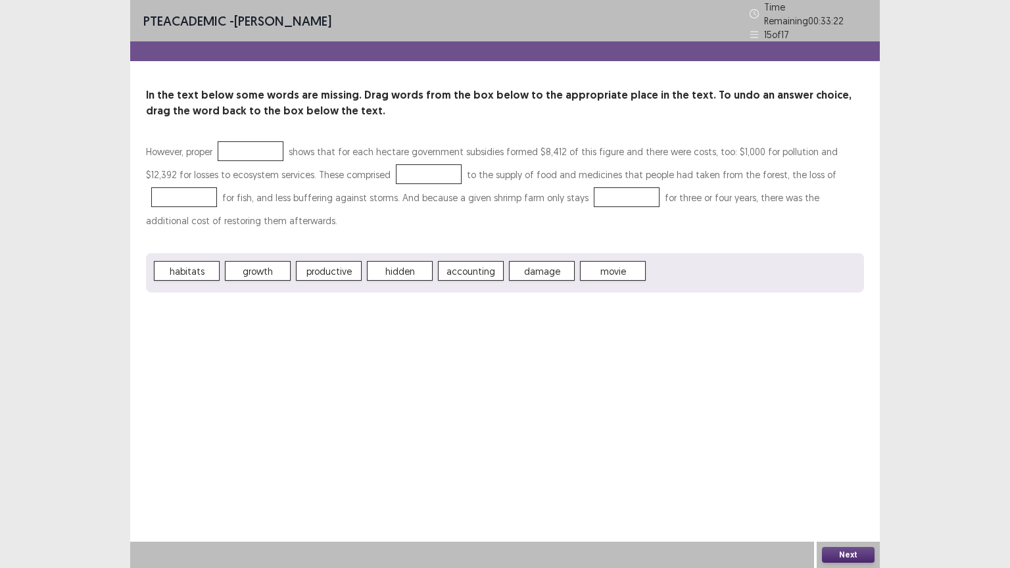
click at [178, 268] on span "habitats" at bounding box center [187, 271] width 66 height 20
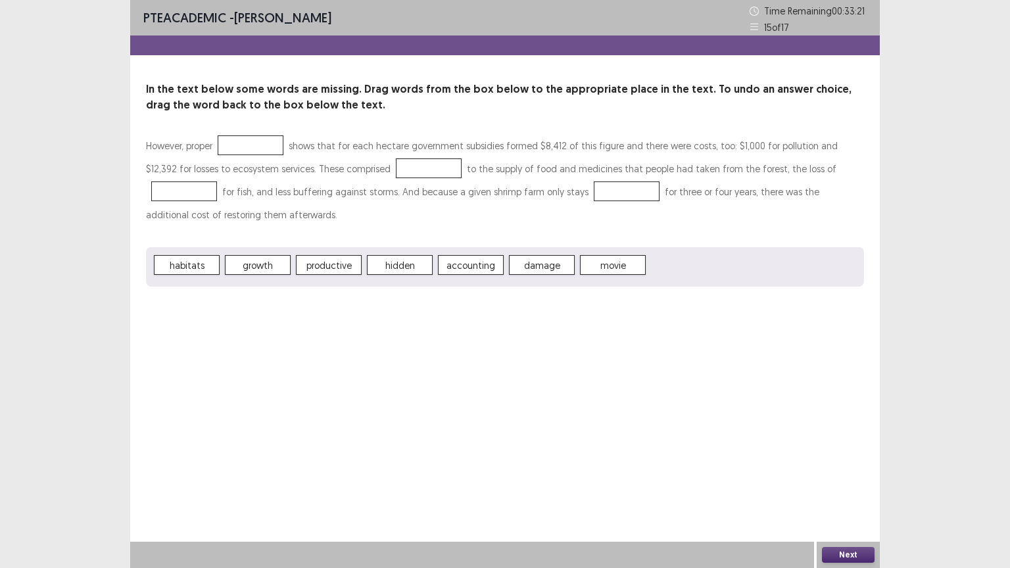
click at [178, 268] on span "habitats" at bounding box center [187, 265] width 66 height 20
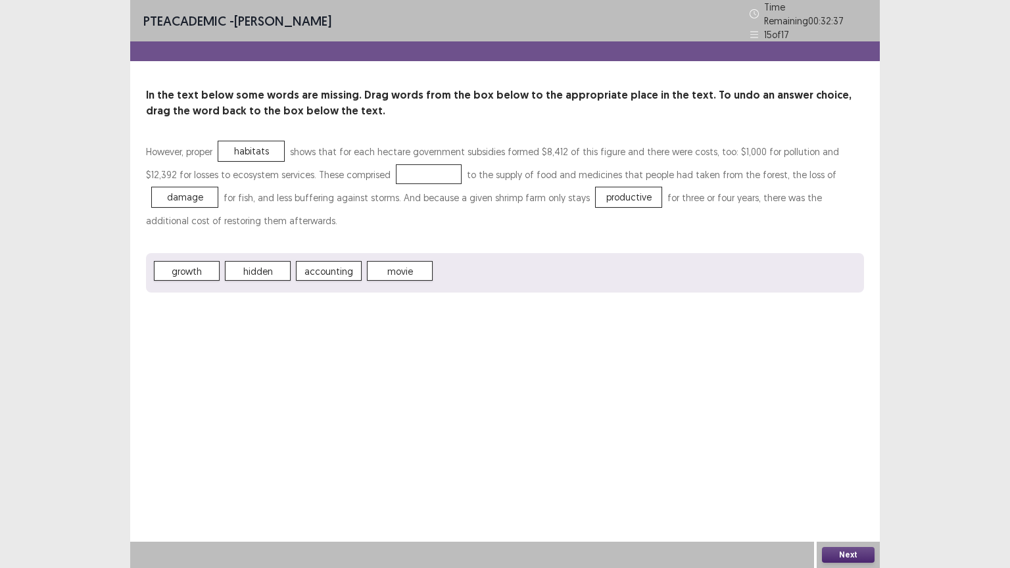
drag, startPoint x: 353, startPoint y: 266, endPoint x: 247, endPoint y: 162, distance: 148.4
drag, startPoint x: 247, startPoint y: 162, endPoint x: 205, endPoint y: 339, distance: 181.2
click at [205, 339] on div "PTE academic - [PERSON_NAME] Time Remaining 00 : 32 : 36 15 of 17 In the text b…" at bounding box center [505, 284] width 750 height 568
click at [837, 456] on button "Next" at bounding box center [848, 555] width 53 height 16
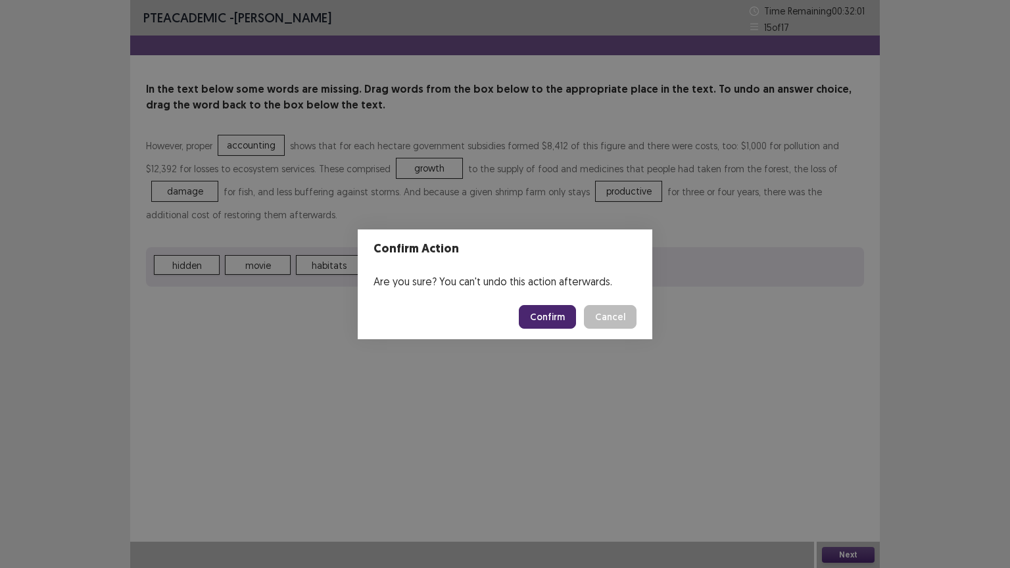
click at [550, 319] on button "Confirm" at bounding box center [547, 317] width 57 height 24
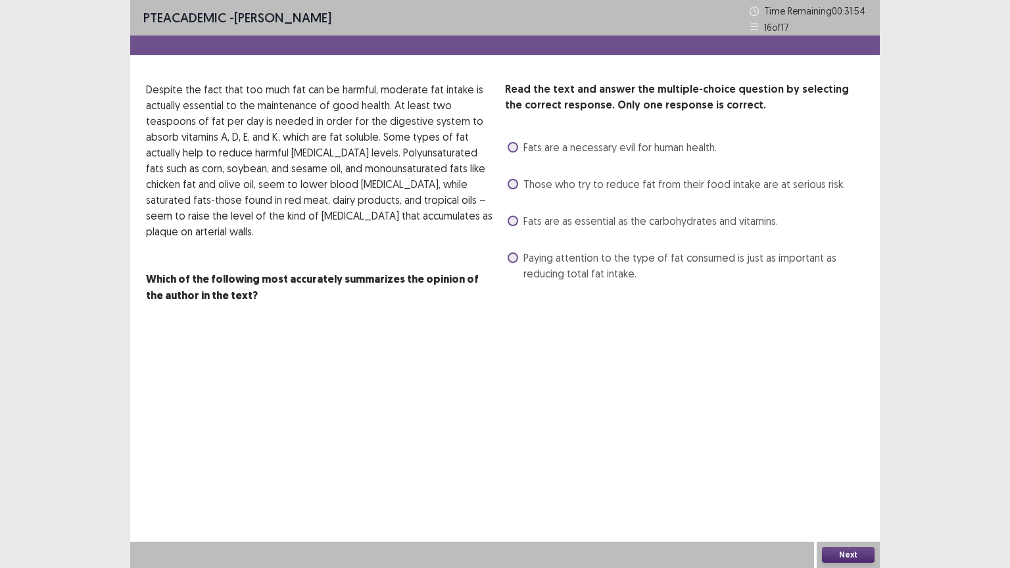
click at [514, 257] on span at bounding box center [513, 258] width 11 height 11
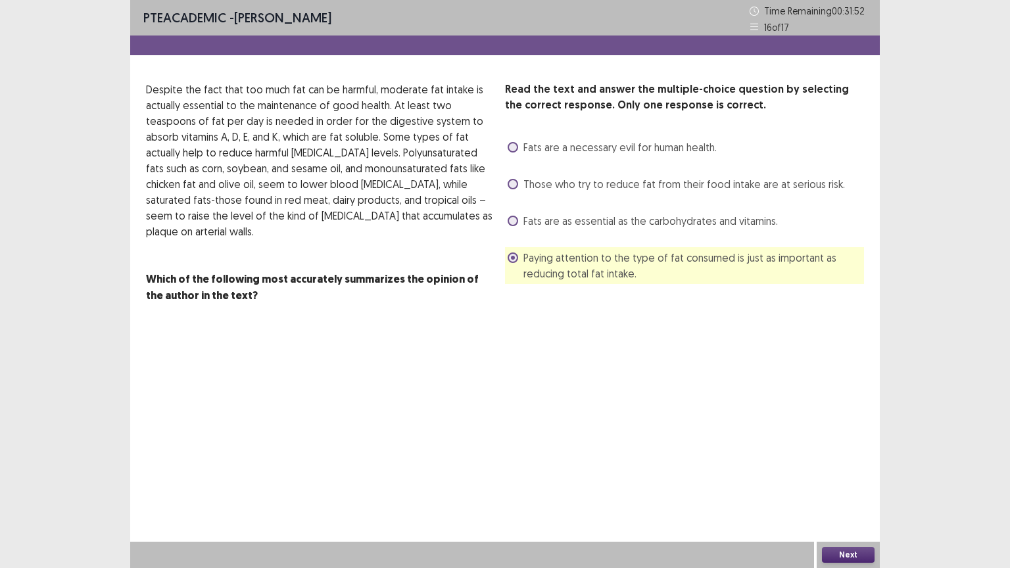
click at [829, 456] on button "Next" at bounding box center [848, 555] width 53 height 16
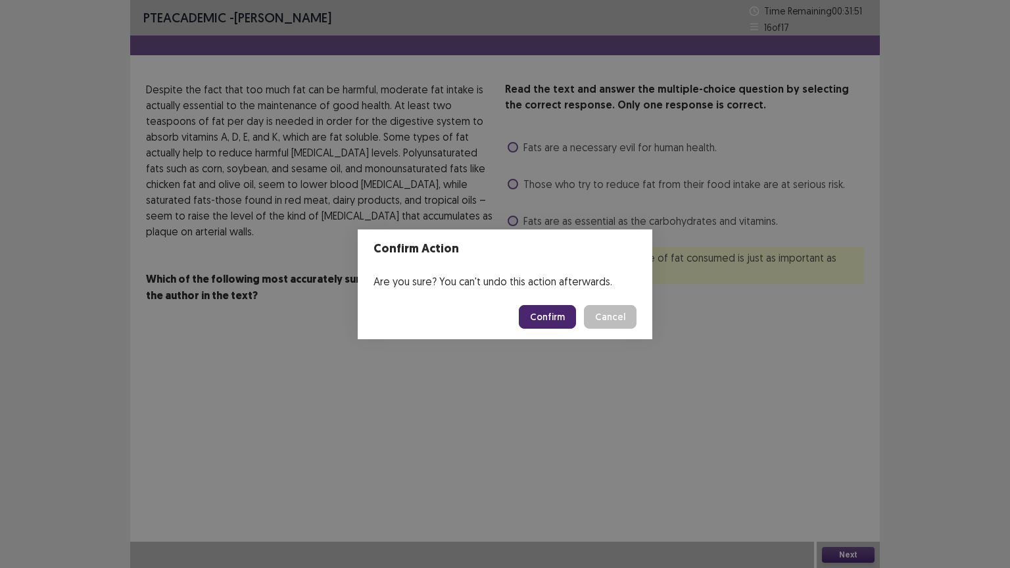
click at [539, 321] on button "Confirm" at bounding box center [547, 317] width 57 height 24
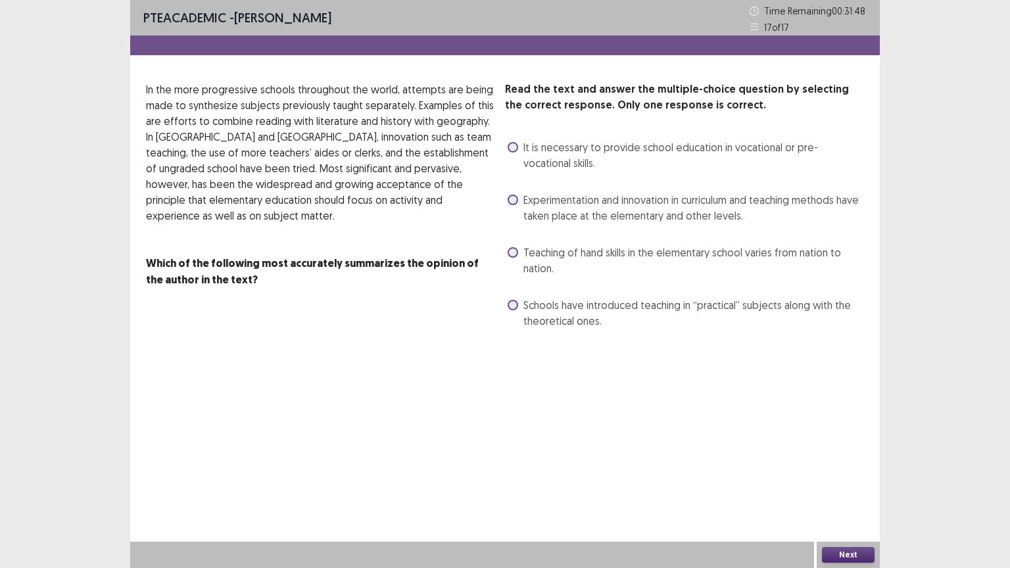
click at [510, 207] on label "Experimentation and innovation in curriculum and teaching methods have taken pl…" at bounding box center [686, 208] width 356 height 32
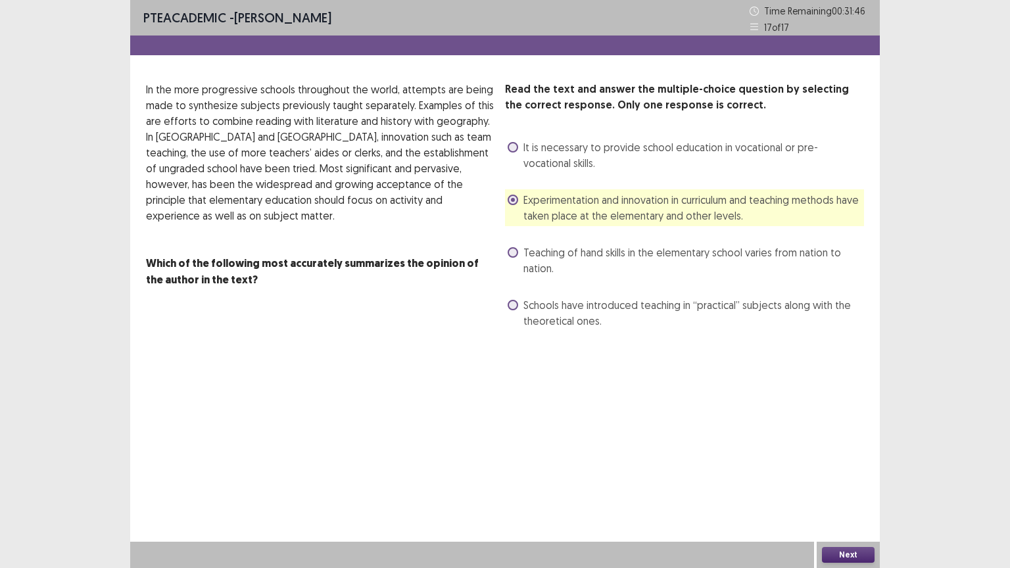
click at [833, 456] on button "Next" at bounding box center [848, 555] width 53 height 16
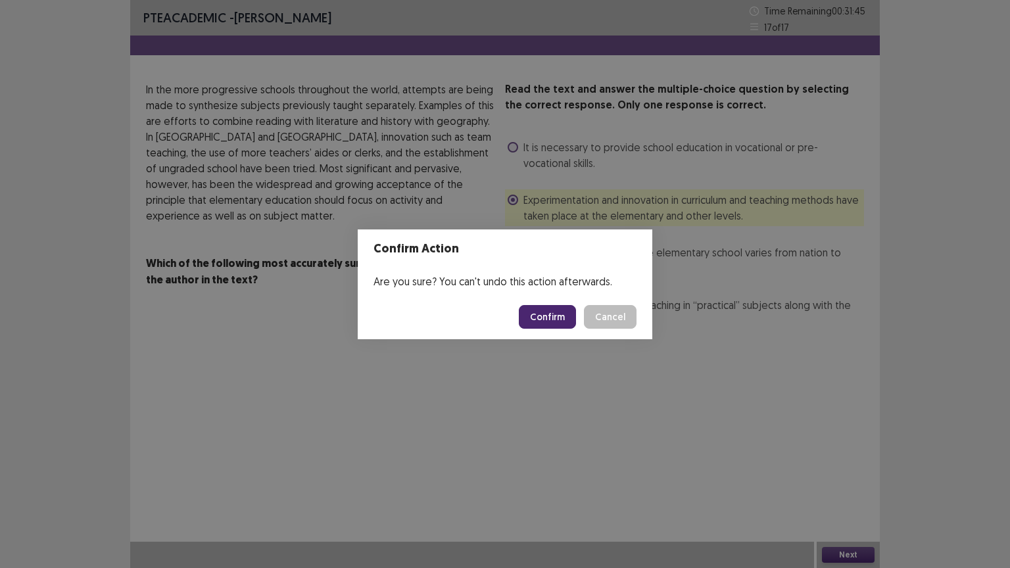
click at [548, 312] on button "Confirm" at bounding box center [547, 317] width 57 height 24
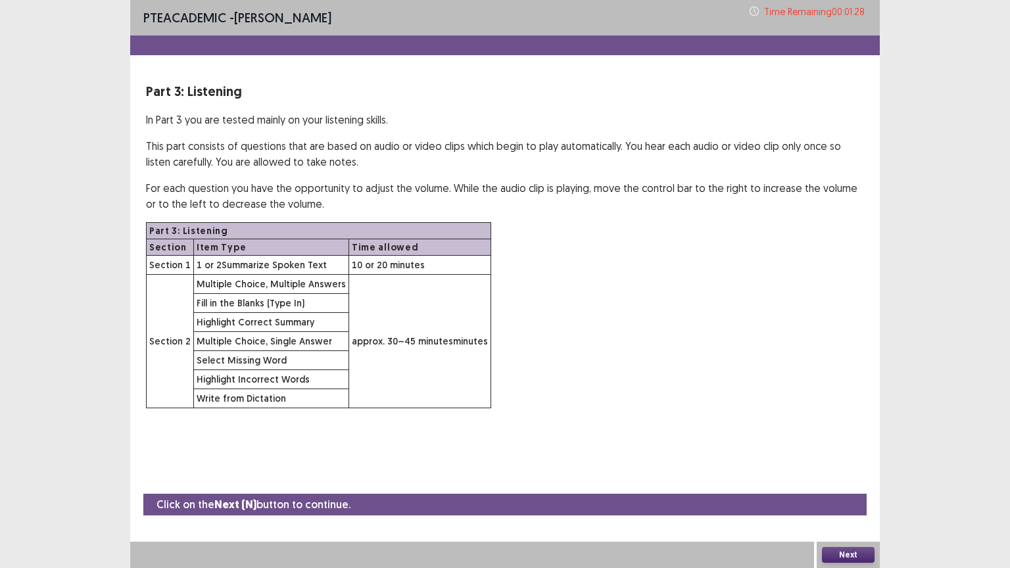
click at [839, 456] on button "Next" at bounding box center [848, 555] width 53 height 16
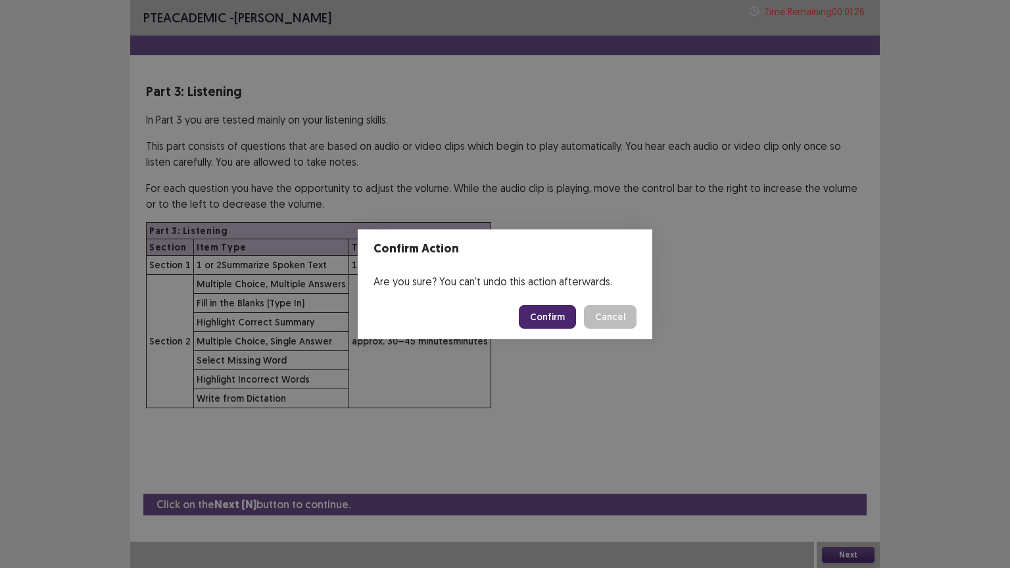
click at [540, 313] on button "Confirm" at bounding box center [547, 317] width 57 height 24
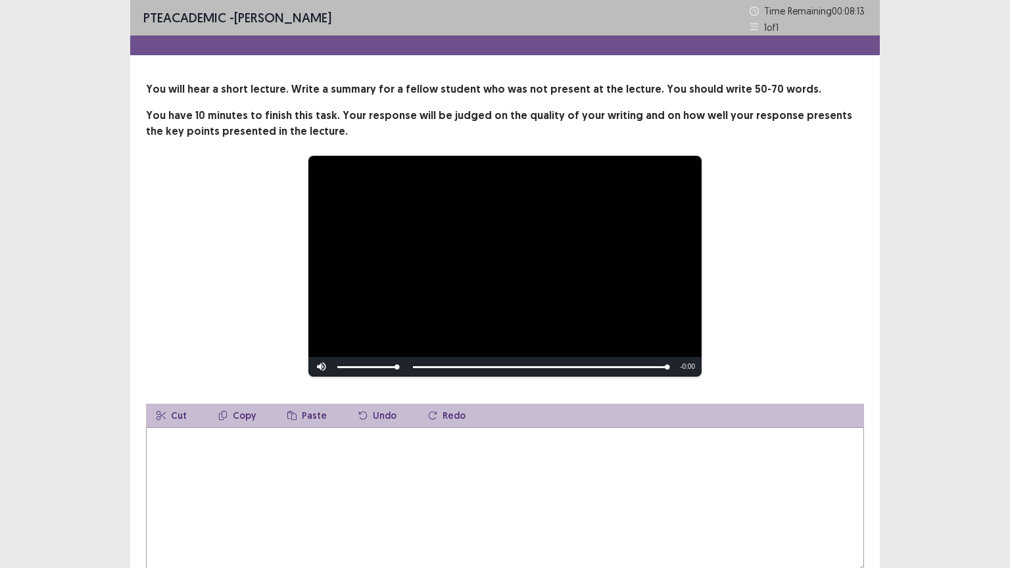
click at [245, 451] on textarea at bounding box center [505, 500] width 718 height 145
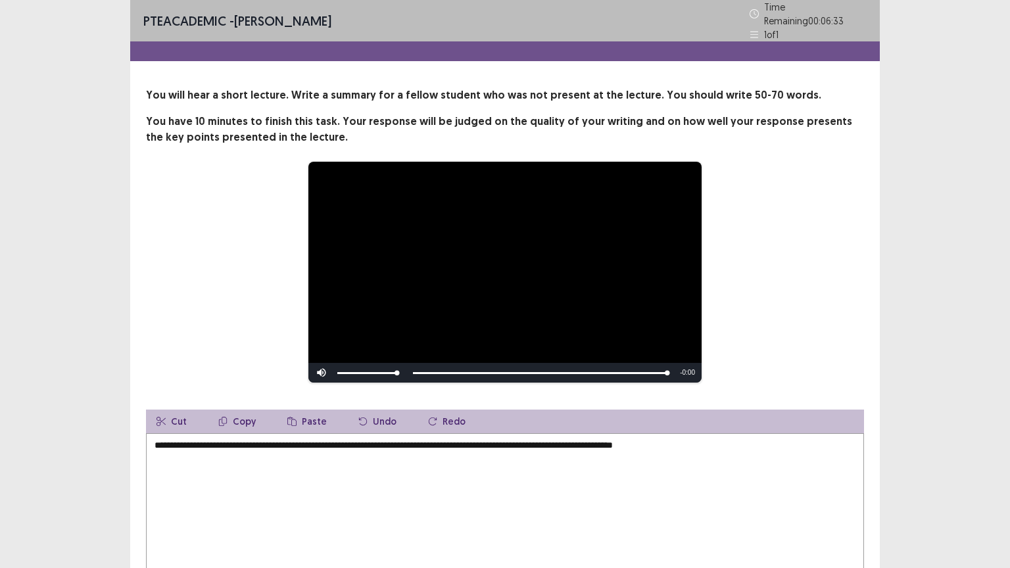
click at [672, 441] on textarea "**********" at bounding box center [505, 505] width 718 height 145
click at [737, 445] on textarea "**********" at bounding box center [505, 505] width 718 height 145
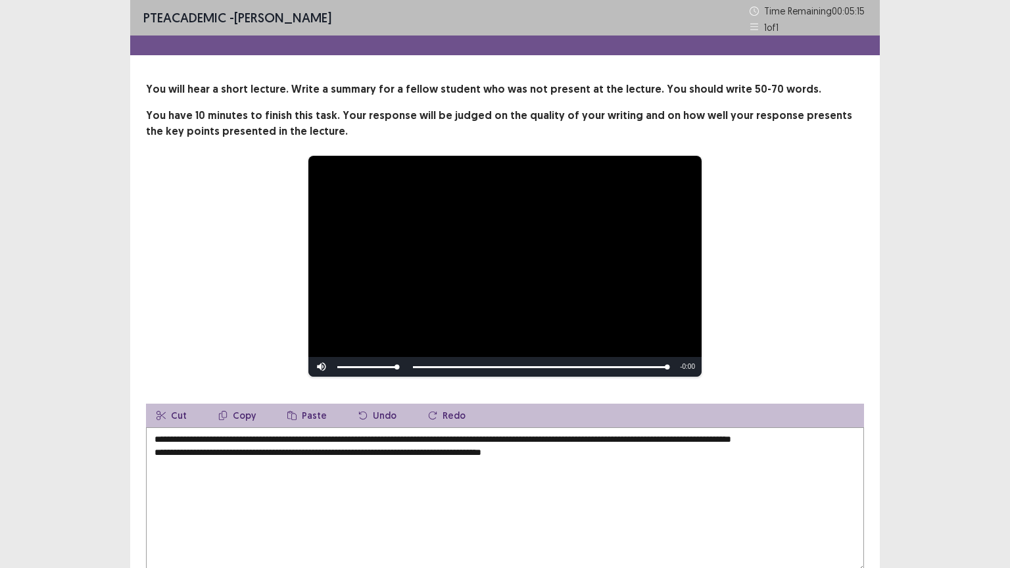
scroll to position [86, 0]
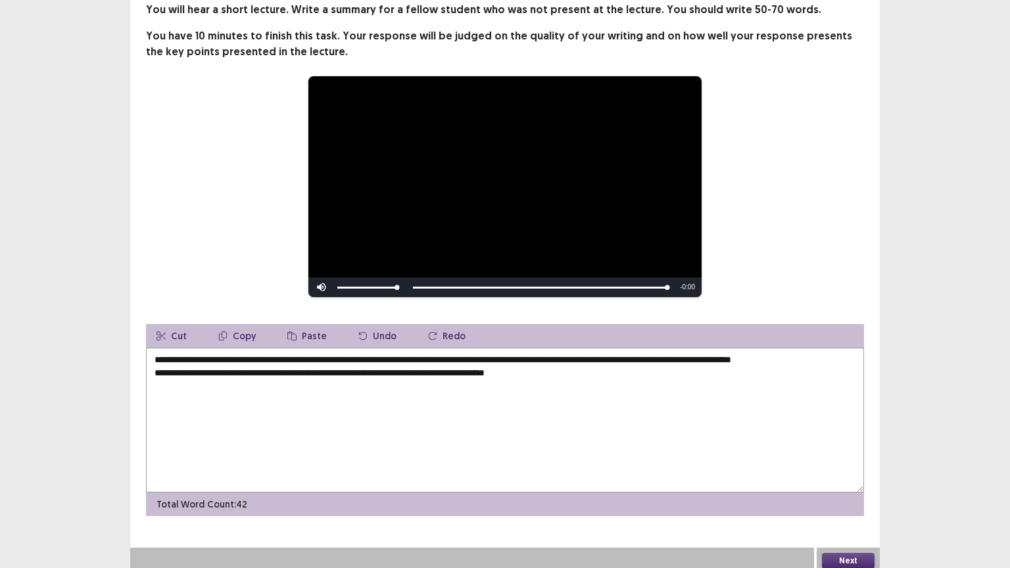
click at [669, 351] on textarea "**********" at bounding box center [505, 420] width 718 height 145
click at [855, 356] on textarea "**********" at bounding box center [505, 420] width 718 height 145
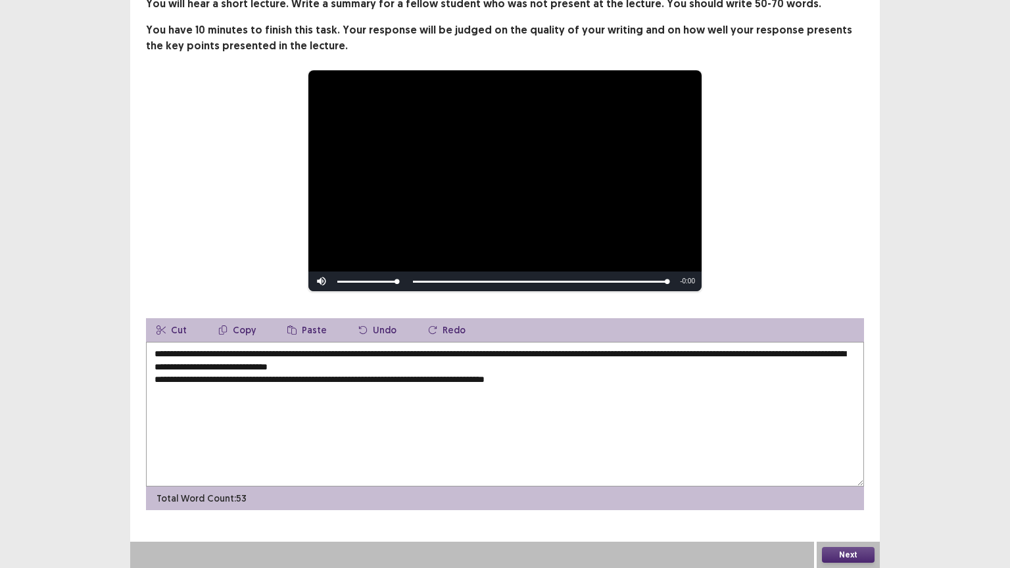
click at [154, 382] on textarea "**********" at bounding box center [505, 414] width 718 height 145
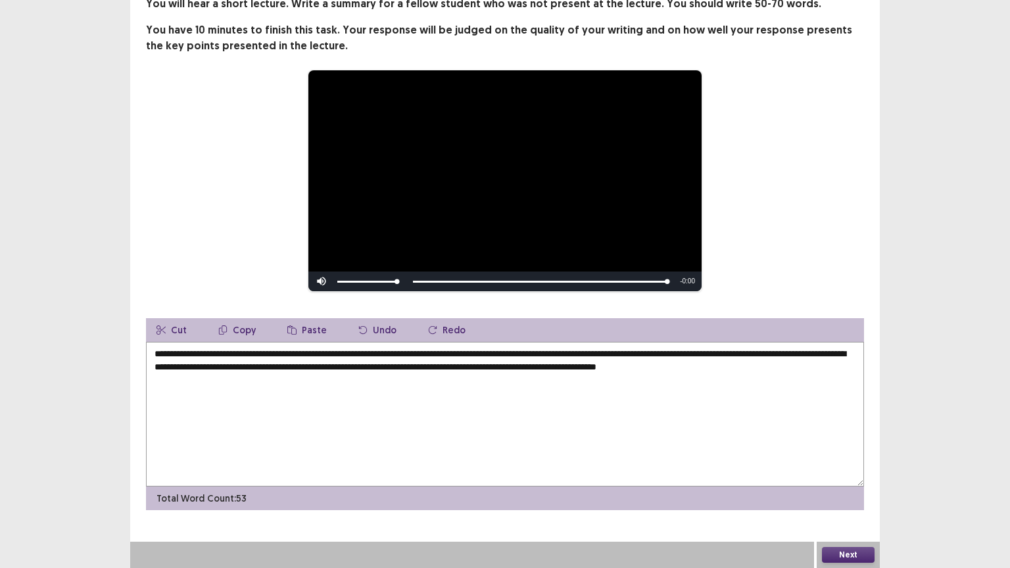
type textarea "**********"
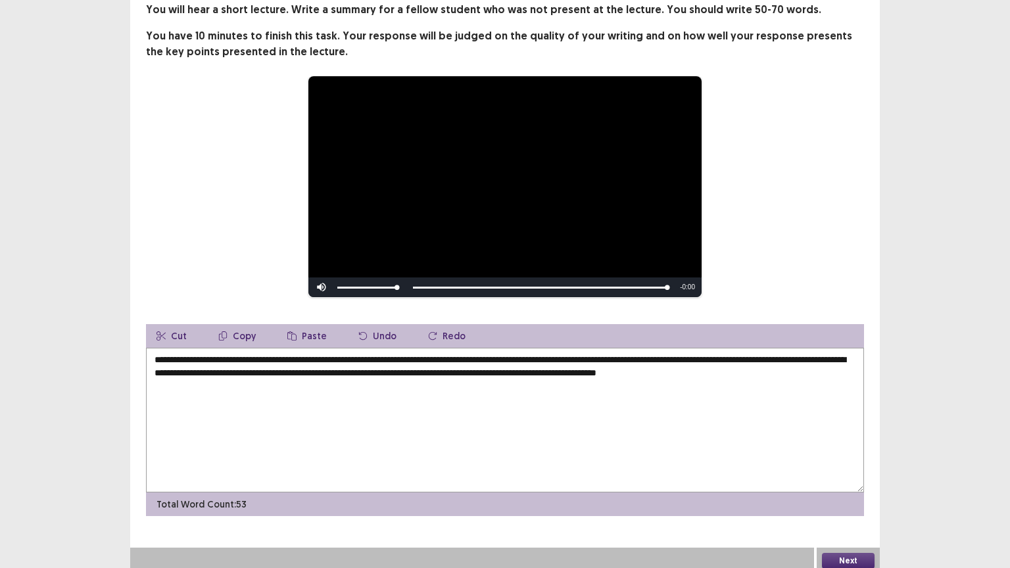
click at [855, 456] on button "Next" at bounding box center [848, 561] width 53 height 16
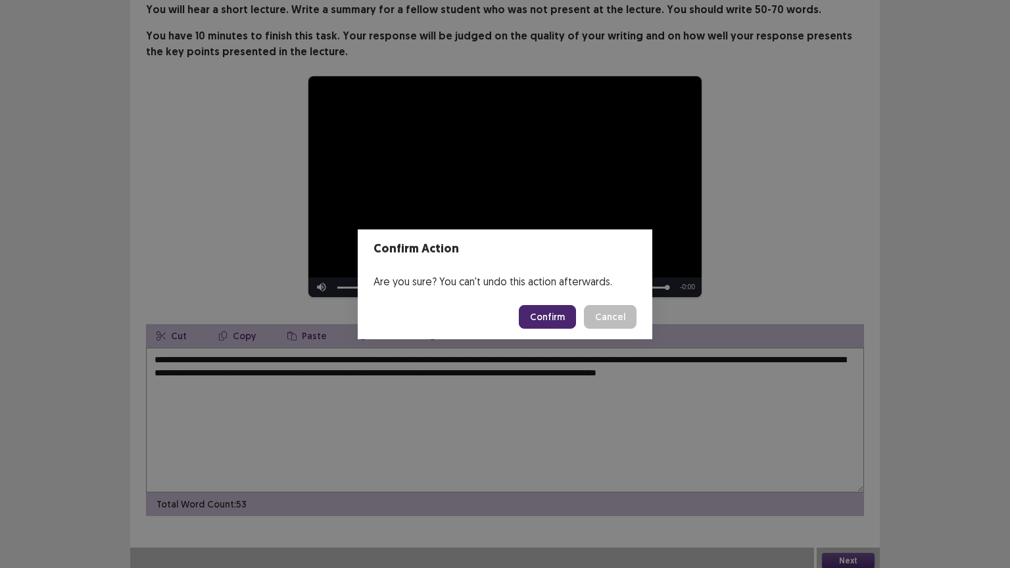
click at [563, 310] on button "Confirm" at bounding box center [547, 317] width 57 height 24
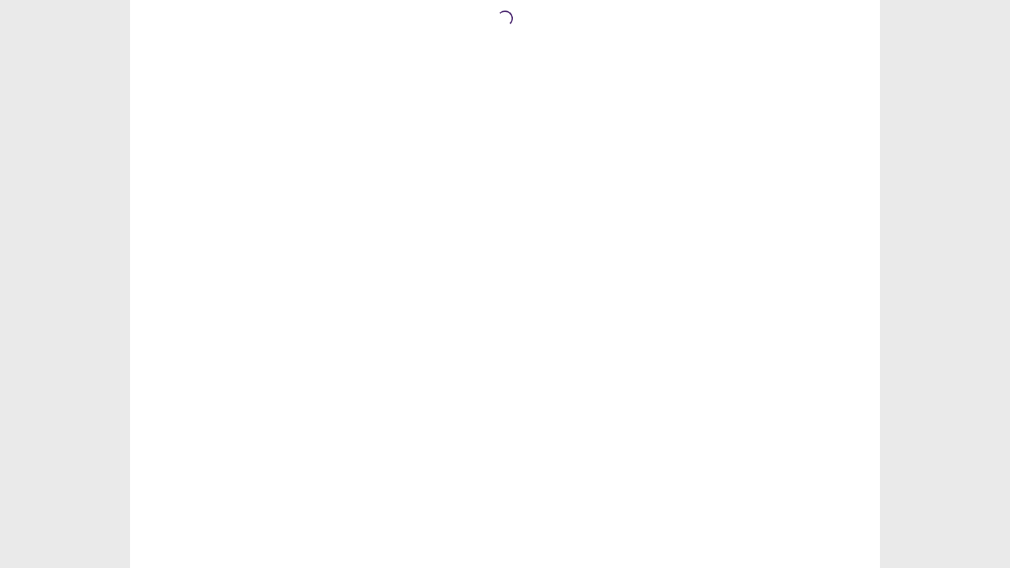
scroll to position [0, 0]
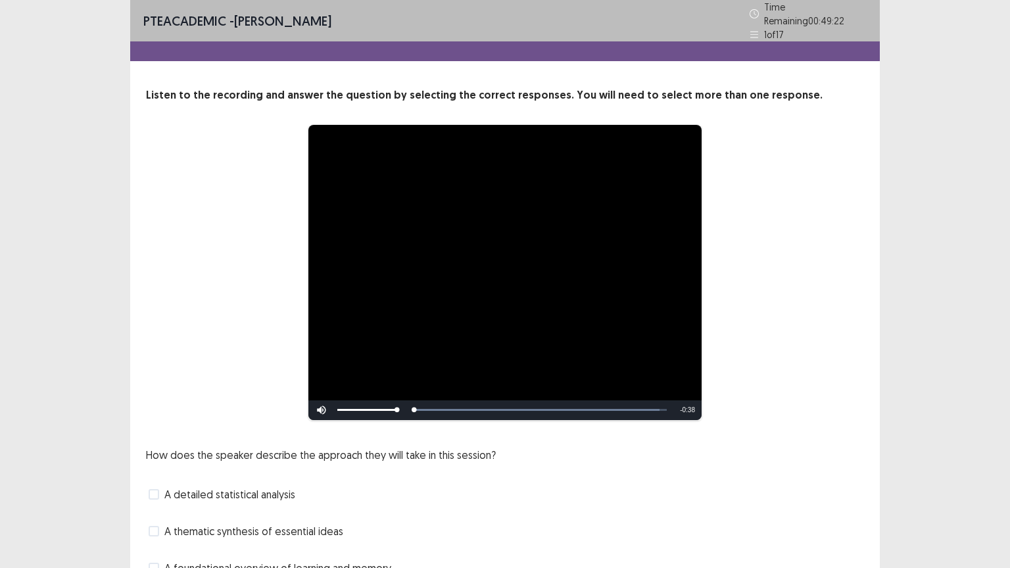
click at [549, 177] on video "Video Player" at bounding box center [504, 272] width 393 height 295
click at [351, 409] on div "24%" at bounding box center [367, 410] width 60 height 2
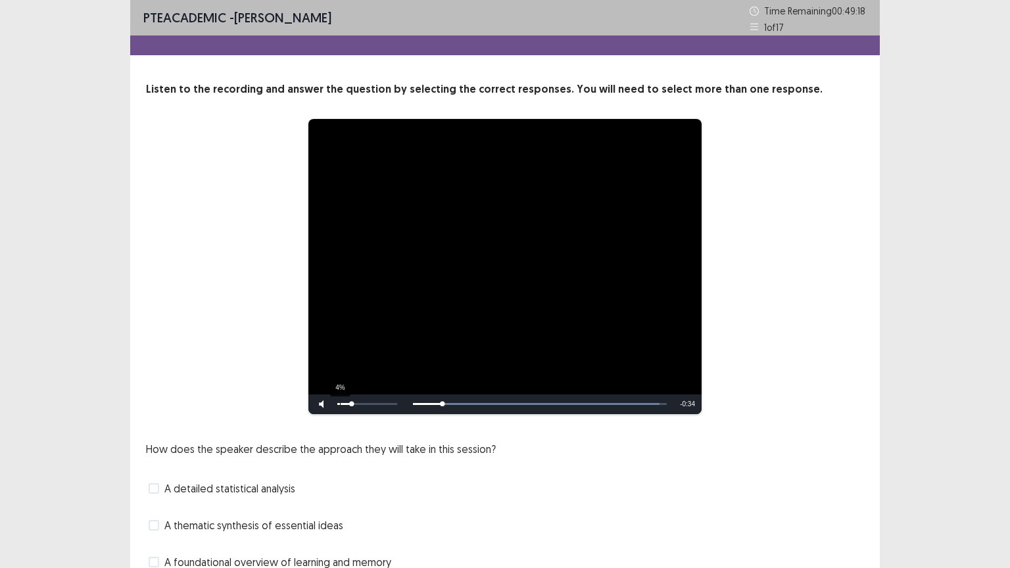
click at [339, 402] on div "4%" at bounding box center [367, 405] width 66 height 20
click at [343, 403] on div "10%" at bounding box center [367, 404] width 60 height 2
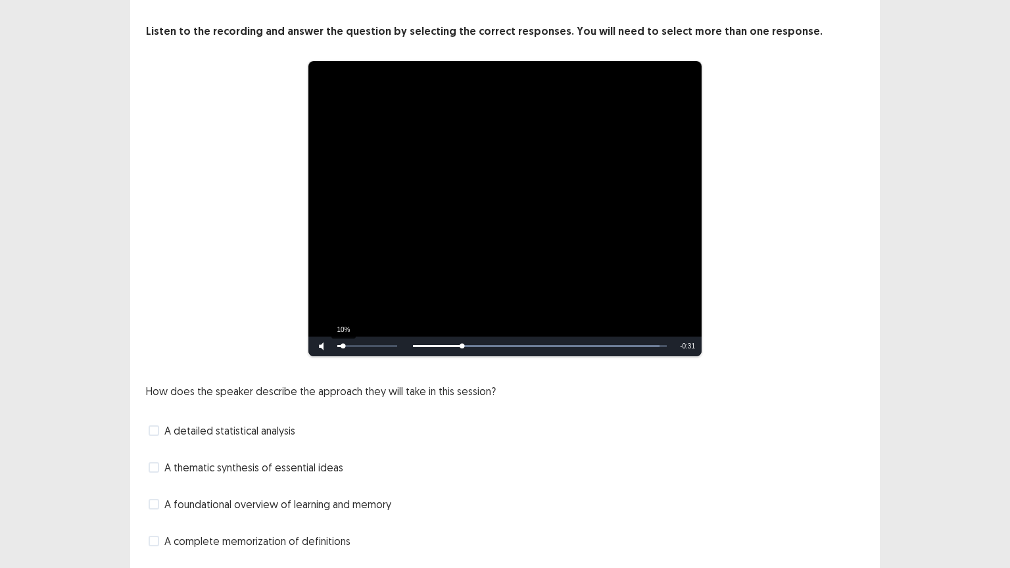
scroll to position [99, 0]
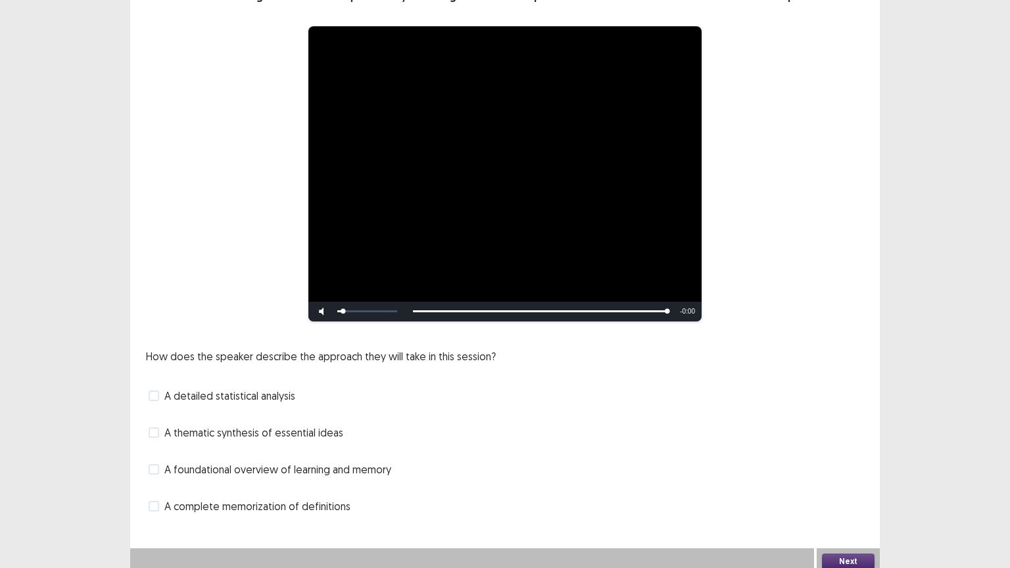
click at [153, 456] on span at bounding box center [154, 469] width 11 height 11
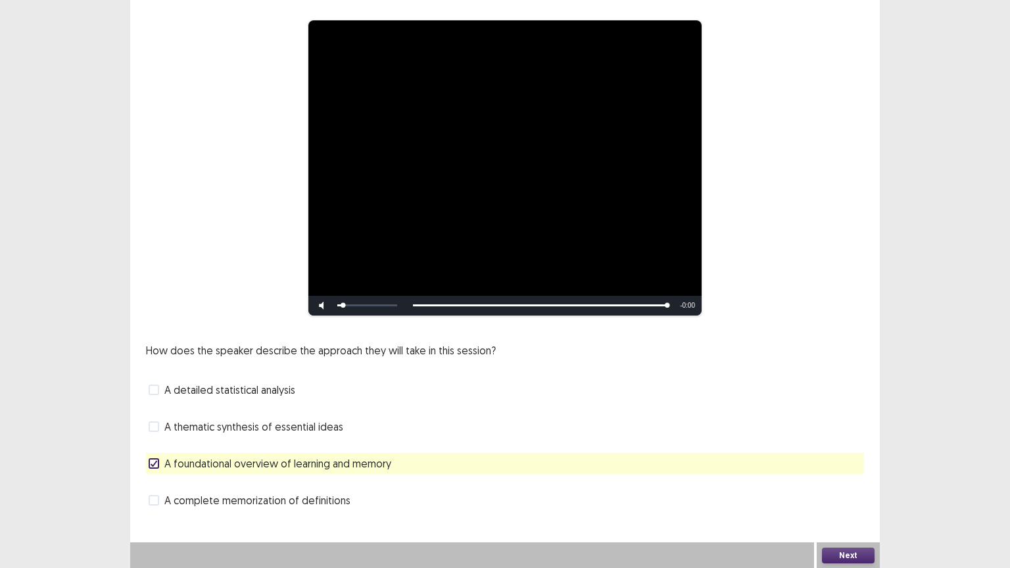
click at [850, 456] on button "Next" at bounding box center [848, 556] width 53 height 16
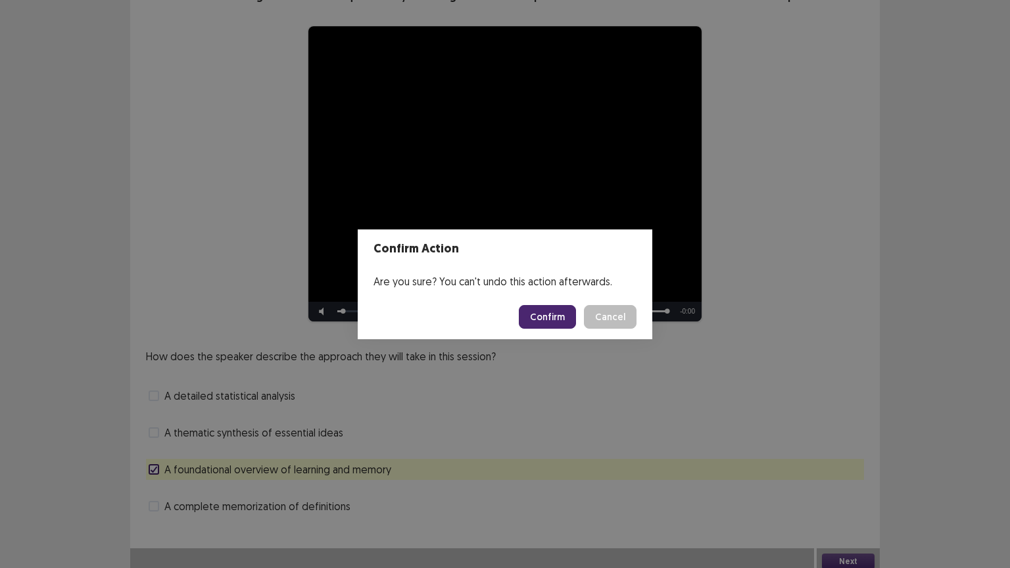
click at [573, 303] on footer "Confirm Cancel" at bounding box center [505, 317] width 295 height 45
click at [566, 310] on button "Confirm" at bounding box center [547, 317] width 57 height 24
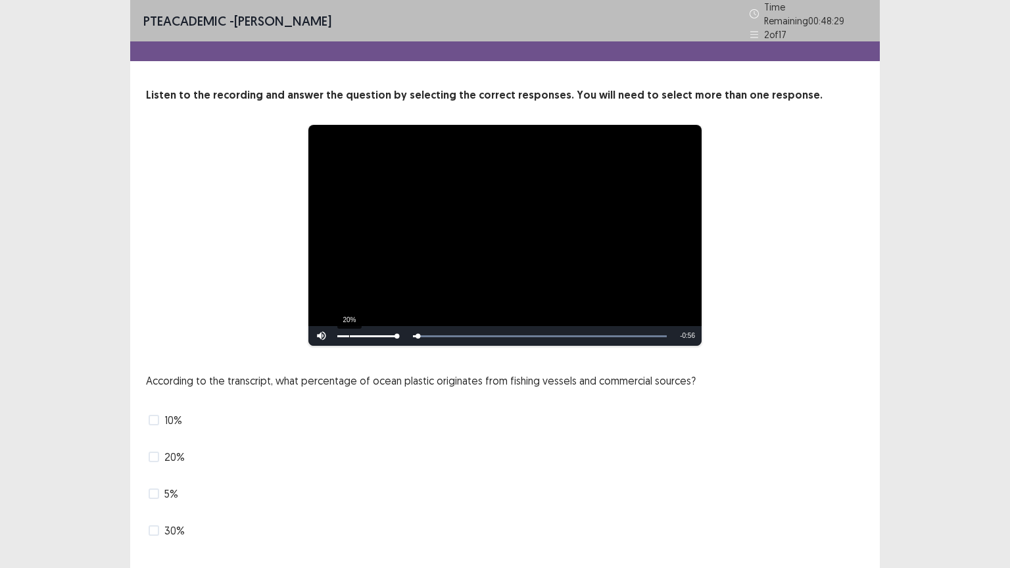
click at [349, 331] on div "20%" at bounding box center [367, 336] width 66 height 20
click at [344, 331] on div "11%" at bounding box center [367, 336] width 66 height 20
click at [355, 327] on div "30%" at bounding box center [367, 336] width 66 height 20
drag, startPoint x: 398, startPoint y: 328, endPoint x: 347, endPoint y: 330, distance: 51.3
click at [347, 335] on div "Volume Level" at bounding box center [342, 336] width 11 height 2
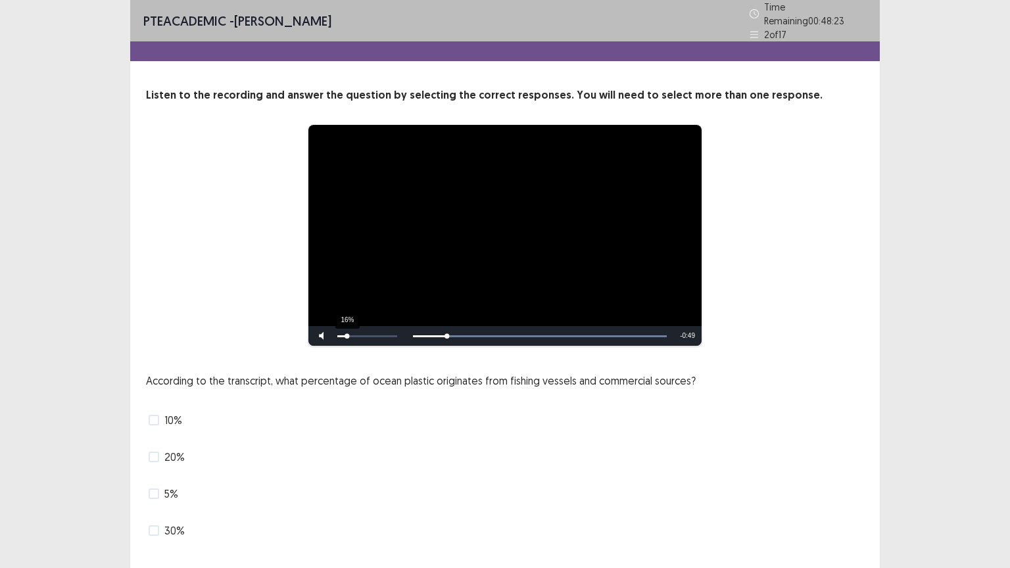
scroll to position [25, 0]
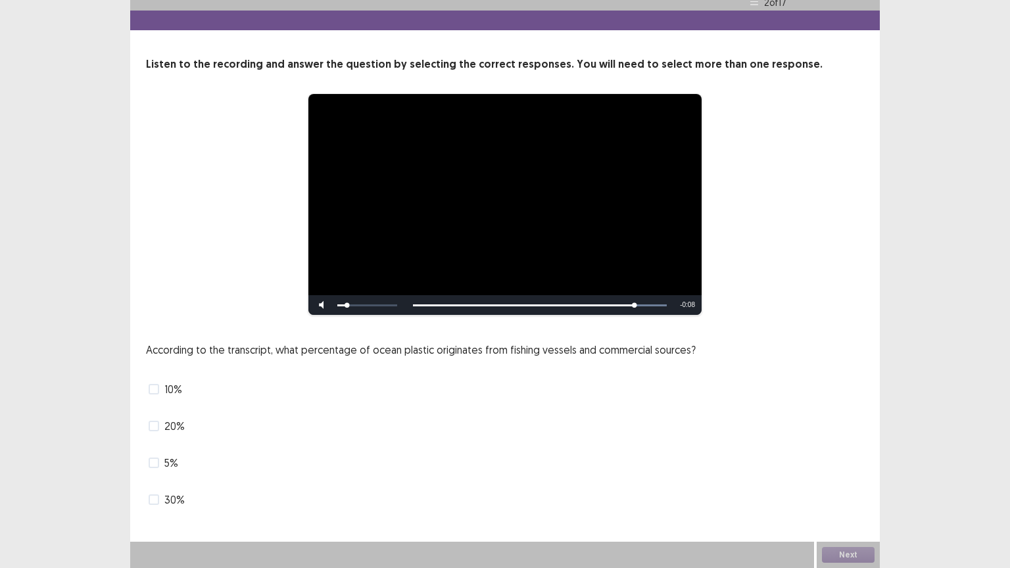
click at [153, 395] on label "10%" at bounding box center [166, 389] width 34 height 16
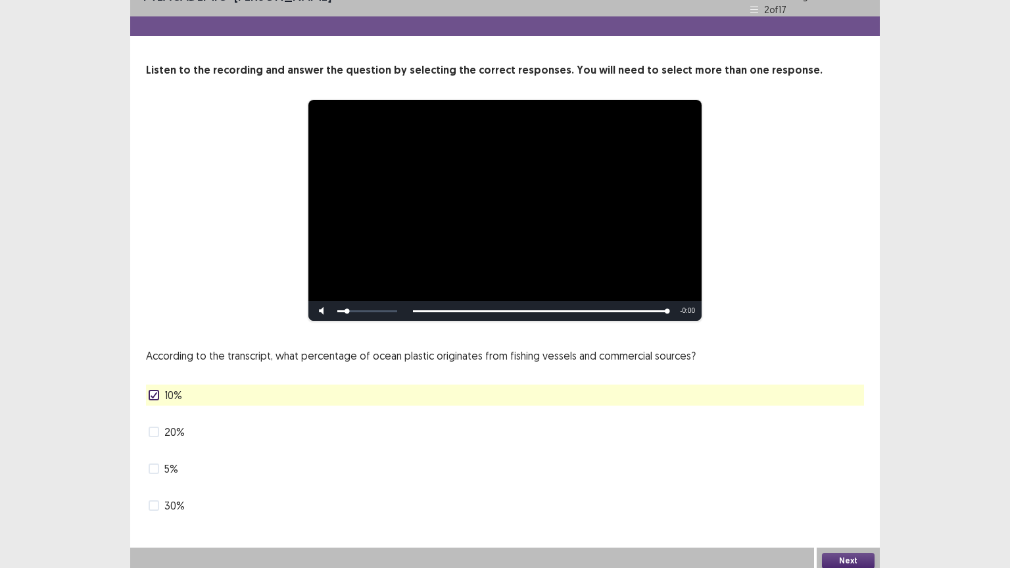
click at [839, 456] on button "Next" at bounding box center [848, 561] width 53 height 16
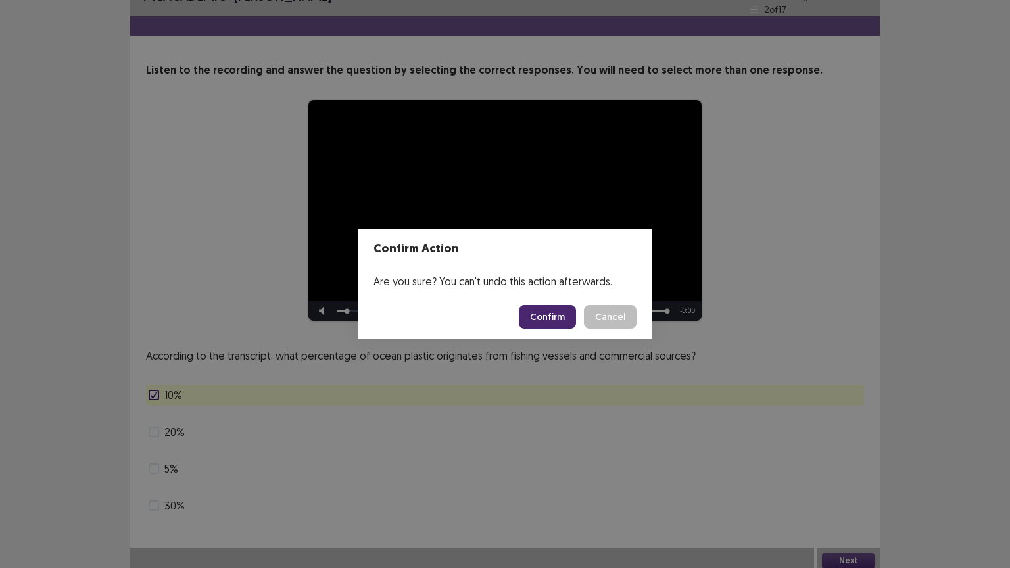
click at [546, 319] on button "Confirm" at bounding box center [547, 317] width 57 height 24
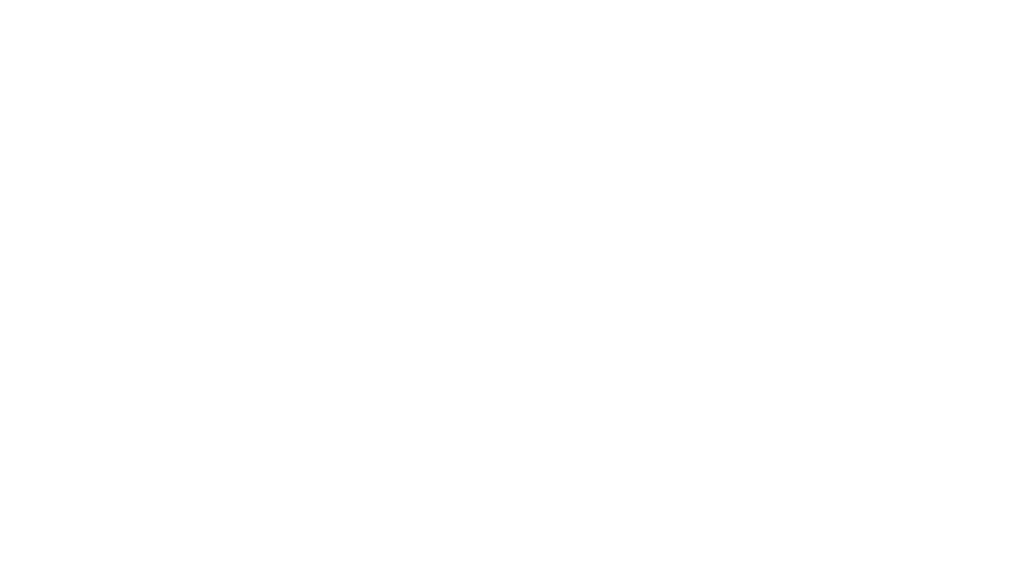
scroll to position [0, 0]
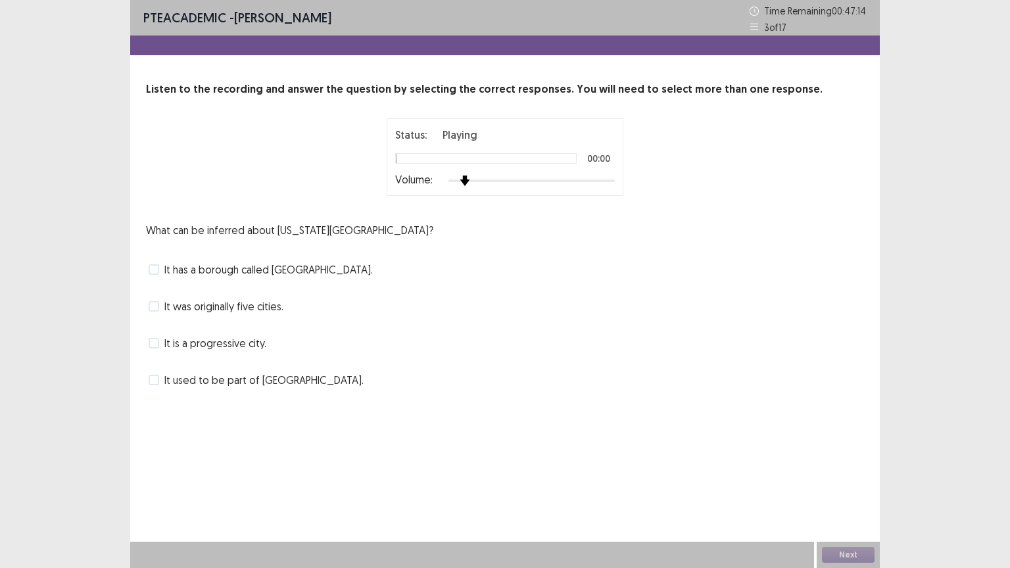
click at [474, 177] on div at bounding box center [532, 181] width 166 height 11
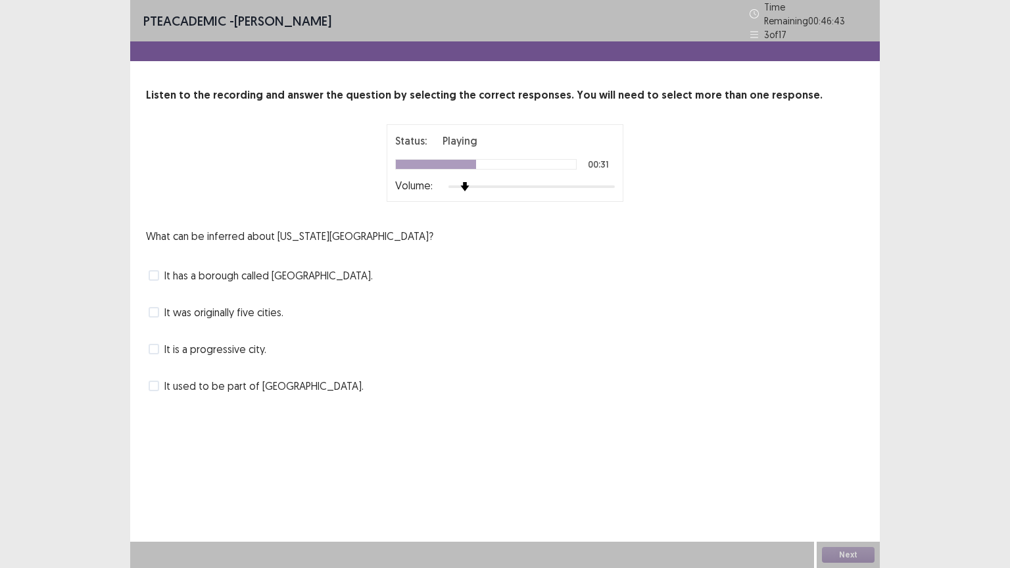
click at [155, 381] on span at bounding box center [154, 386] width 11 height 11
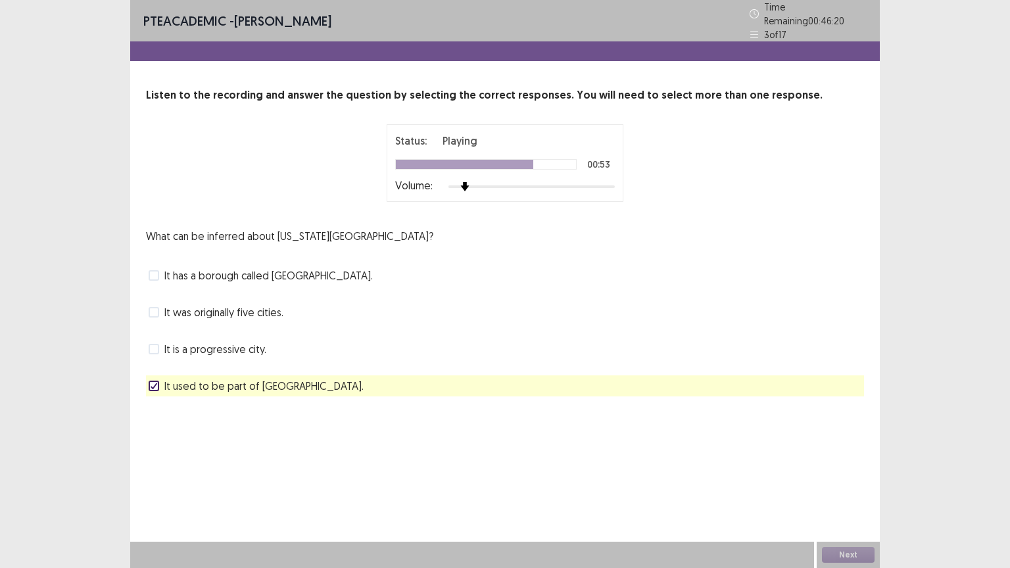
click at [762, 452] on div "PTE academic - [PERSON_NAME] Time Remaining 00 : 46 : 20 3 of 17 Listen to the …" at bounding box center [505, 284] width 750 height 568
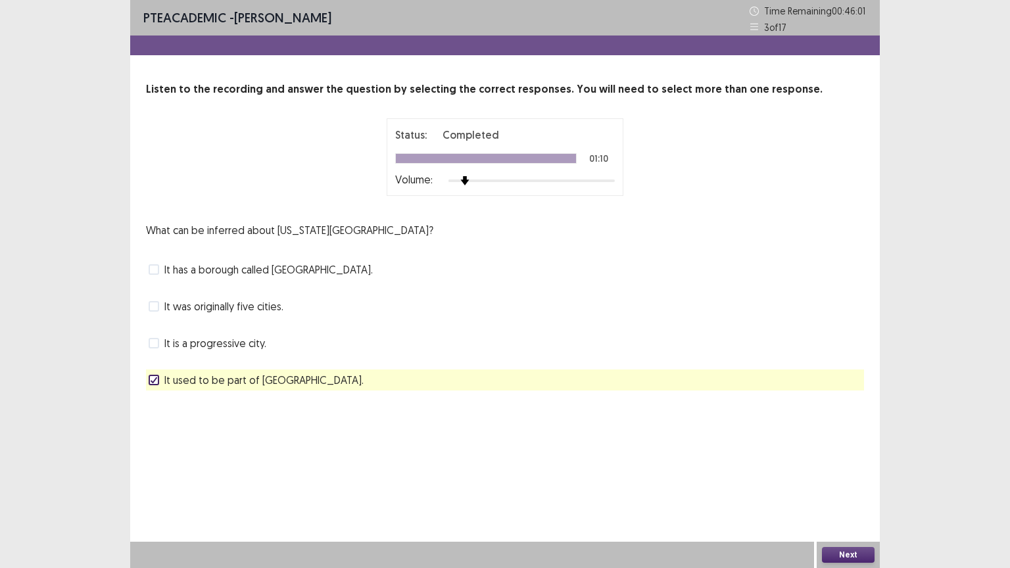
click at [841, 456] on button "Next" at bounding box center [848, 555] width 53 height 16
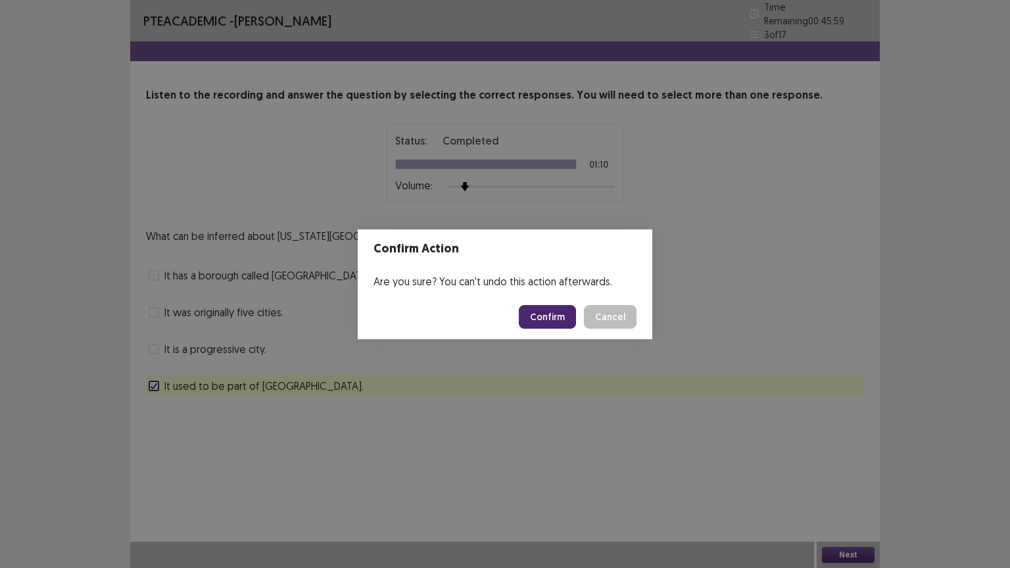
click at [566, 314] on button "Confirm" at bounding box center [547, 317] width 57 height 24
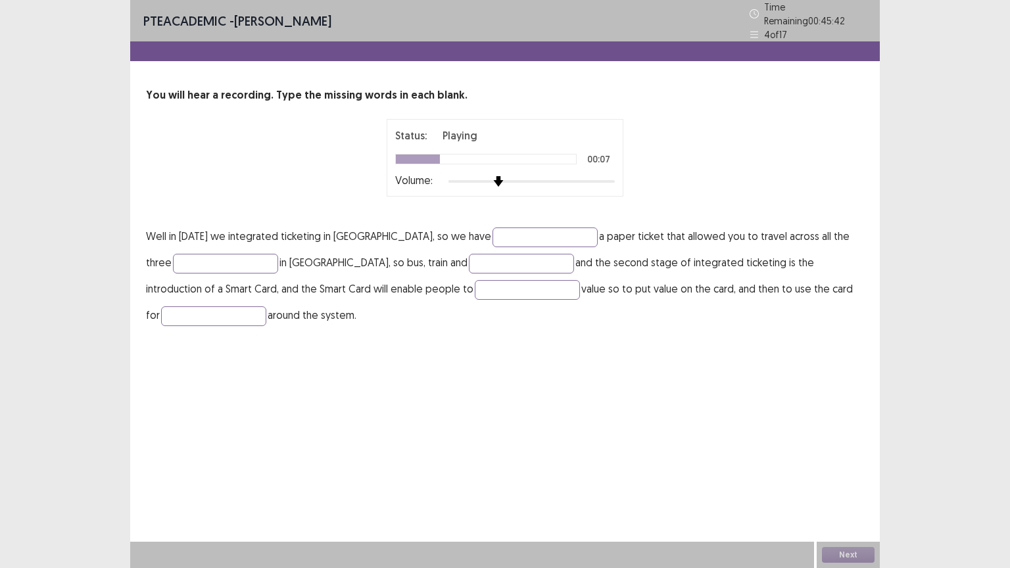
click at [502, 176] on div at bounding box center [532, 181] width 166 height 11
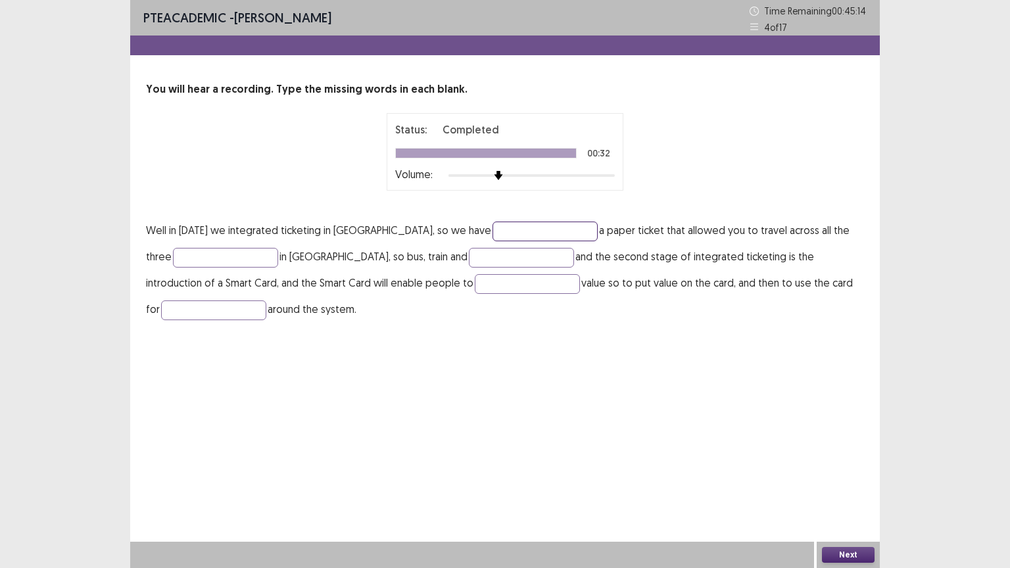
click at [502, 225] on input "text" at bounding box center [545, 232] width 105 height 20
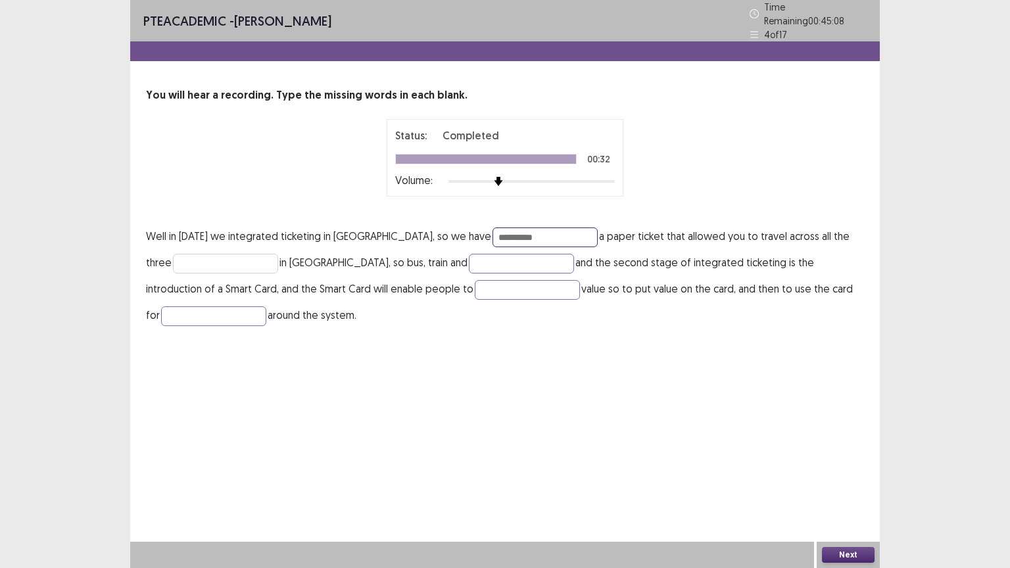
type input "**********"
click at [267, 256] on input "text" at bounding box center [225, 264] width 105 height 20
type input "****"
click at [502, 258] on input "text" at bounding box center [521, 264] width 105 height 20
click at [501, 260] on input "*****" at bounding box center [521, 264] width 105 height 20
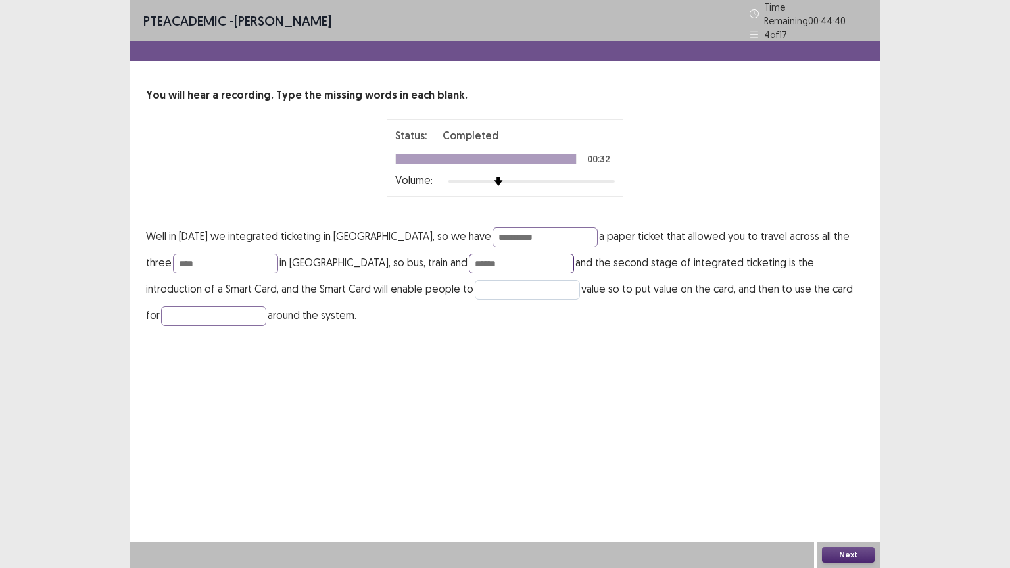
type input "******"
click at [510, 289] on input "text" at bounding box center [527, 290] width 105 height 20
type input "******"
click at [171, 306] on input "text" at bounding box center [213, 316] width 105 height 20
type input "**********"
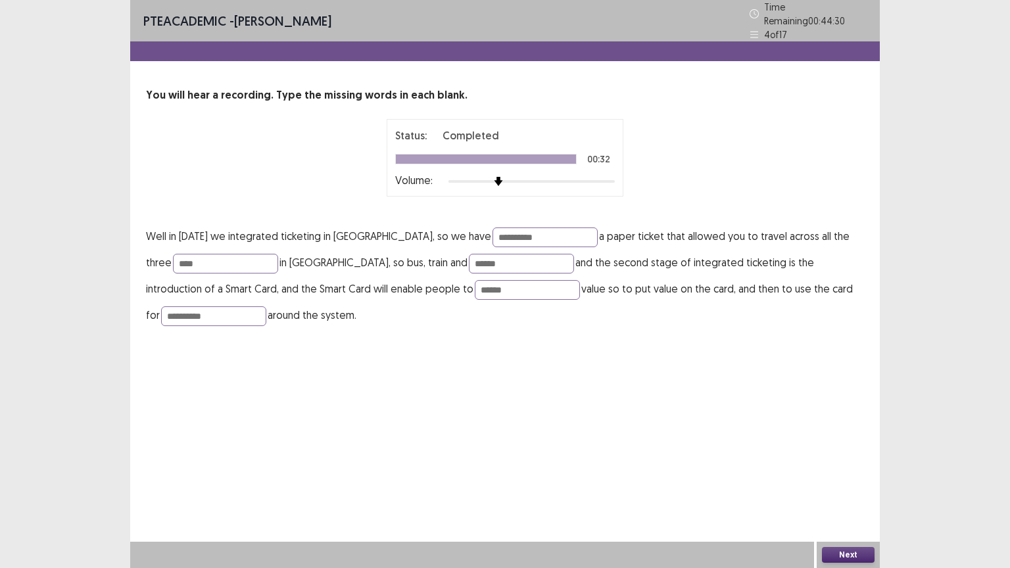
click at [842, 456] on button "Next" at bounding box center [848, 555] width 53 height 16
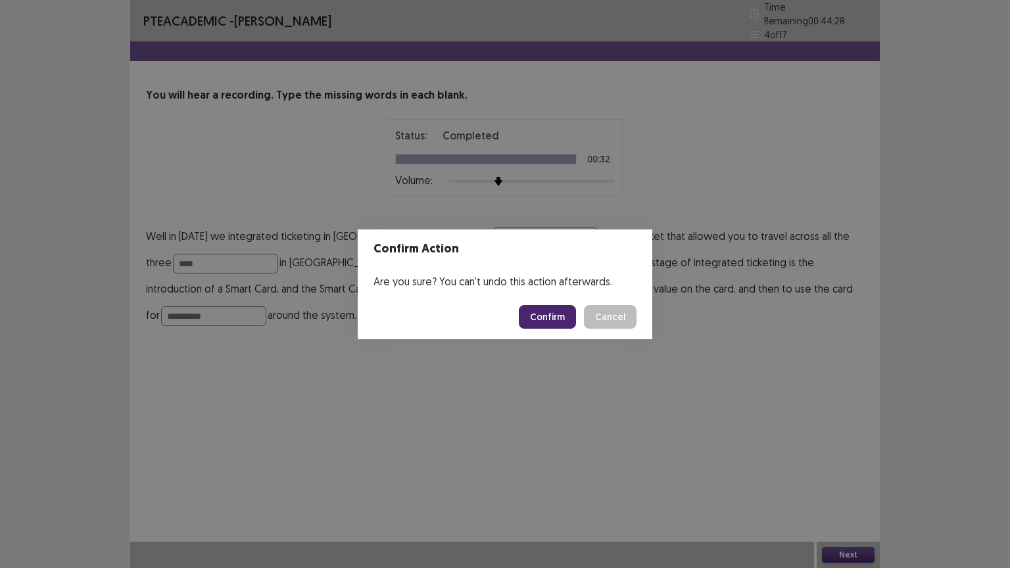
click at [564, 308] on button "Confirm" at bounding box center [547, 317] width 57 height 24
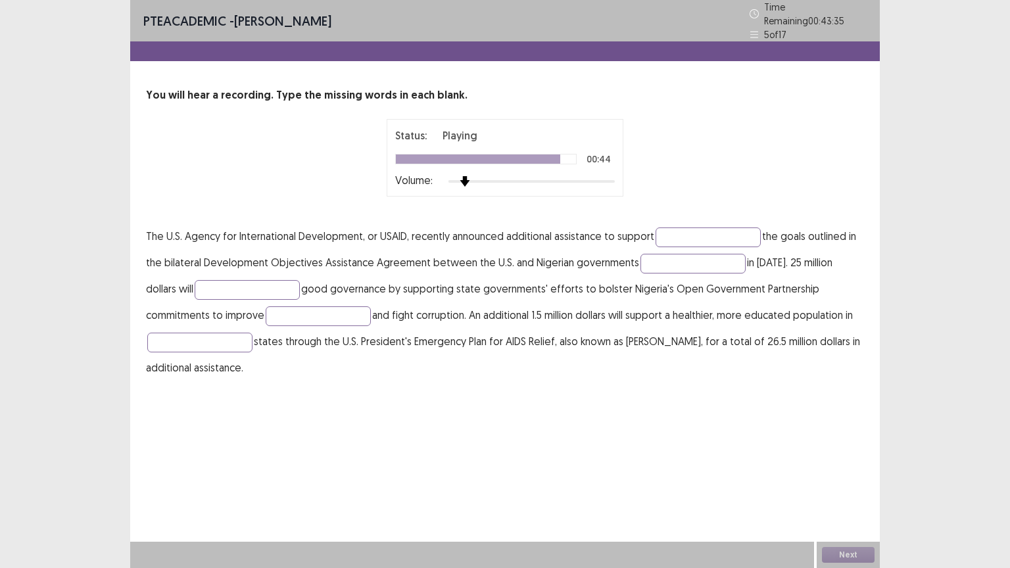
click at [468, 176] on div at bounding box center [532, 181] width 166 height 11
click at [687, 233] on input "text" at bounding box center [708, 238] width 105 height 20
type input "*********"
click at [686, 264] on input "text" at bounding box center [693, 264] width 105 height 20
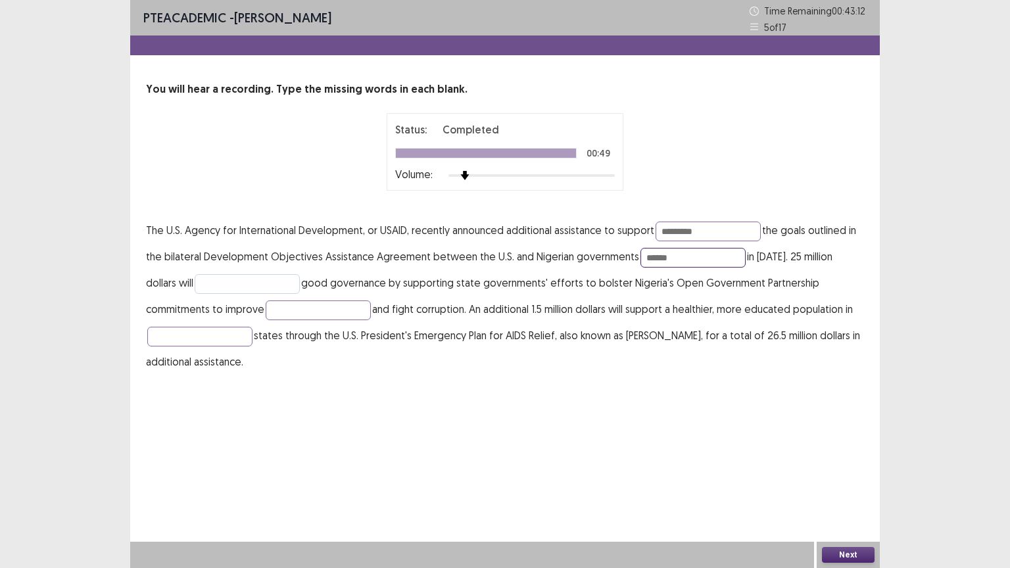
type input "******"
click at [237, 281] on input "text" at bounding box center [247, 284] width 105 height 20
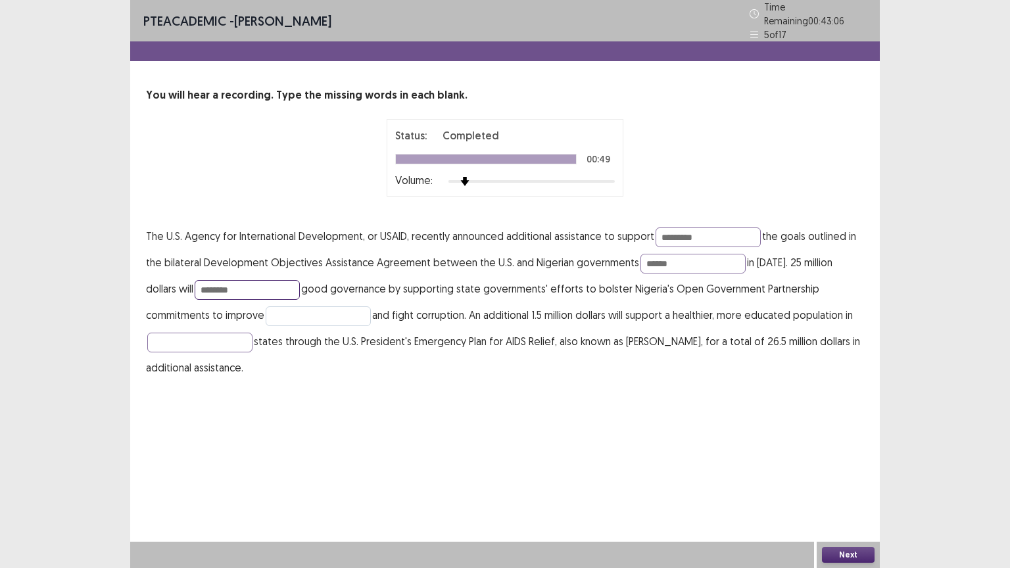
type input "********"
click at [266, 306] on input "text" at bounding box center [318, 316] width 105 height 20
type input "**********"
click at [205, 333] on input "text" at bounding box center [199, 343] width 105 height 20
type input "********"
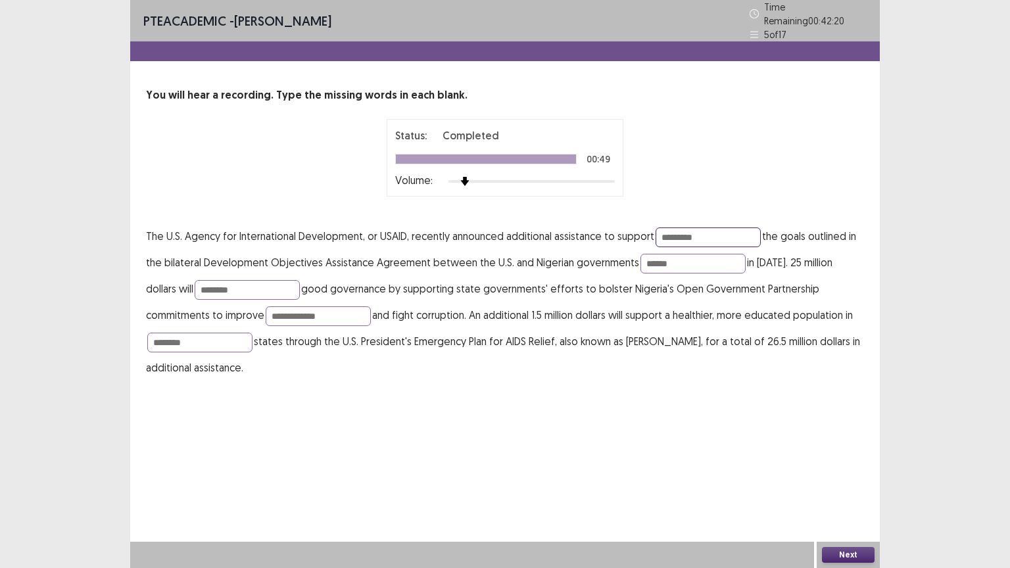
click at [687, 231] on input "*********" at bounding box center [708, 238] width 105 height 20
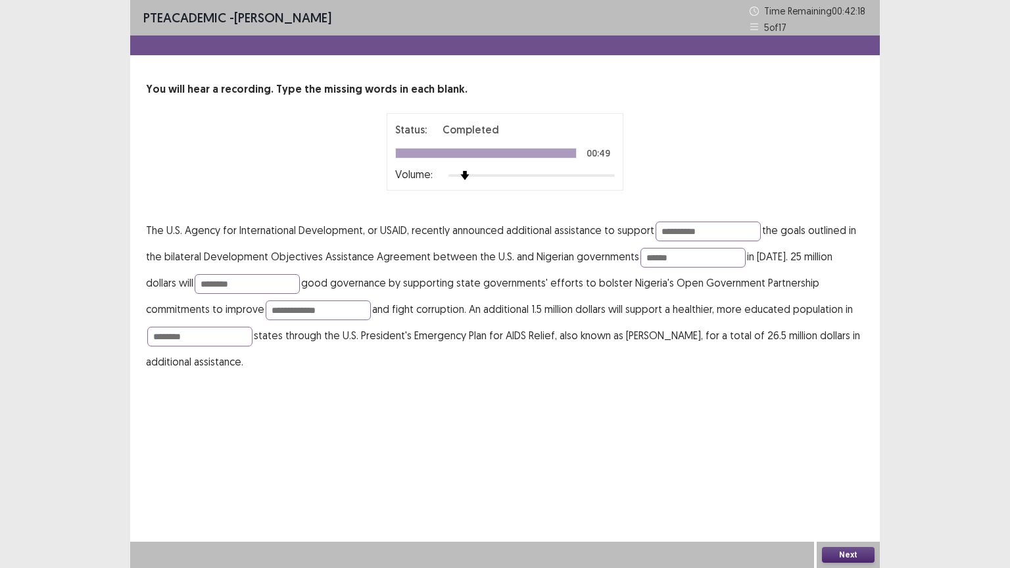
click at [736, 353] on p "**********" at bounding box center [505, 296] width 718 height 158
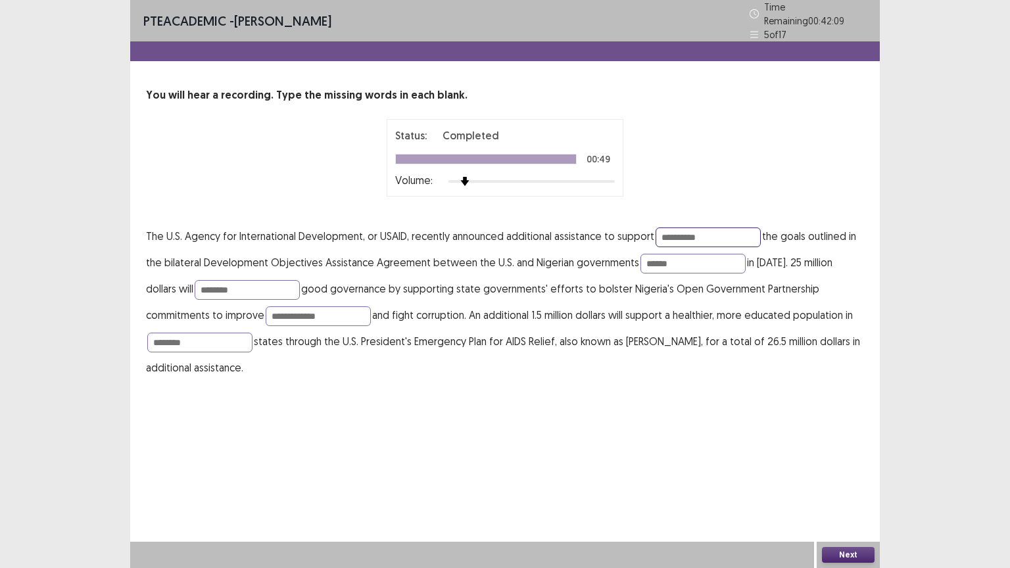
click at [692, 232] on input "**********" at bounding box center [708, 238] width 105 height 20
click at [763, 438] on div "**********" at bounding box center [505, 284] width 750 height 568
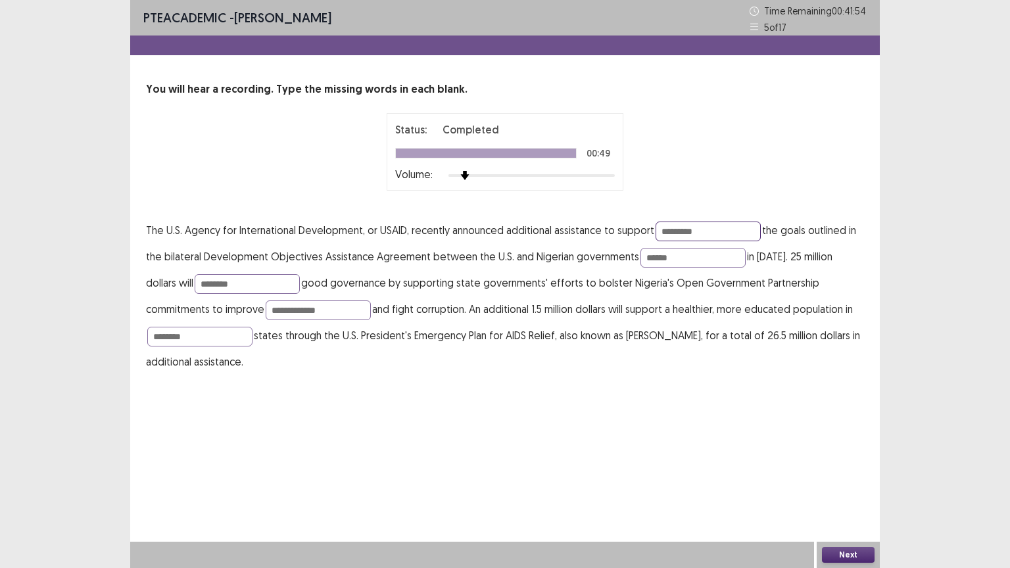
click at [693, 232] on input "*********" at bounding box center [708, 232] width 105 height 20
type input "**********"
click at [755, 404] on div "**********" at bounding box center [505, 284] width 750 height 568
click at [827, 456] on button "Next" at bounding box center [848, 555] width 53 height 16
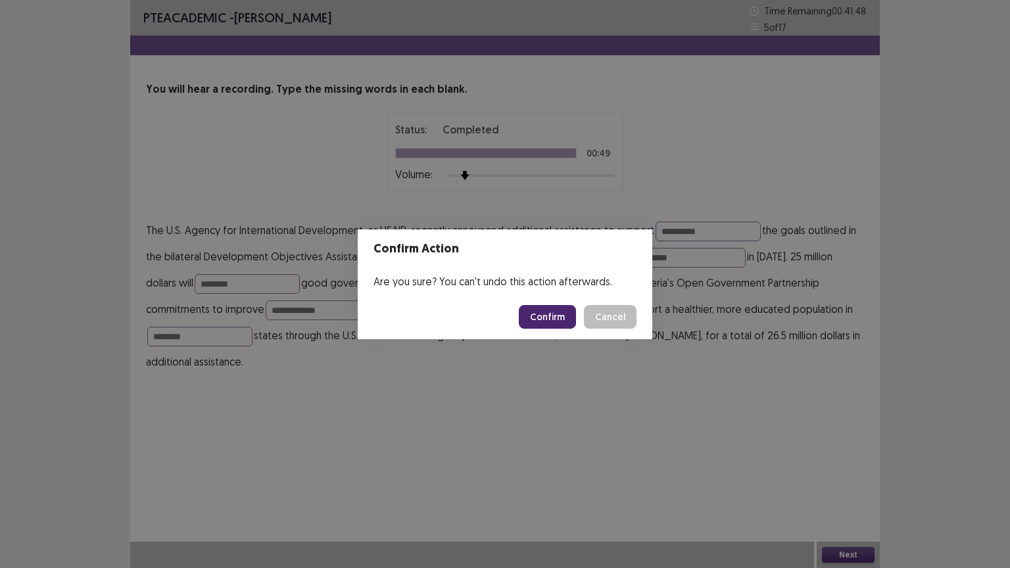
click at [558, 318] on button "Confirm" at bounding box center [547, 317] width 57 height 24
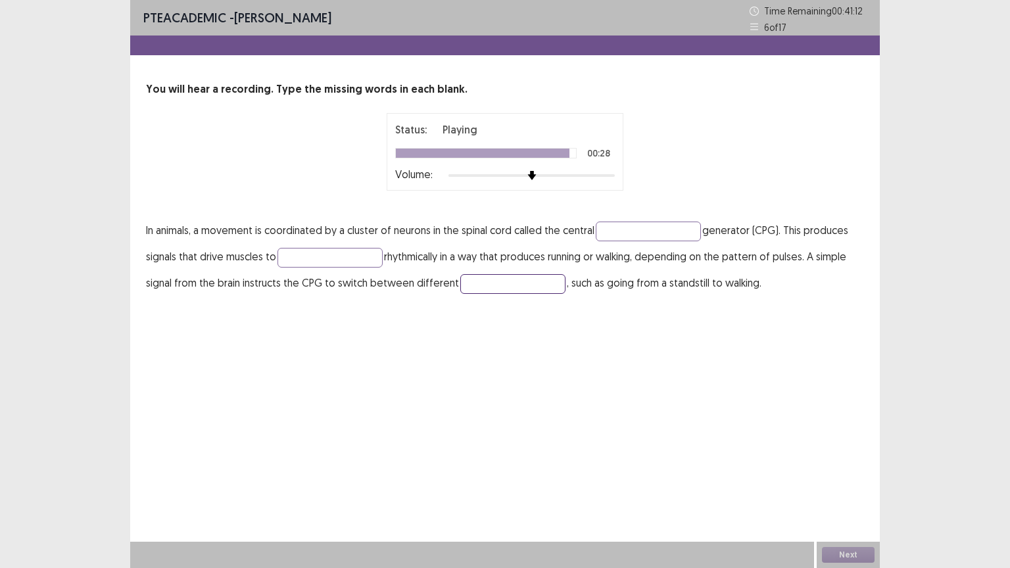
click at [512, 286] on input "text" at bounding box center [512, 284] width 105 height 20
click at [617, 240] on p "In animals, a movement is coordinated by a cluster of neurons in the spinal cor…" at bounding box center [505, 256] width 718 height 79
click at [618, 228] on input "text" at bounding box center [648, 232] width 105 height 20
type input "*******"
click at [333, 264] on input "text" at bounding box center [330, 258] width 105 height 20
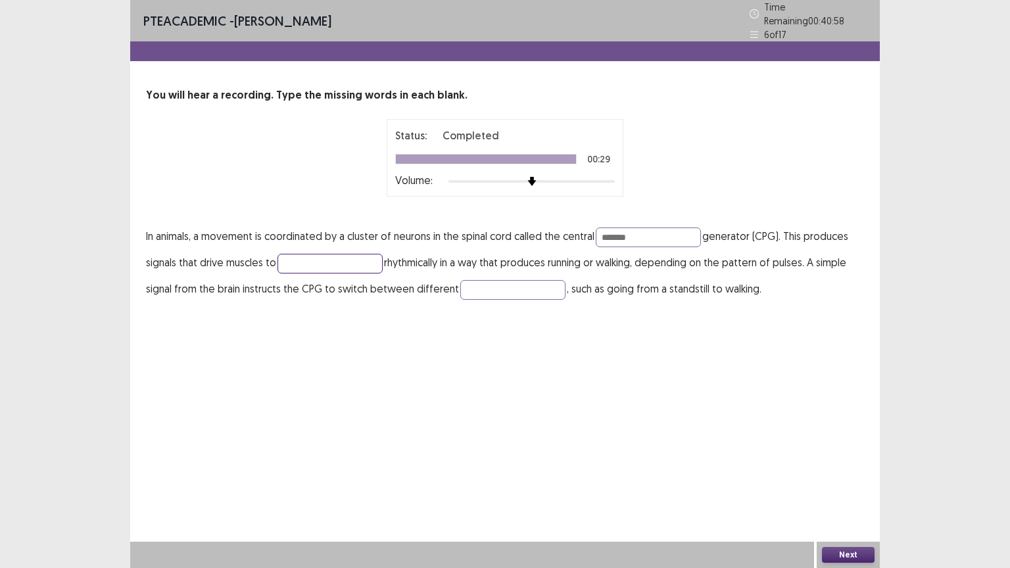
type input "*"
type input "********"
click at [474, 280] on input "text" at bounding box center [512, 290] width 105 height 20
click at [795, 456] on div "PTE academic - [PERSON_NAME] Time Remaining 00 : 40 : 39 6 of 17 You will hear …" at bounding box center [505, 284] width 750 height 568
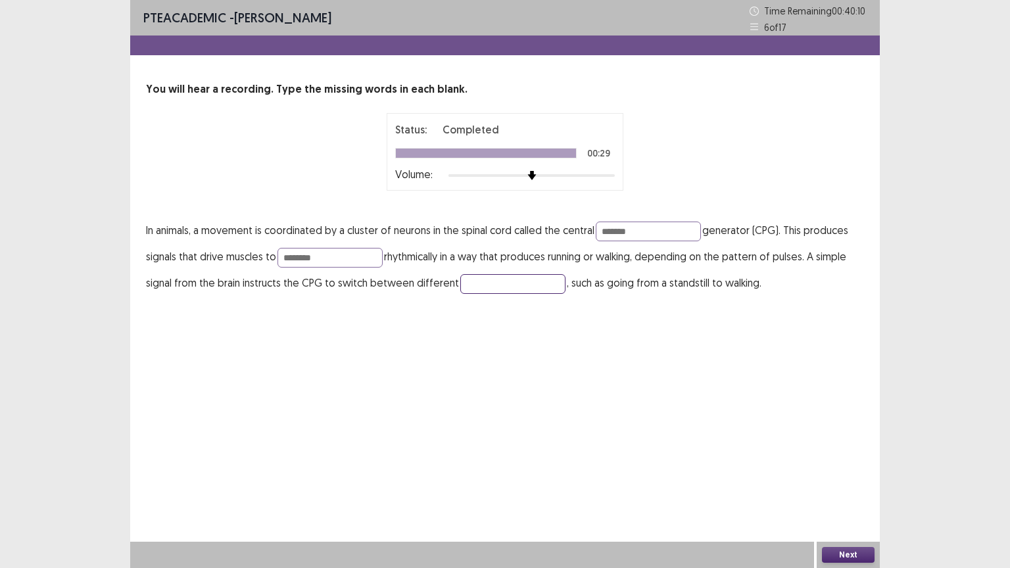
click at [471, 286] on input "text" at bounding box center [512, 284] width 105 height 20
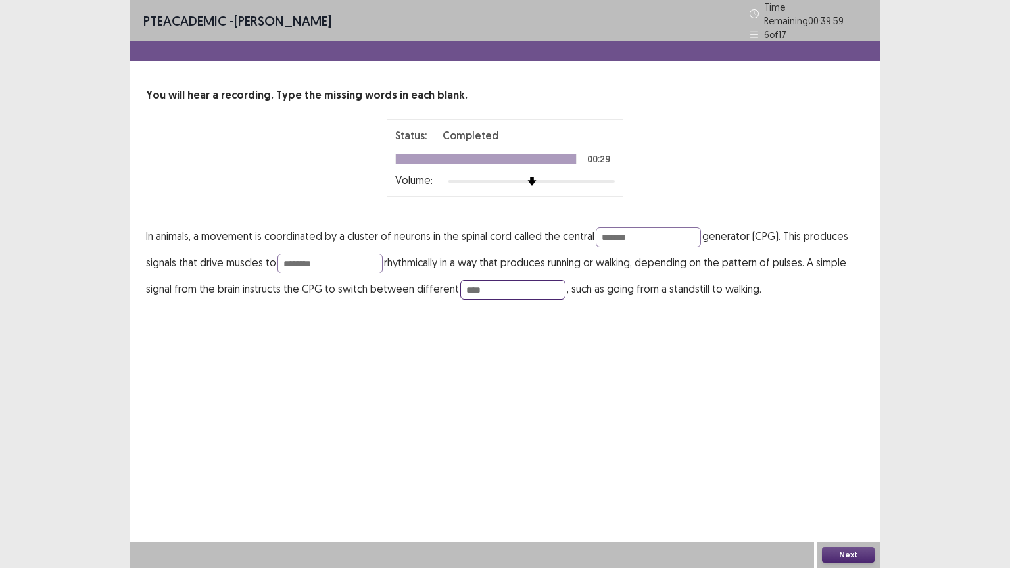
type input "****"
click at [849, 456] on button "Next" at bounding box center [848, 555] width 53 height 16
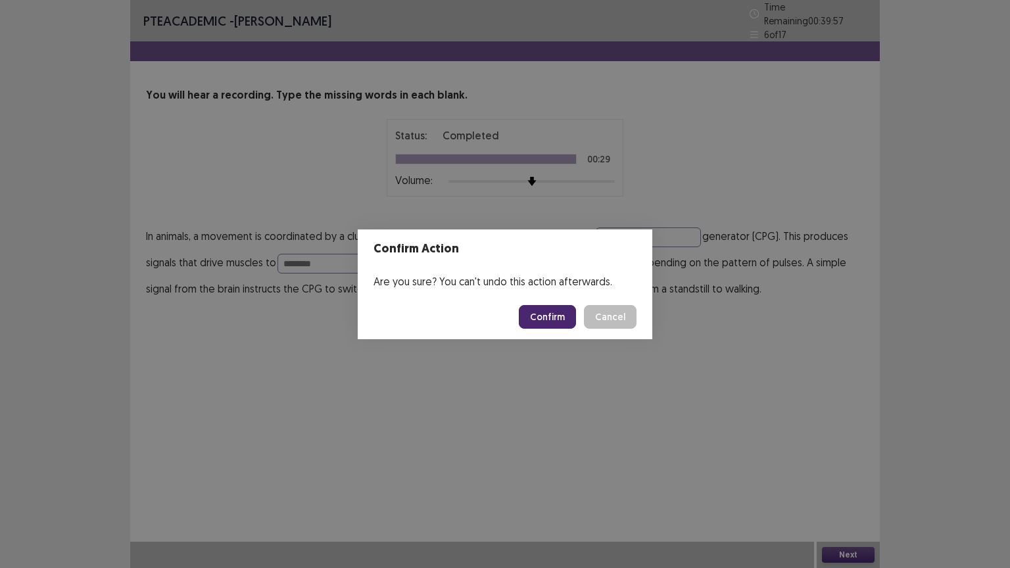
click at [555, 321] on button "Confirm" at bounding box center [547, 317] width 57 height 24
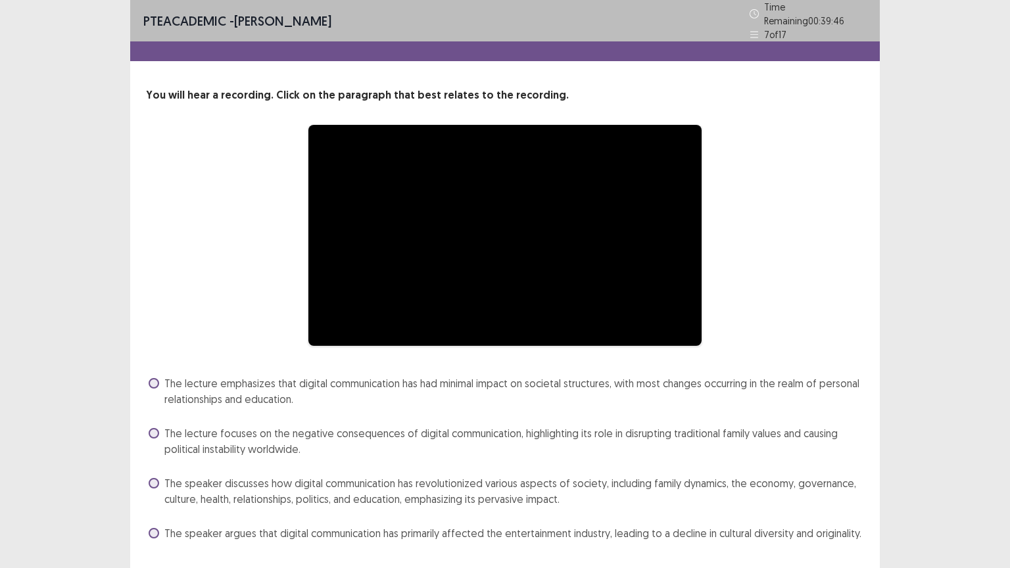
scroll to position [28, 0]
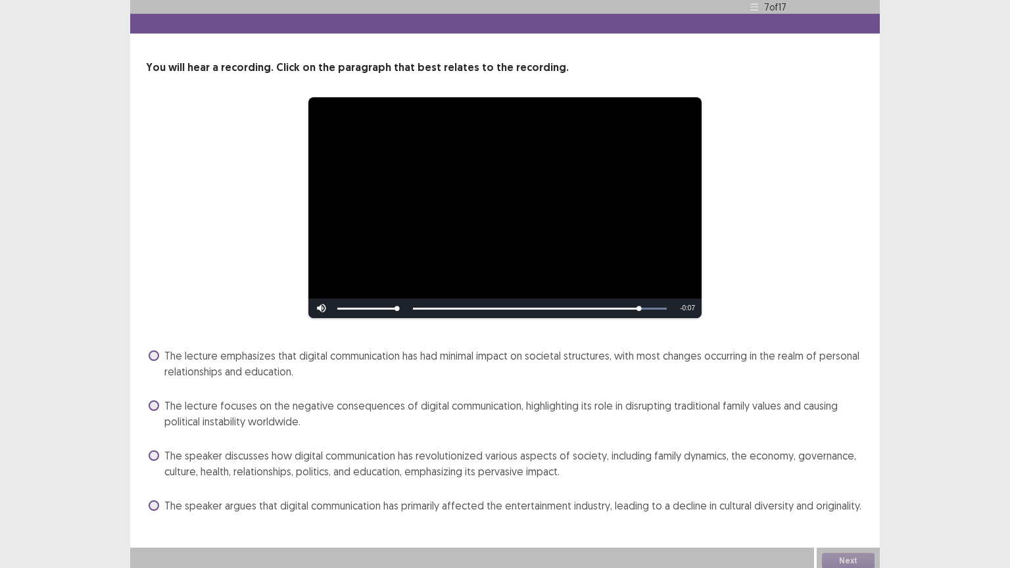
click at [157, 451] on span at bounding box center [154, 456] width 11 height 11
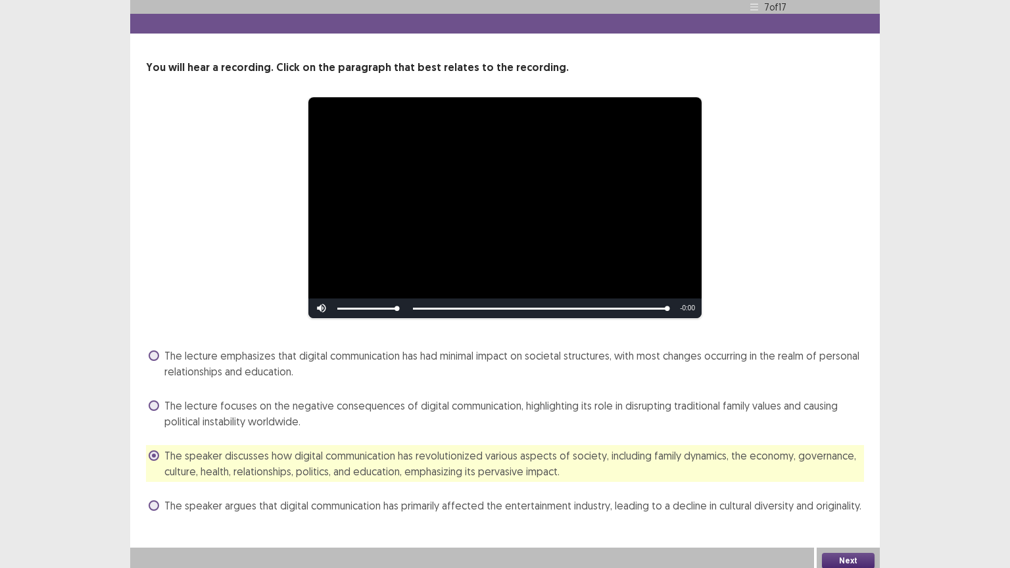
click at [846, 456] on button "Next" at bounding box center [848, 561] width 53 height 16
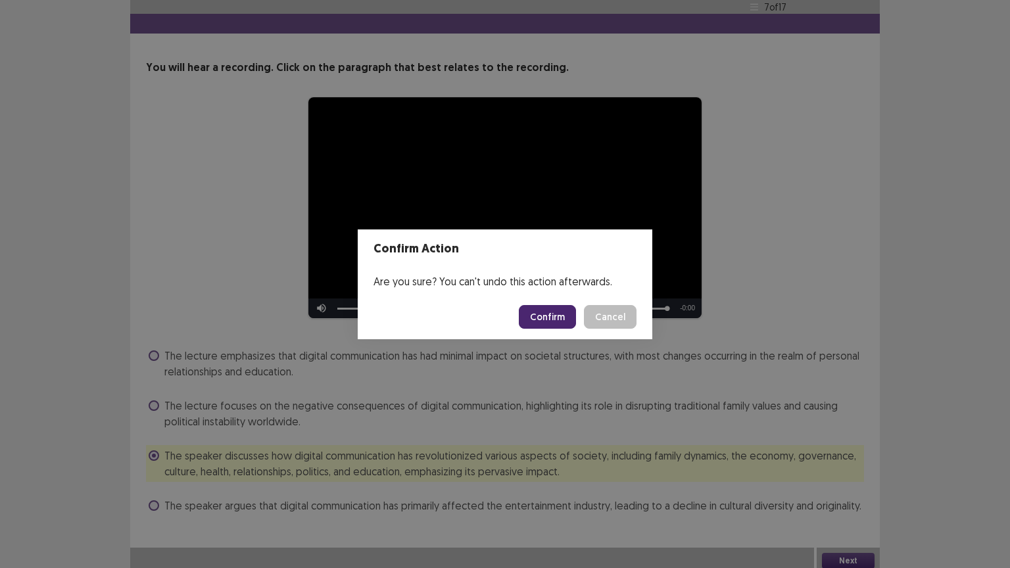
click at [562, 322] on button "Confirm" at bounding box center [547, 317] width 57 height 24
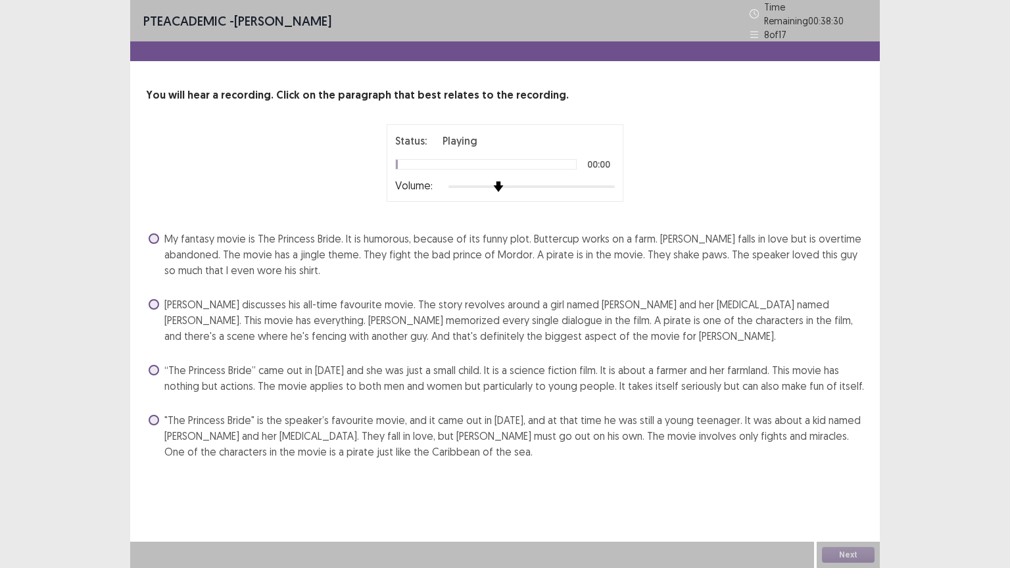
click at [505, 182] on div at bounding box center [532, 187] width 166 height 11
click at [482, 182] on div at bounding box center [532, 187] width 166 height 11
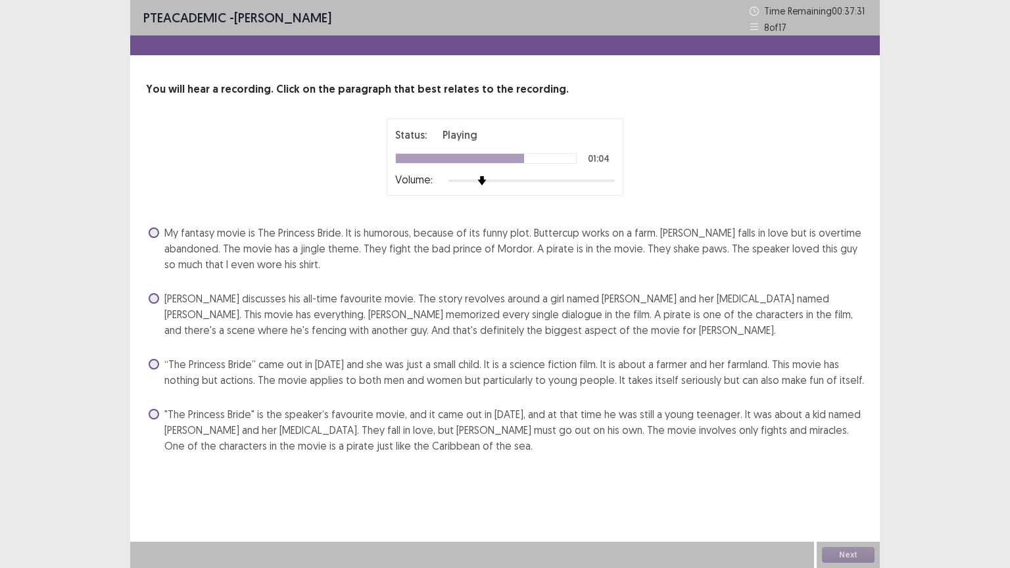
click at [458, 180] on div at bounding box center [466, 181] width 34 height 3
click at [457, 180] on div at bounding box center [457, 181] width 16 height 3
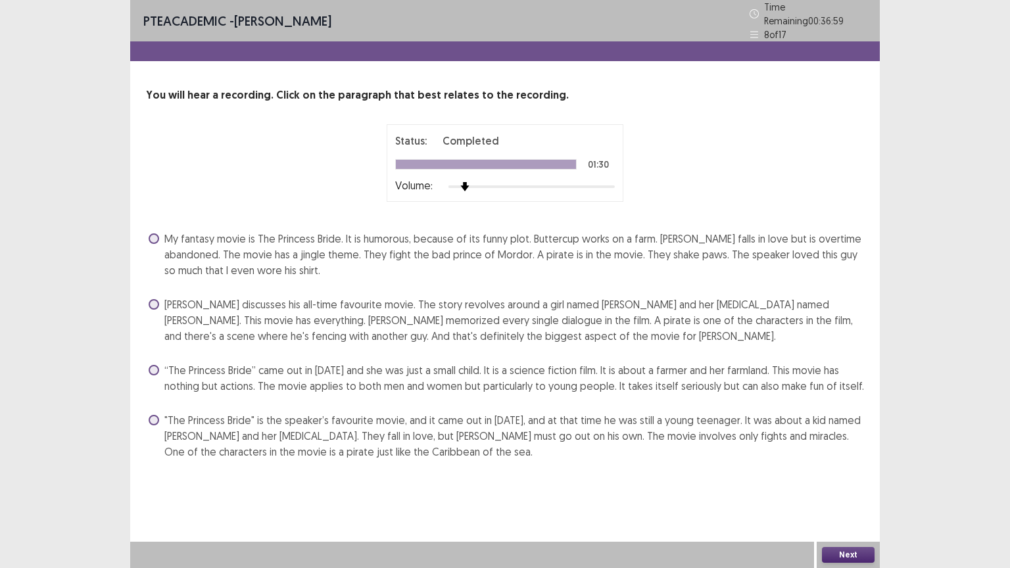
click at [159, 416] on span at bounding box center [154, 420] width 11 height 11
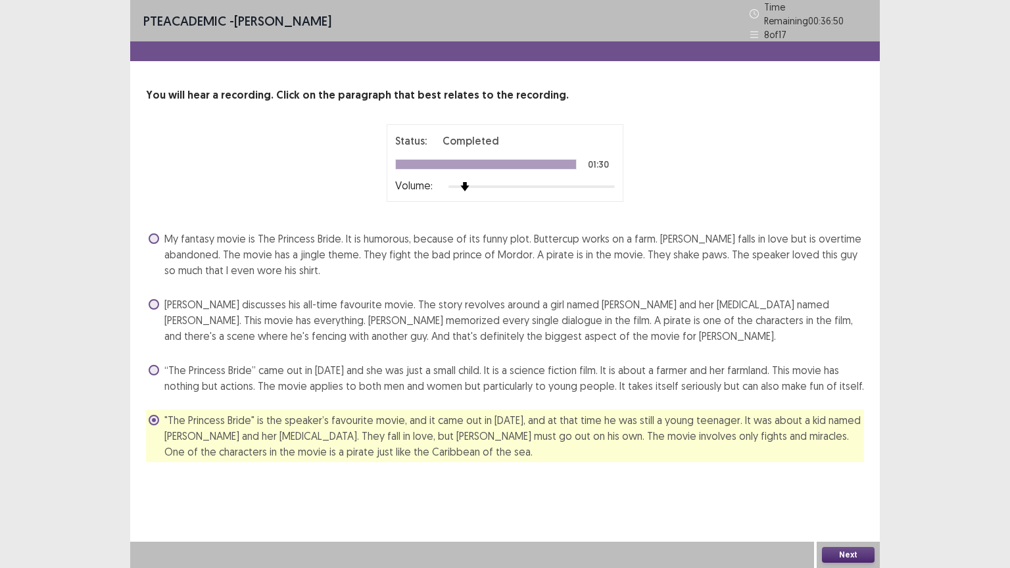
click at [834, 556] on button "Next" at bounding box center [848, 555] width 53 height 16
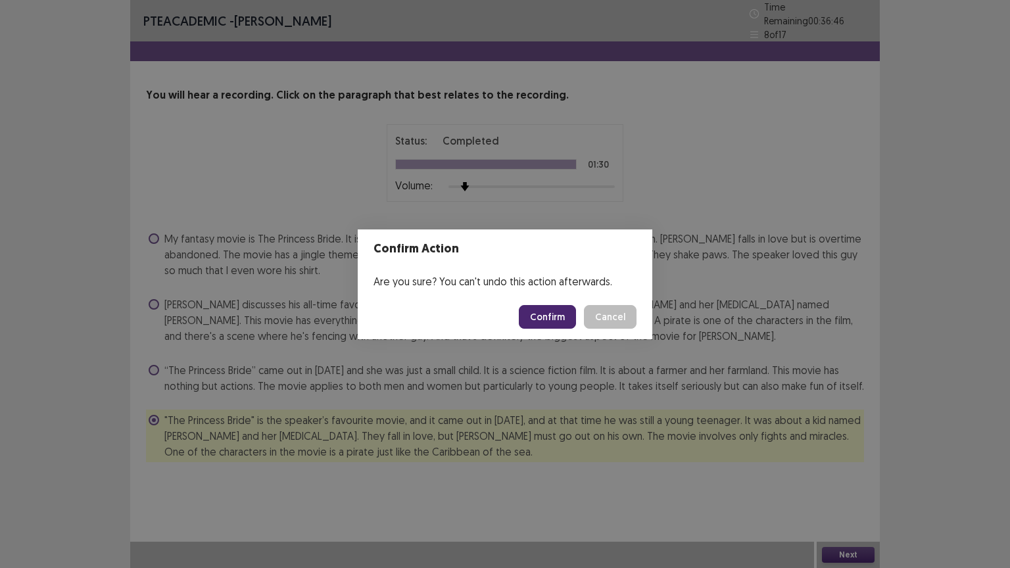
click at [550, 309] on button "Confirm" at bounding box center [547, 317] width 57 height 24
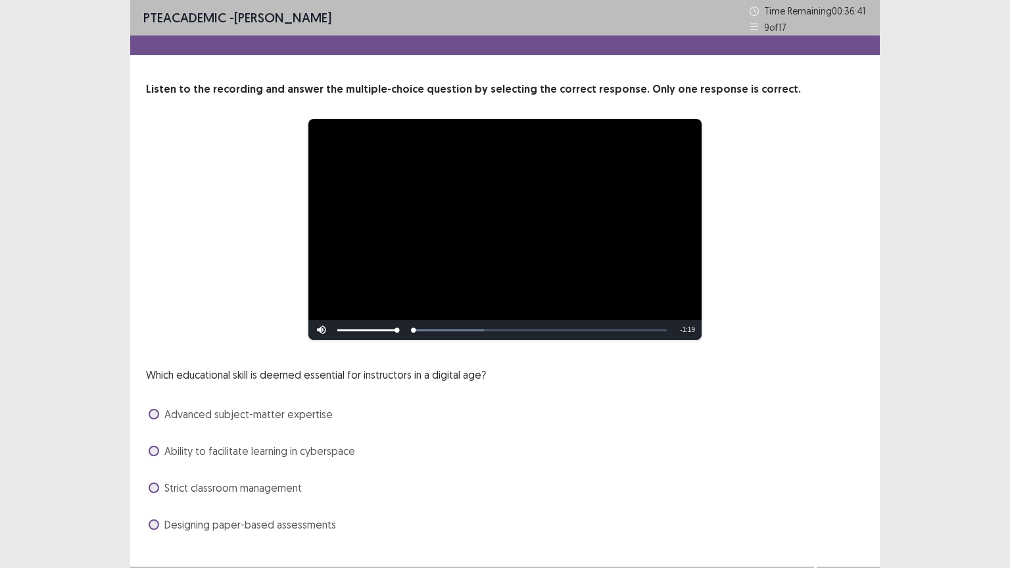
scroll to position [11, 0]
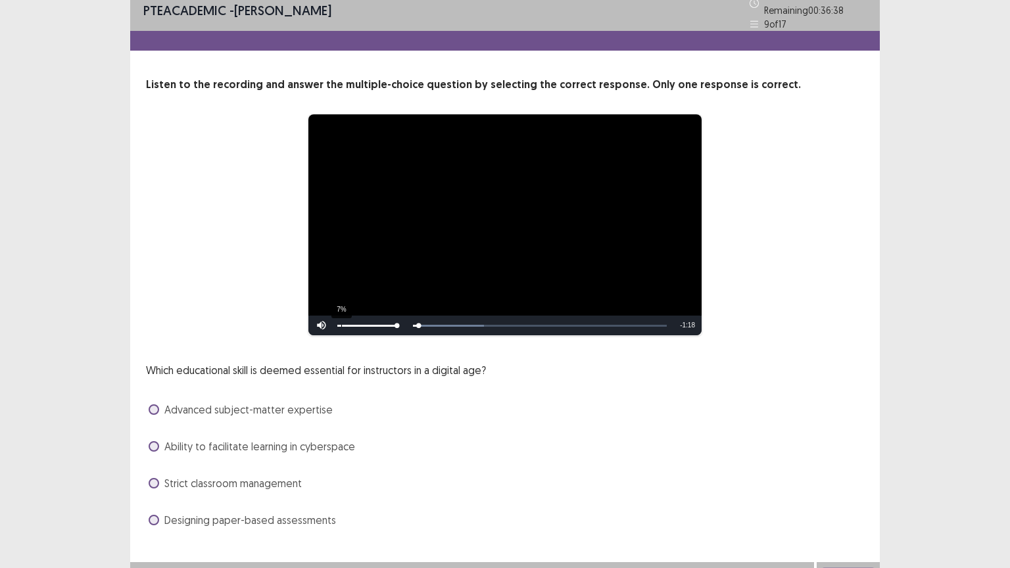
click at [341, 316] on div "7%" at bounding box center [367, 326] width 66 height 20
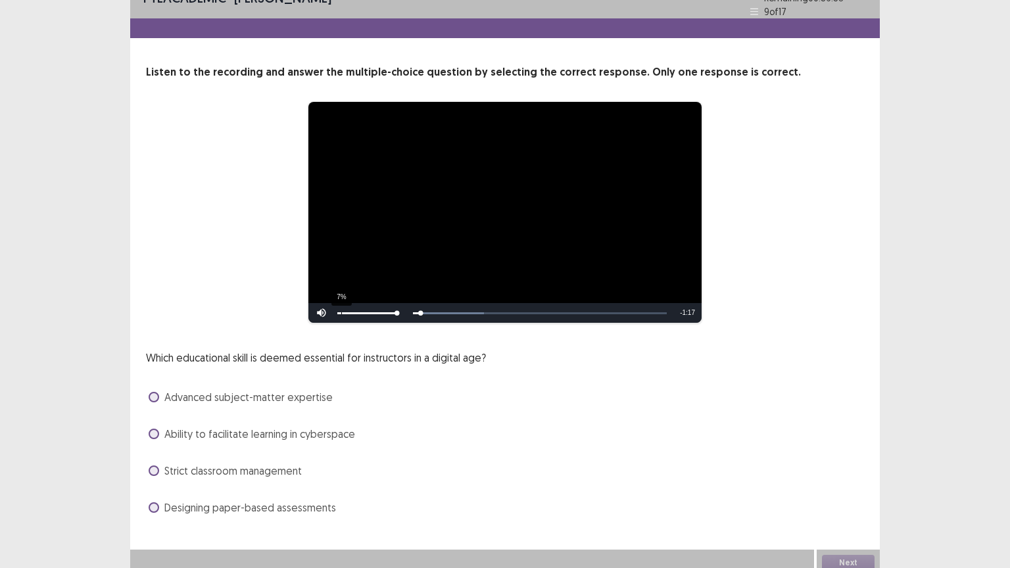
click at [341, 304] on div "7%" at bounding box center [367, 313] width 66 height 20
click at [343, 312] on div "8%" at bounding box center [342, 313] width 1 height 2
click at [158, 429] on span at bounding box center [154, 434] width 11 height 11
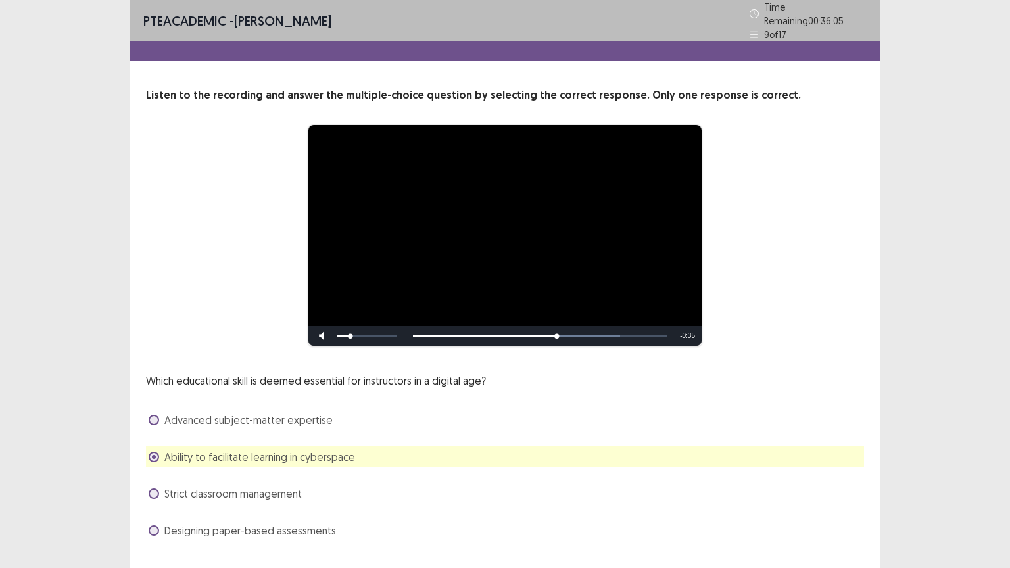
scroll to position [24, 0]
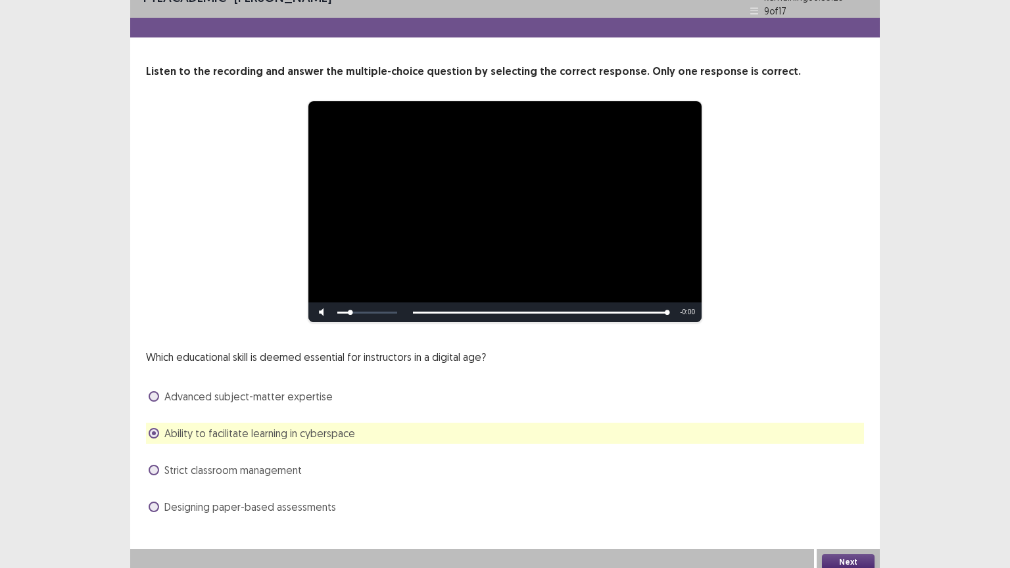
click at [847, 554] on button "Next" at bounding box center [848, 562] width 53 height 16
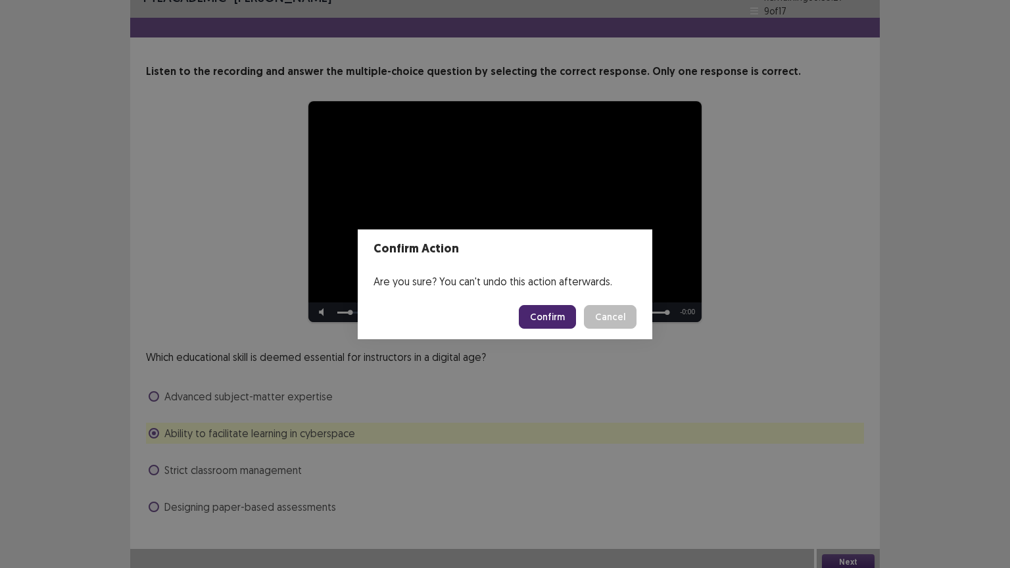
click at [570, 319] on button "Confirm" at bounding box center [547, 317] width 57 height 24
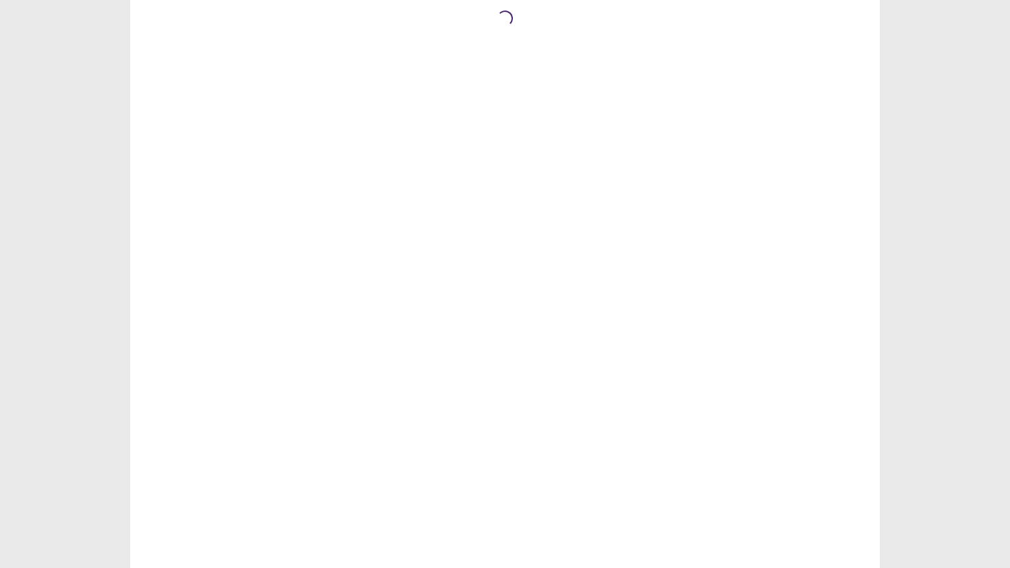
scroll to position [0, 0]
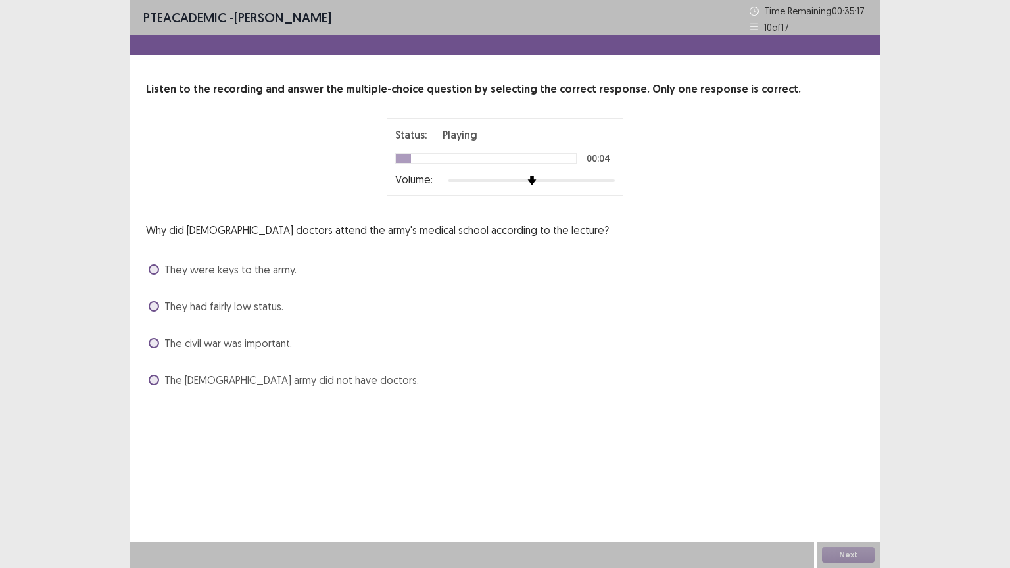
click at [468, 182] on div at bounding box center [532, 181] width 166 height 11
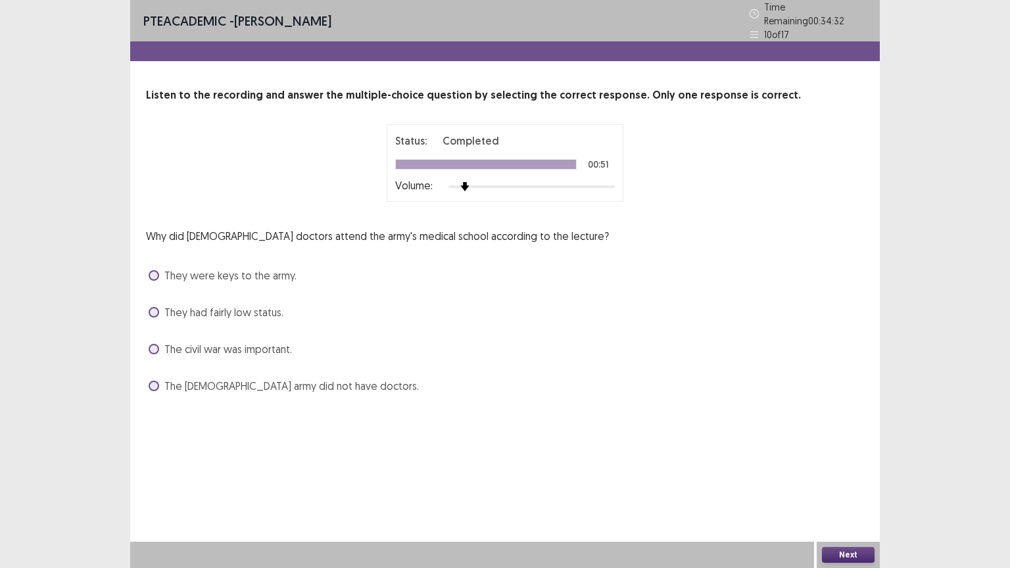
click at [162, 378] on label "The [DEMOGRAPHIC_DATA] army did not have doctors." at bounding box center [284, 386] width 270 height 16
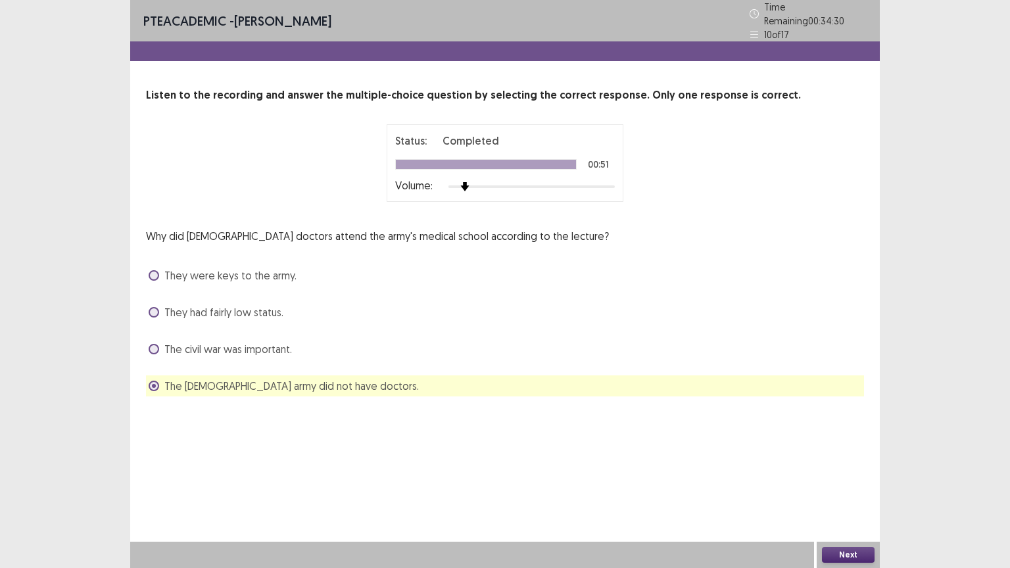
click at [841, 555] on button "Next" at bounding box center [848, 555] width 53 height 16
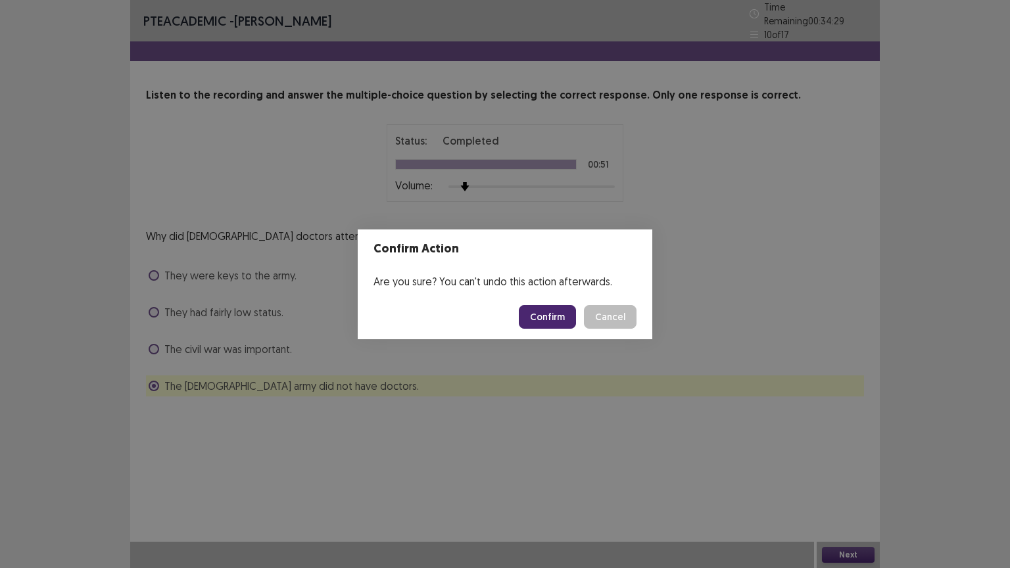
click at [562, 319] on button "Confirm" at bounding box center [547, 317] width 57 height 24
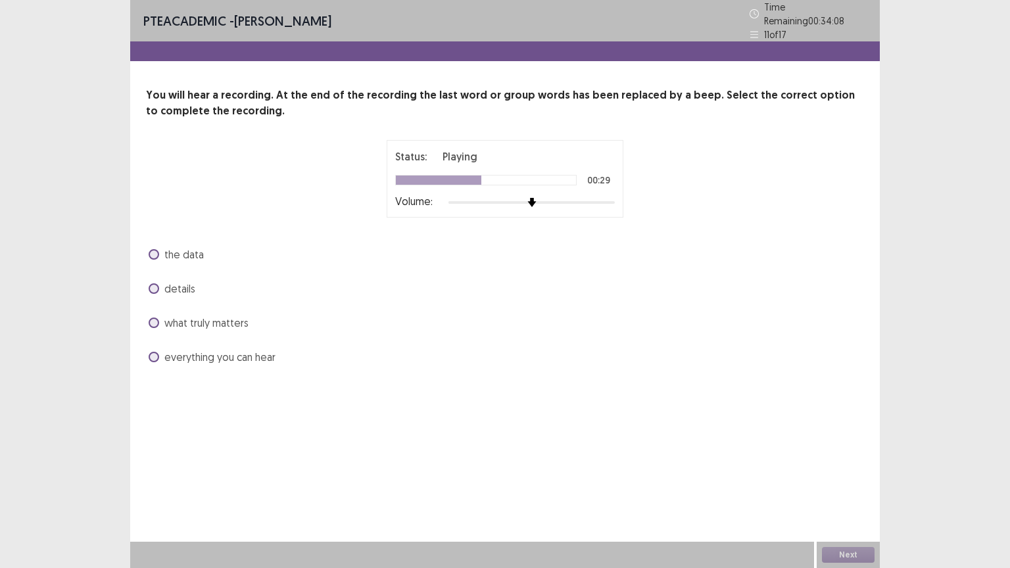
click at [386, 268] on div "the data details what truly matters everything you can hear" at bounding box center [505, 306] width 718 height 124
click at [152, 249] on span at bounding box center [154, 254] width 11 height 11
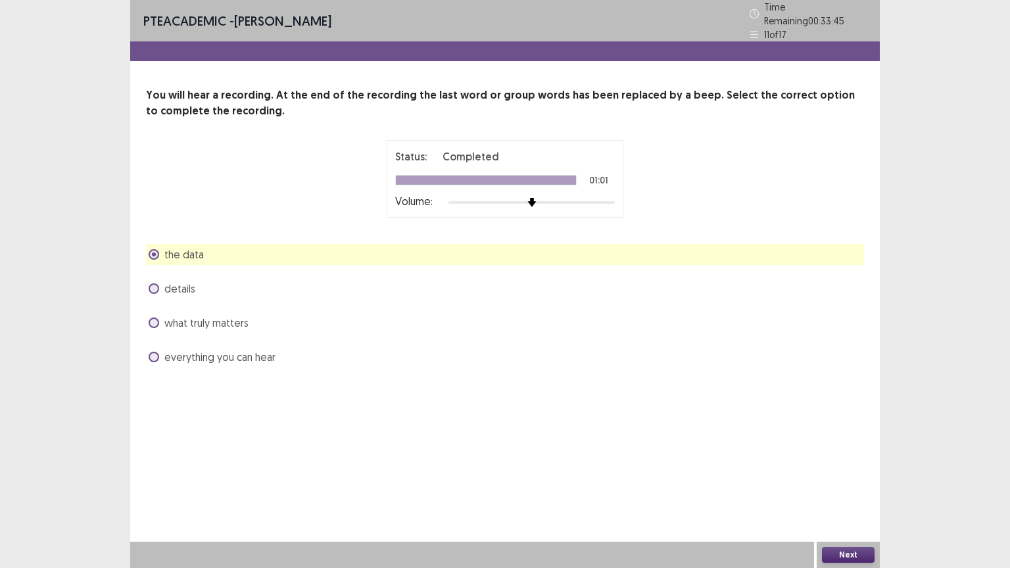
click at [847, 555] on button "Next" at bounding box center [848, 555] width 53 height 16
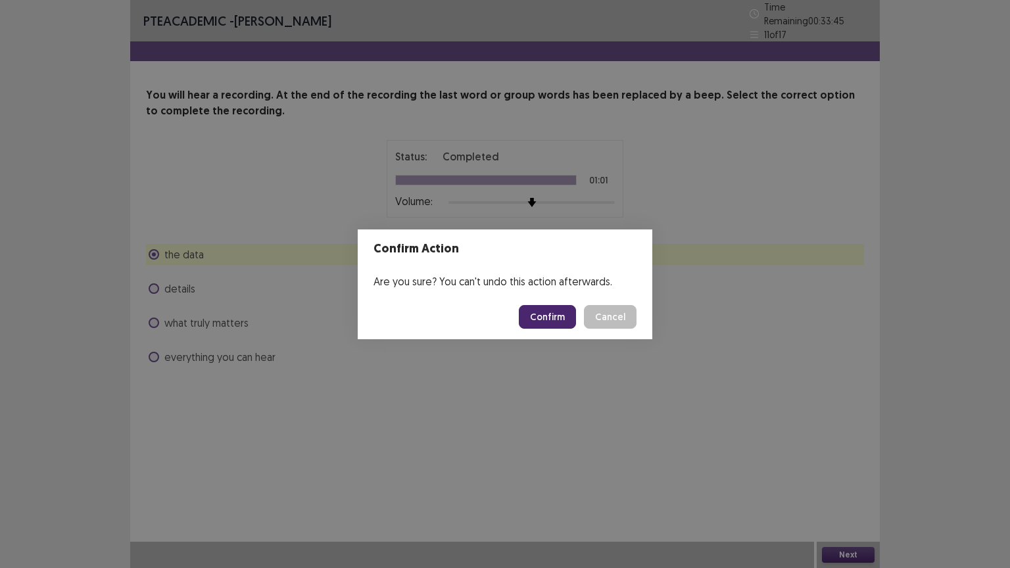
click at [541, 315] on button "Confirm" at bounding box center [547, 317] width 57 height 24
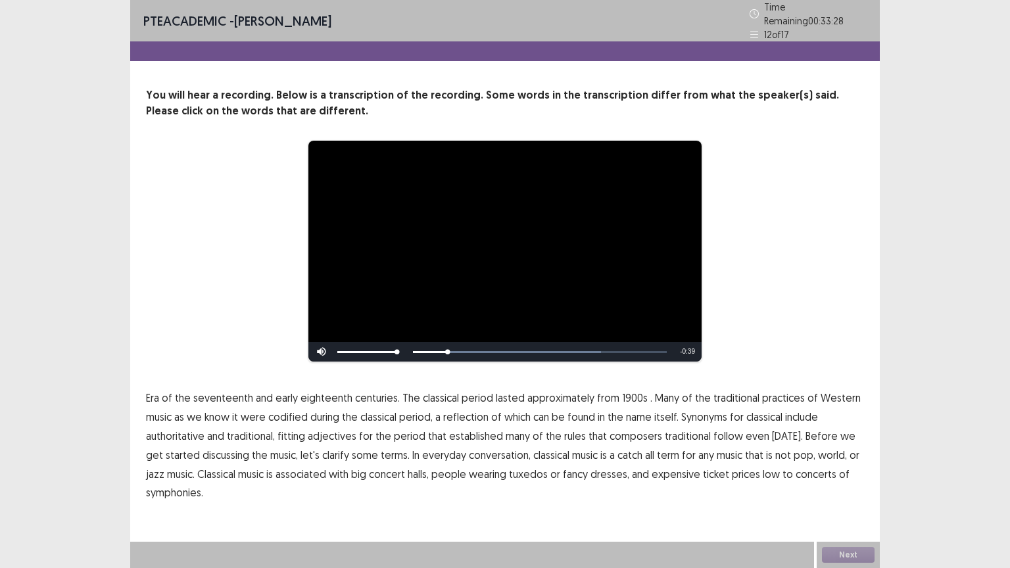
click at [629, 392] on span "1900s" at bounding box center [635, 398] width 26 height 16
click at [763, 467] on span "low" at bounding box center [771, 474] width 17 height 16
click at [675, 434] on span "traditional" at bounding box center [688, 436] width 46 height 16
click at [827, 552] on button "Next" at bounding box center [848, 555] width 53 height 16
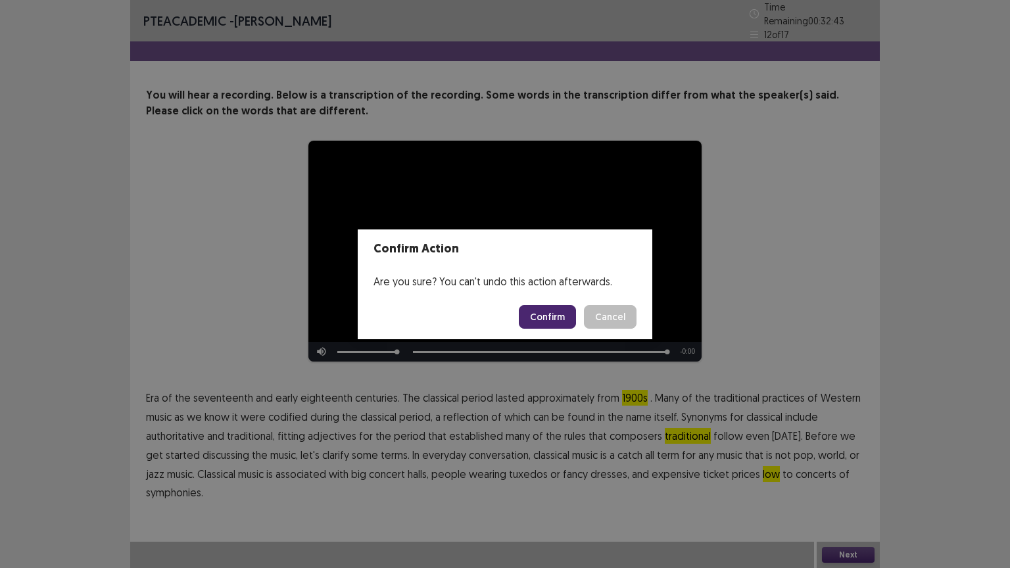
click at [610, 318] on button "Cancel" at bounding box center [610, 317] width 53 height 24
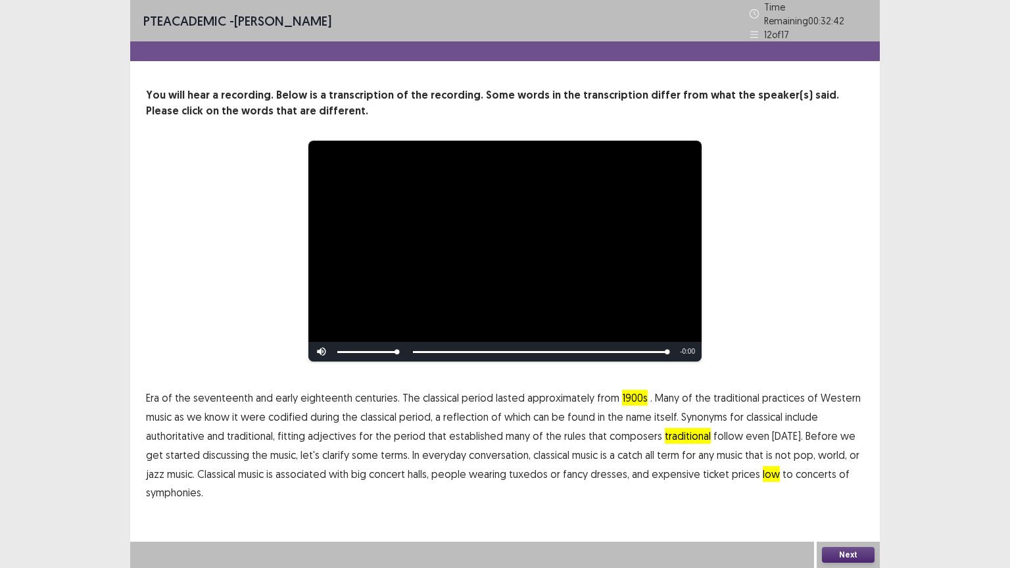
click at [667, 431] on div "Confirm Action Are you sure? You can't undo this action afterwards. Confirm Can…" at bounding box center [505, 284] width 1010 height 568
click at [675, 429] on span "traditional" at bounding box center [688, 436] width 46 height 16
click at [835, 551] on button "Next" at bounding box center [848, 555] width 53 height 16
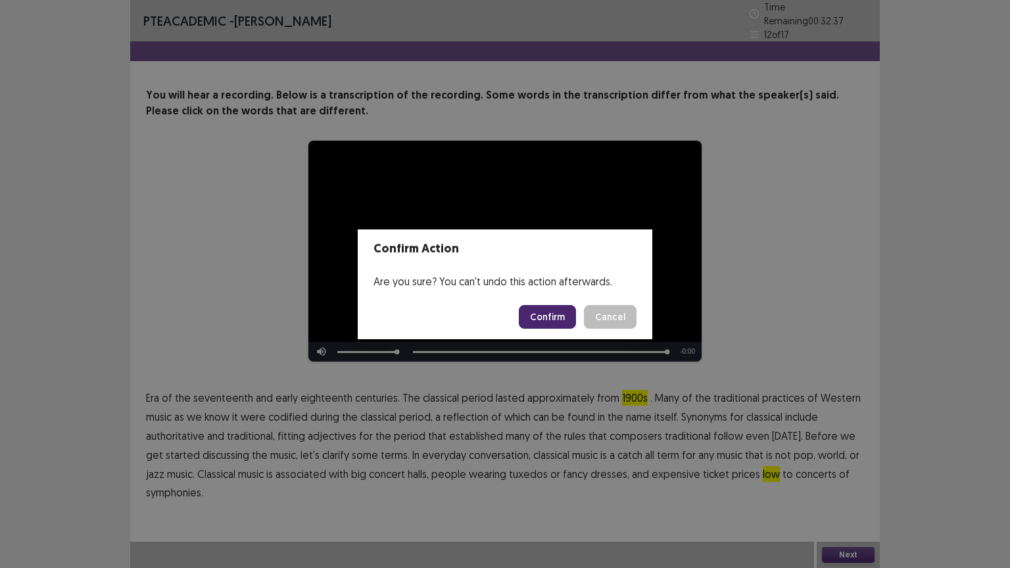
click at [559, 315] on button "Confirm" at bounding box center [547, 317] width 57 height 24
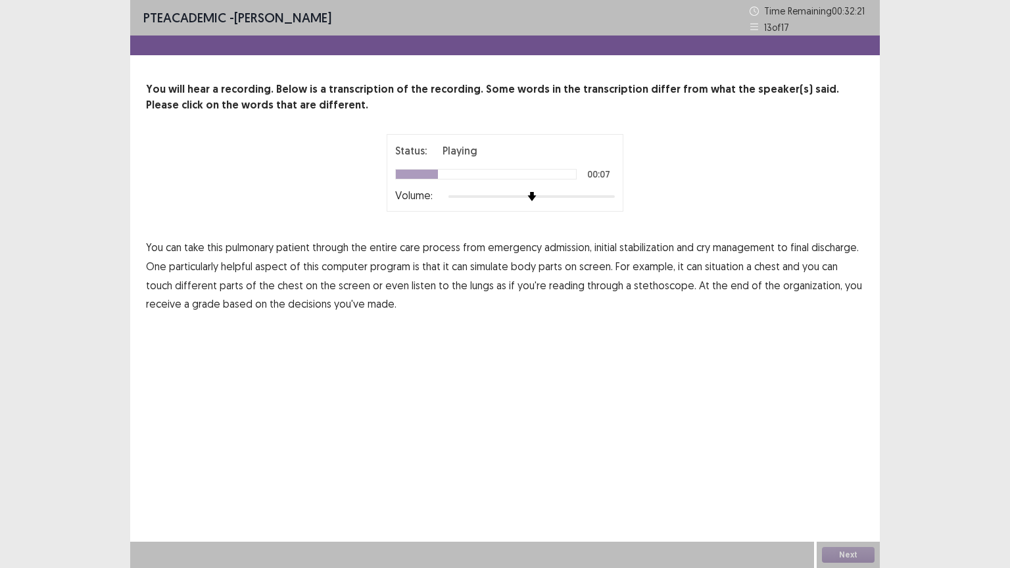
click at [702, 247] on span "cry" at bounding box center [704, 247] width 14 height 16
click at [723, 268] on span "situation" at bounding box center [724, 266] width 39 height 16
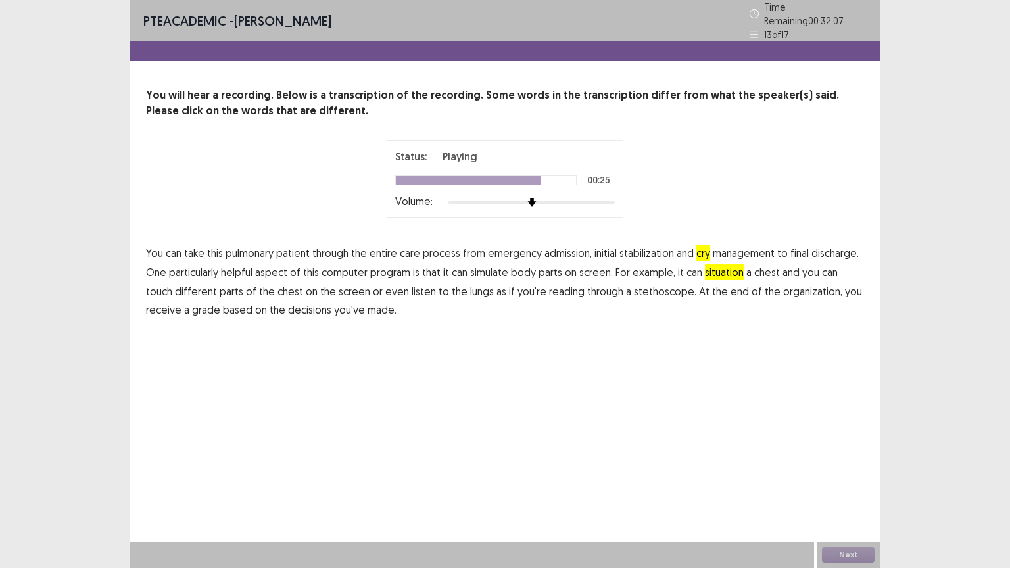
click at [549, 289] on span "reading" at bounding box center [567, 291] width 36 height 16
click at [783, 285] on span "organization," at bounding box center [812, 291] width 59 height 16
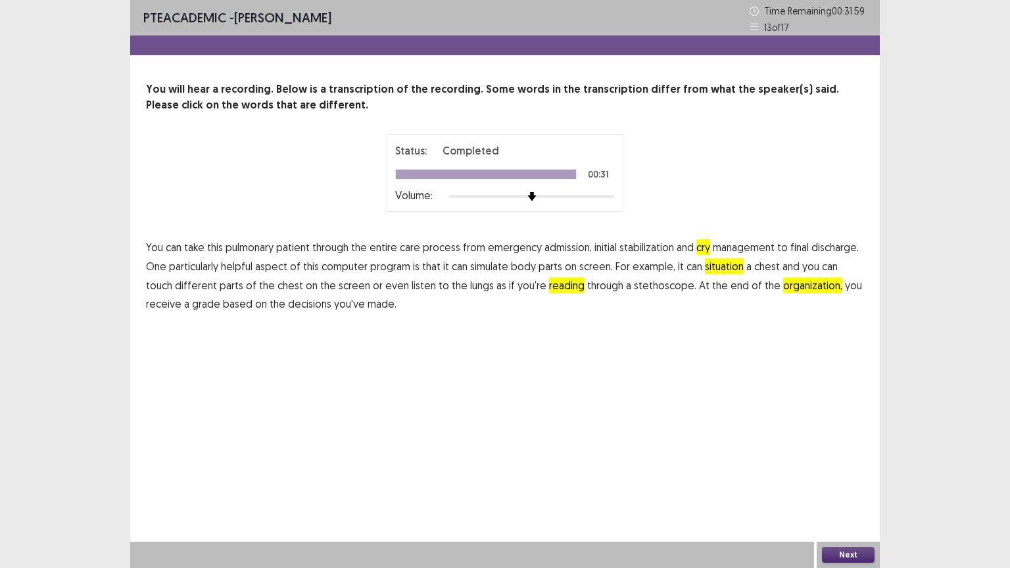
click at [852, 554] on button "Next" at bounding box center [848, 555] width 53 height 16
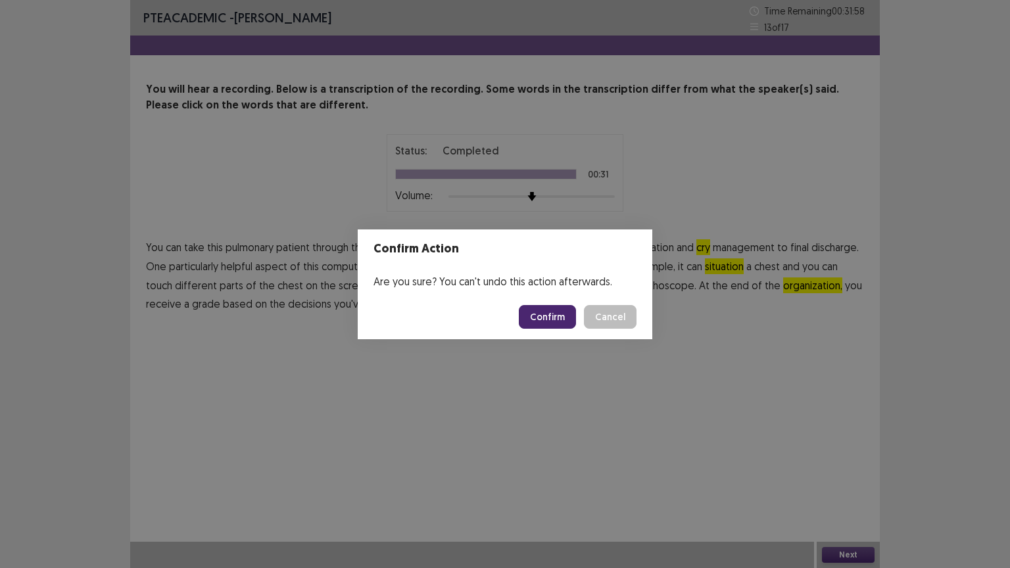
click at [566, 310] on button "Confirm" at bounding box center [547, 317] width 57 height 24
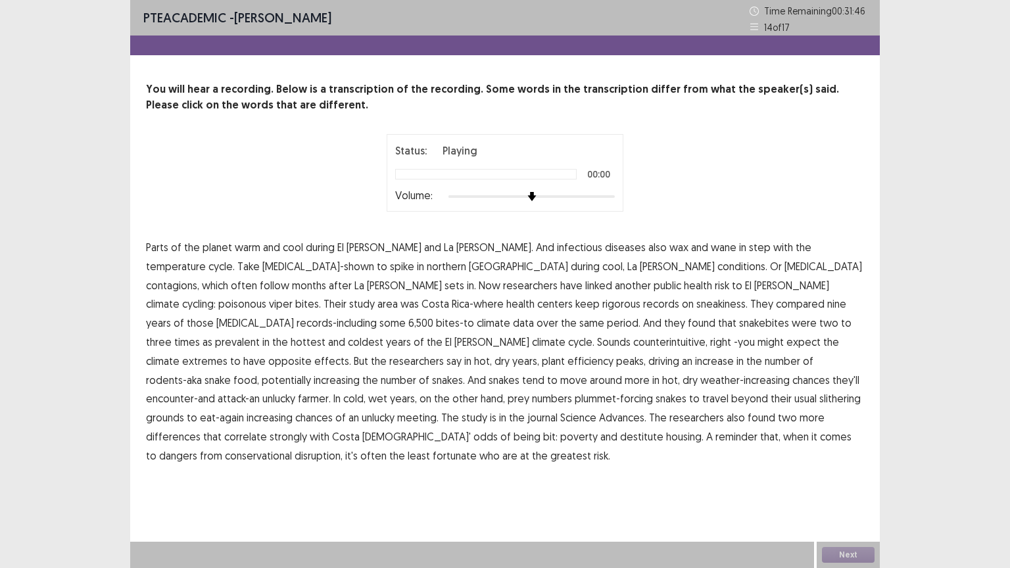
drag, startPoint x: 155, startPoint y: 243, endPoint x: 239, endPoint y: 247, distance: 84.9
click at [232, 247] on p "Parts of the planet warm and cool during El Nino and La Nina. And infectious di…" at bounding box center [505, 352] width 718 height 228
click at [206, 258] on span "temperature" at bounding box center [176, 266] width 60 height 16
click at [199, 278] on span "contagions," at bounding box center [172, 286] width 53 height 16
click at [697, 306] on span "sneakiness." at bounding box center [722, 304] width 51 height 16
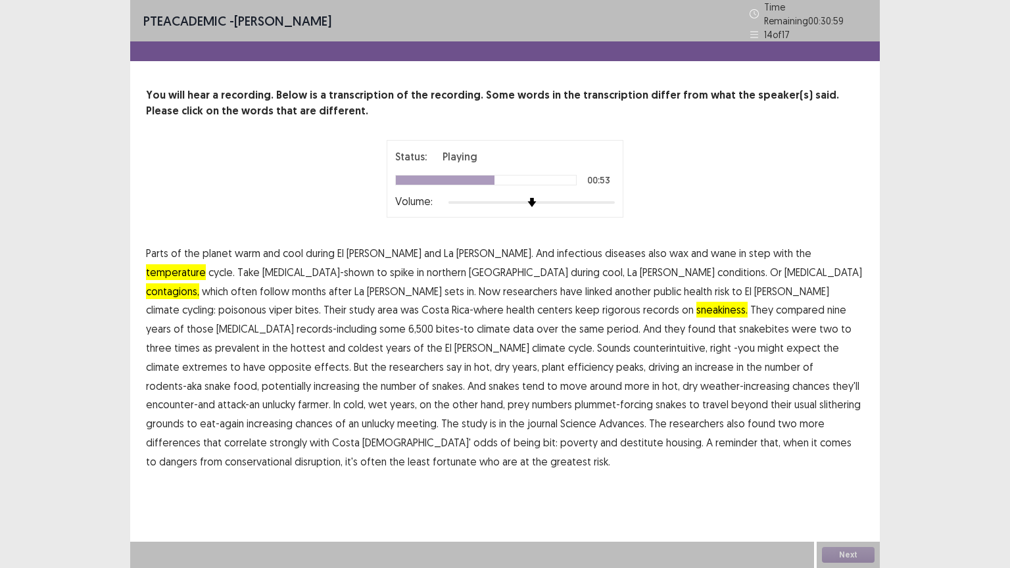
click at [614, 359] on span "efficiency" at bounding box center [591, 367] width 46 height 16
click at [201, 435] on span "differences" at bounding box center [173, 443] width 55 height 16
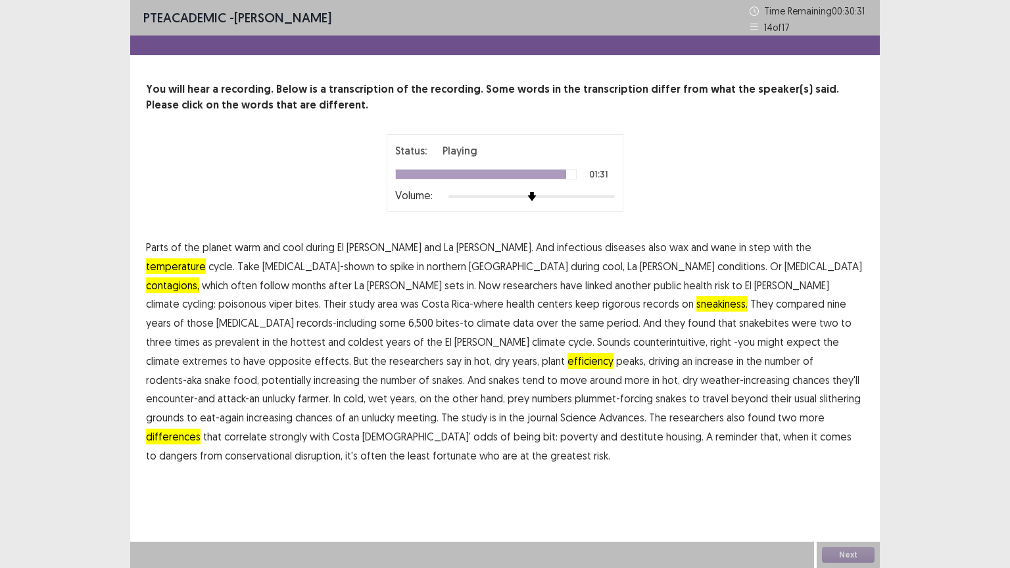
click at [292, 448] on span "conservational" at bounding box center [258, 456] width 67 height 16
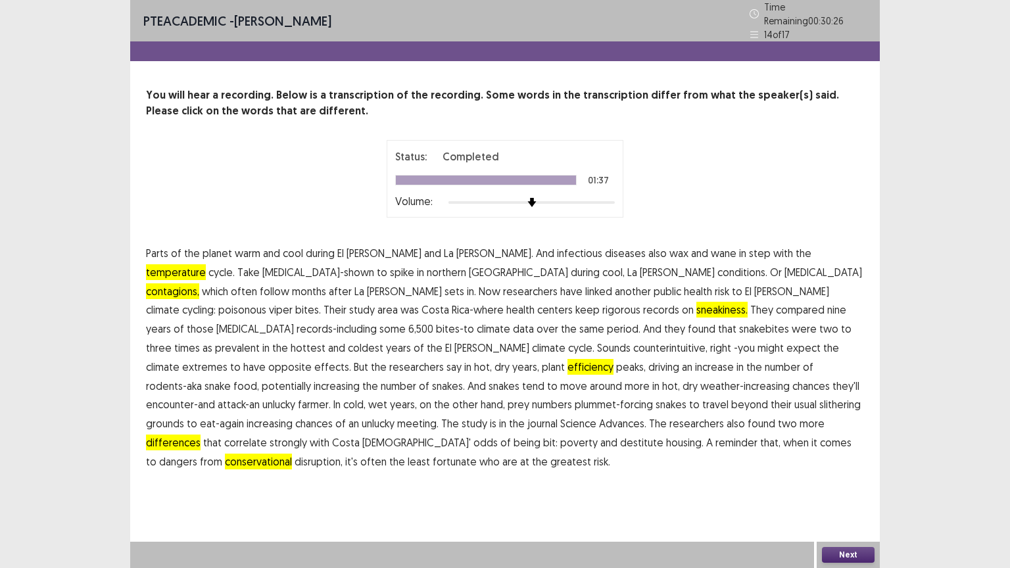
click at [610, 454] on span "risk." at bounding box center [602, 462] width 16 height 16
click at [845, 551] on button "Next" at bounding box center [848, 555] width 53 height 16
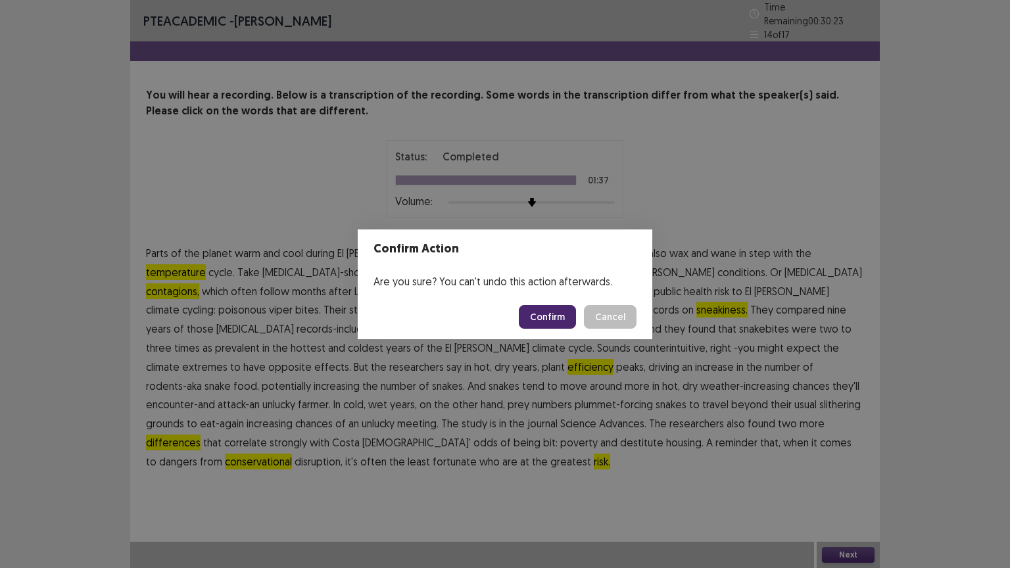
click at [541, 324] on button "Confirm" at bounding box center [547, 317] width 57 height 24
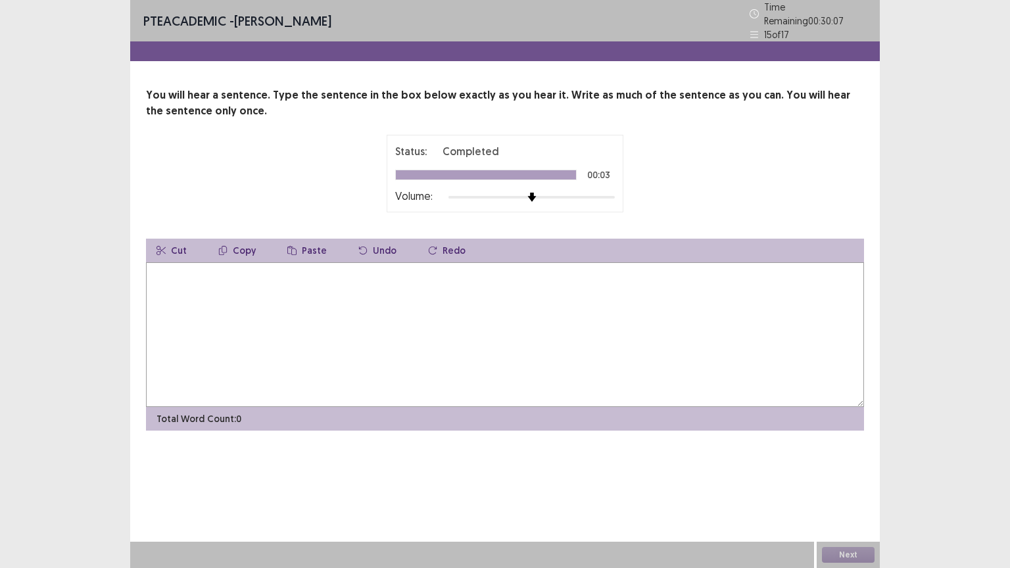
click at [165, 275] on textarea at bounding box center [505, 334] width 718 height 145
click at [307, 268] on textarea "**********" at bounding box center [505, 334] width 718 height 145
type textarea "**********"
click at [852, 552] on button "Next" at bounding box center [848, 555] width 53 height 16
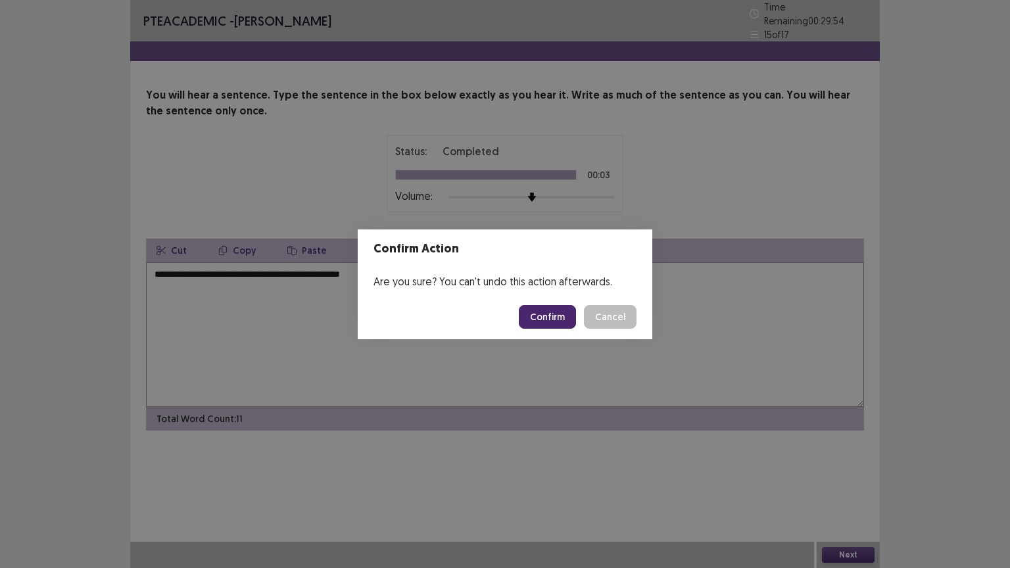
click at [560, 318] on button "Confirm" at bounding box center [547, 317] width 57 height 24
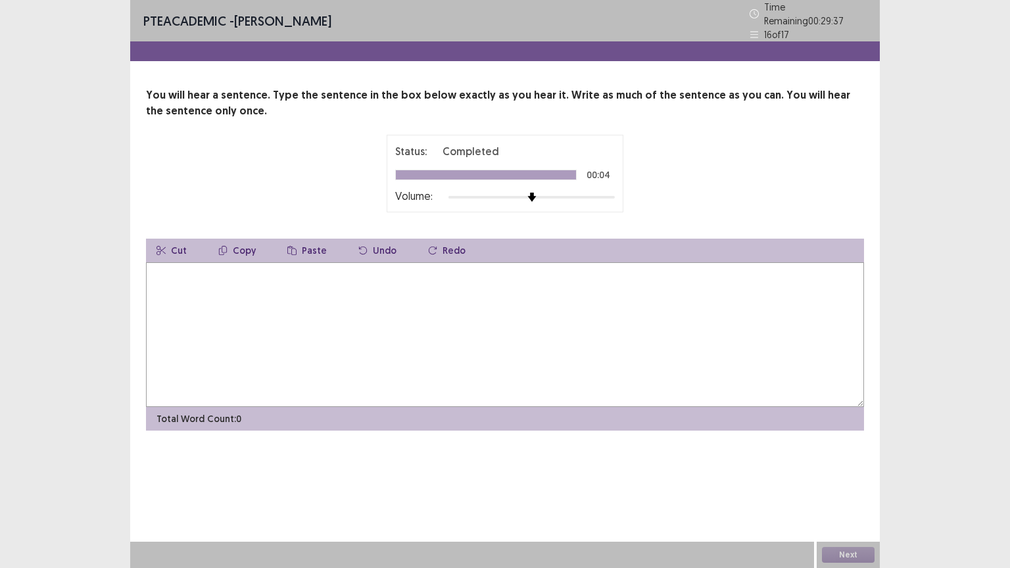
click at [217, 272] on textarea at bounding box center [505, 334] width 718 height 145
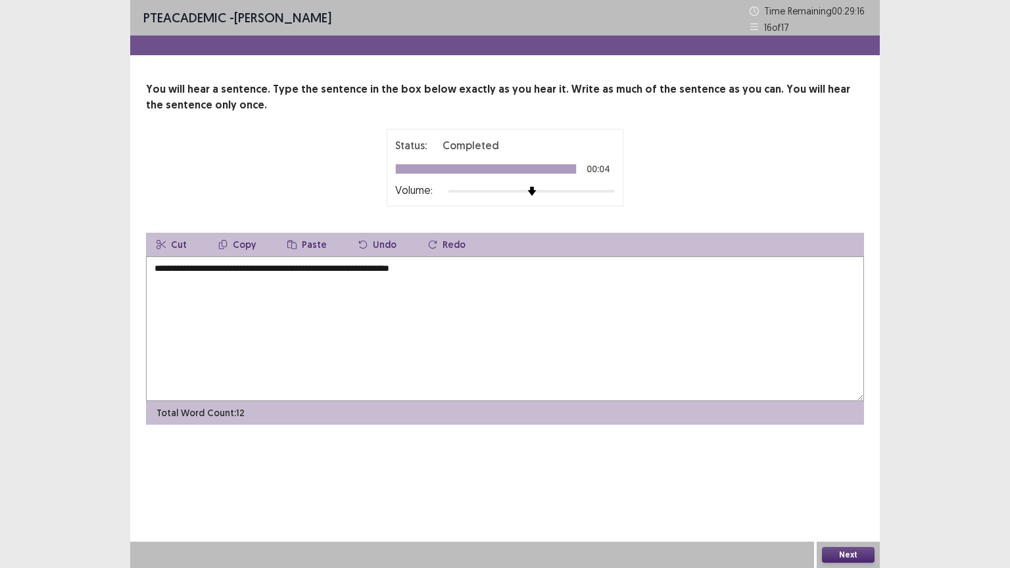
type textarea "**********"
click at [863, 550] on button "Next" at bounding box center [848, 555] width 53 height 16
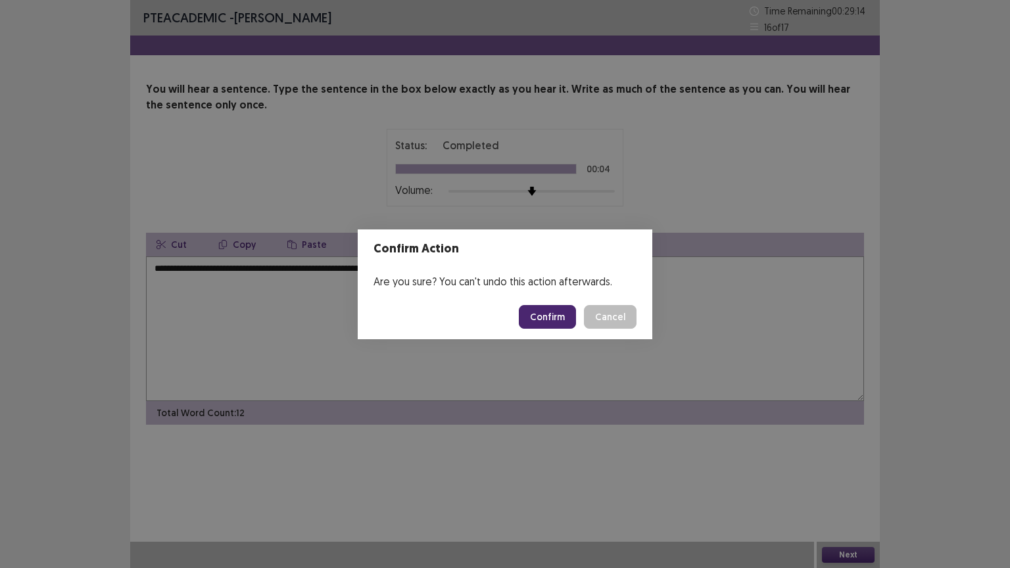
click at [560, 313] on button "Confirm" at bounding box center [547, 317] width 57 height 24
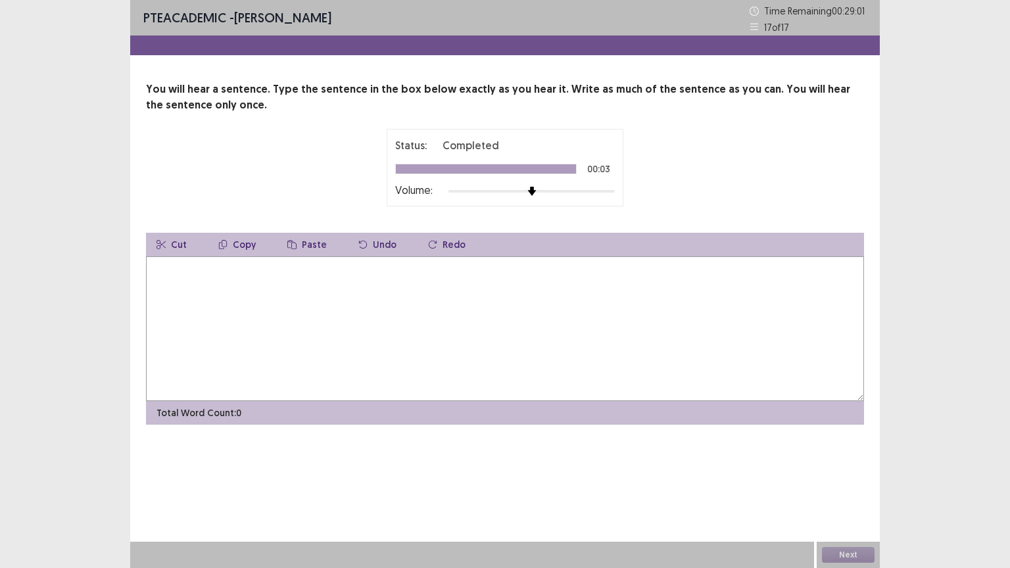
click at [176, 281] on textarea at bounding box center [505, 329] width 718 height 145
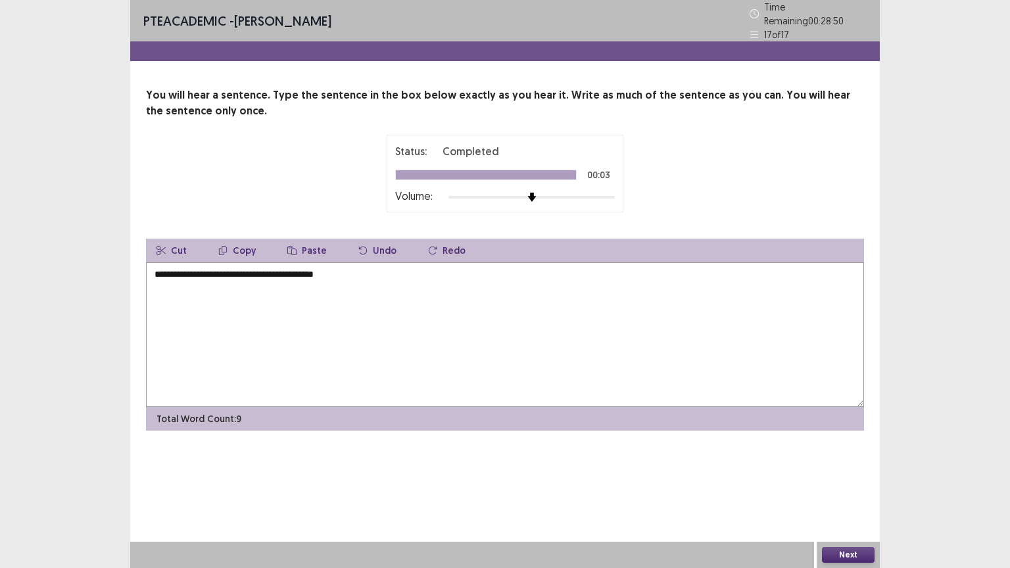
type textarea "**********"
click at [842, 552] on button "Next" at bounding box center [848, 555] width 53 height 16
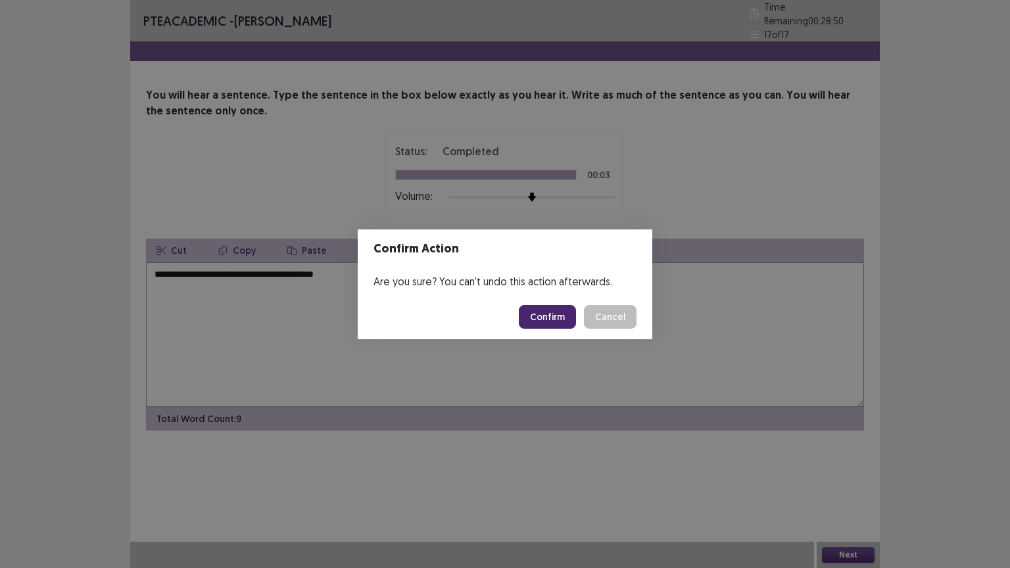
click at [563, 323] on button "Confirm" at bounding box center [547, 317] width 57 height 24
